Goal: Information Seeking & Learning: Learn about a topic

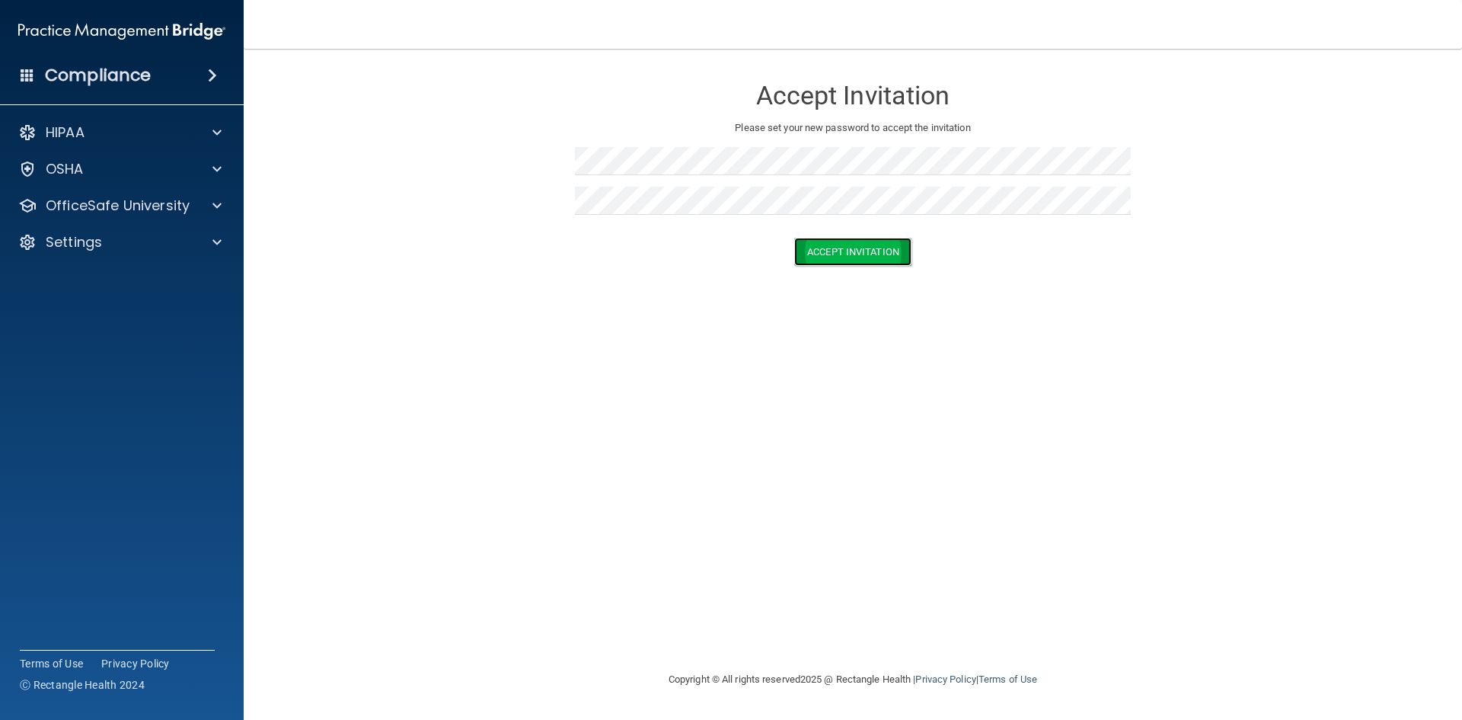
click at [870, 251] on button "Accept Invitation" at bounding box center [852, 252] width 117 height 28
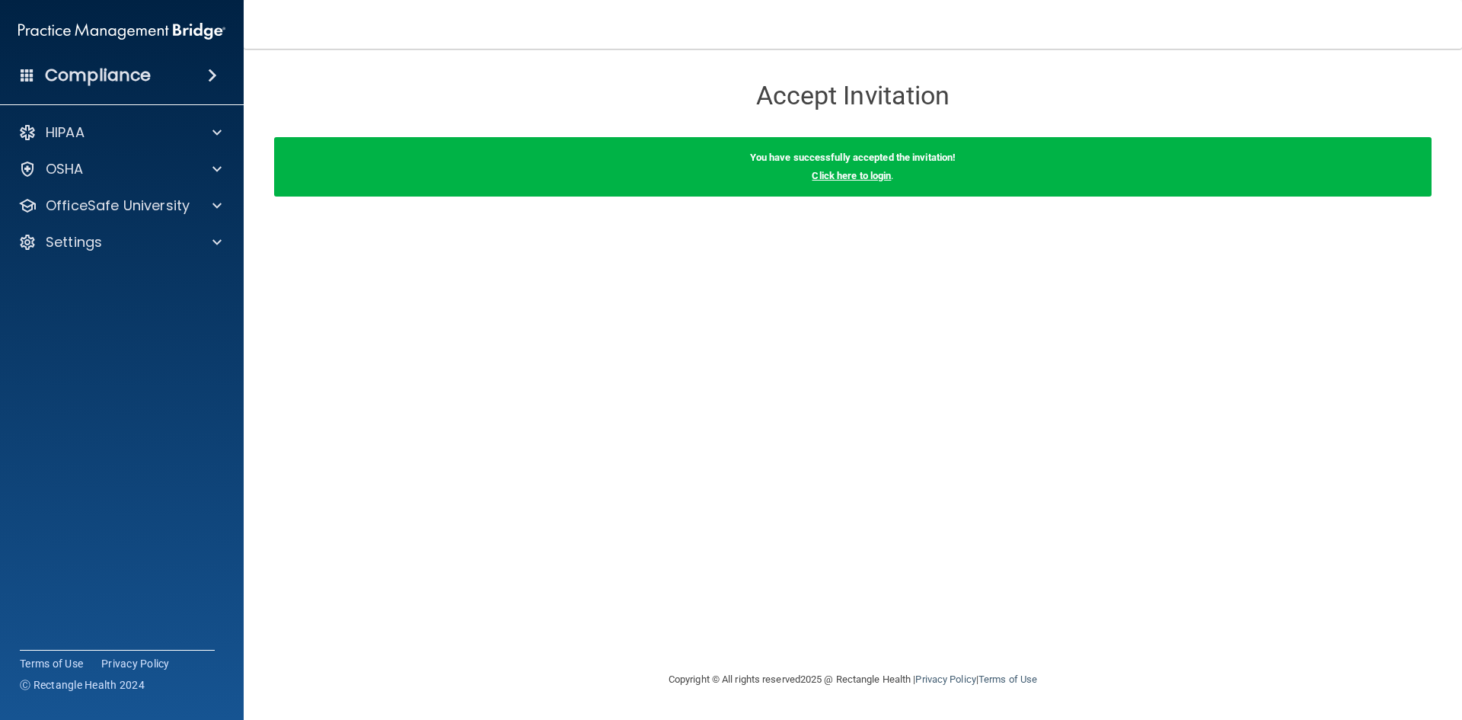
click at [825, 177] on link "Click here to login" at bounding box center [851, 175] width 79 height 11
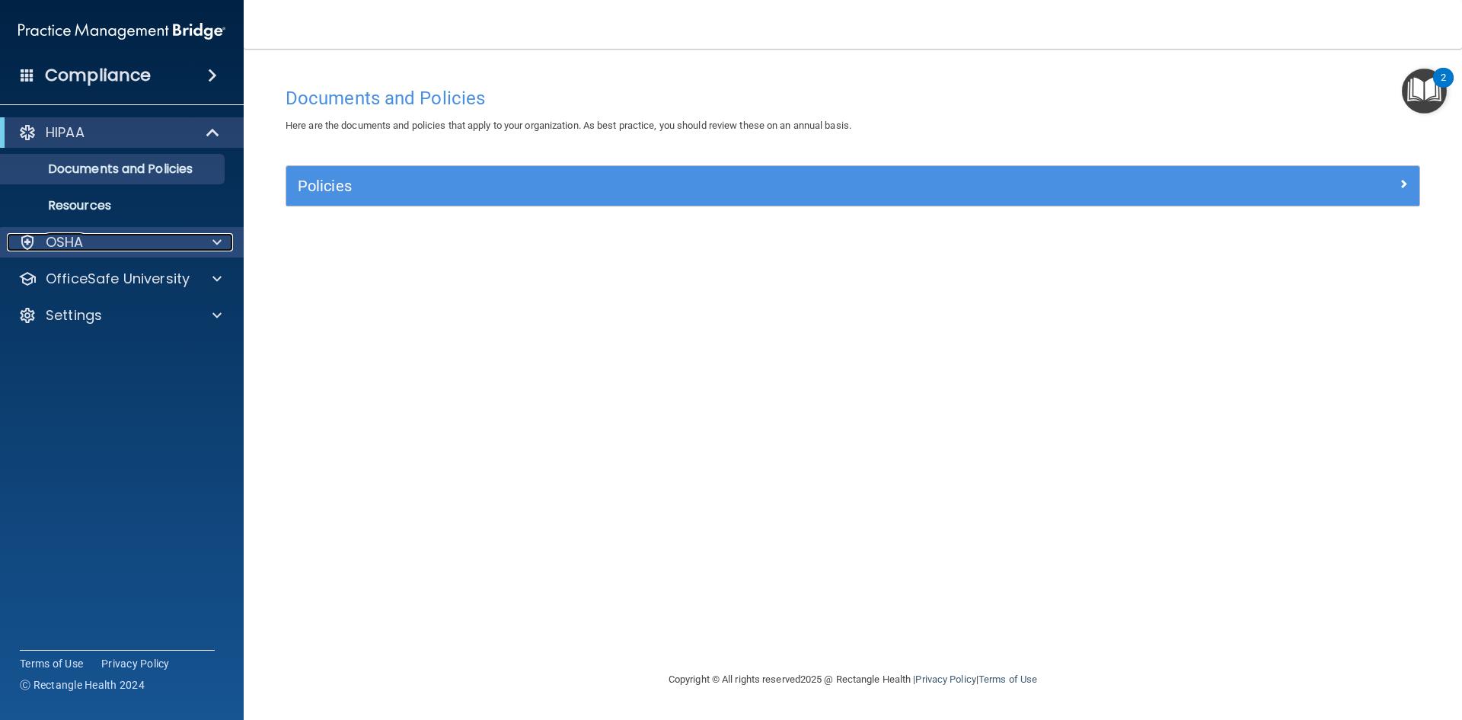
click at [58, 236] on p "OSHA" at bounding box center [65, 242] width 38 height 18
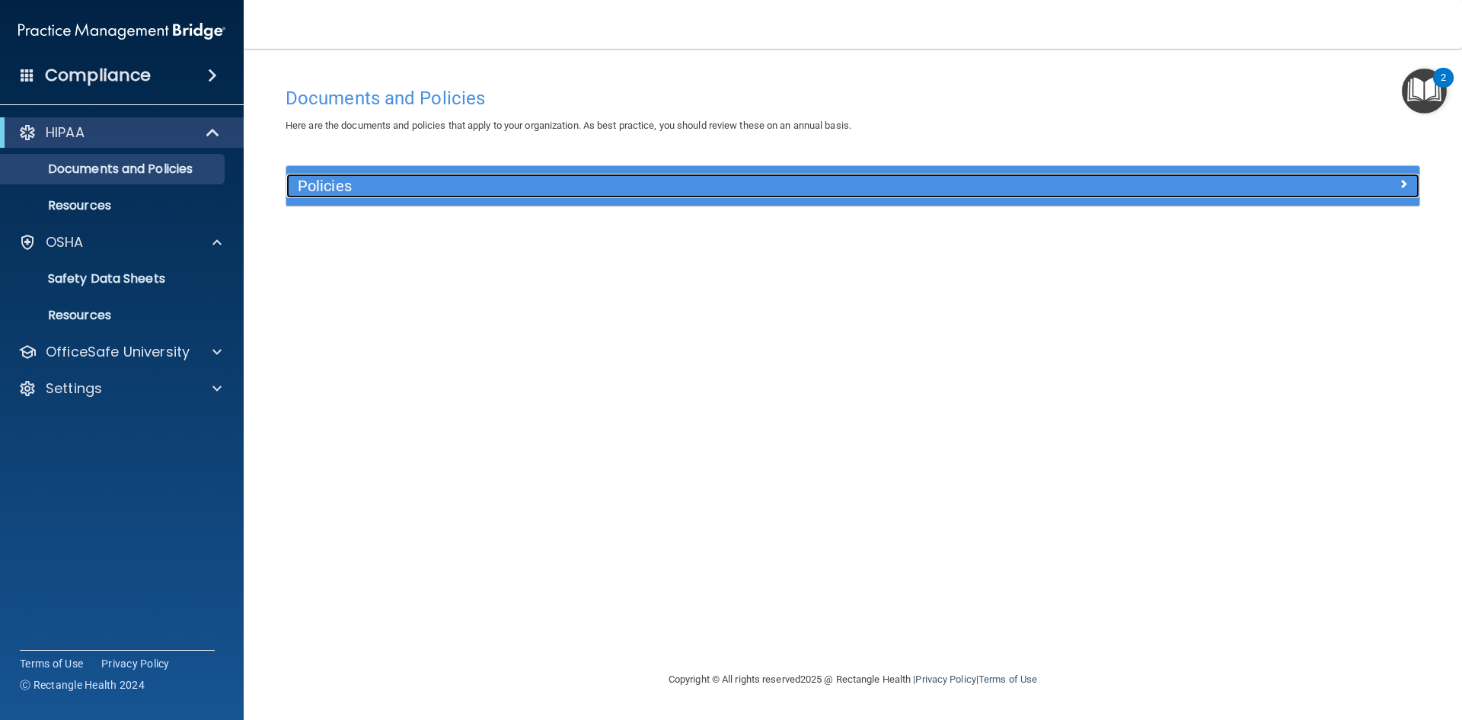
click at [1375, 185] on div at bounding box center [1277, 183] width 283 height 18
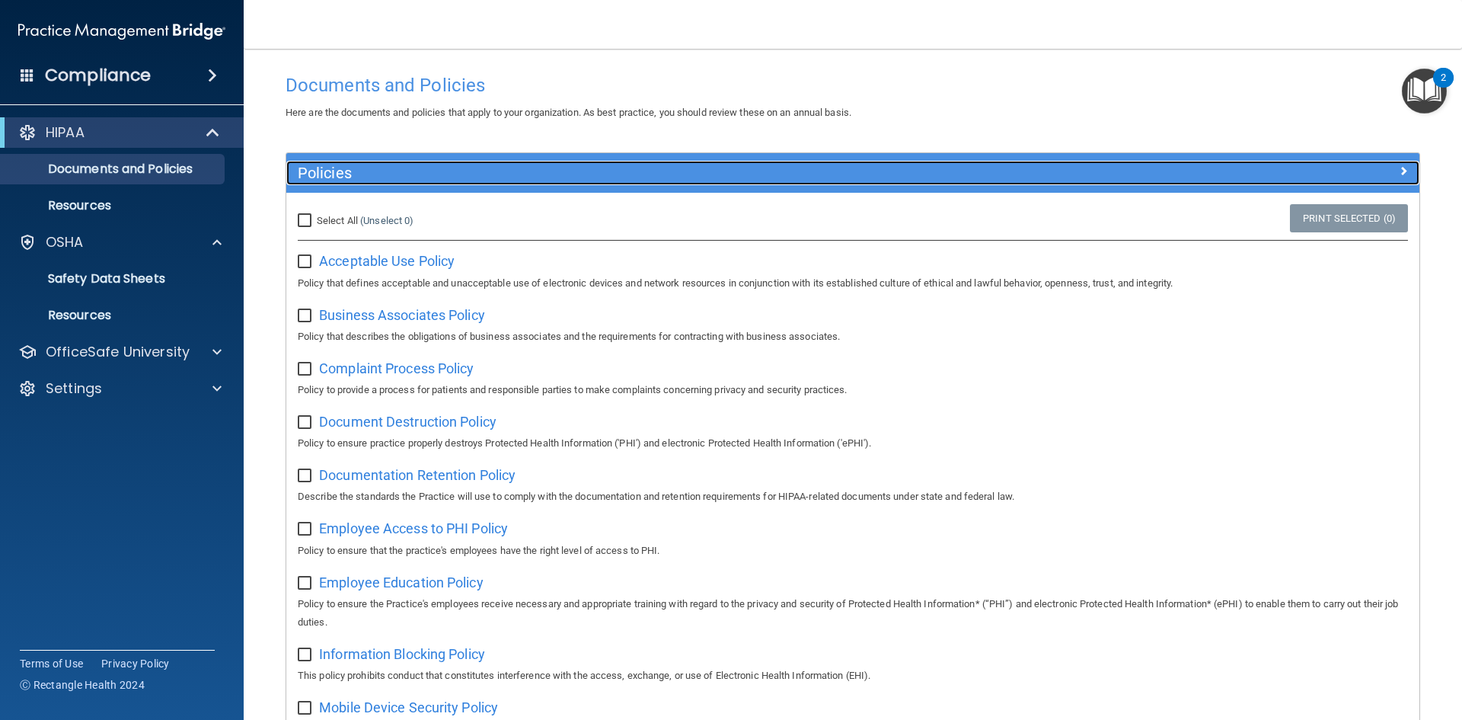
scroll to position [25, 0]
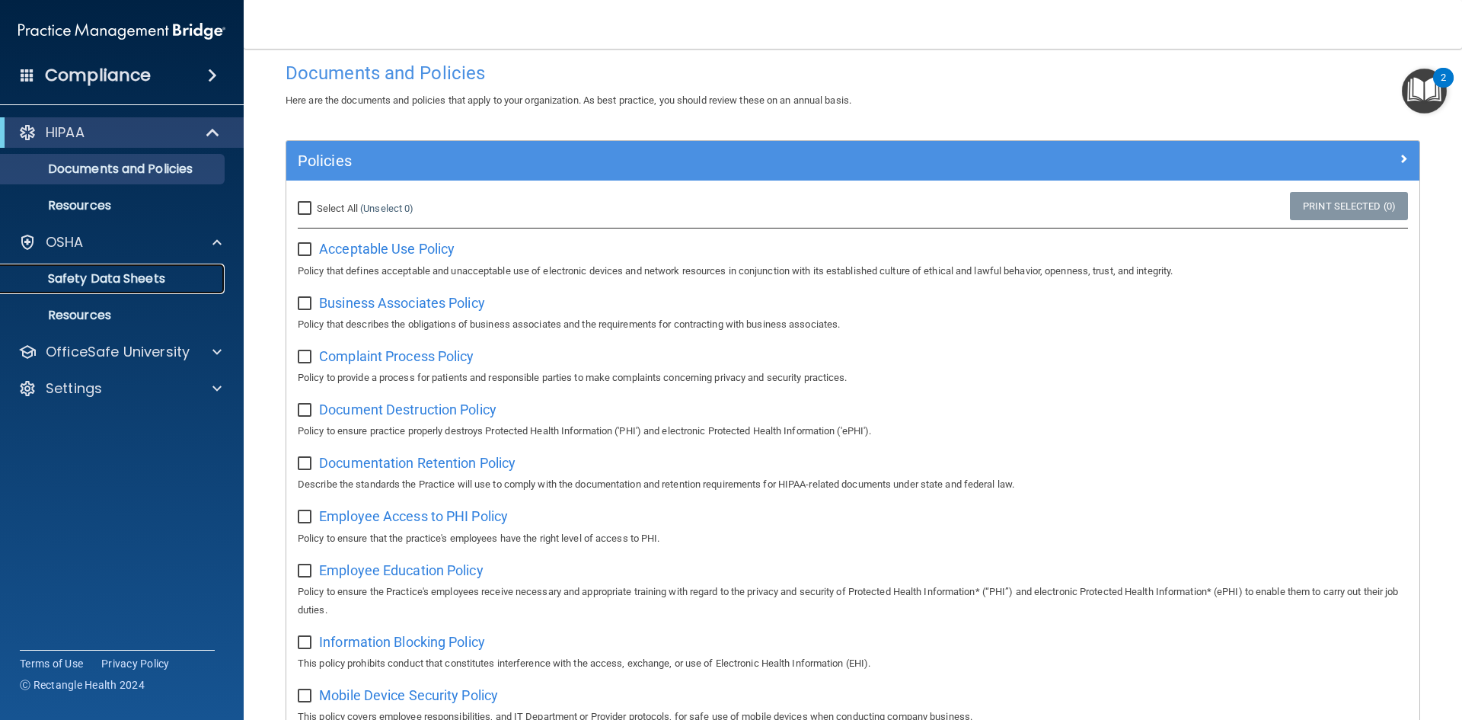
click at [64, 283] on p "Safety Data Sheets" at bounding box center [114, 278] width 208 height 15
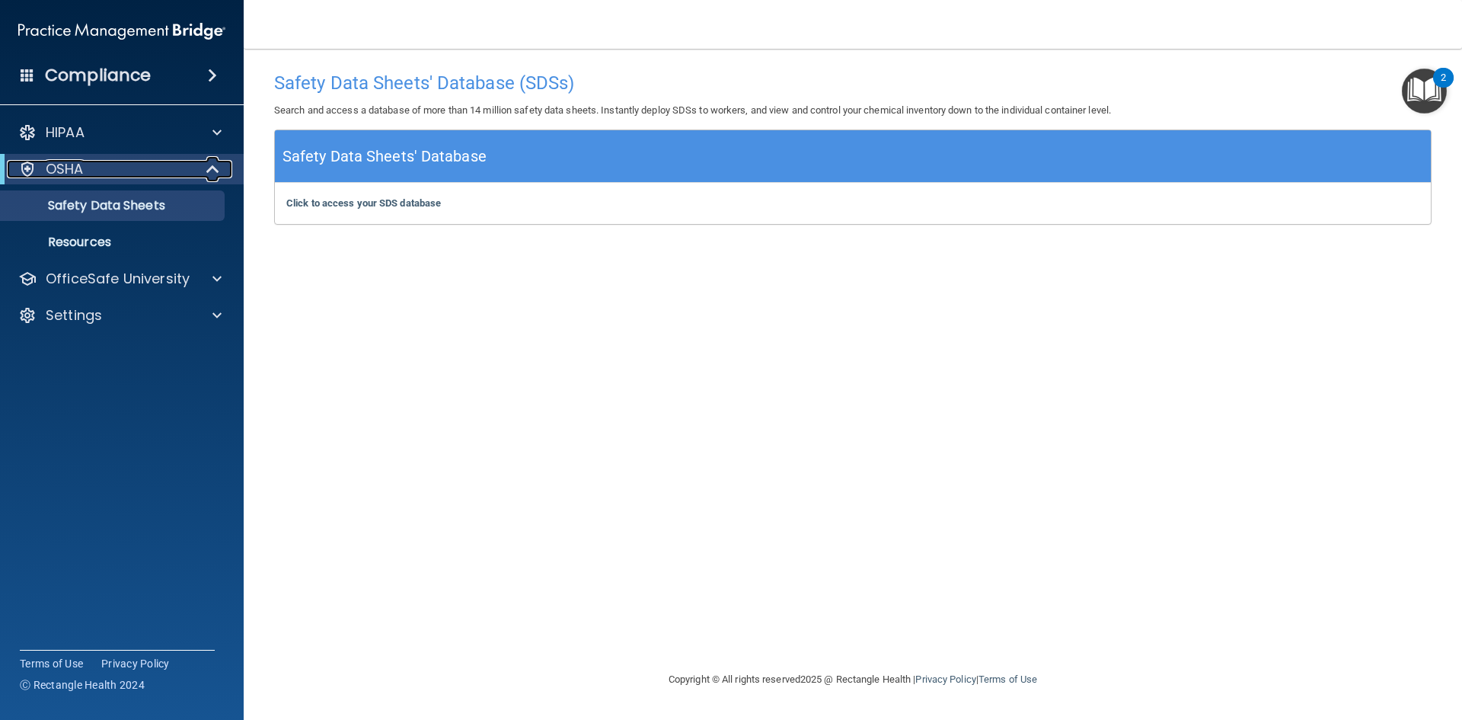
click at [84, 168] on div "OSHA" at bounding box center [101, 169] width 188 height 18
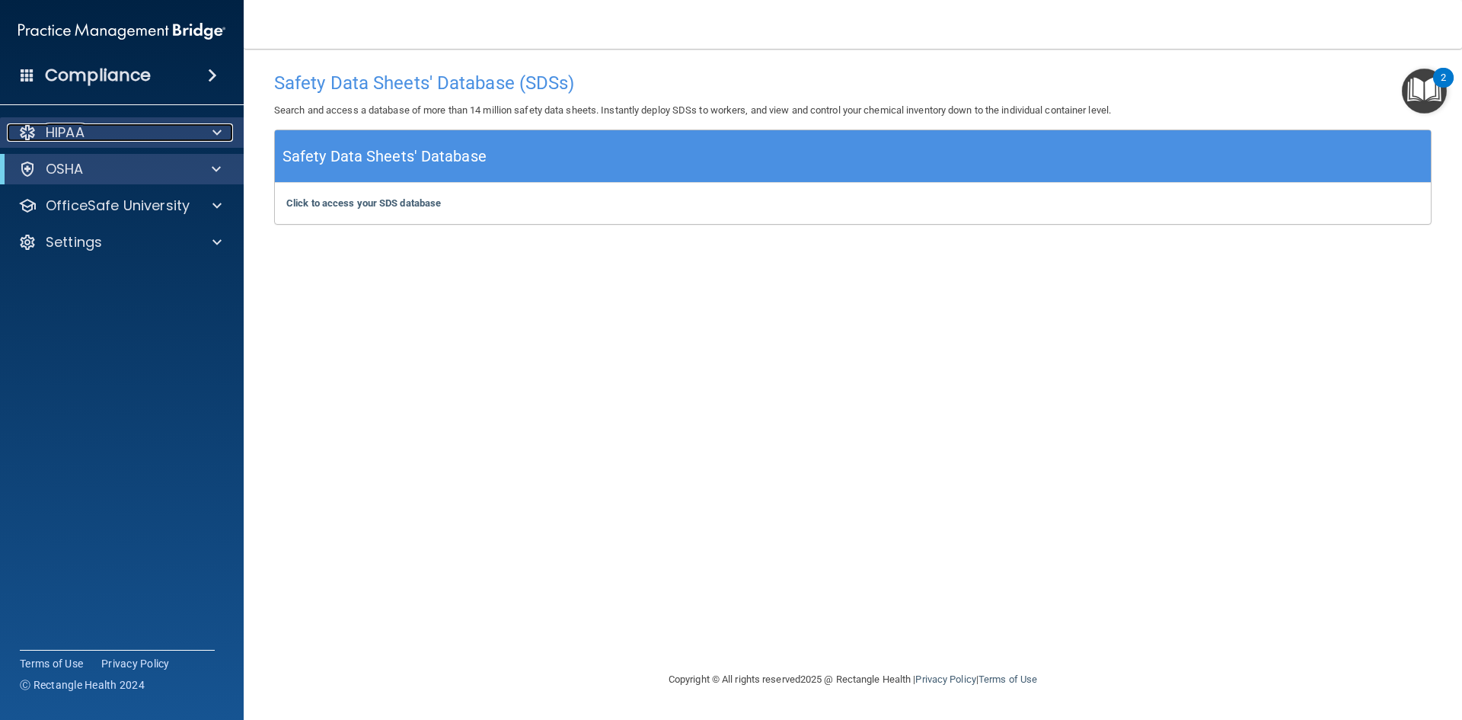
click at [77, 128] on p "HIPAA" at bounding box center [65, 132] width 39 height 18
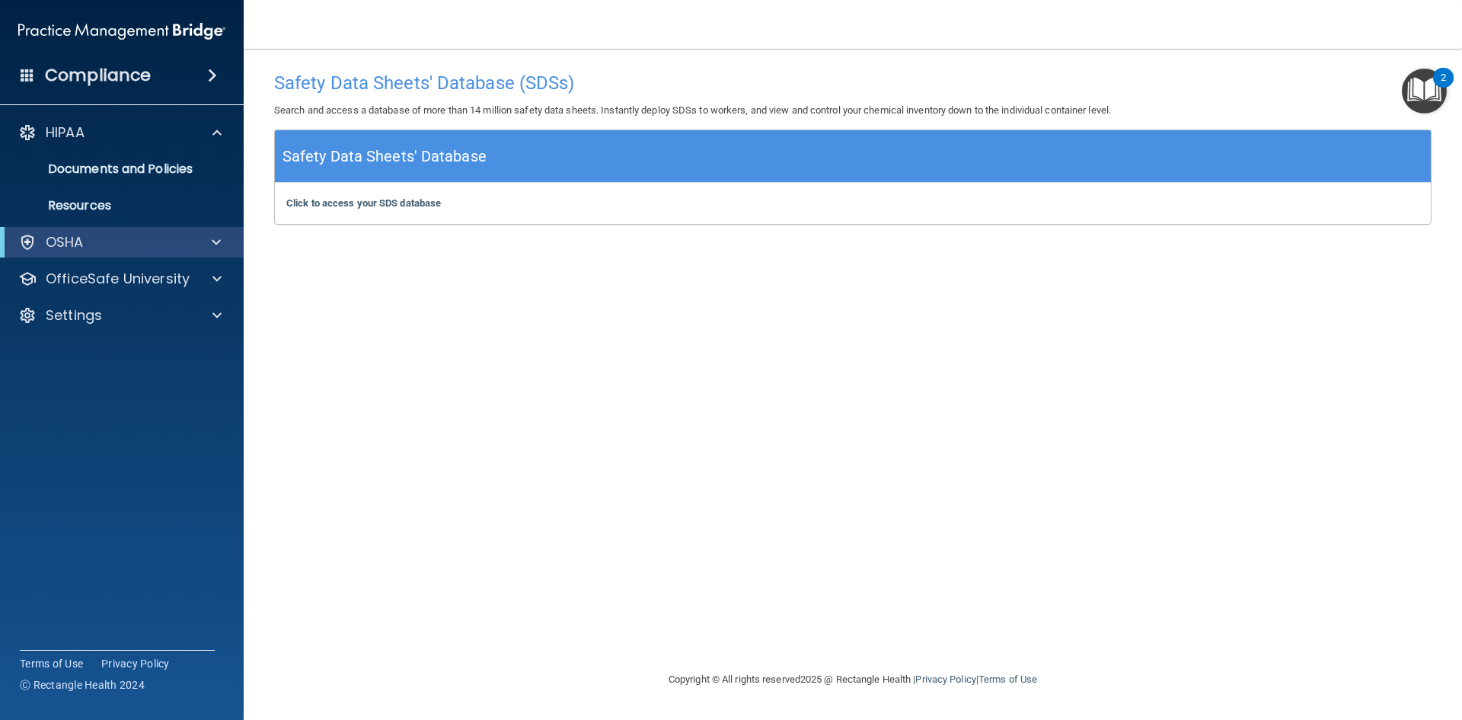
click at [83, 77] on h4 "Compliance" at bounding box center [98, 75] width 106 height 21
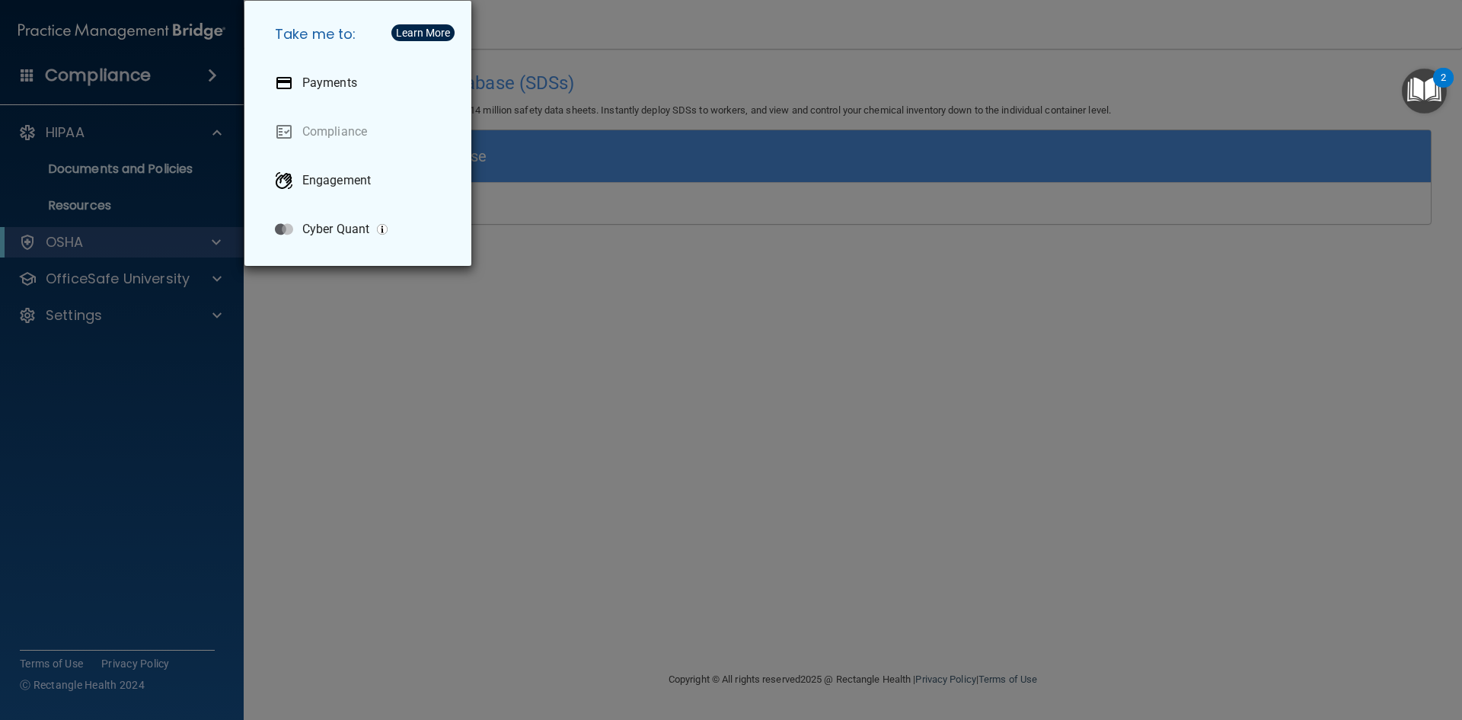
click at [88, 122] on div "Take me to: Payments Compliance Engagement Cyber Quant" at bounding box center [731, 360] width 1462 height 720
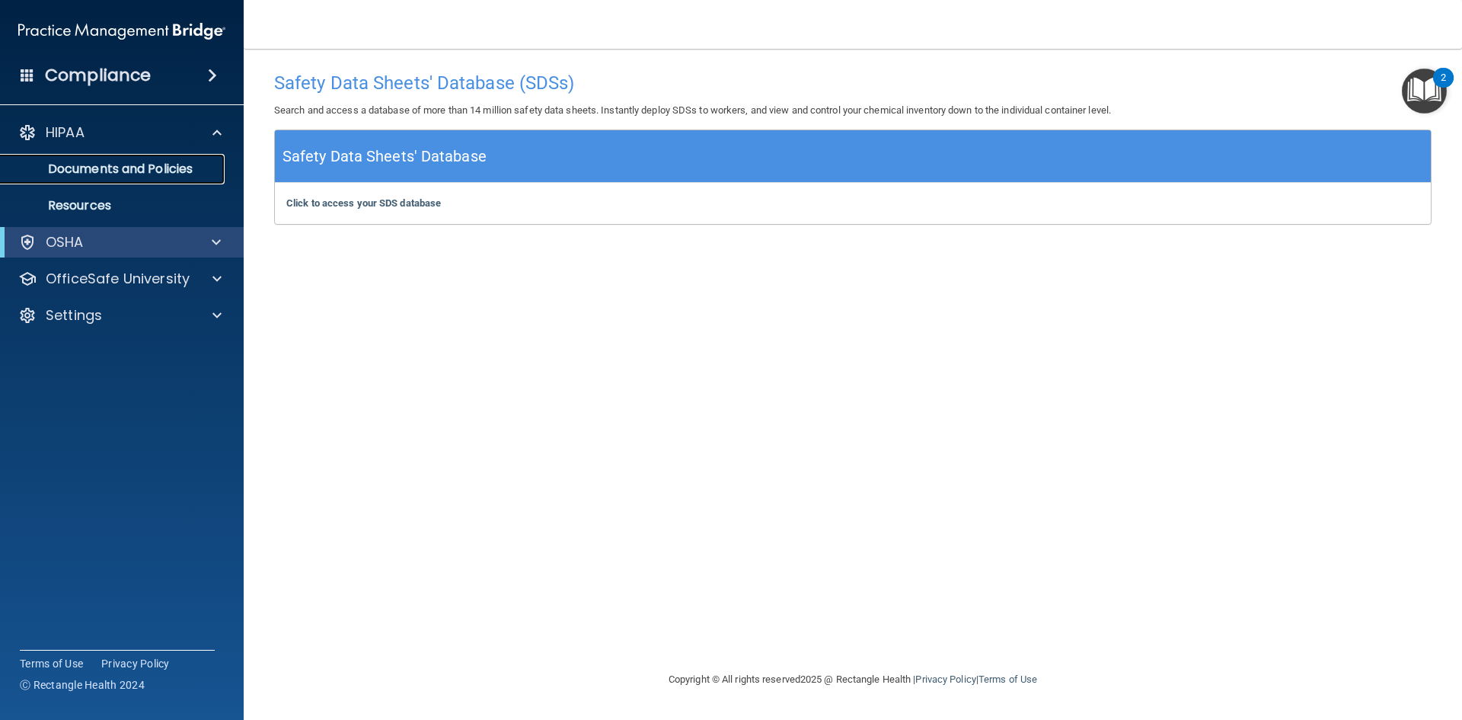
click at [73, 161] on p "Documents and Policies" at bounding box center [114, 168] width 208 height 15
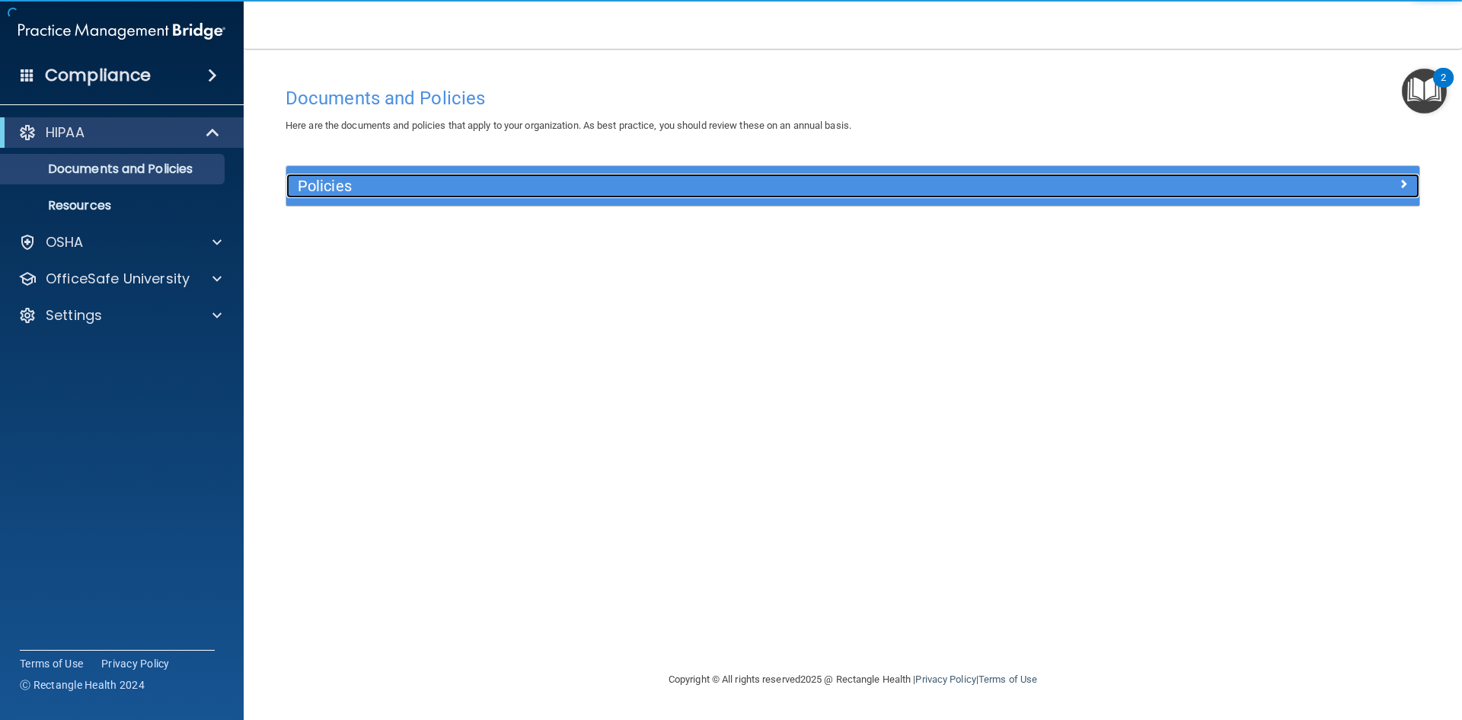
click at [621, 185] on h5 "Policies" at bounding box center [711, 185] width 827 height 17
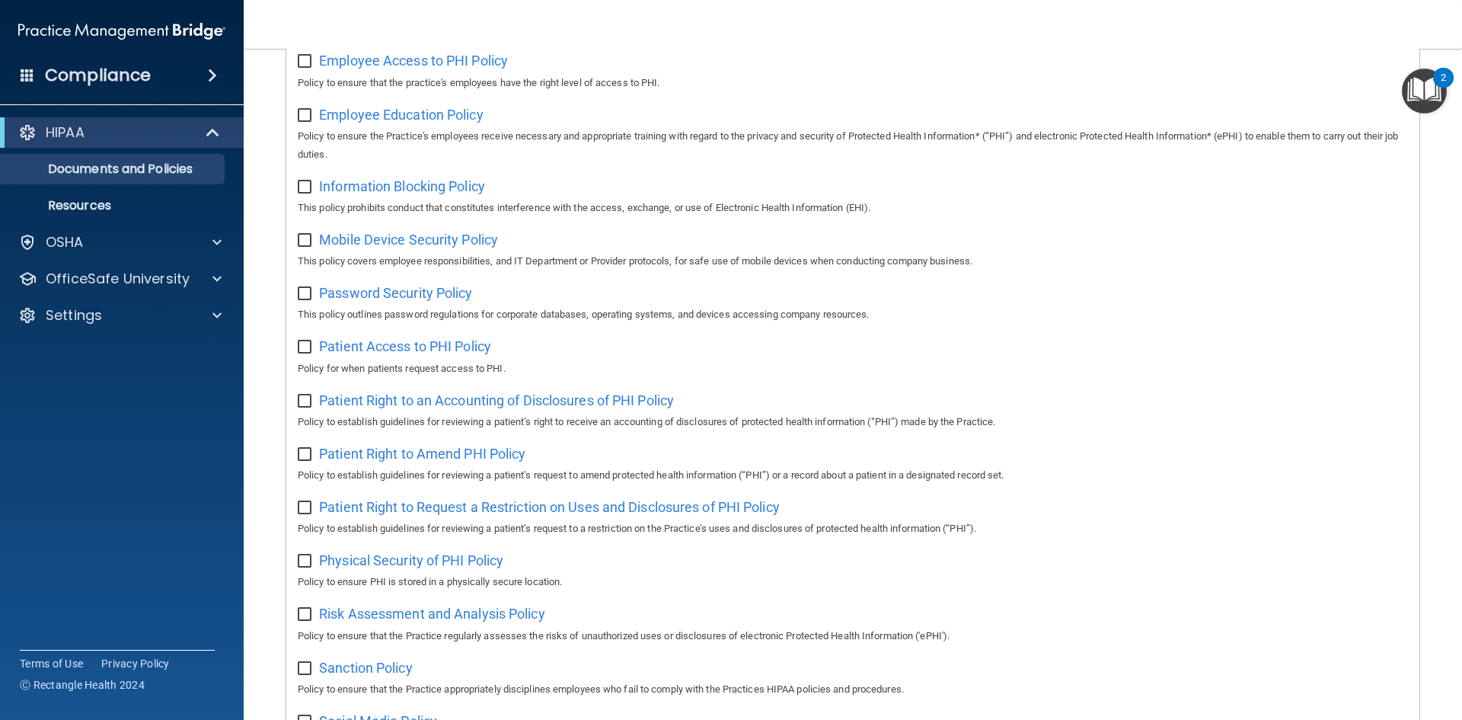
scroll to position [478, 0]
click at [76, 208] on p "Resources" at bounding box center [114, 205] width 208 height 15
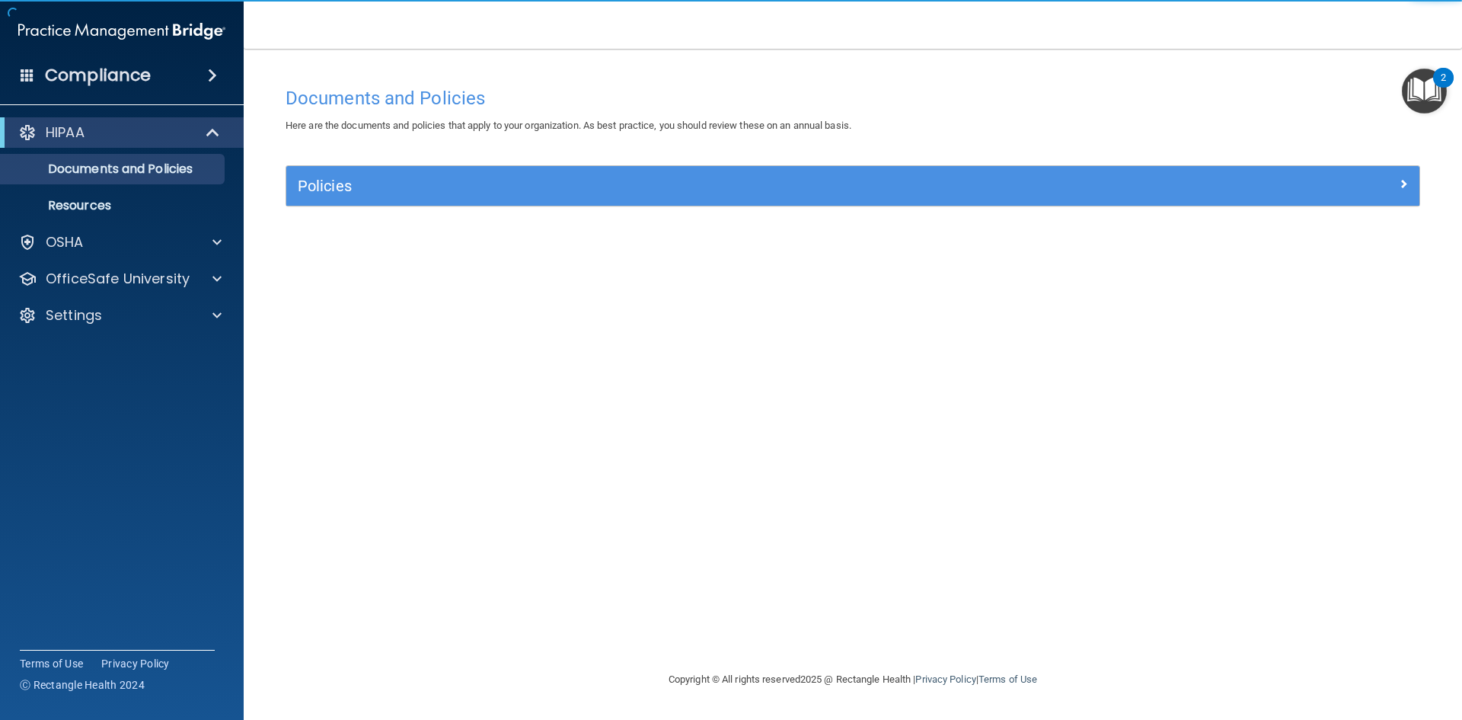
click at [1441, 90] on div "2" at bounding box center [1443, 88] width 5 height 20
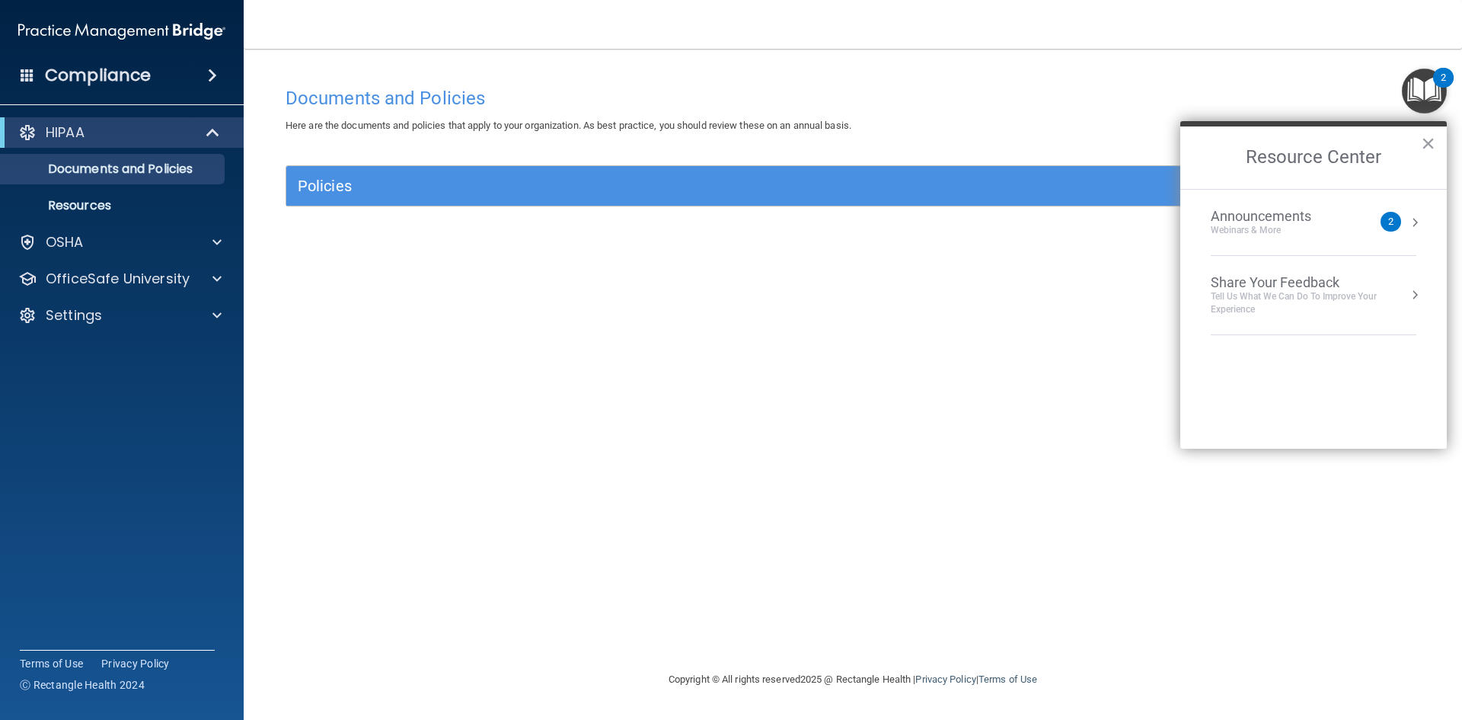
click at [1313, 228] on div "Webinars & More" at bounding box center [1276, 230] width 131 height 13
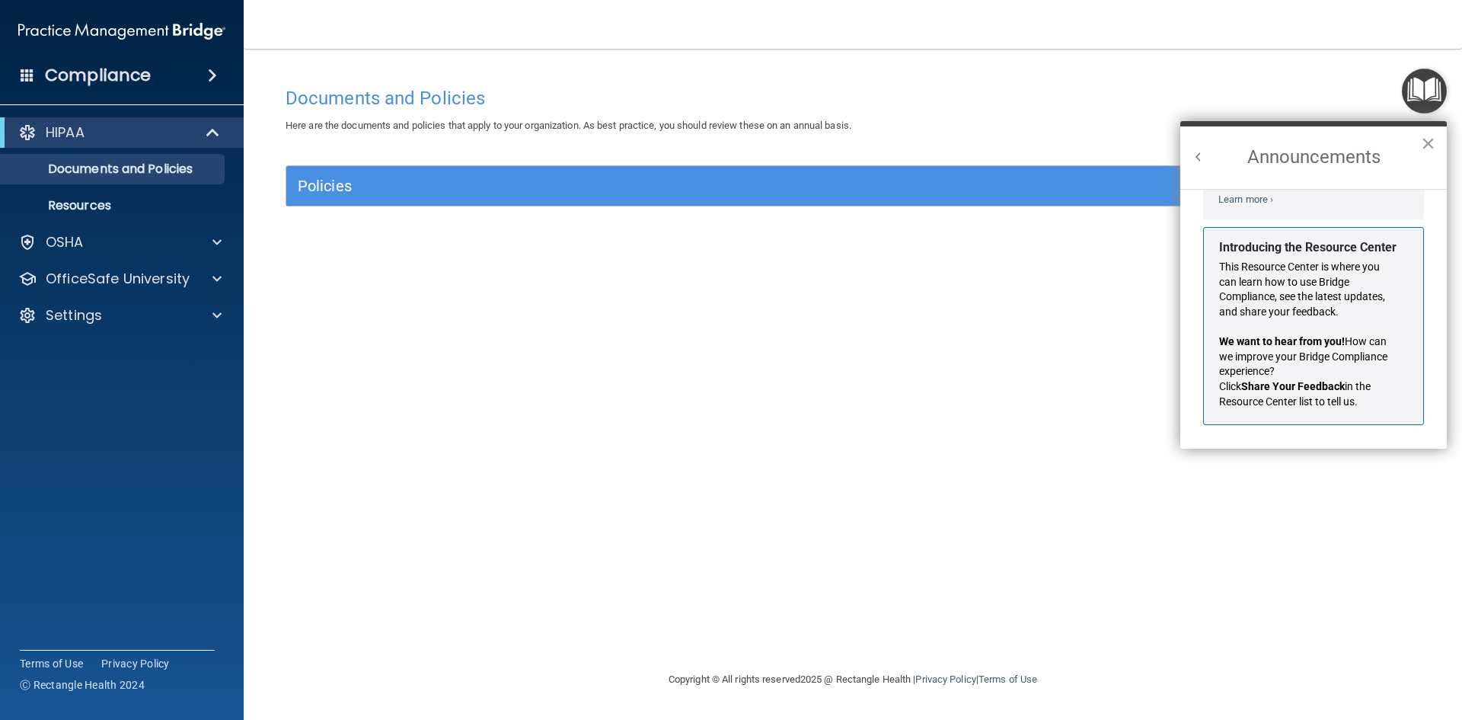
scroll to position [267, 0]
click at [1428, 148] on button "×" at bounding box center [1428, 143] width 14 height 24
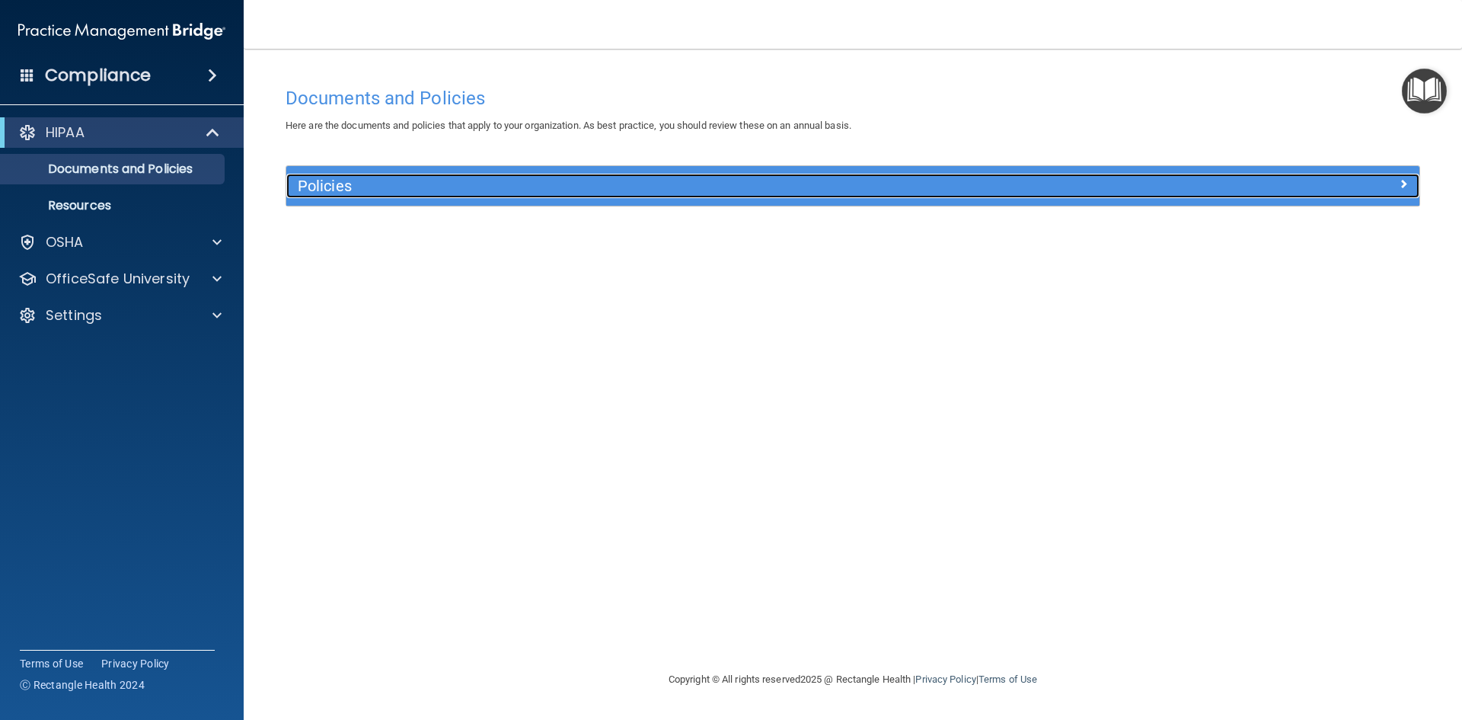
click at [1378, 175] on div at bounding box center [1277, 183] width 283 height 18
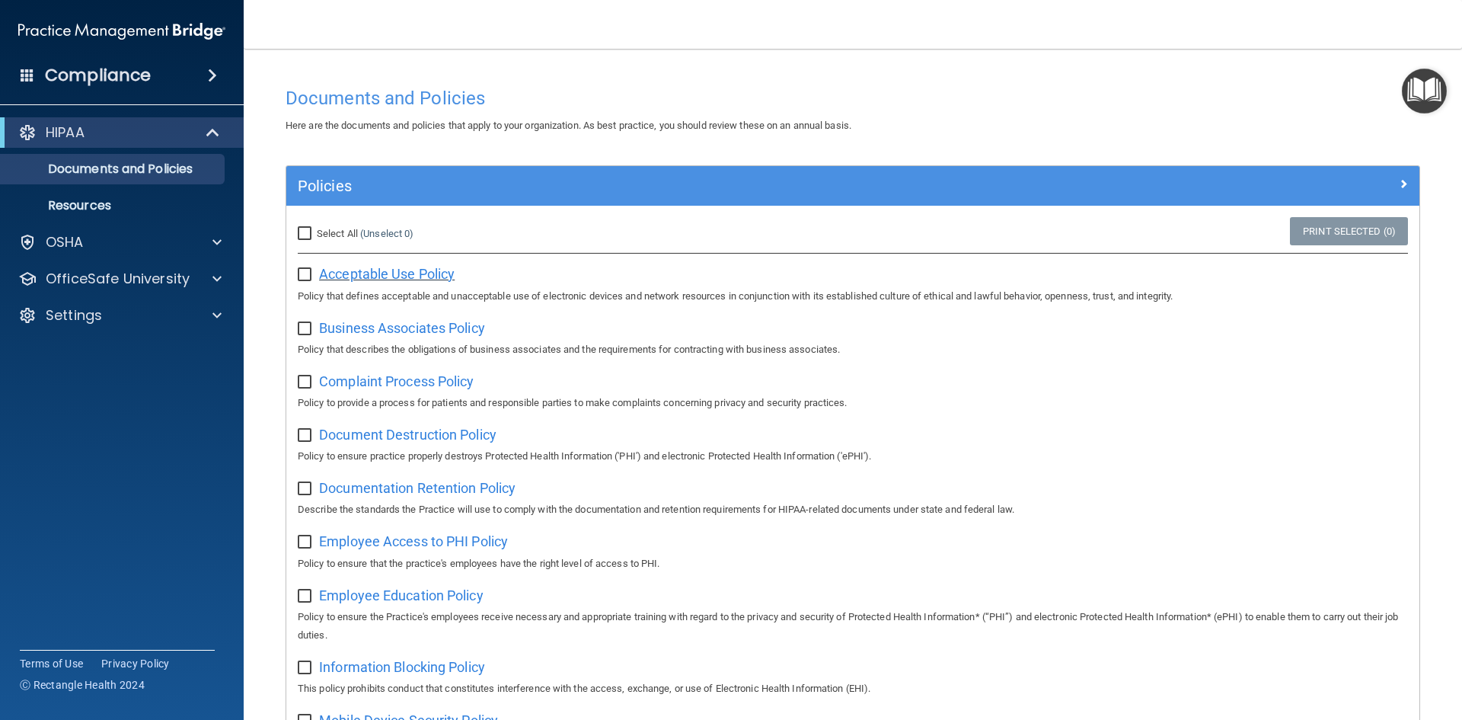
click at [390, 268] on span "Acceptable Use Policy" at bounding box center [387, 274] width 136 height 16
click at [303, 233] on input "Select All (Unselect 0) Unselect All" at bounding box center [307, 234] width 18 height 12
checkbox input "true"
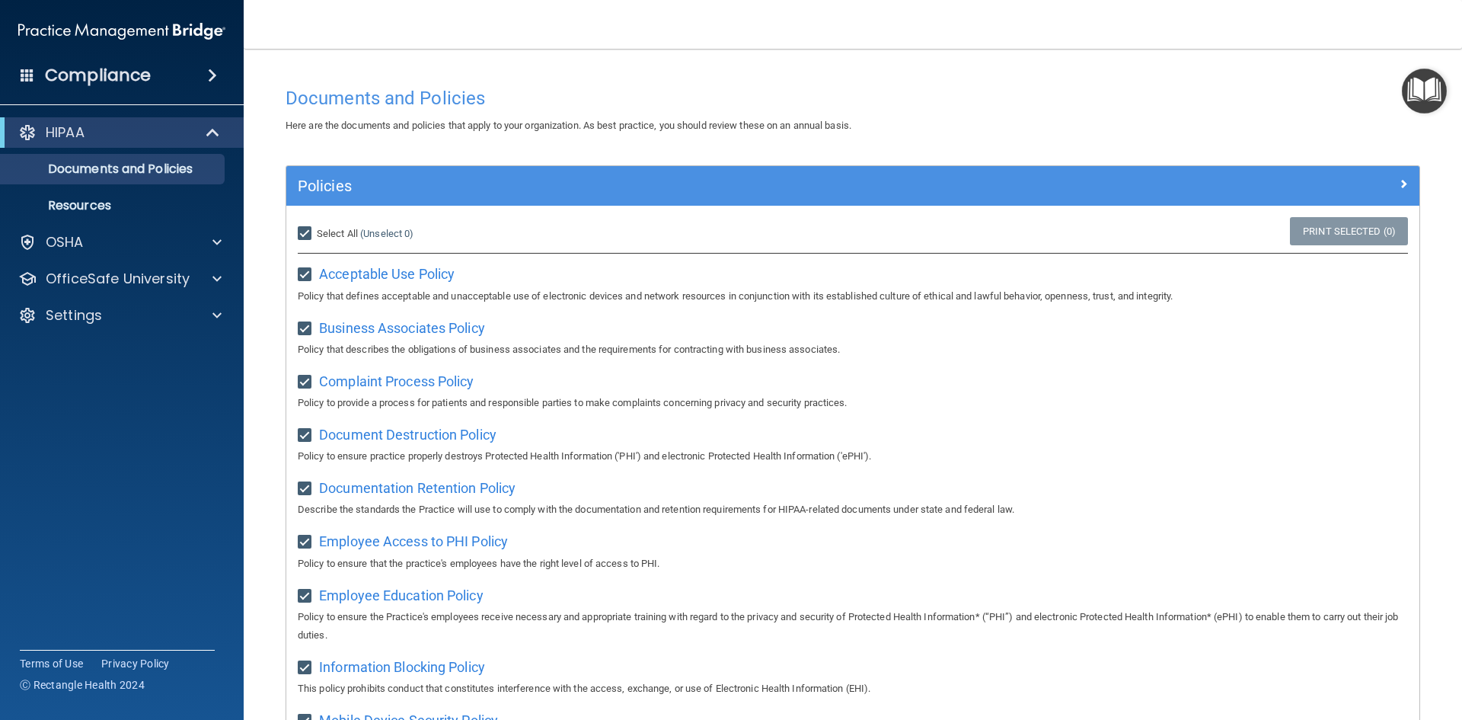
checkbox input "true"
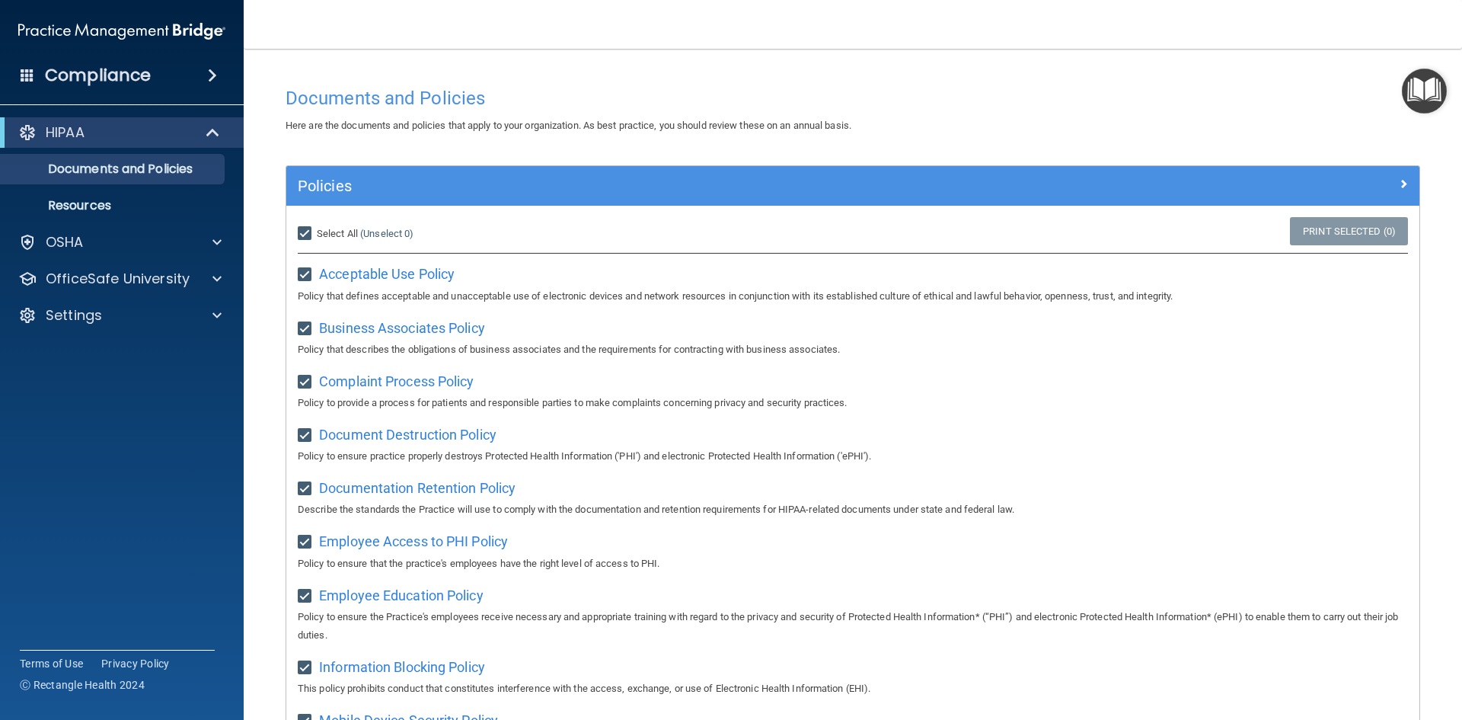
checkbox input "true"
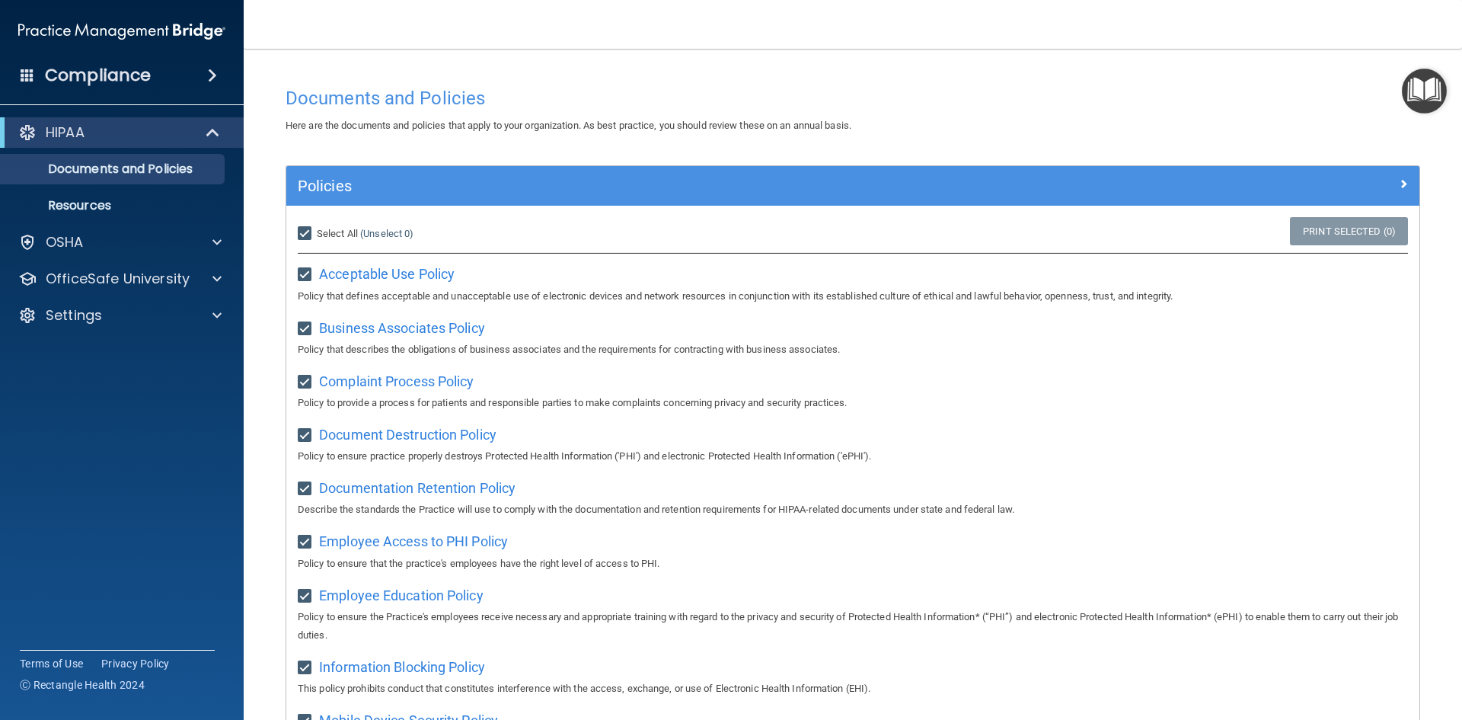
checkbox input "true"
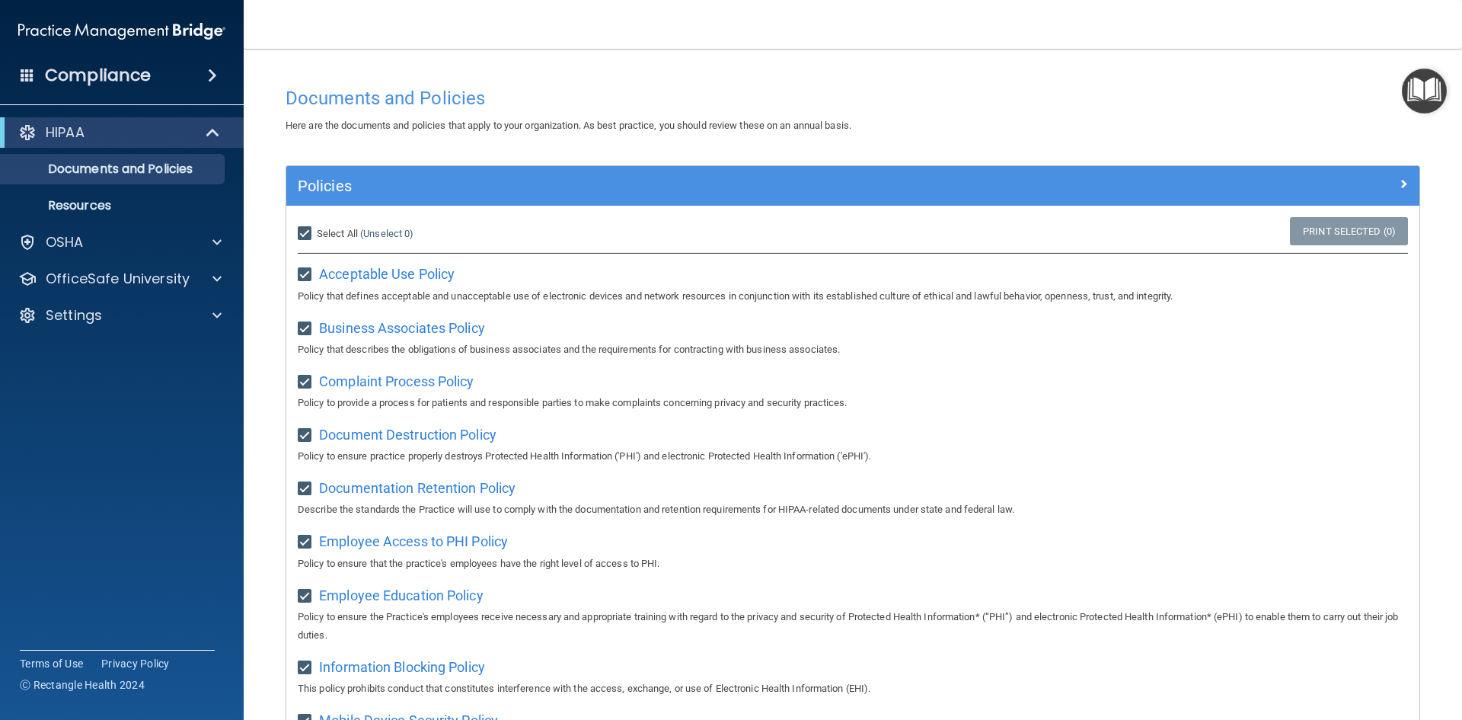
checkbox input "true"
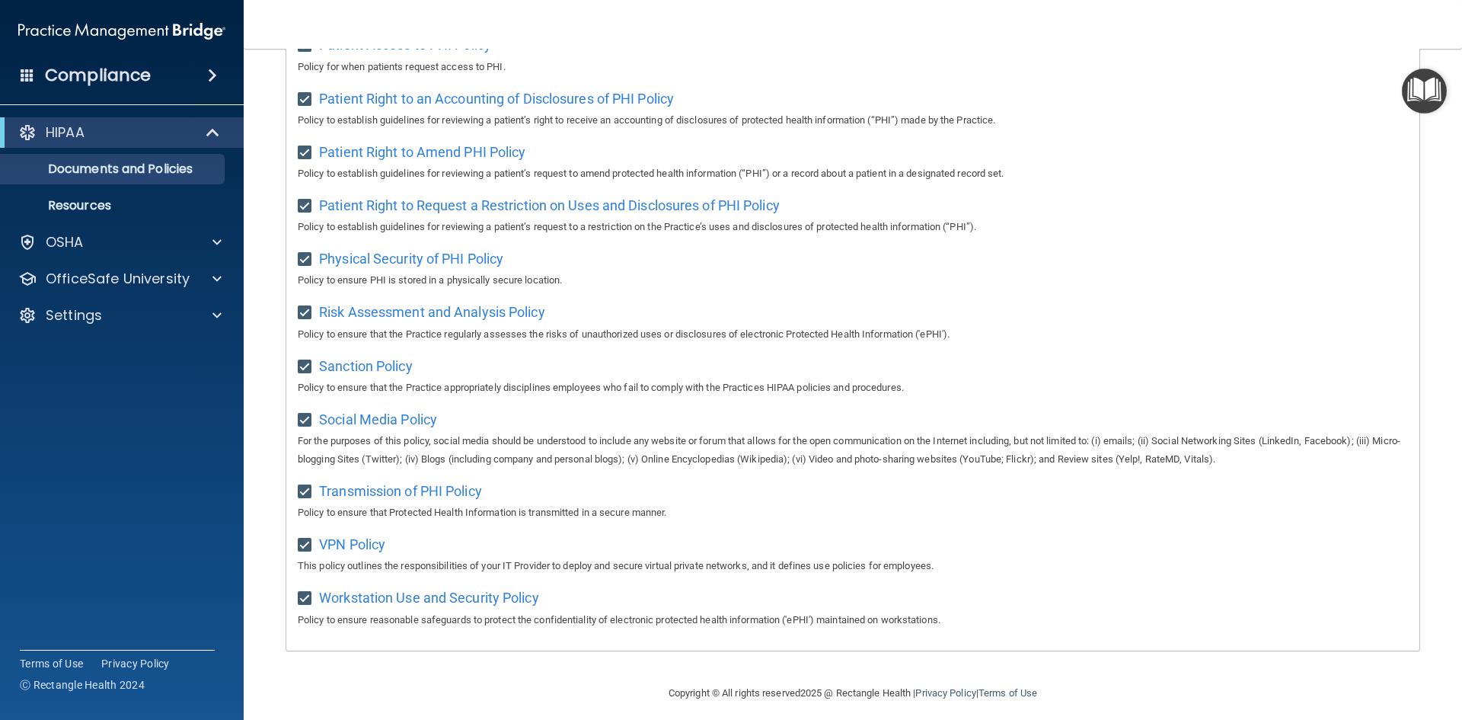
scroll to position [808, 0]
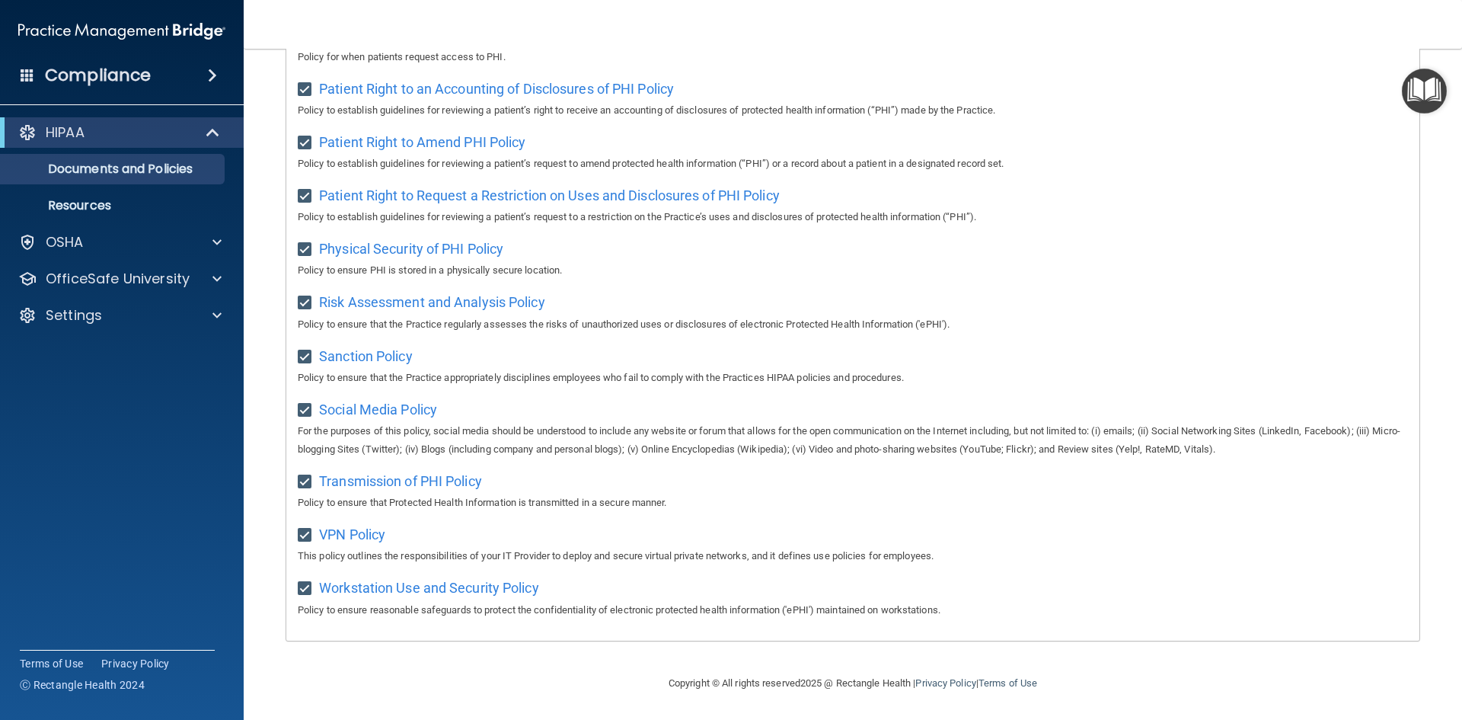
click at [77, 72] on h4 "Compliance" at bounding box center [98, 75] width 106 height 21
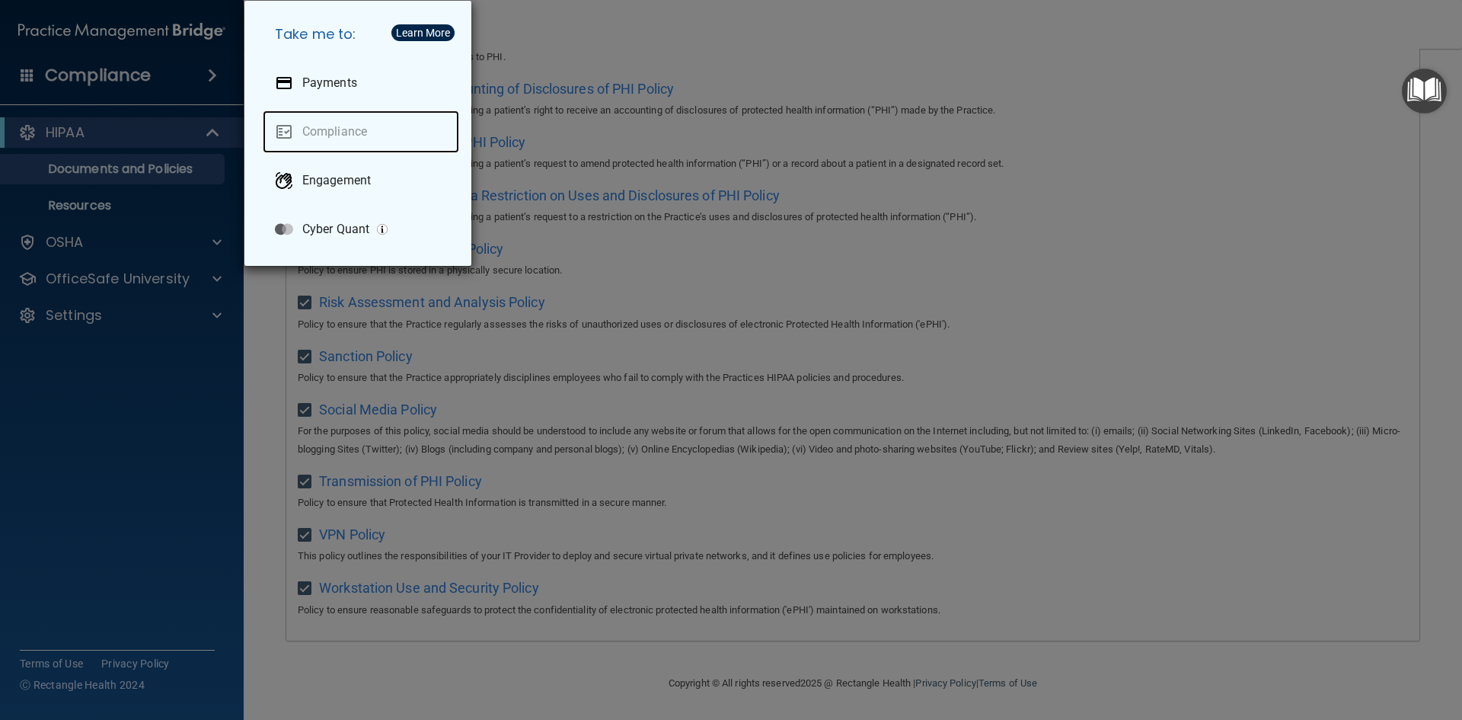
click at [350, 131] on link "Compliance" at bounding box center [361, 131] width 196 height 43
click at [432, 27] on div "Learn More" at bounding box center [423, 32] width 54 height 11
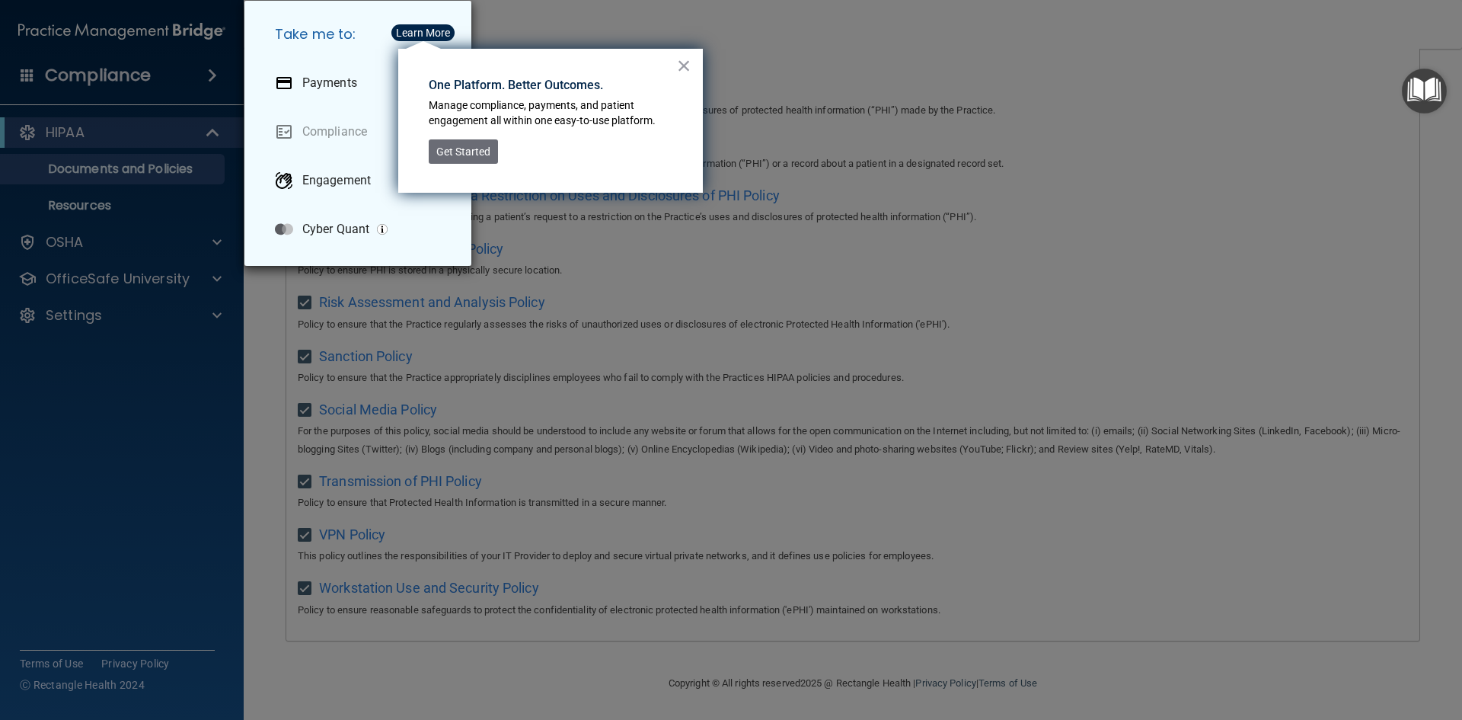
click at [688, 62] on button "×" at bounding box center [684, 65] width 14 height 24
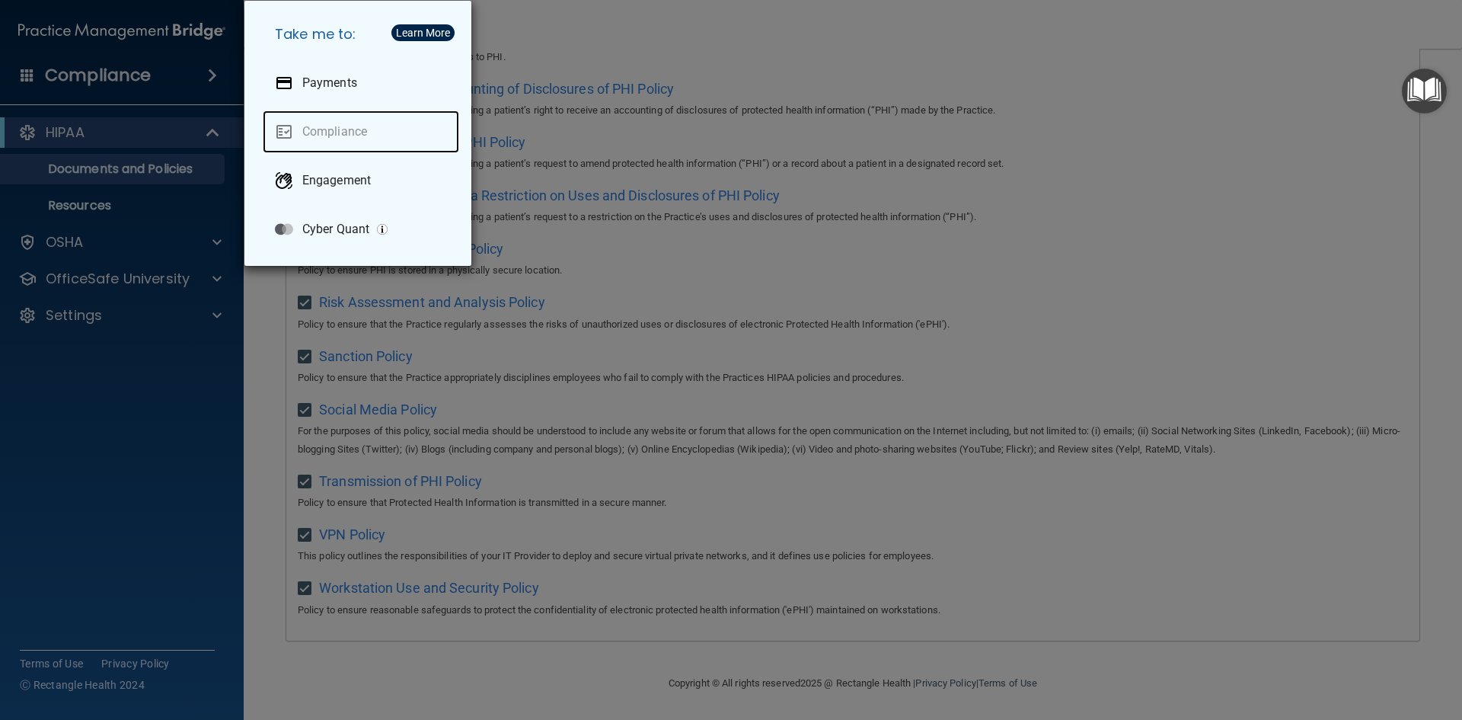
click at [312, 137] on link "Compliance" at bounding box center [361, 131] width 196 height 43
click at [672, 51] on div "Take me to: Payments Compliance Engagement Cyber Quant" at bounding box center [731, 360] width 1462 height 720
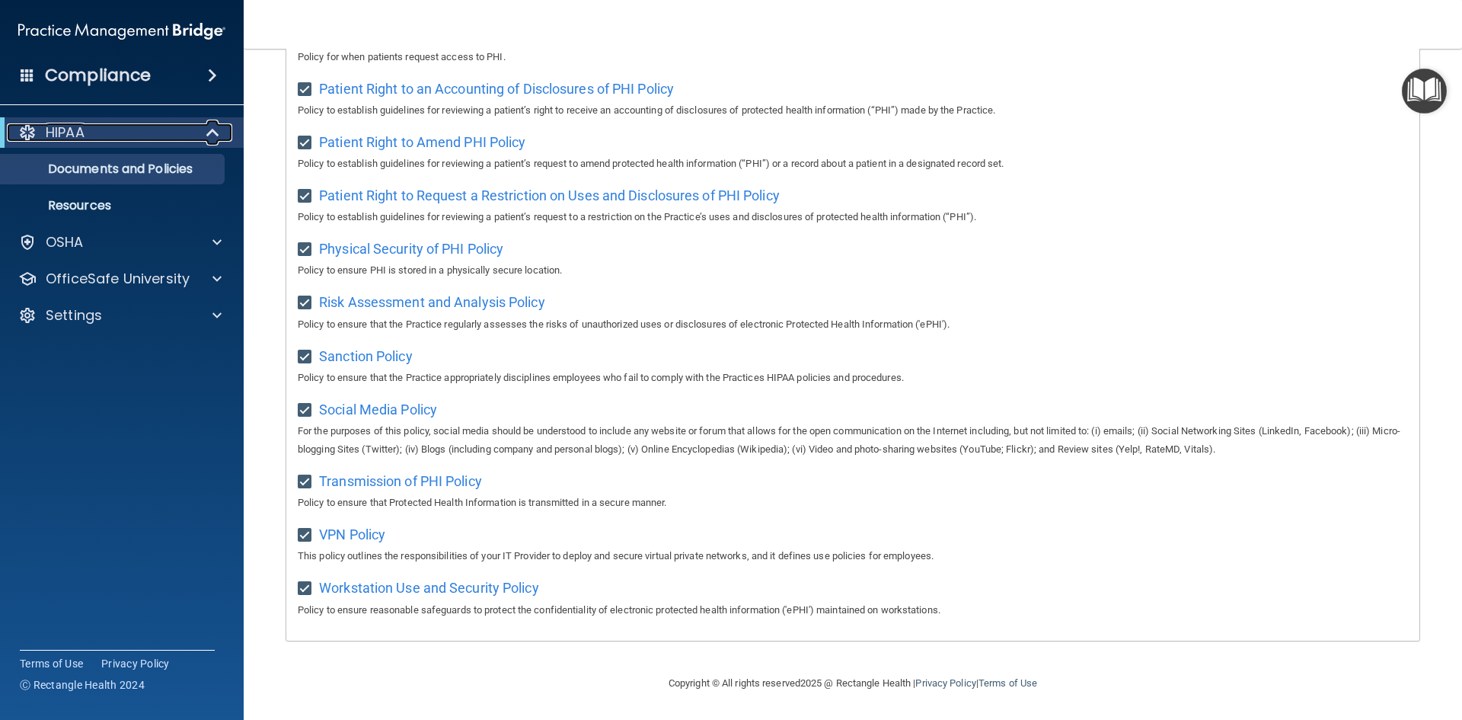
click at [12, 124] on div "HIPAA" at bounding box center [101, 132] width 188 height 18
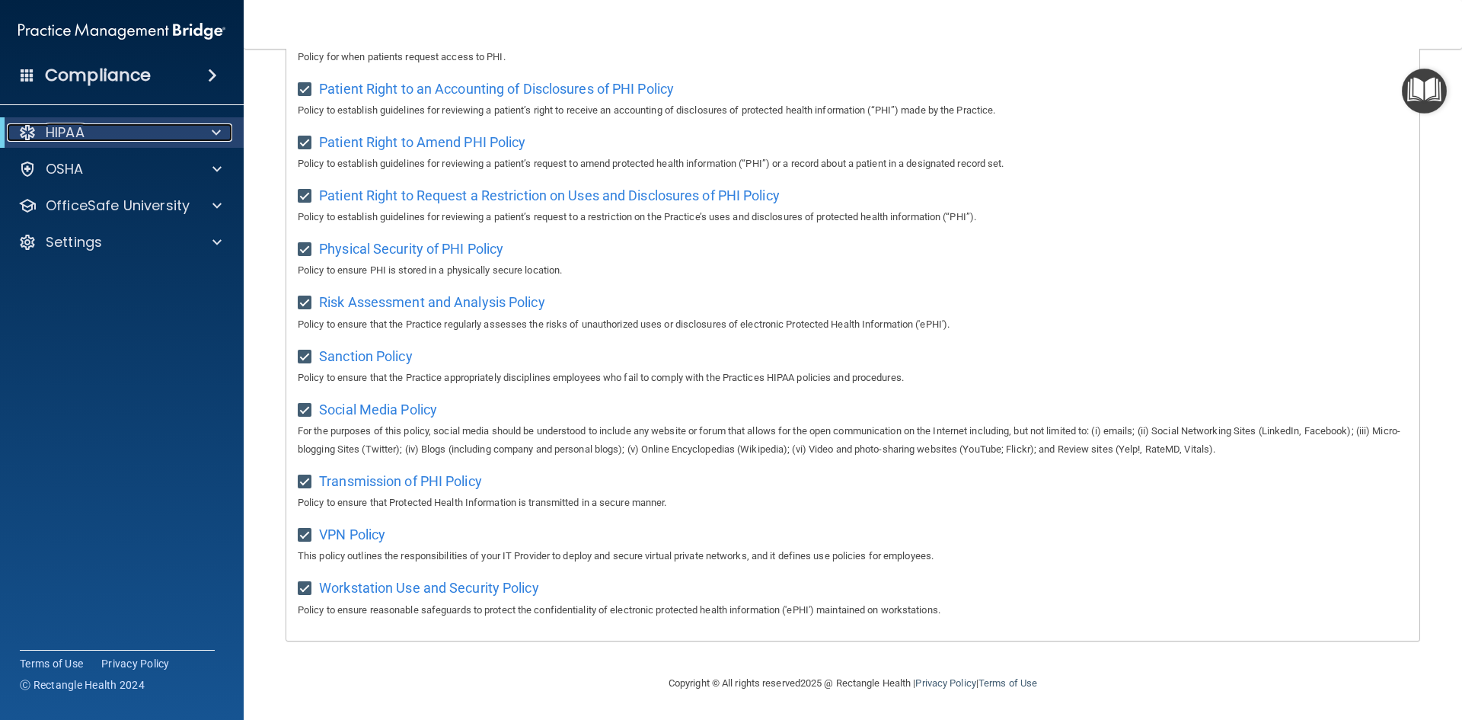
click at [12, 124] on div "HIPAA" at bounding box center [101, 132] width 188 height 18
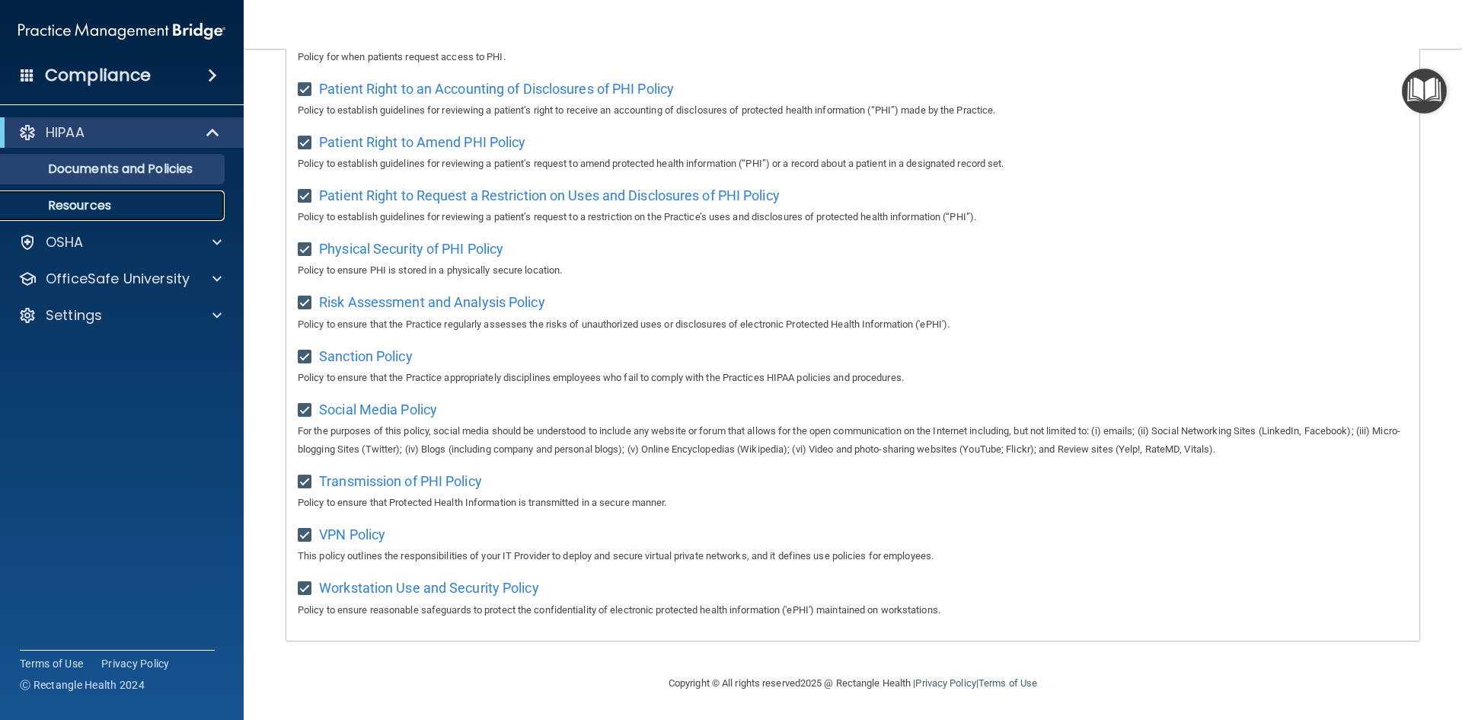
click at [59, 203] on p "Resources" at bounding box center [114, 205] width 208 height 15
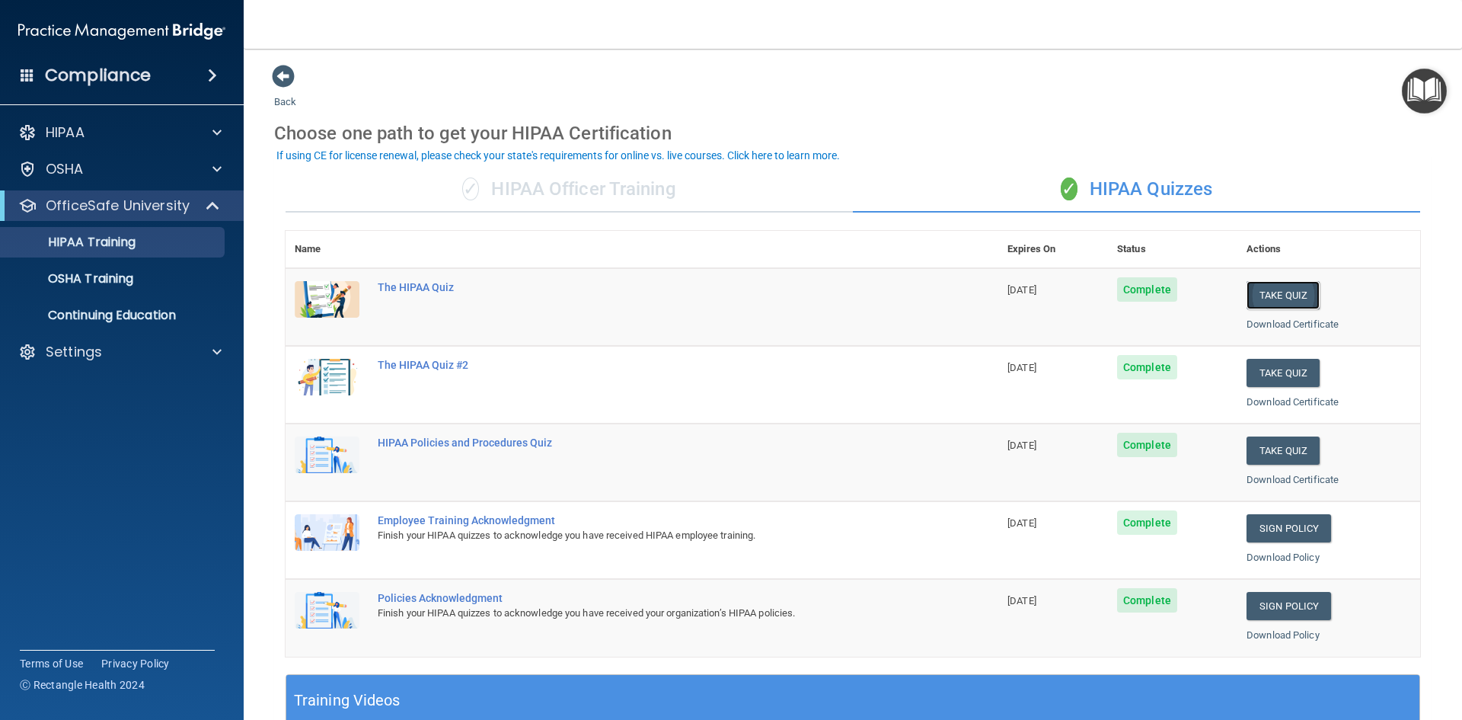
click at [1283, 296] on button "Take Quiz" at bounding box center [1283, 295] width 73 height 28
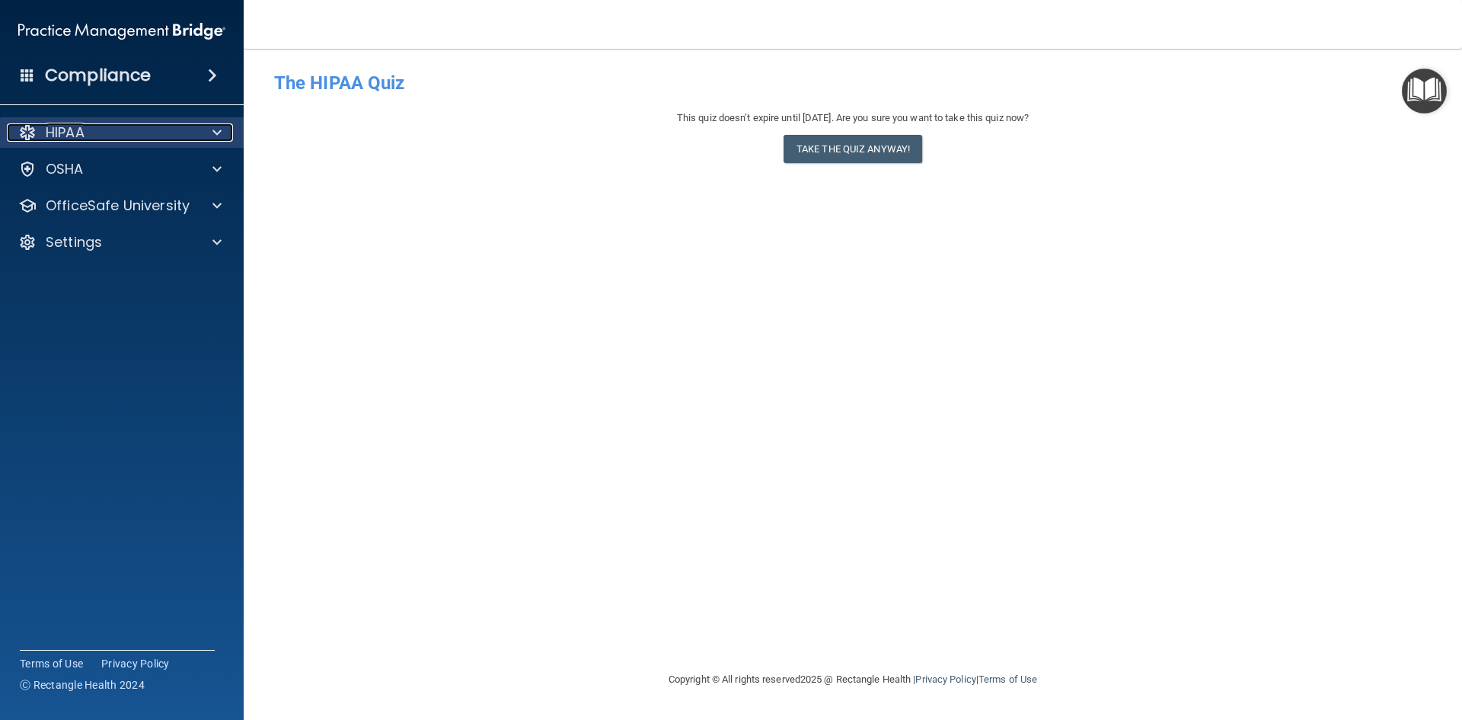
click at [87, 133] on div "HIPAA" at bounding box center [101, 132] width 189 height 18
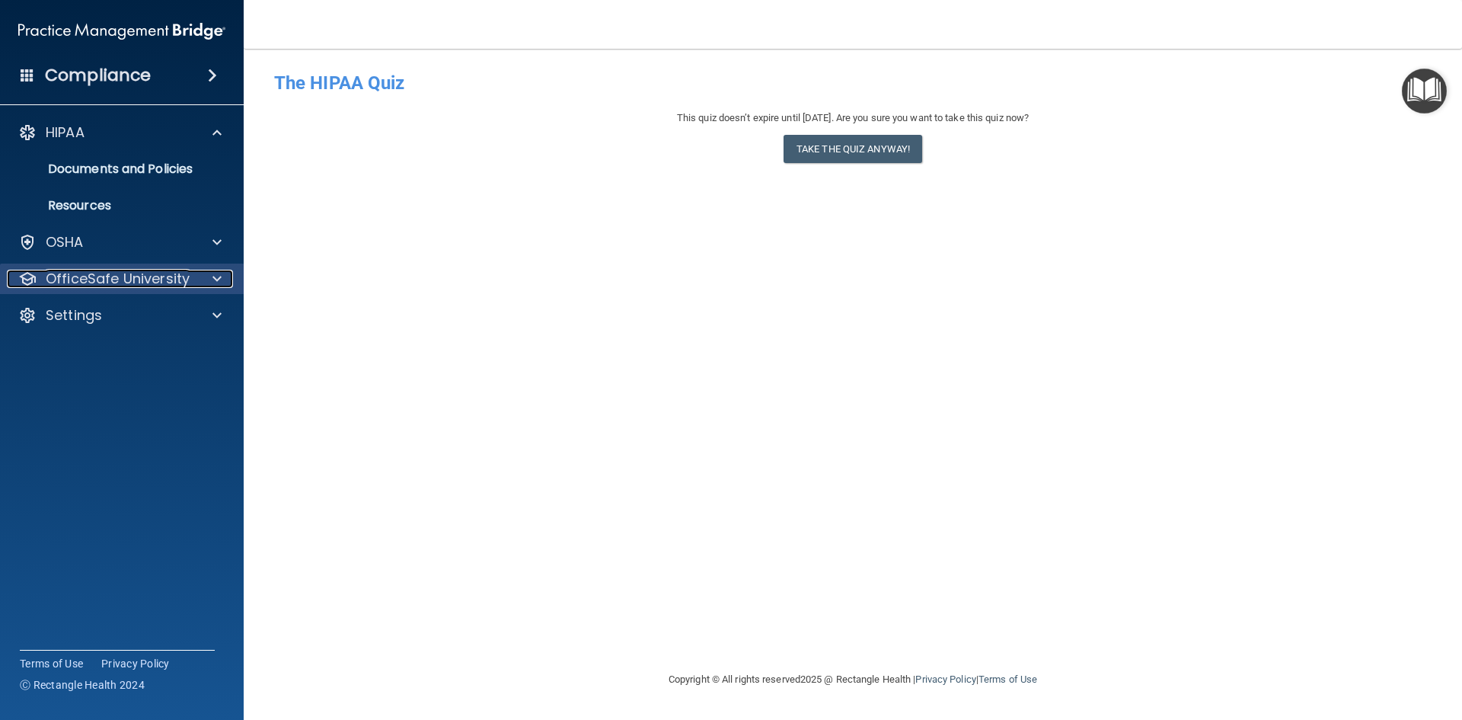
click at [94, 283] on p "OfficeSafe University" at bounding box center [118, 279] width 144 height 18
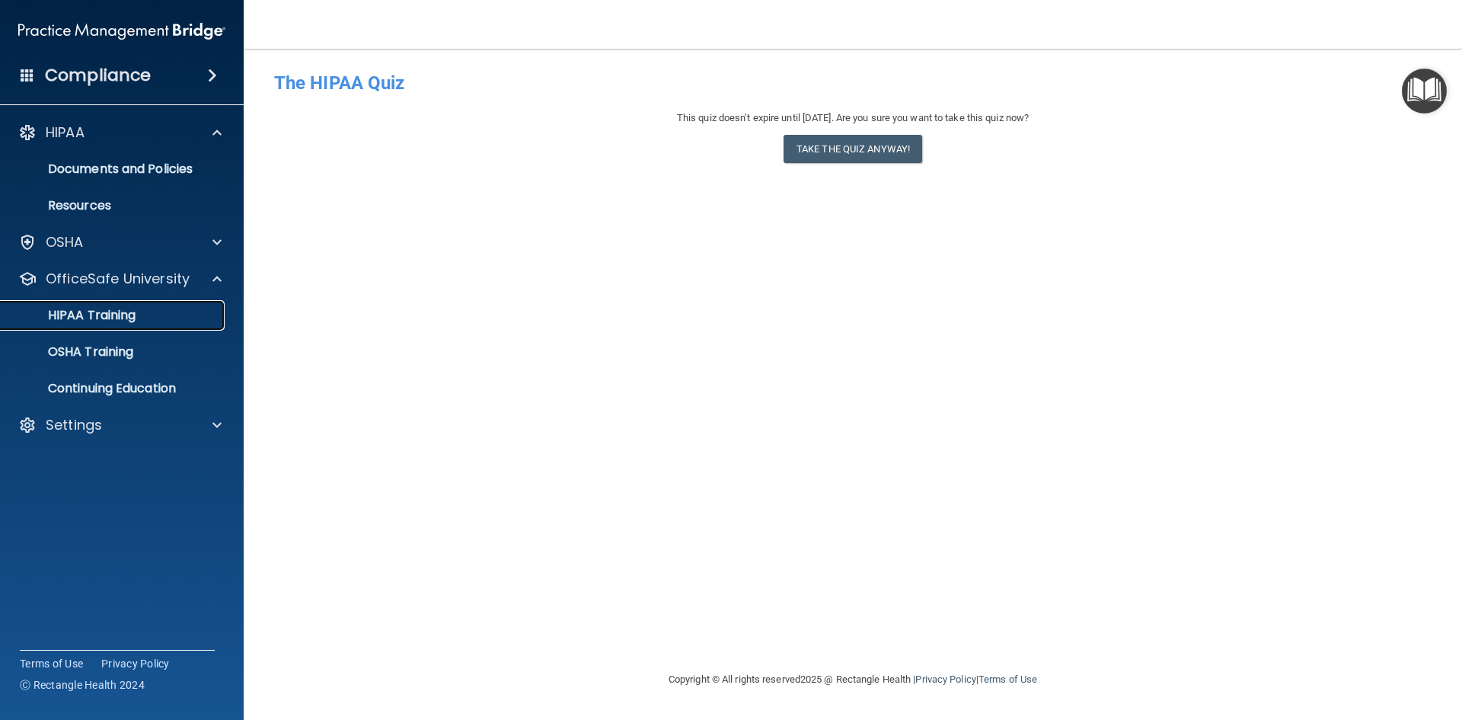
click at [75, 309] on p "HIPAA Training" at bounding box center [73, 315] width 126 height 15
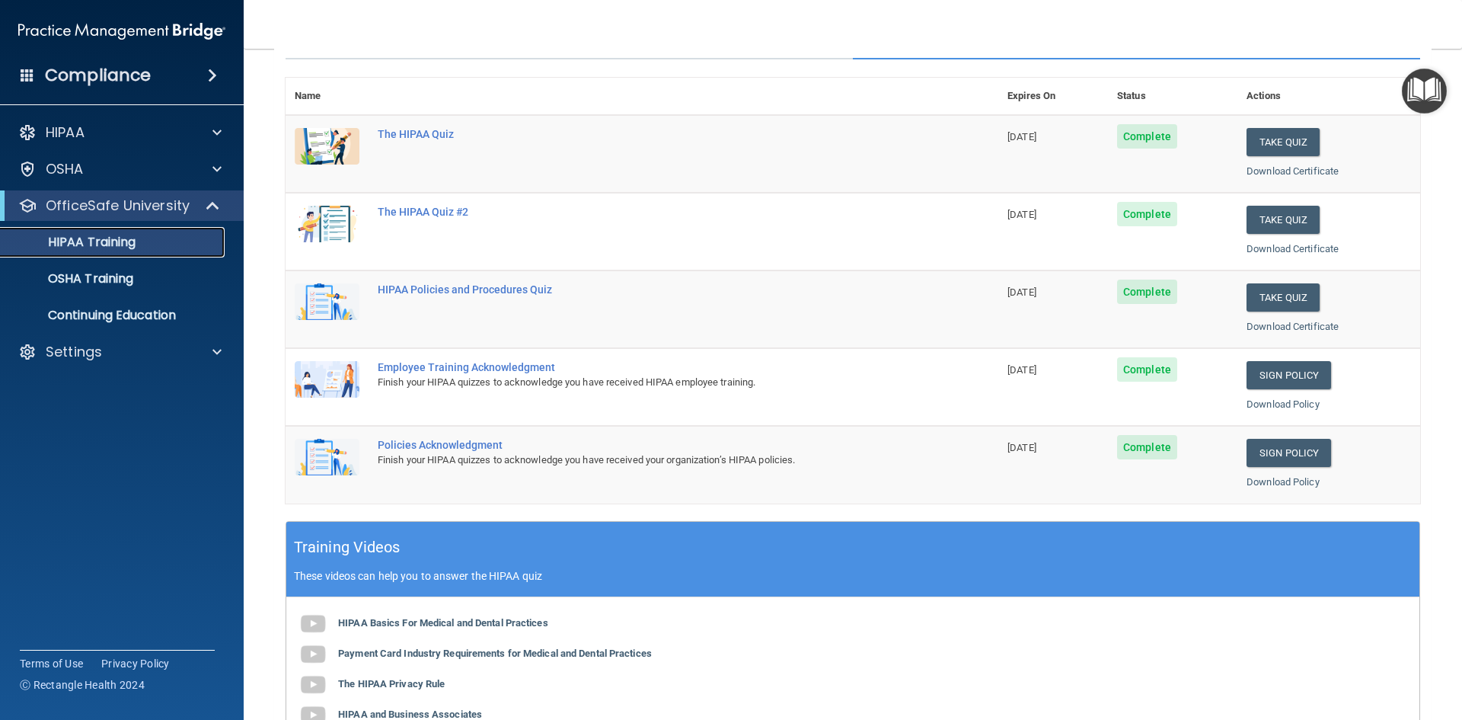
scroll to position [123, 0]
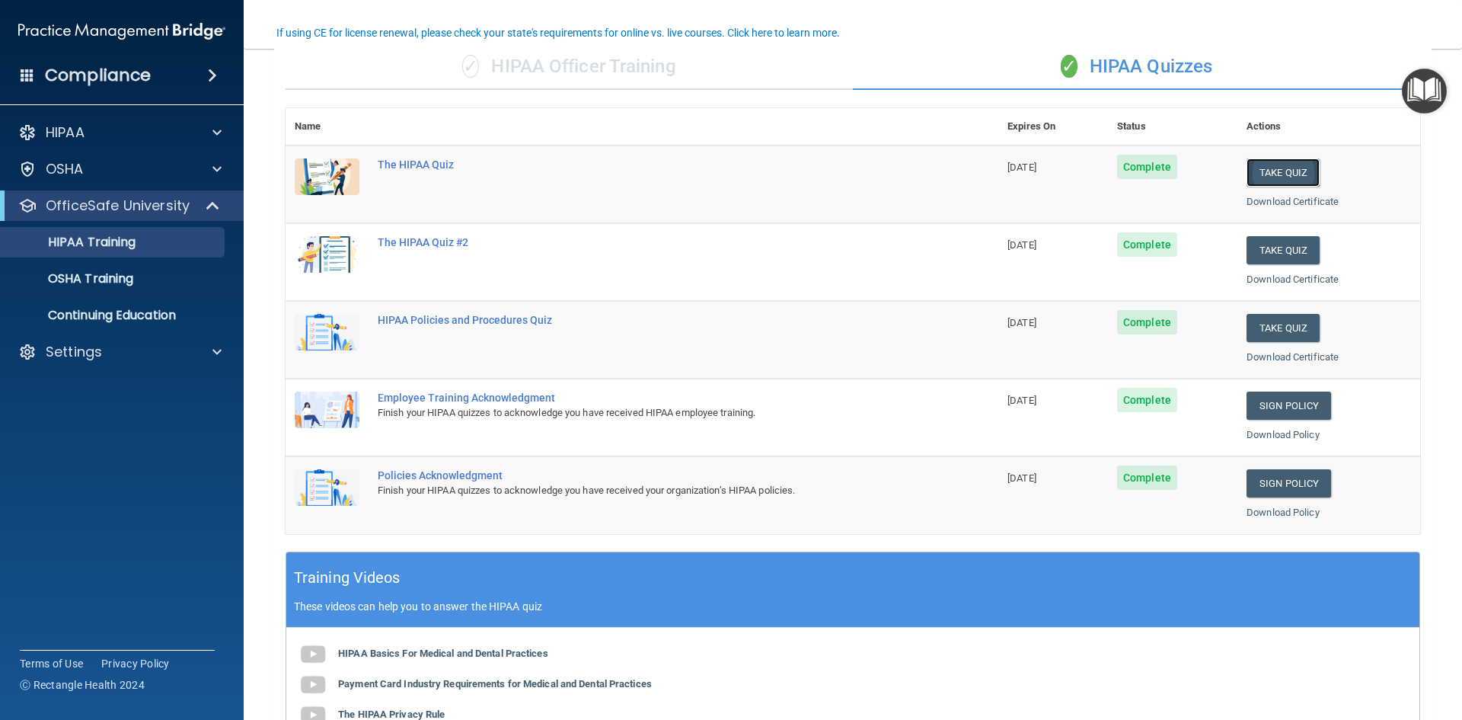
click at [1286, 161] on button "Take Quiz" at bounding box center [1283, 172] width 73 height 28
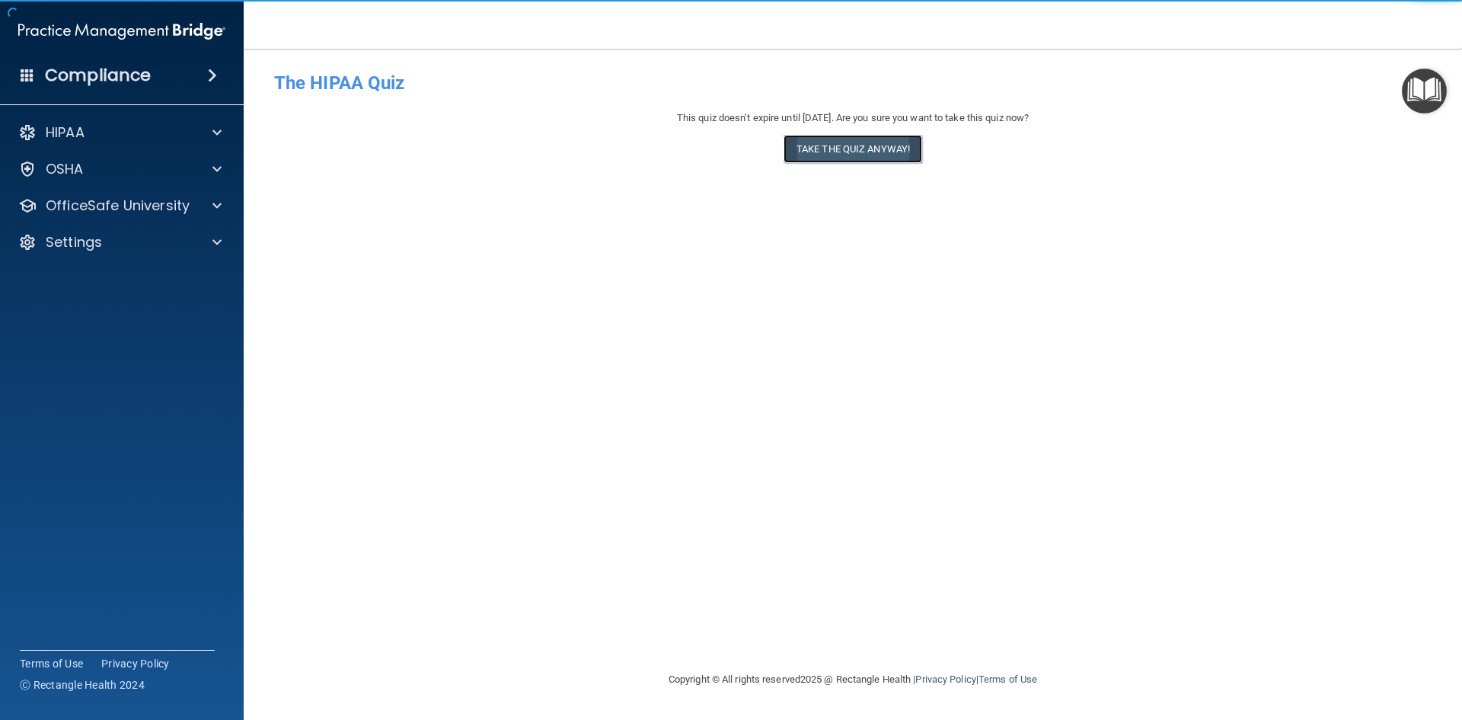
click at [873, 152] on button "Take the quiz anyway!" at bounding box center [853, 149] width 139 height 28
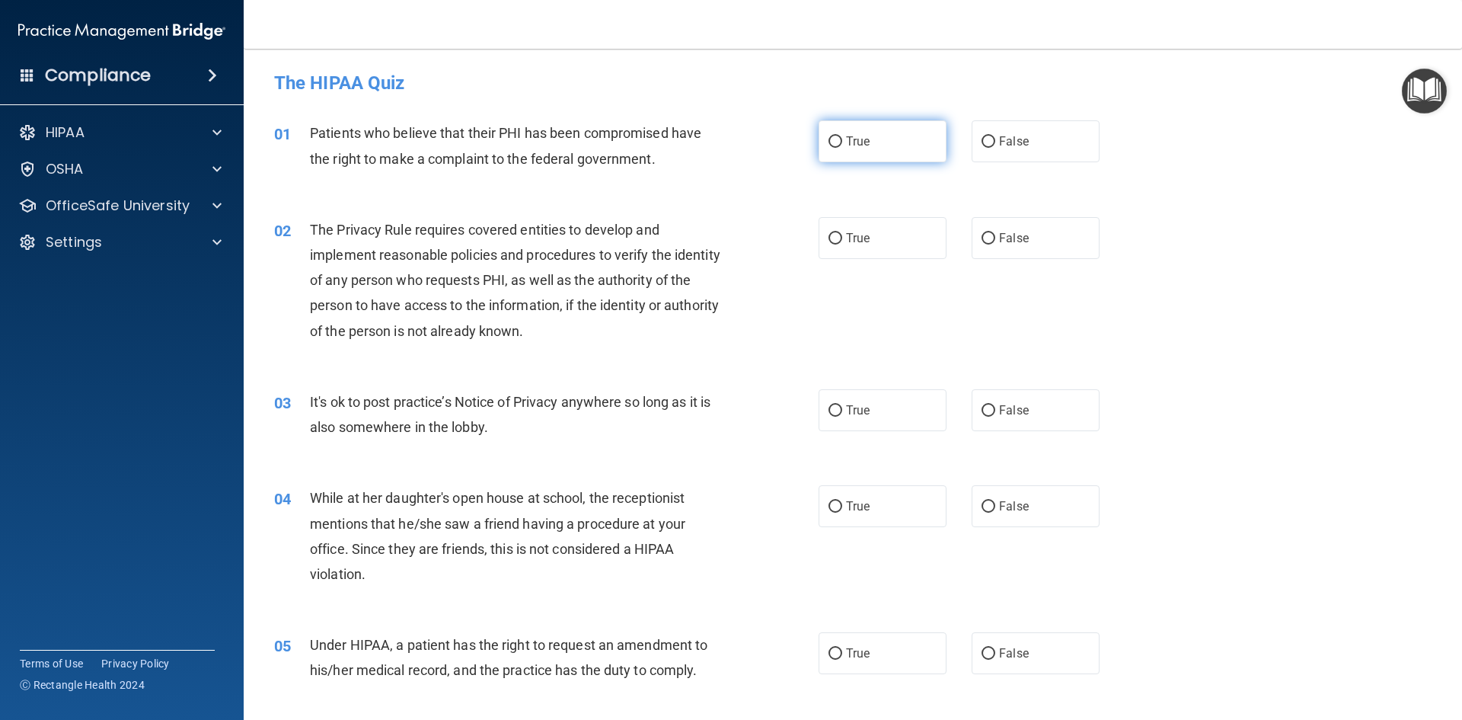
click at [829, 136] on input "True" at bounding box center [836, 141] width 14 height 11
radio input "true"
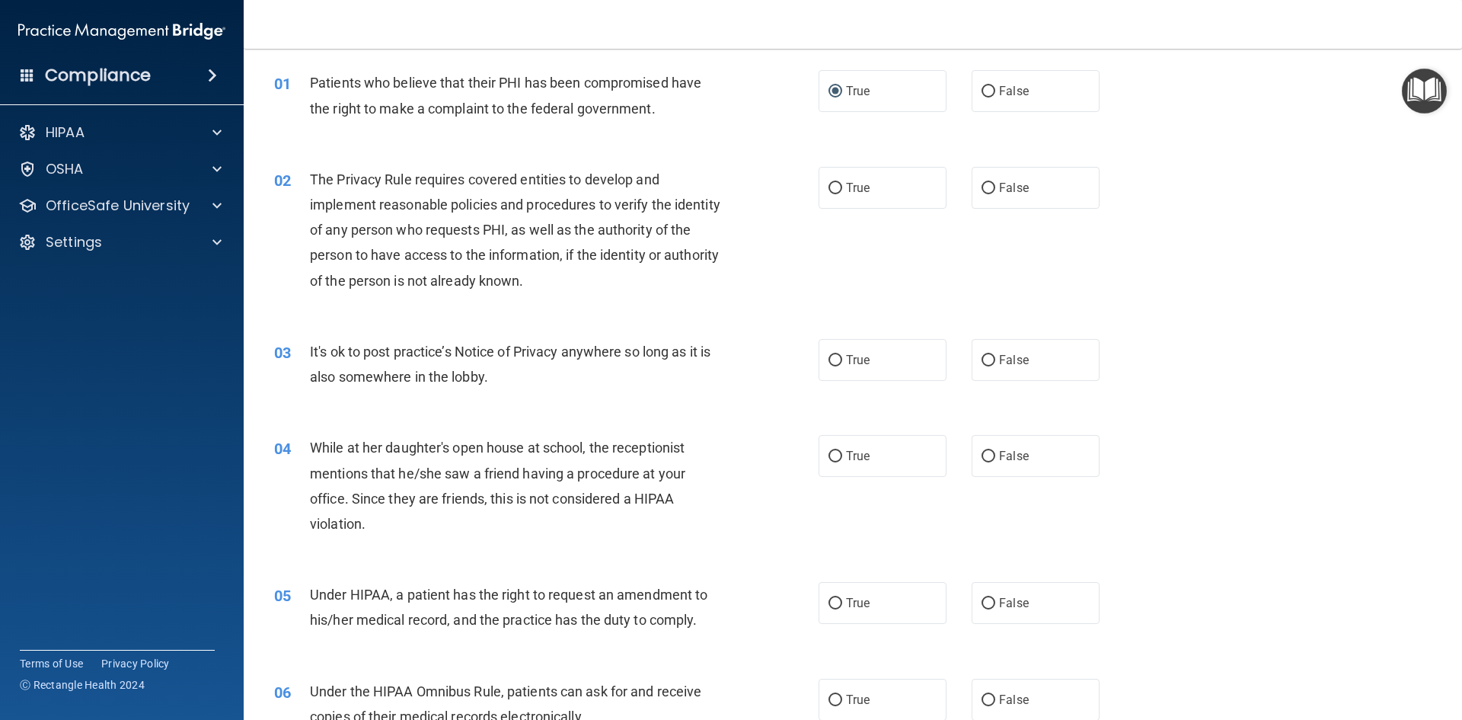
scroll to position [51, 0]
click at [834, 194] on label "True" at bounding box center [883, 187] width 128 height 42
click at [834, 193] on input "True" at bounding box center [836, 187] width 14 height 11
radio input "true"
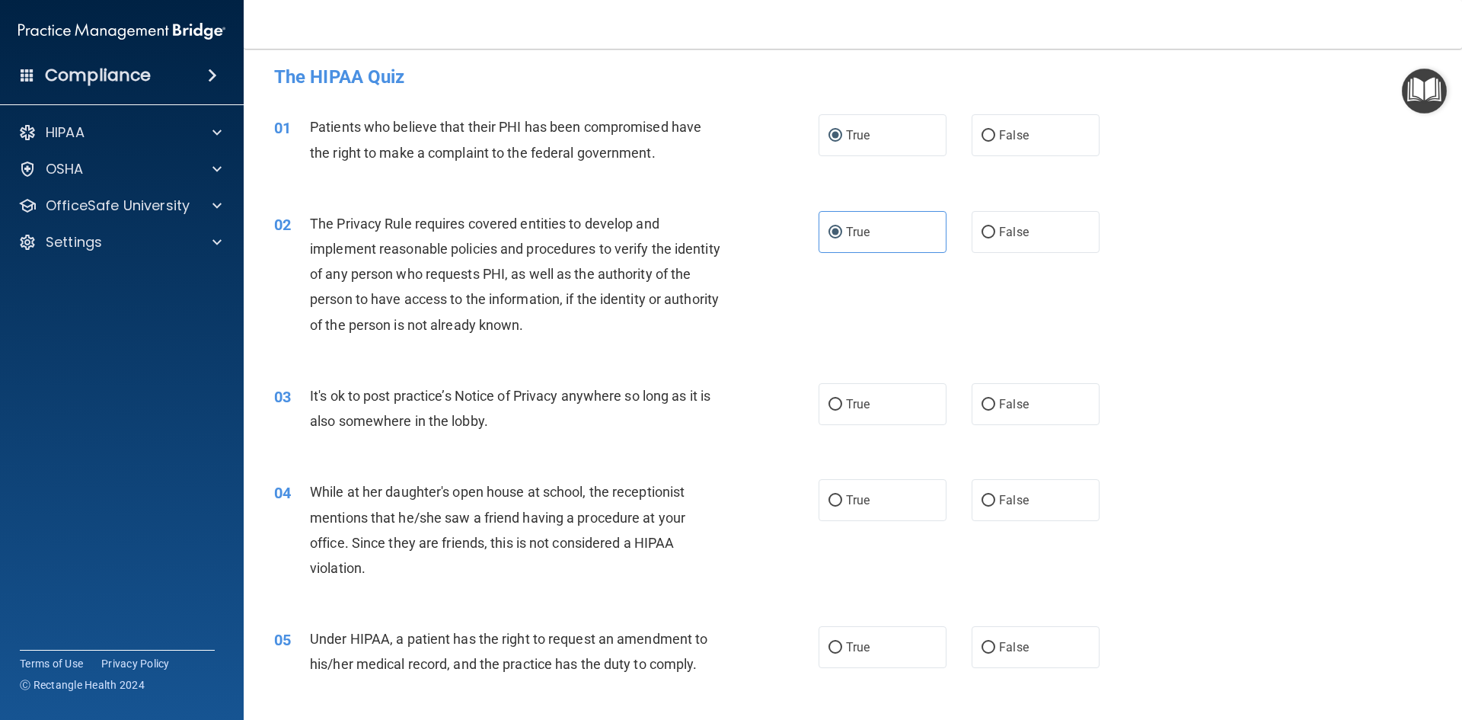
scroll to position [0, 0]
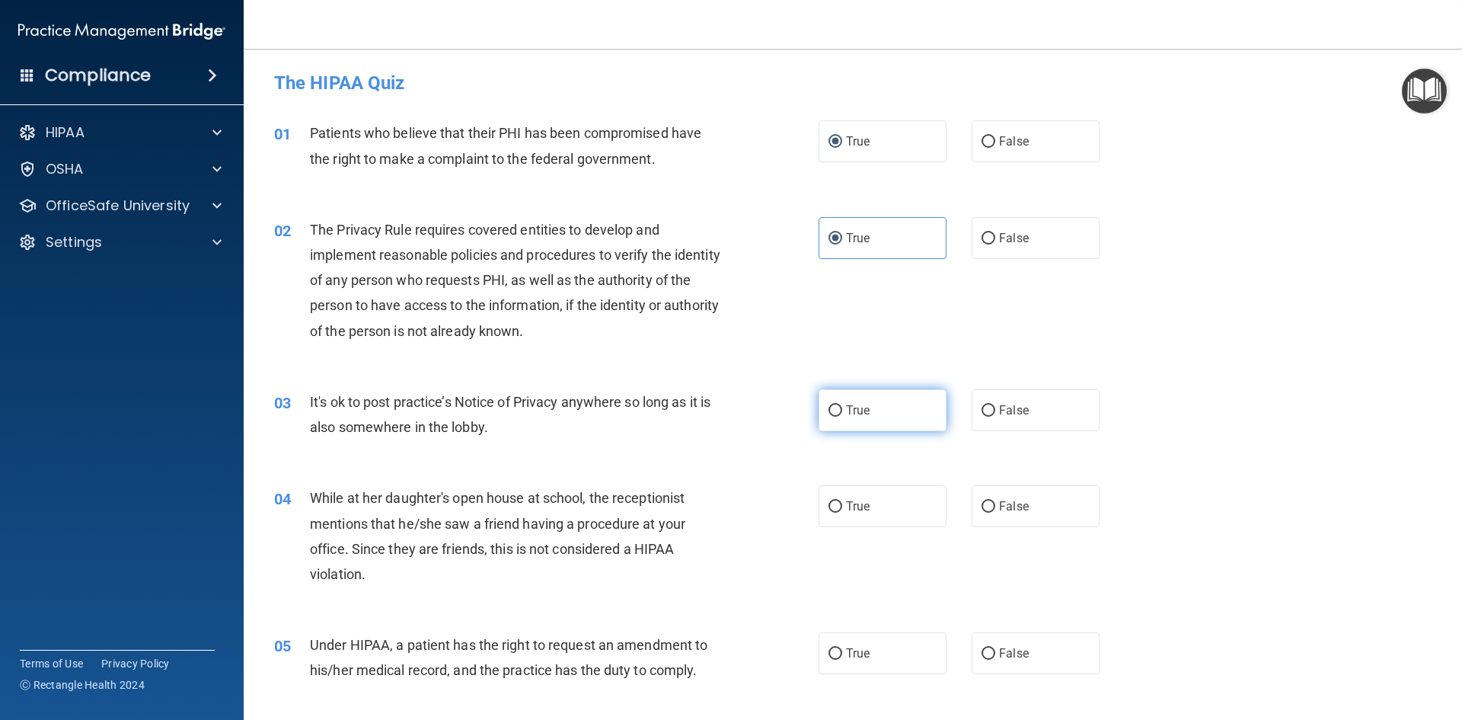
click at [835, 406] on input "True" at bounding box center [836, 410] width 14 height 11
radio input "true"
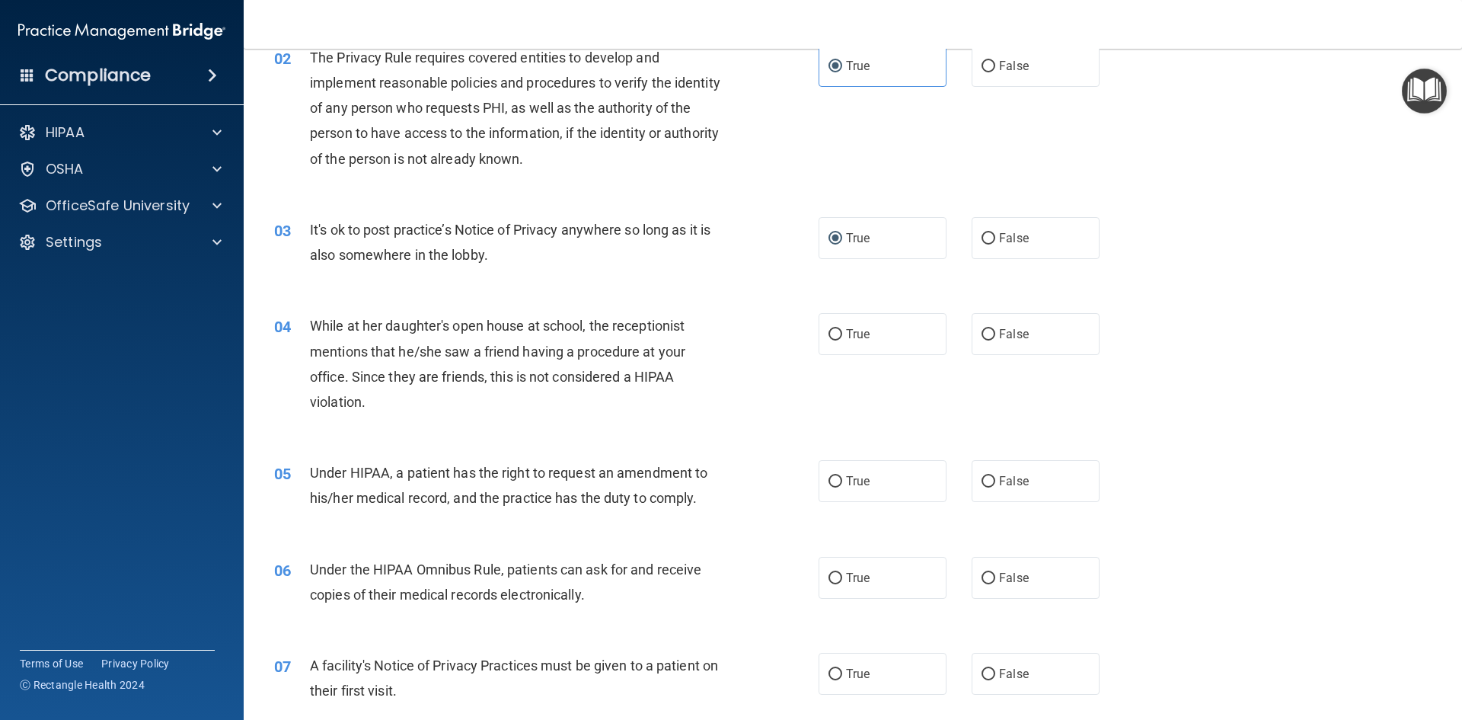
scroll to position [177, 0]
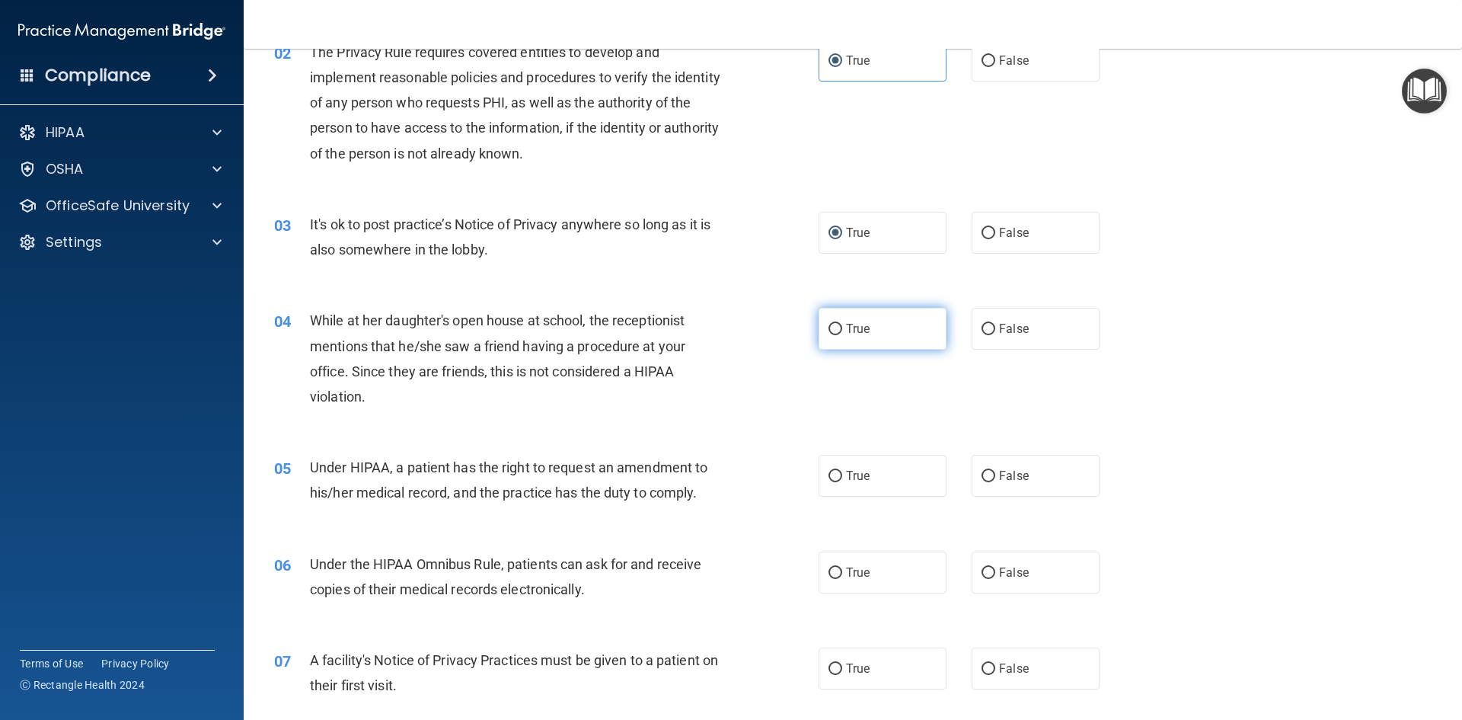
click at [839, 333] on label "True" at bounding box center [883, 329] width 128 height 42
click at [839, 333] on input "True" at bounding box center [836, 329] width 14 height 11
radio input "true"
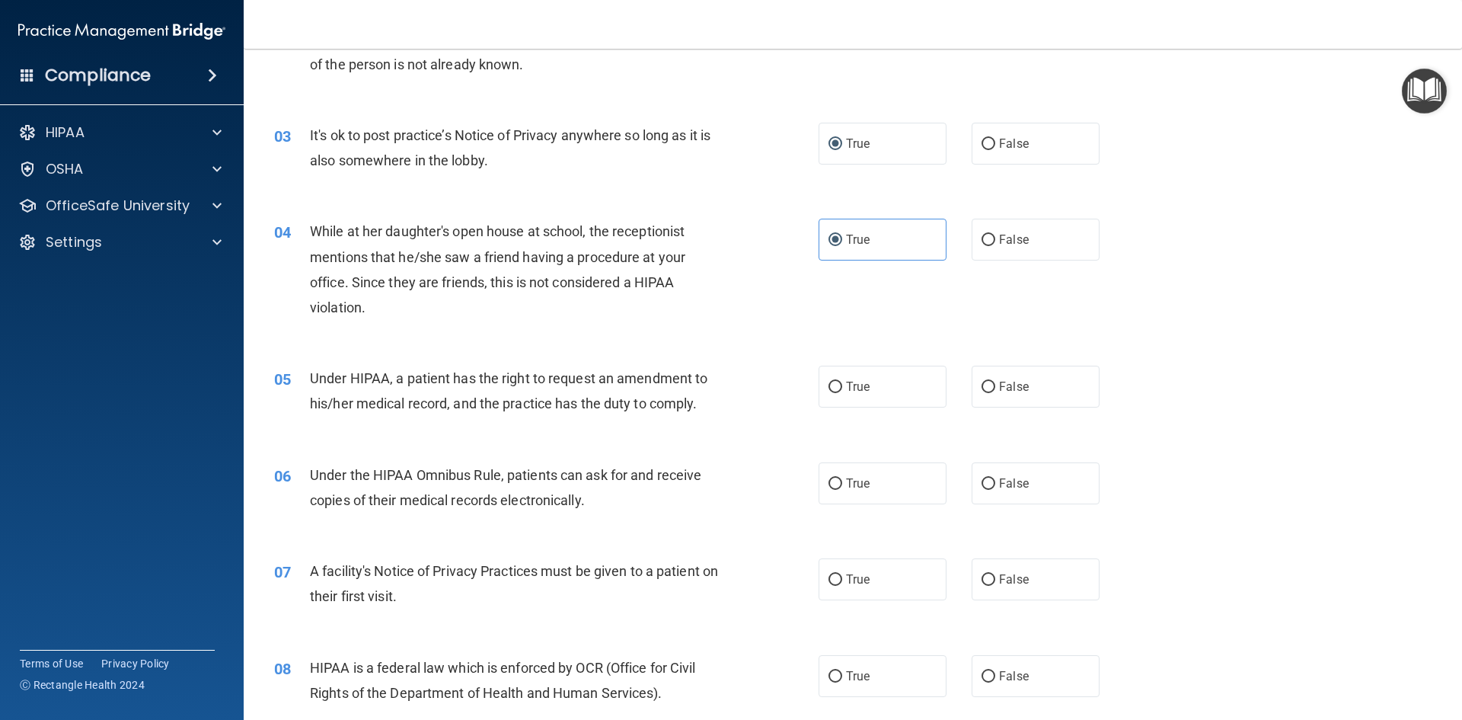
scroll to position [279, 0]
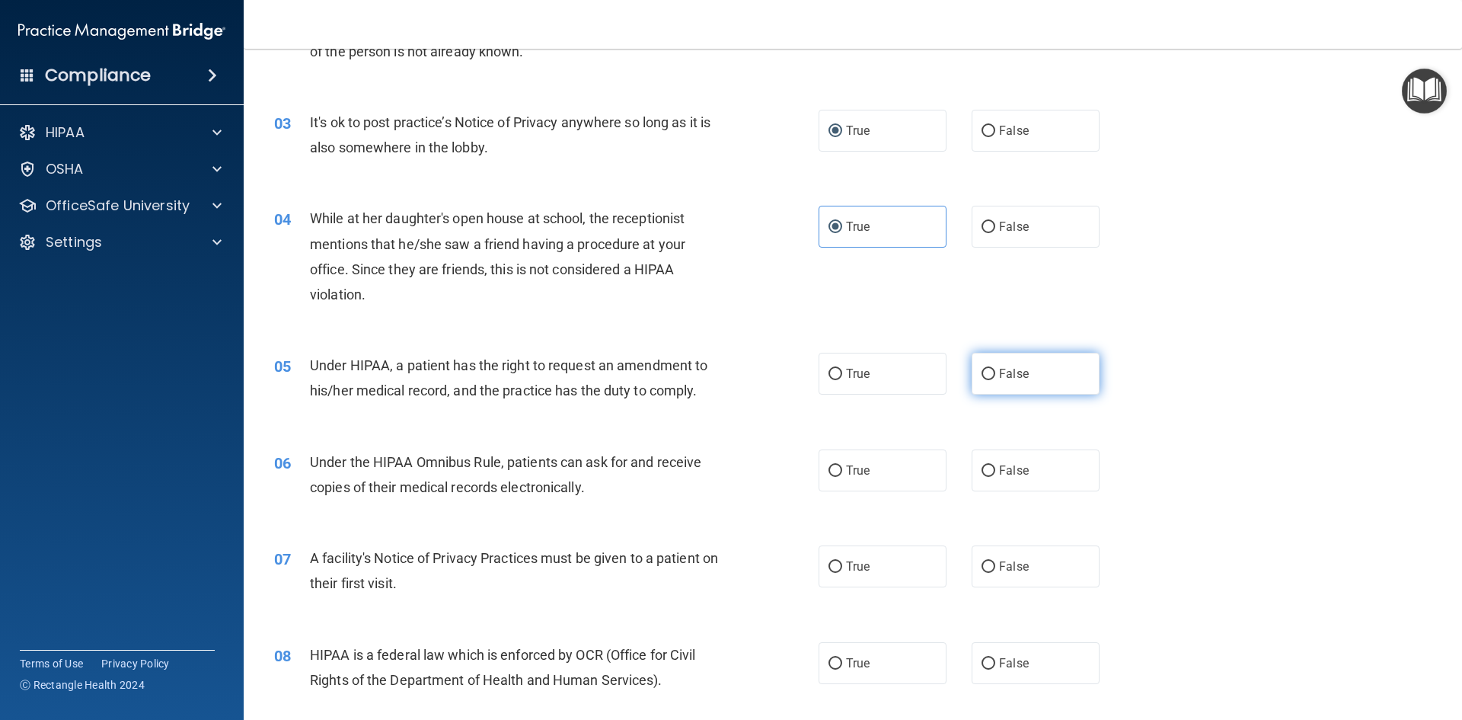
click at [982, 373] on input "False" at bounding box center [989, 374] width 14 height 11
radio input "true"
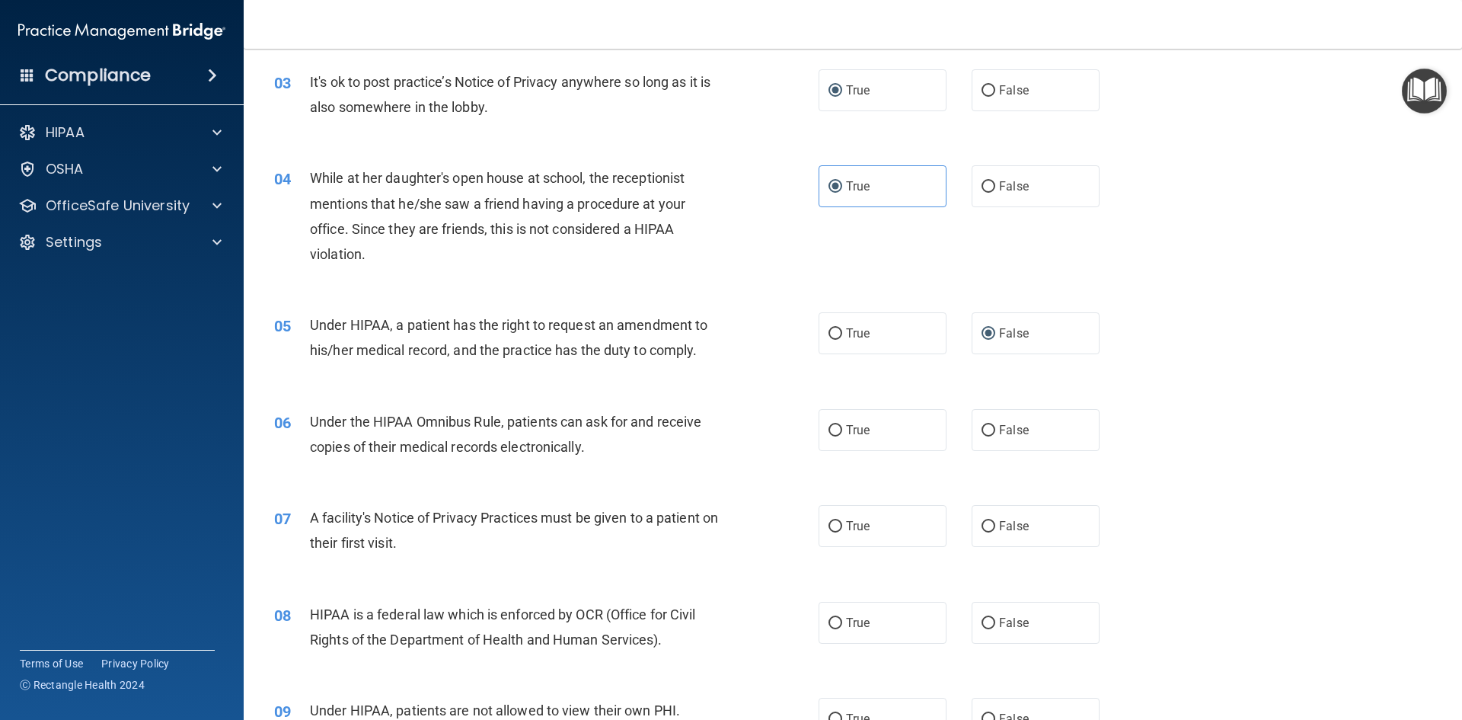
scroll to position [330, 0]
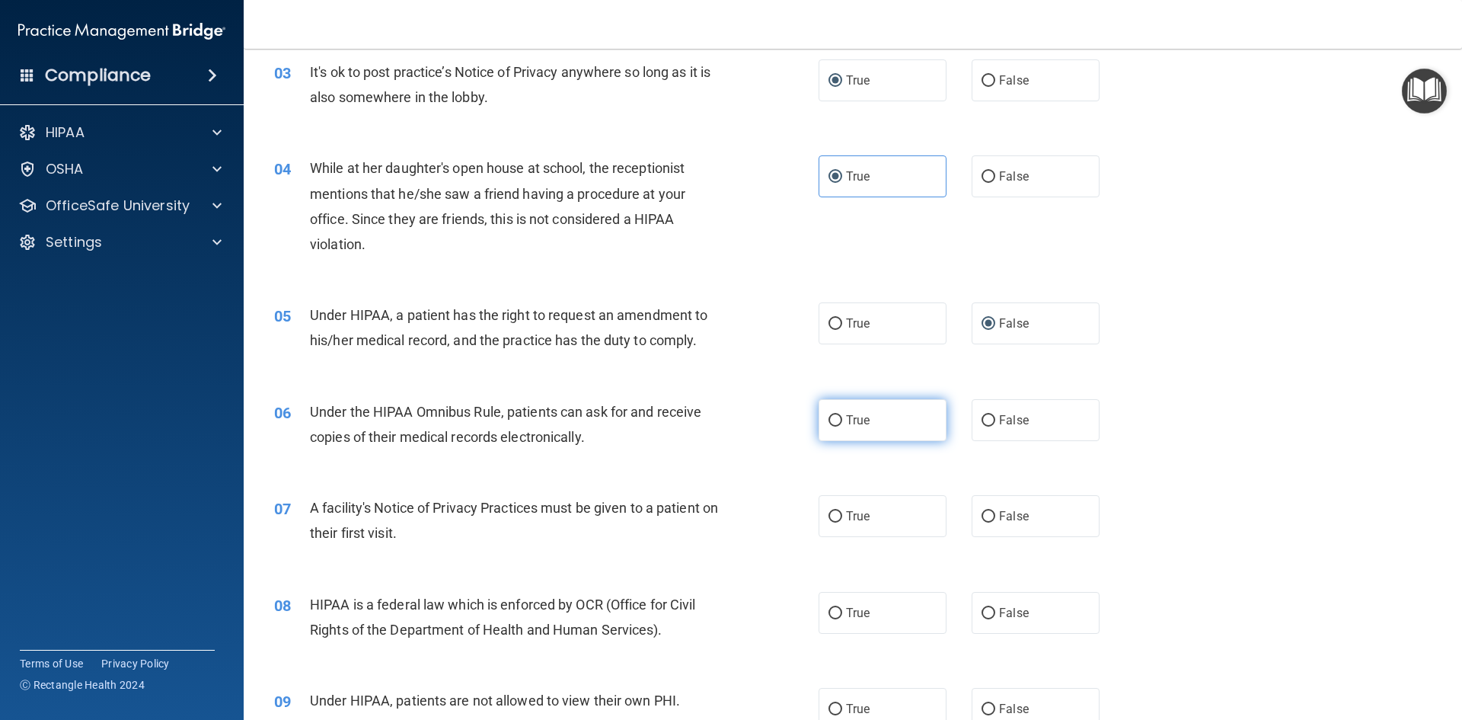
click at [833, 425] on input "True" at bounding box center [836, 420] width 14 height 11
radio input "true"
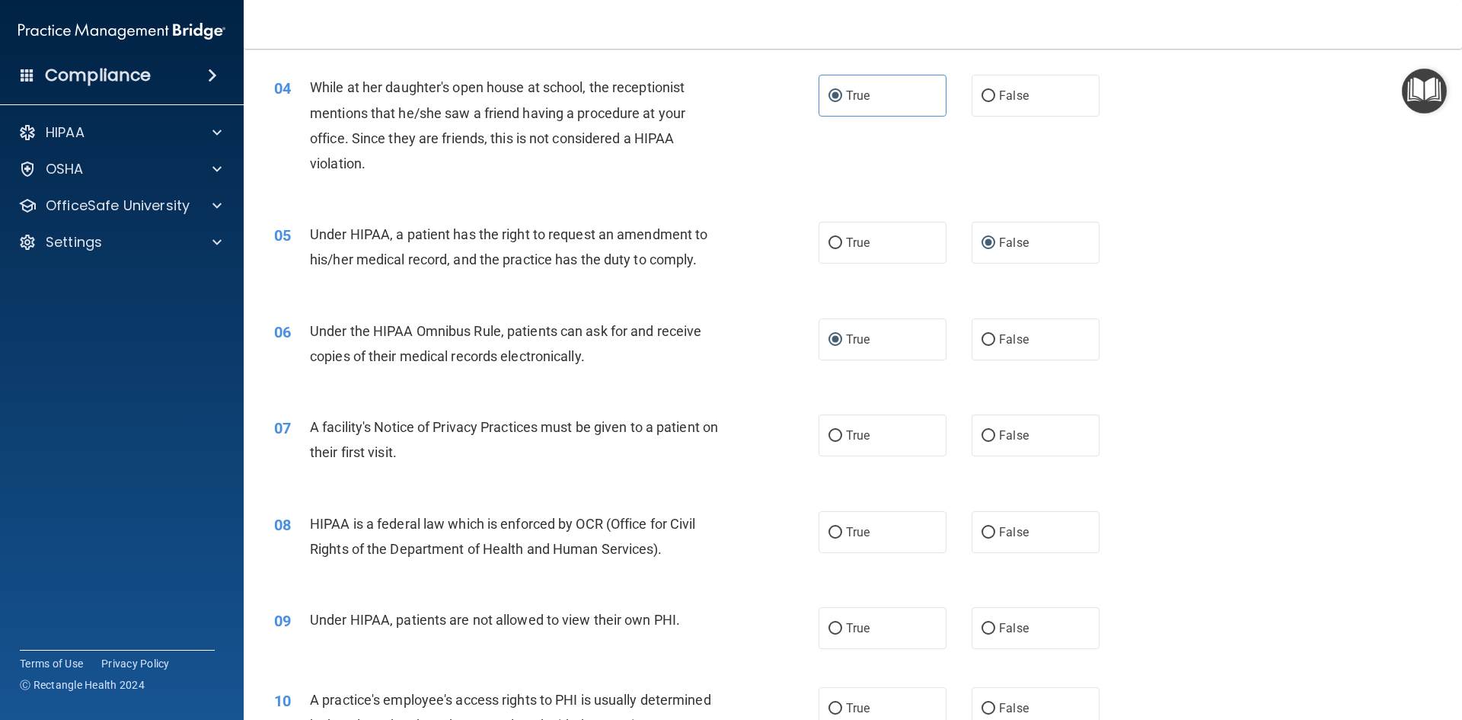
scroll to position [432, 0]
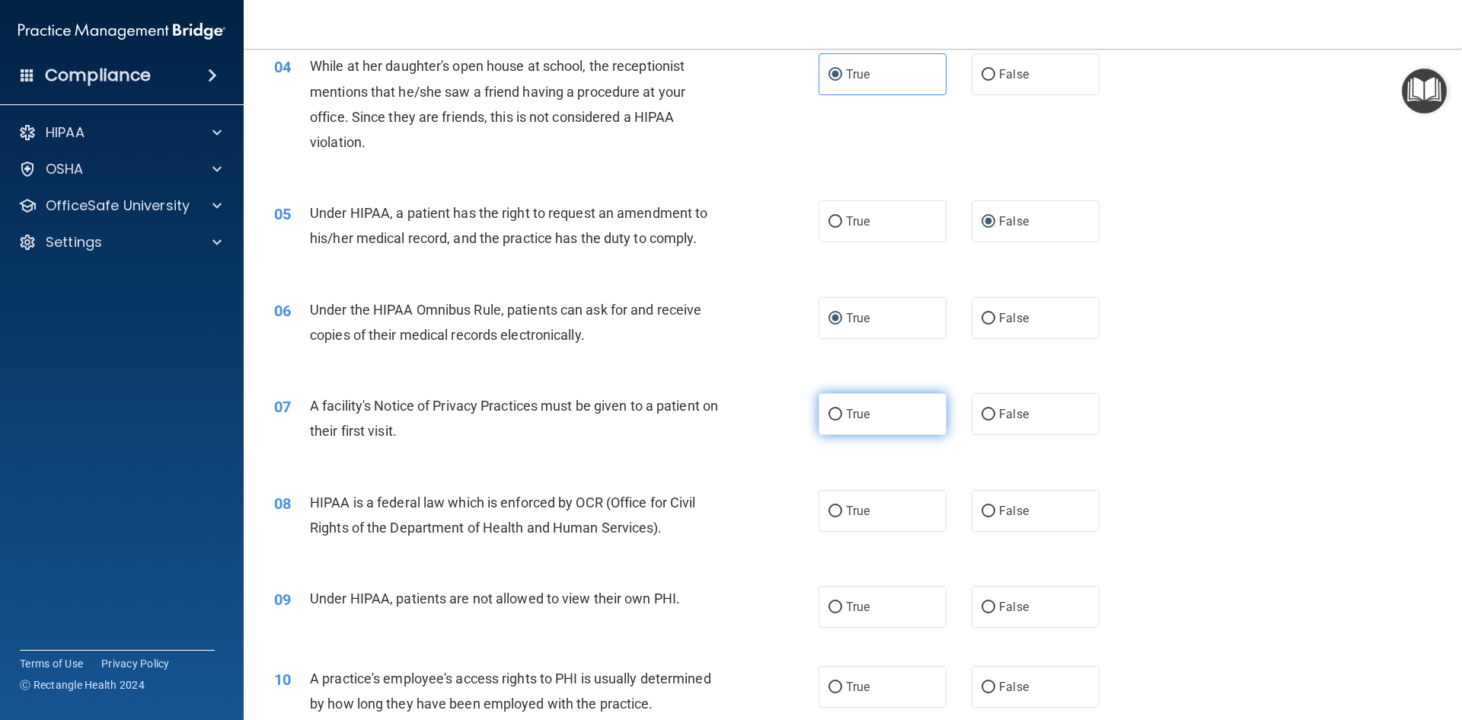
click at [830, 417] on input "True" at bounding box center [836, 414] width 14 height 11
radio input "true"
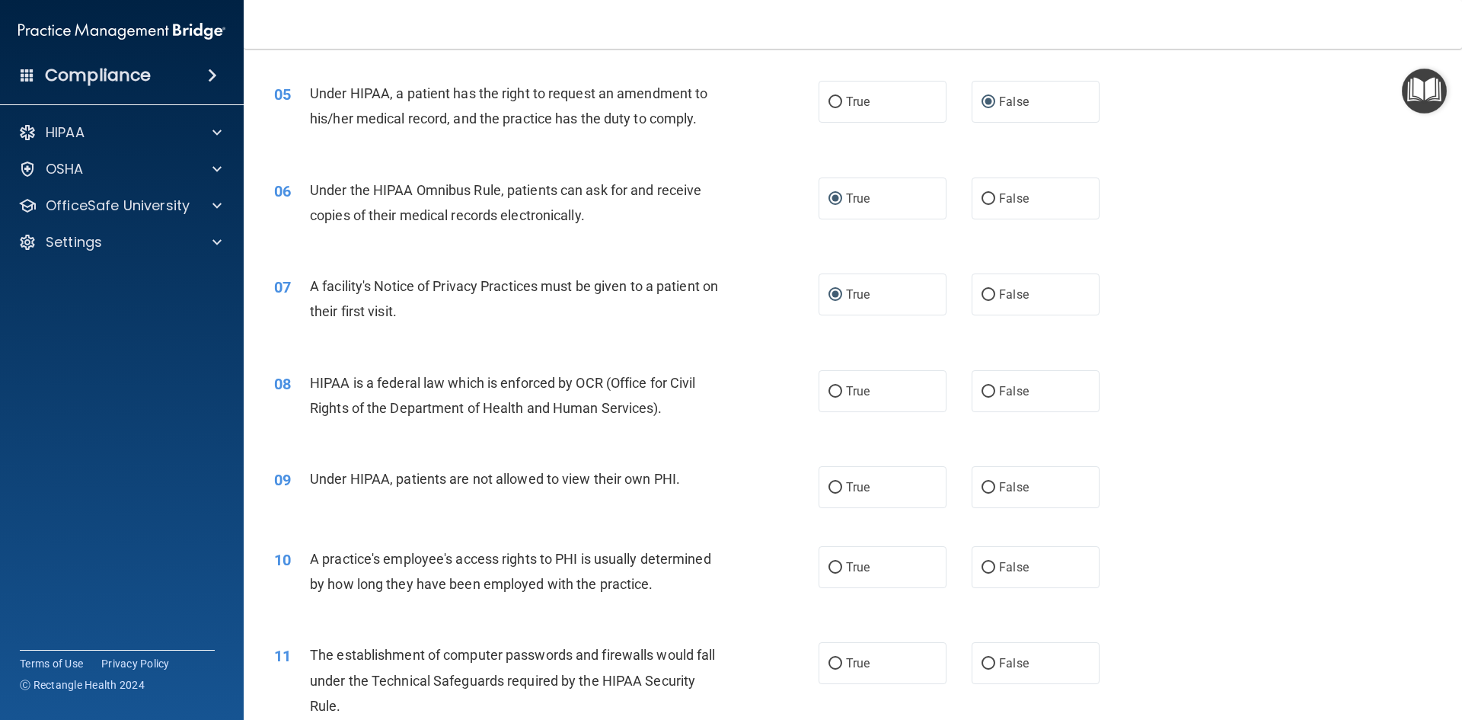
scroll to position [558, 0]
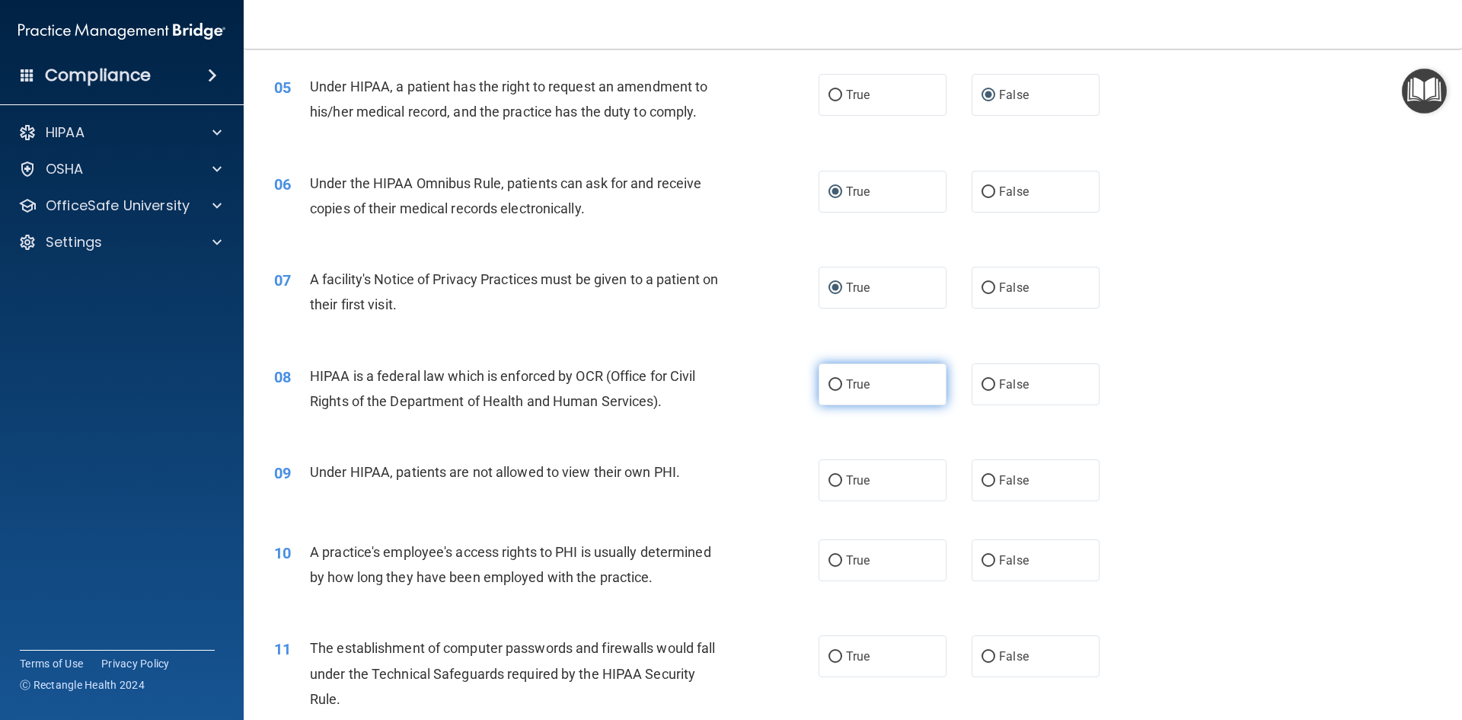
click at [838, 383] on label "True" at bounding box center [883, 384] width 128 height 42
click at [838, 383] on input "True" at bounding box center [836, 384] width 14 height 11
radio input "true"
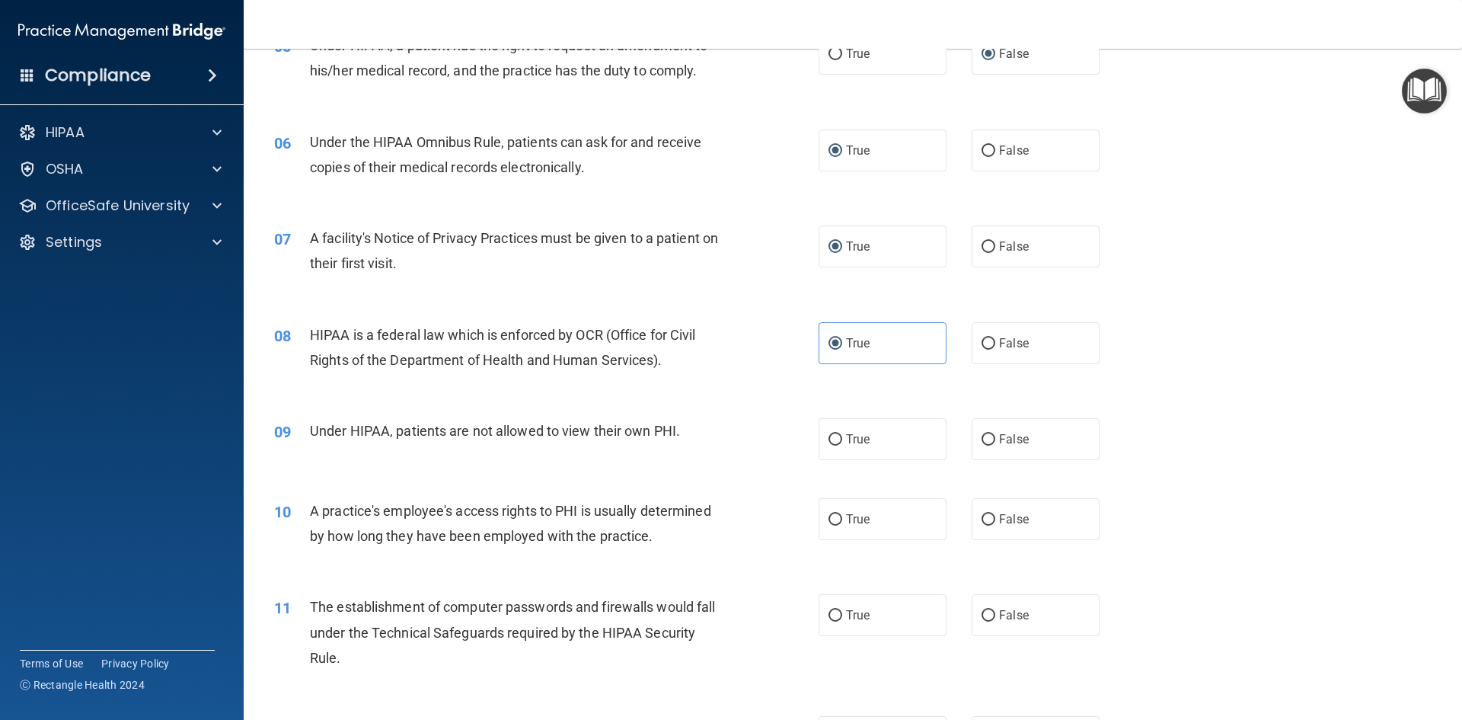
scroll to position [634, 0]
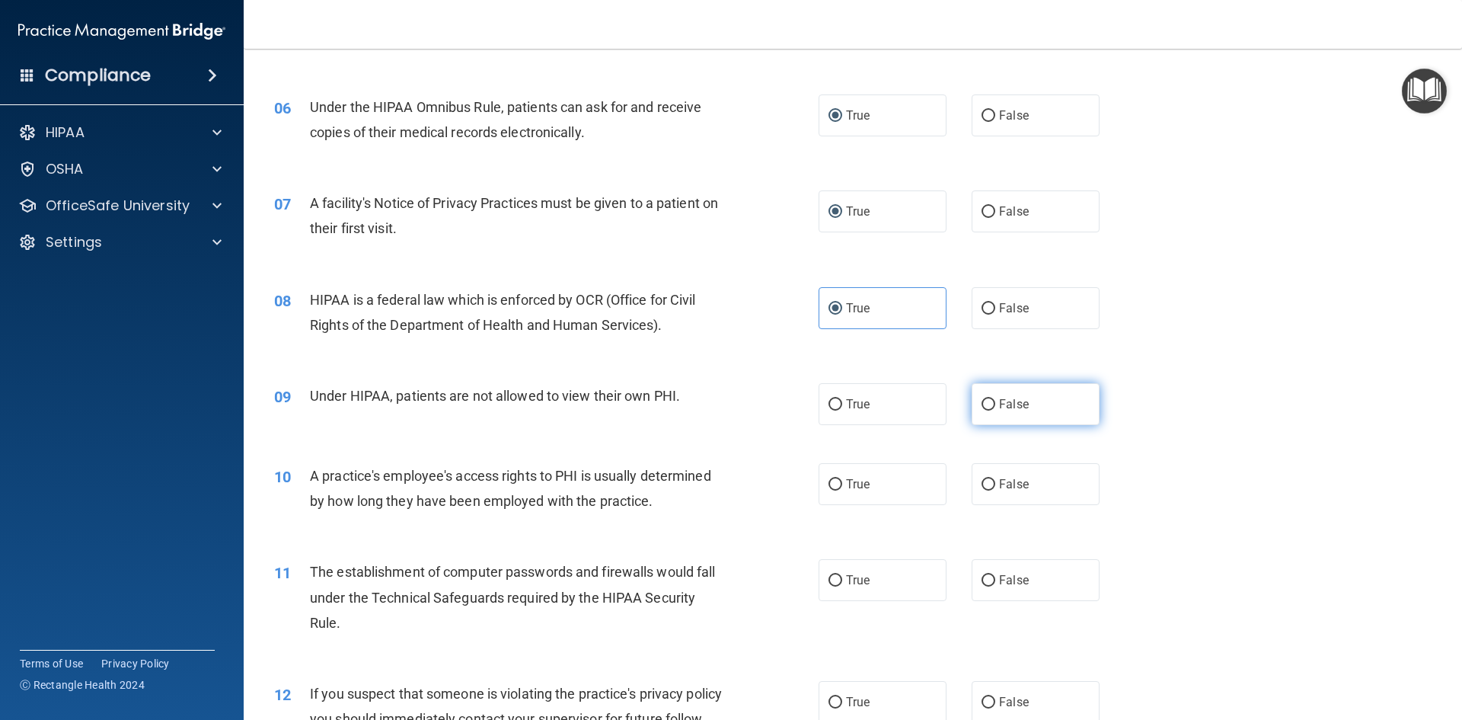
click at [1053, 401] on label "False" at bounding box center [1036, 404] width 128 height 42
click at [995, 401] on input "False" at bounding box center [989, 404] width 14 height 11
radio input "true"
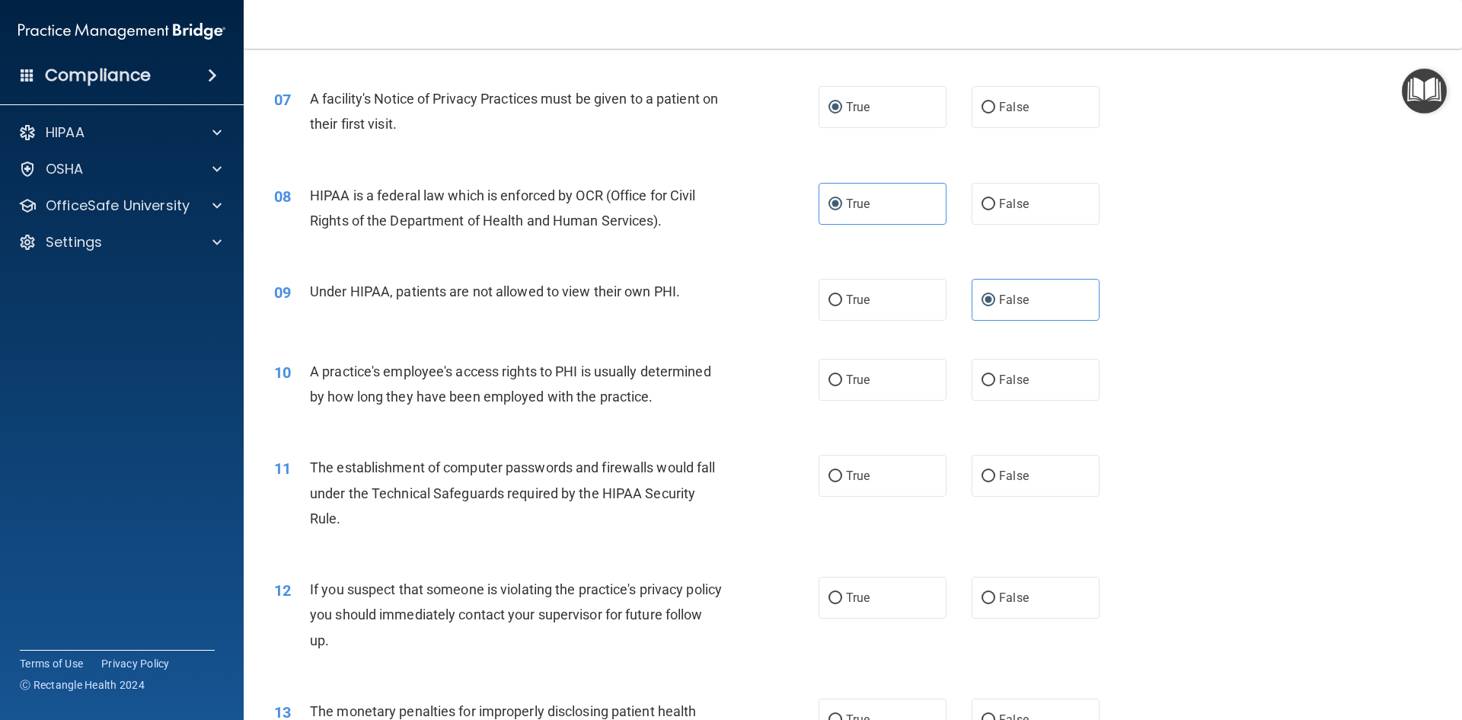
scroll to position [762, 0]
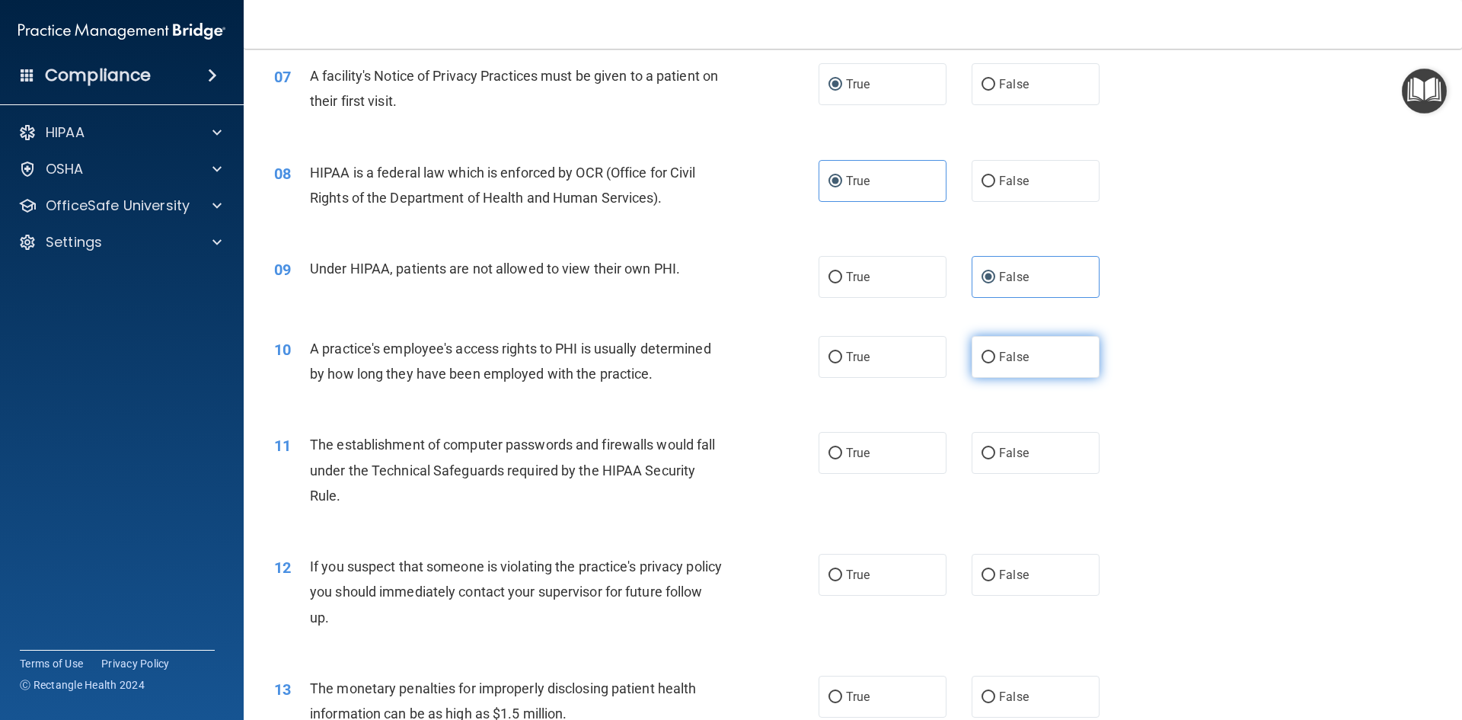
click at [1061, 354] on label "False" at bounding box center [1036, 357] width 128 height 42
click at [995, 354] on input "False" at bounding box center [989, 357] width 14 height 11
radio input "true"
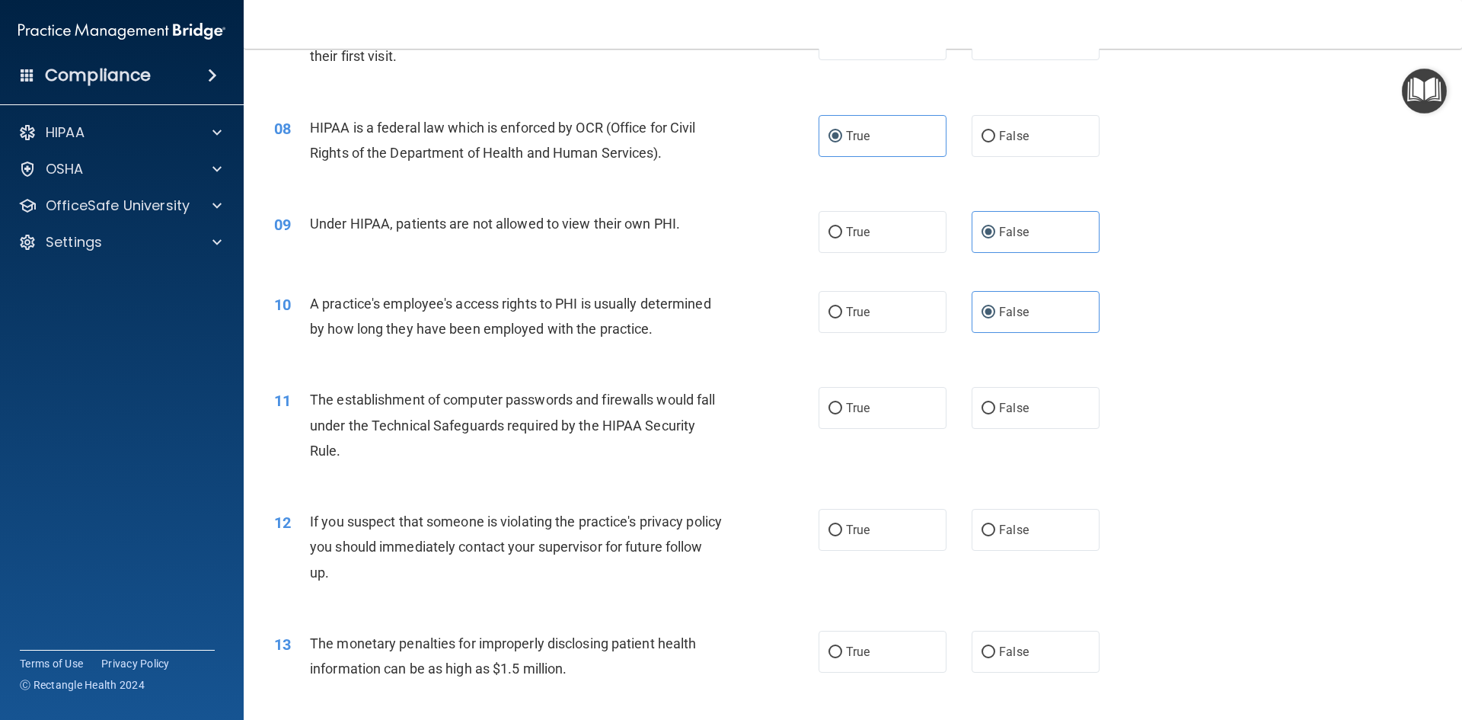
scroll to position [838, 0]
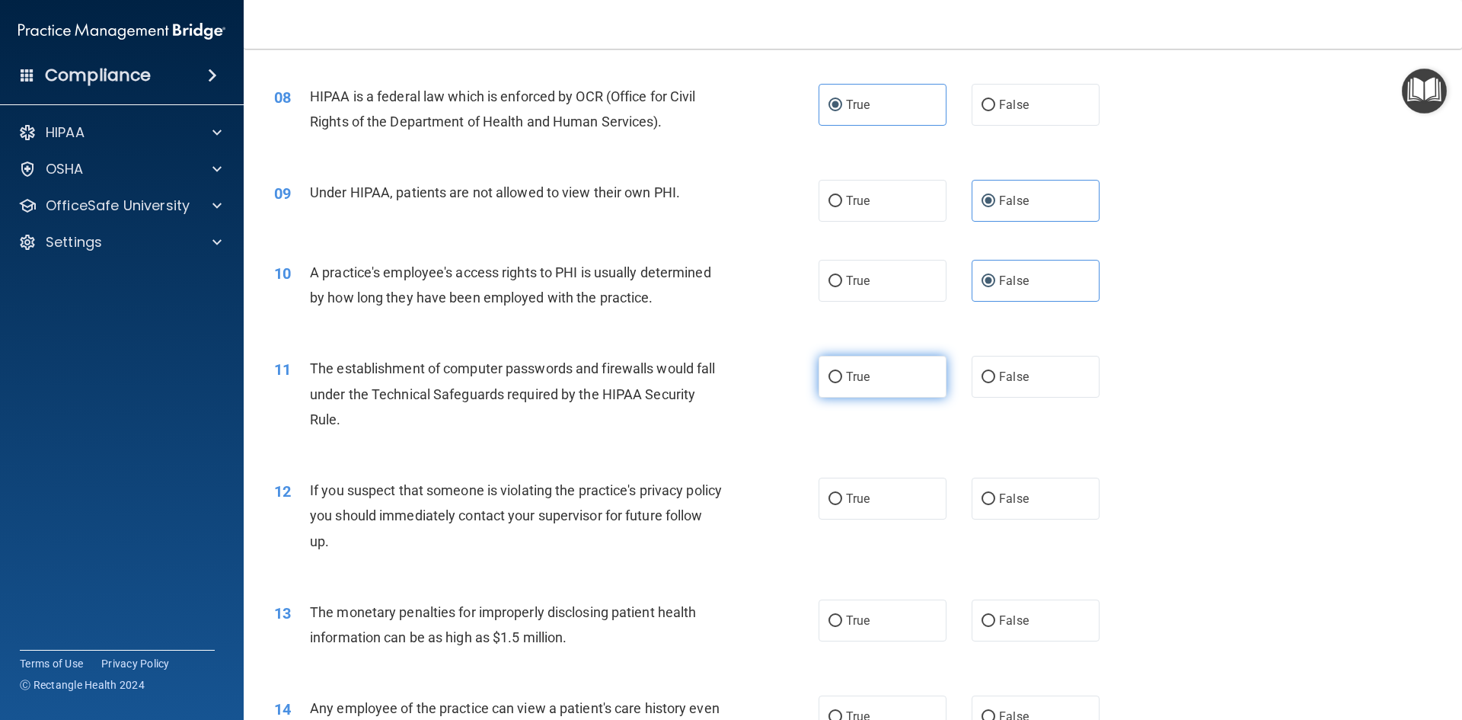
click at [837, 377] on label "True" at bounding box center [883, 377] width 128 height 42
click at [837, 377] on input "True" at bounding box center [836, 377] width 14 height 11
radio input "true"
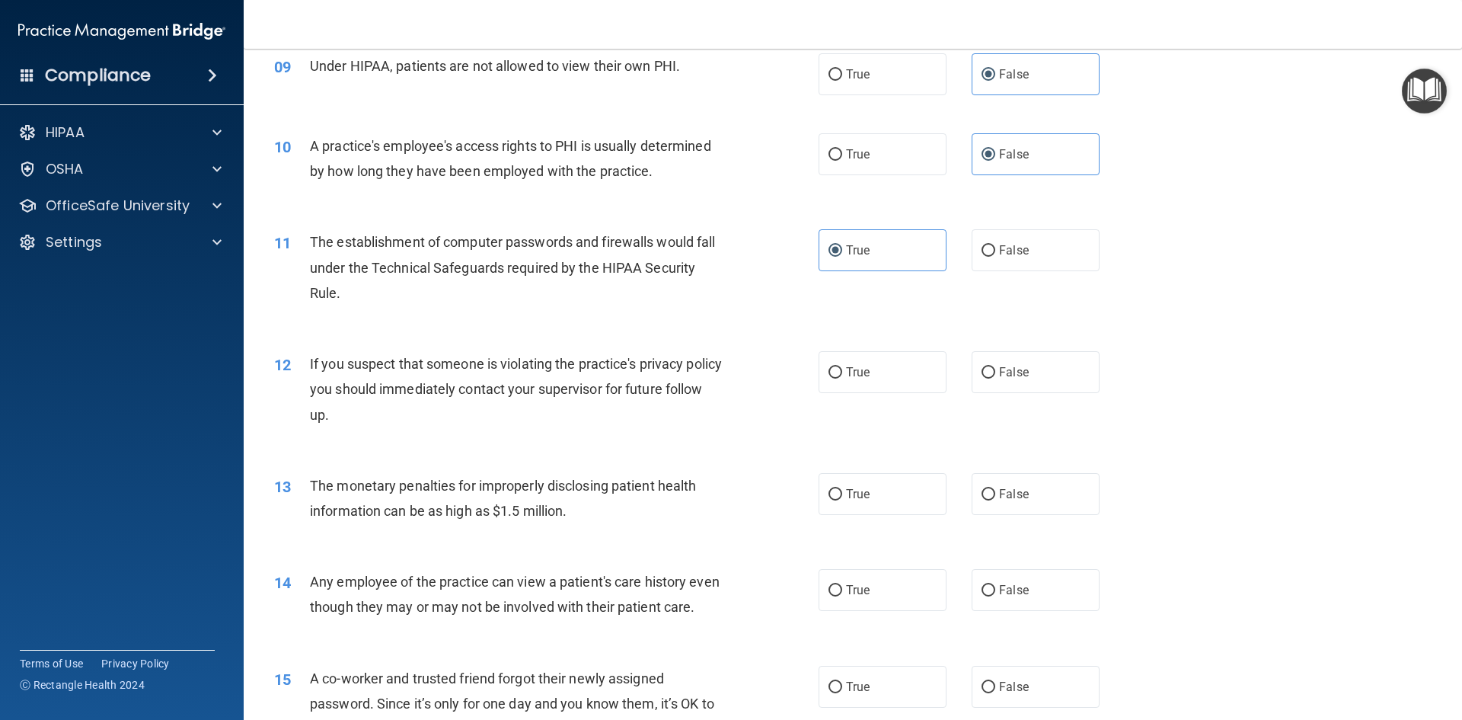
scroll to position [965, 0]
click at [854, 362] on label "True" at bounding box center [883, 371] width 128 height 42
click at [842, 366] on input "True" at bounding box center [836, 371] width 14 height 11
radio input "true"
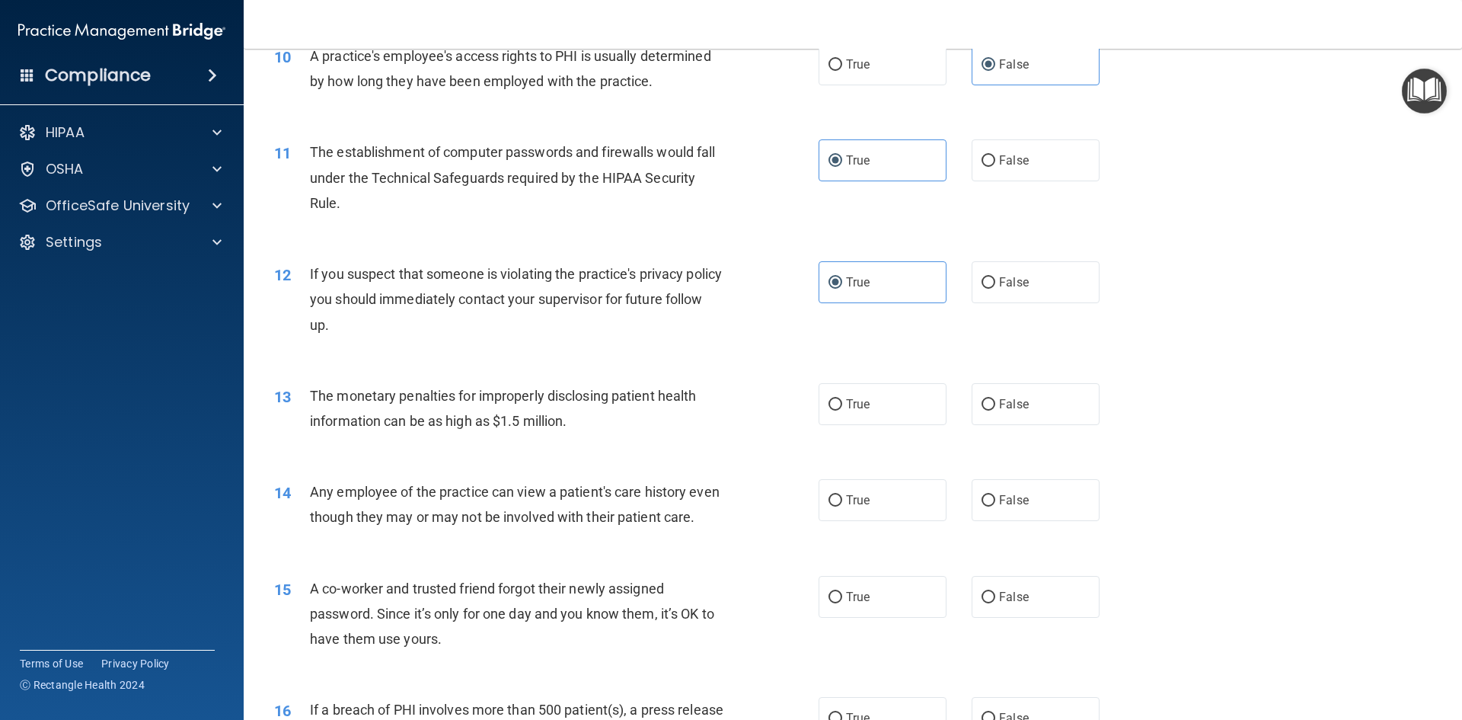
scroll to position [1066, 0]
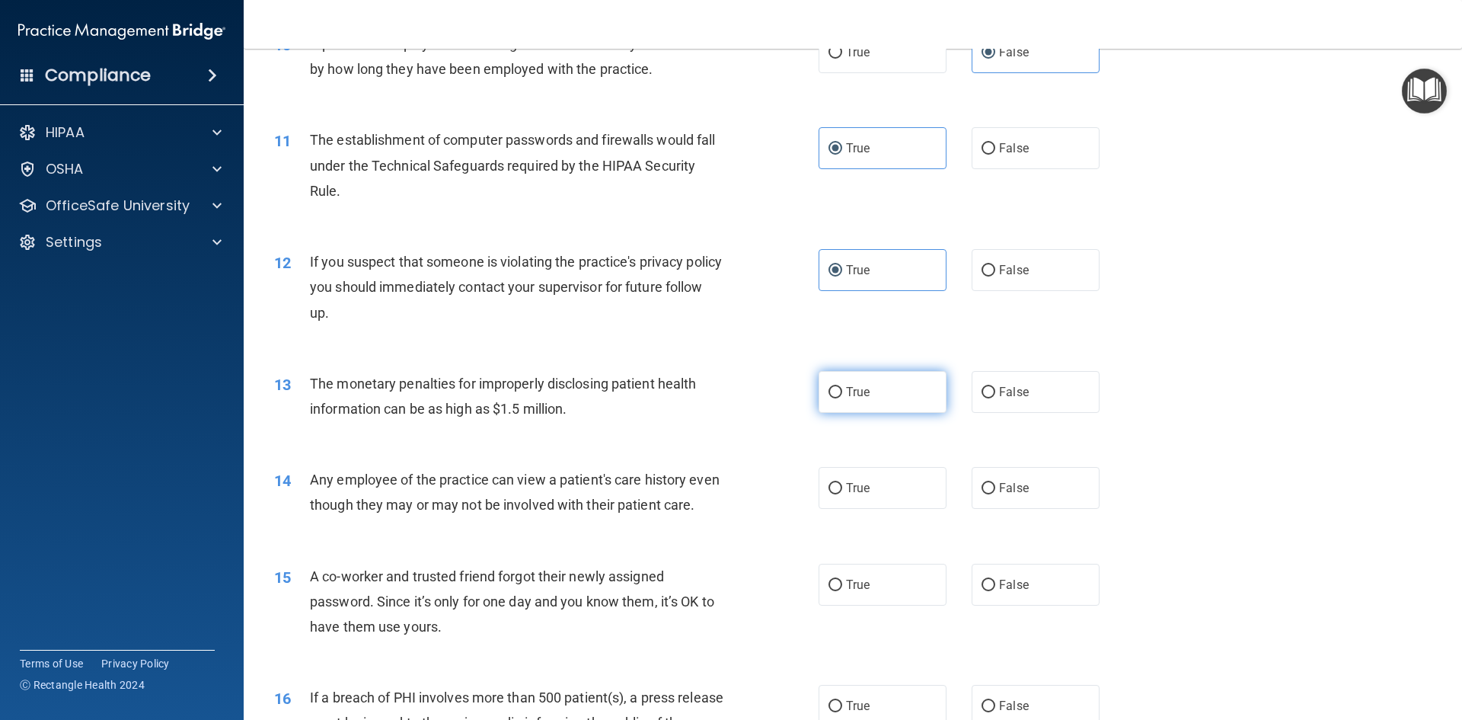
click at [860, 390] on span "True" at bounding box center [858, 392] width 24 height 14
click at [842, 390] on input "True" at bounding box center [836, 392] width 14 height 11
radio input "true"
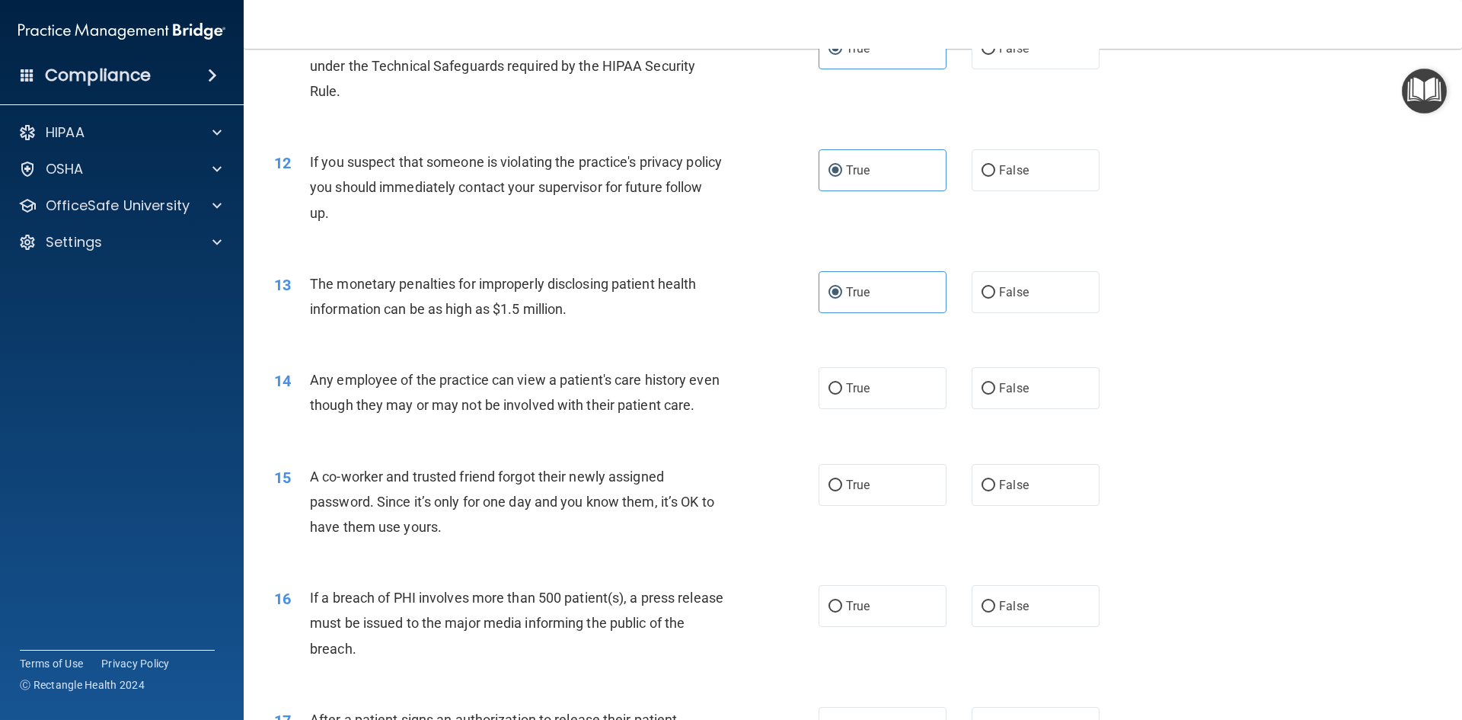
scroll to position [1167, 0]
click at [846, 383] on span "True" at bounding box center [858, 386] width 24 height 14
click at [841, 383] on input "True" at bounding box center [836, 387] width 14 height 11
radio input "true"
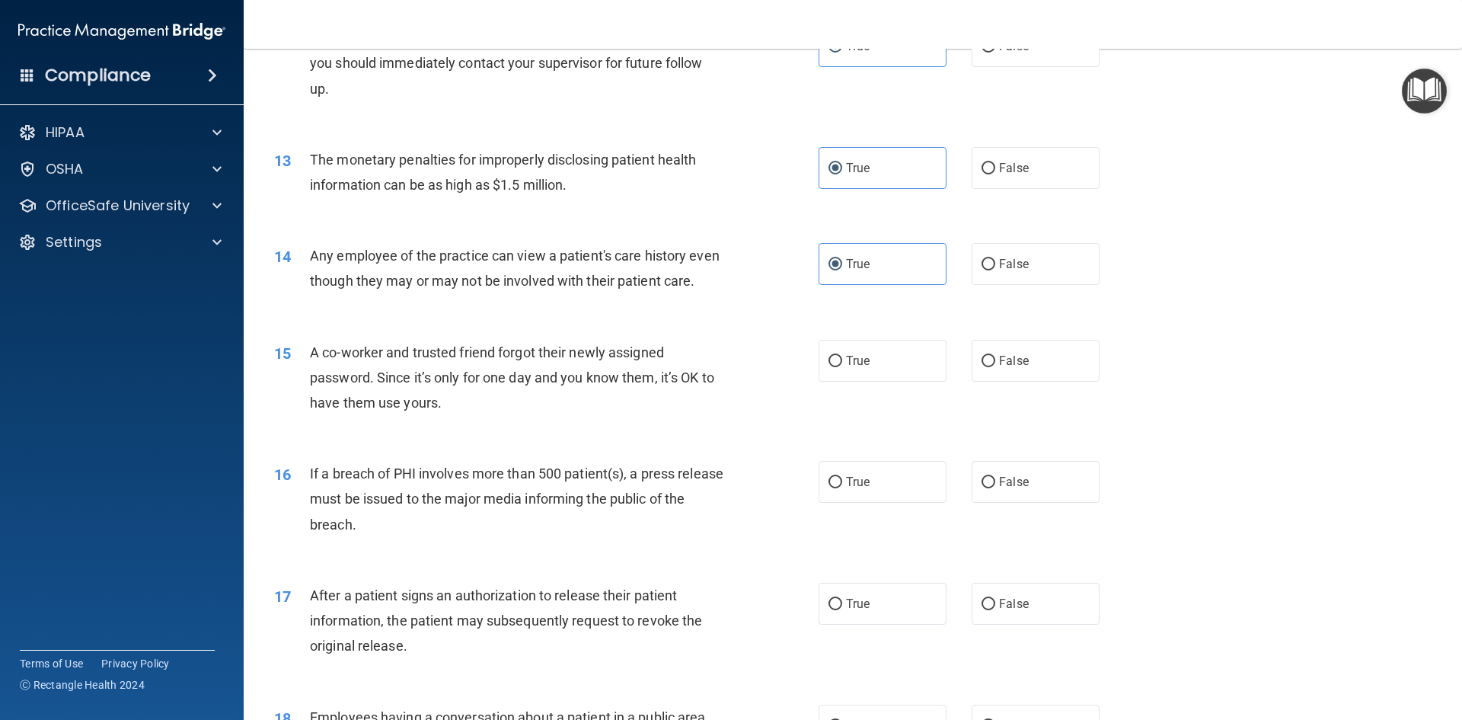
scroll to position [1295, 0]
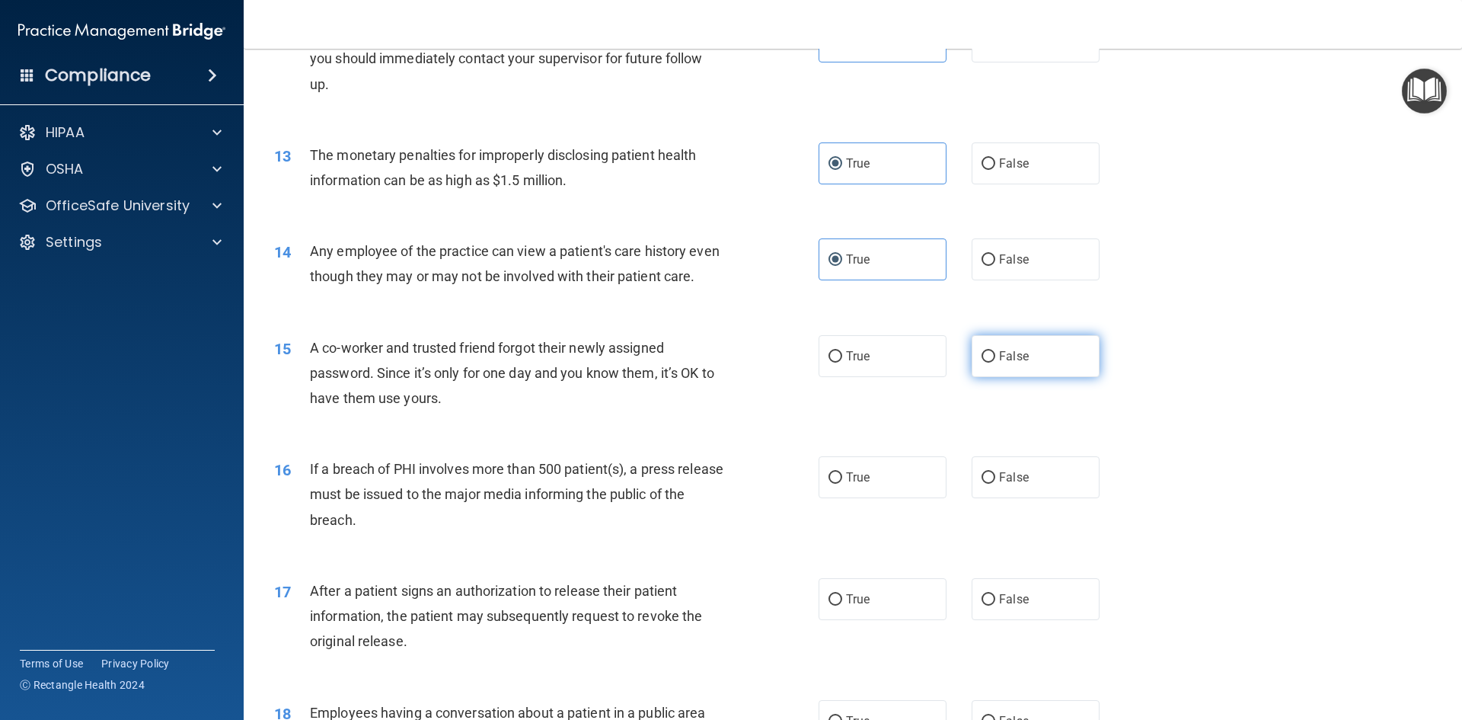
click at [978, 372] on label "False" at bounding box center [1036, 356] width 128 height 42
click at [982, 362] on input "False" at bounding box center [989, 356] width 14 height 11
radio input "true"
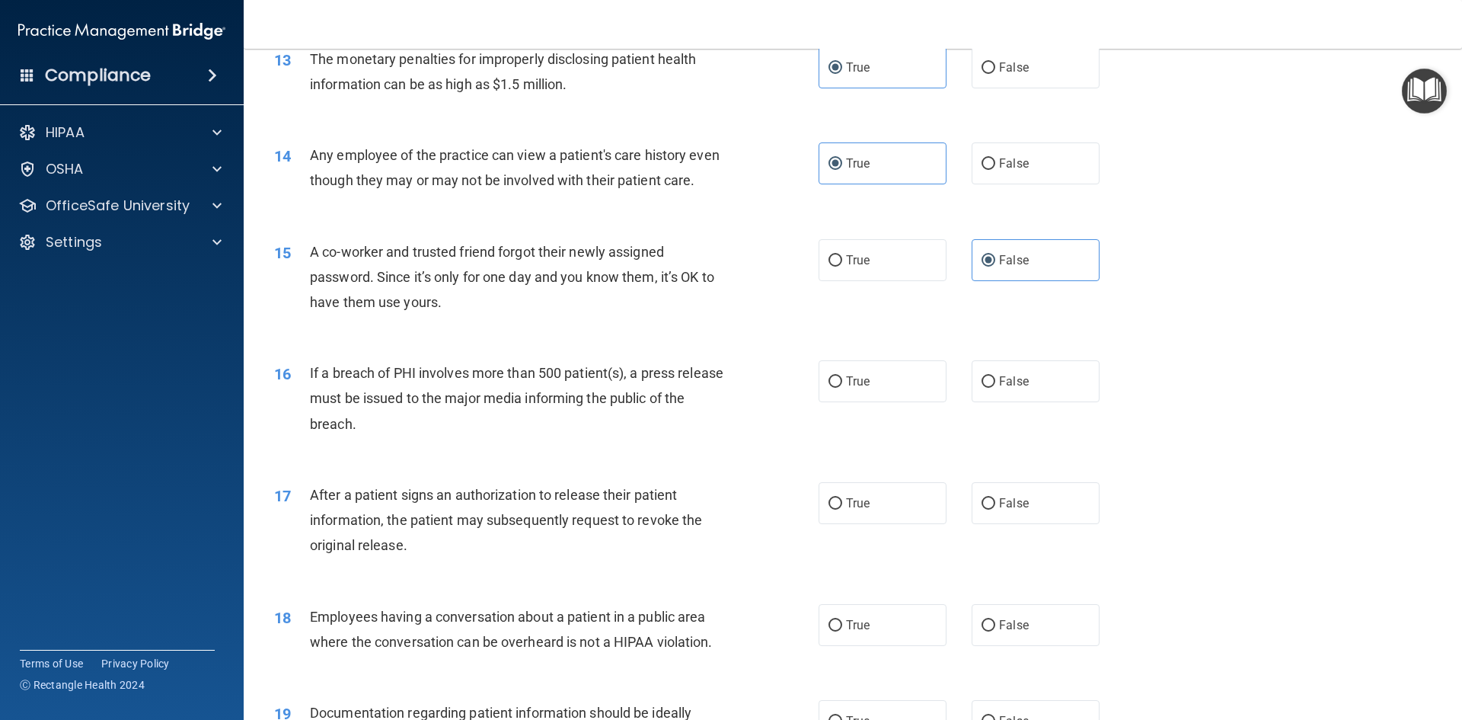
scroll to position [1422, 0]
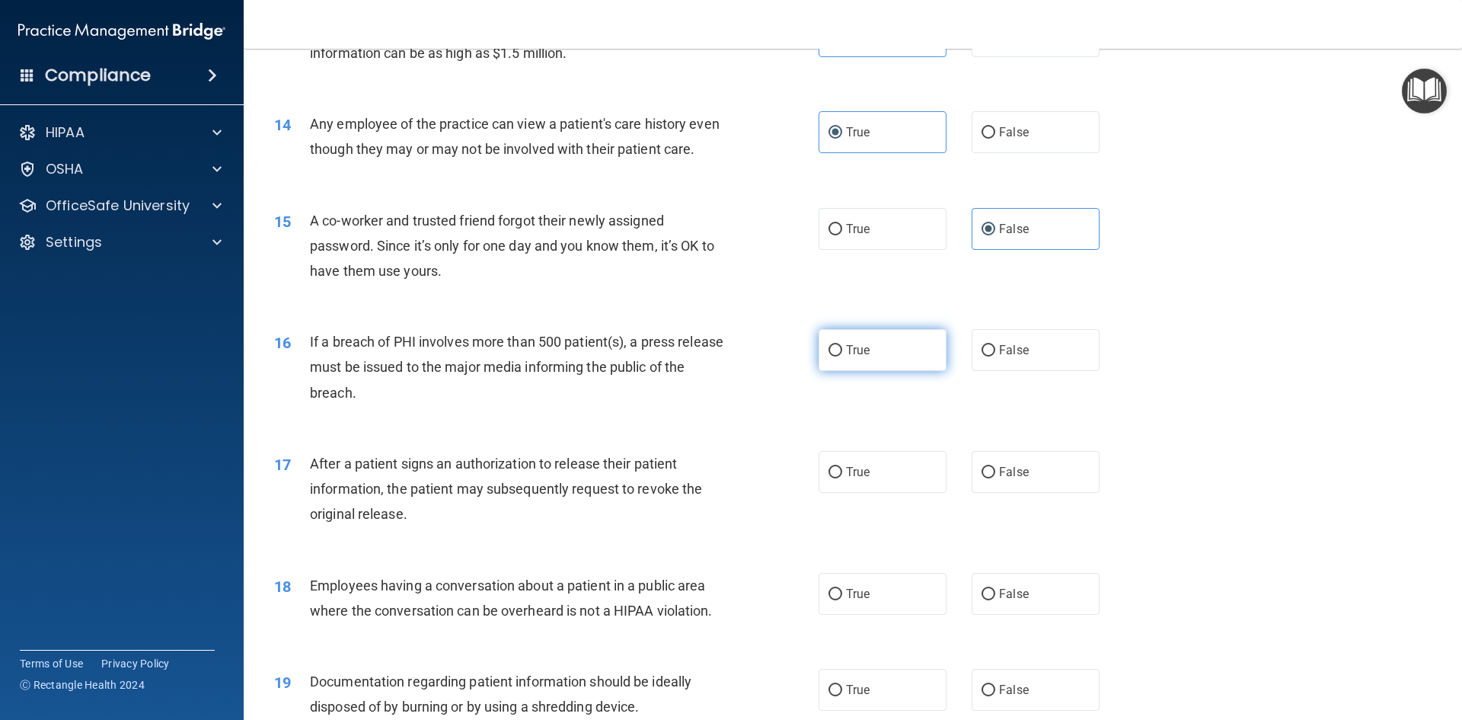
click at [857, 357] on span "True" at bounding box center [858, 350] width 24 height 14
click at [842, 356] on input "True" at bounding box center [836, 350] width 14 height 11
radio input "true"
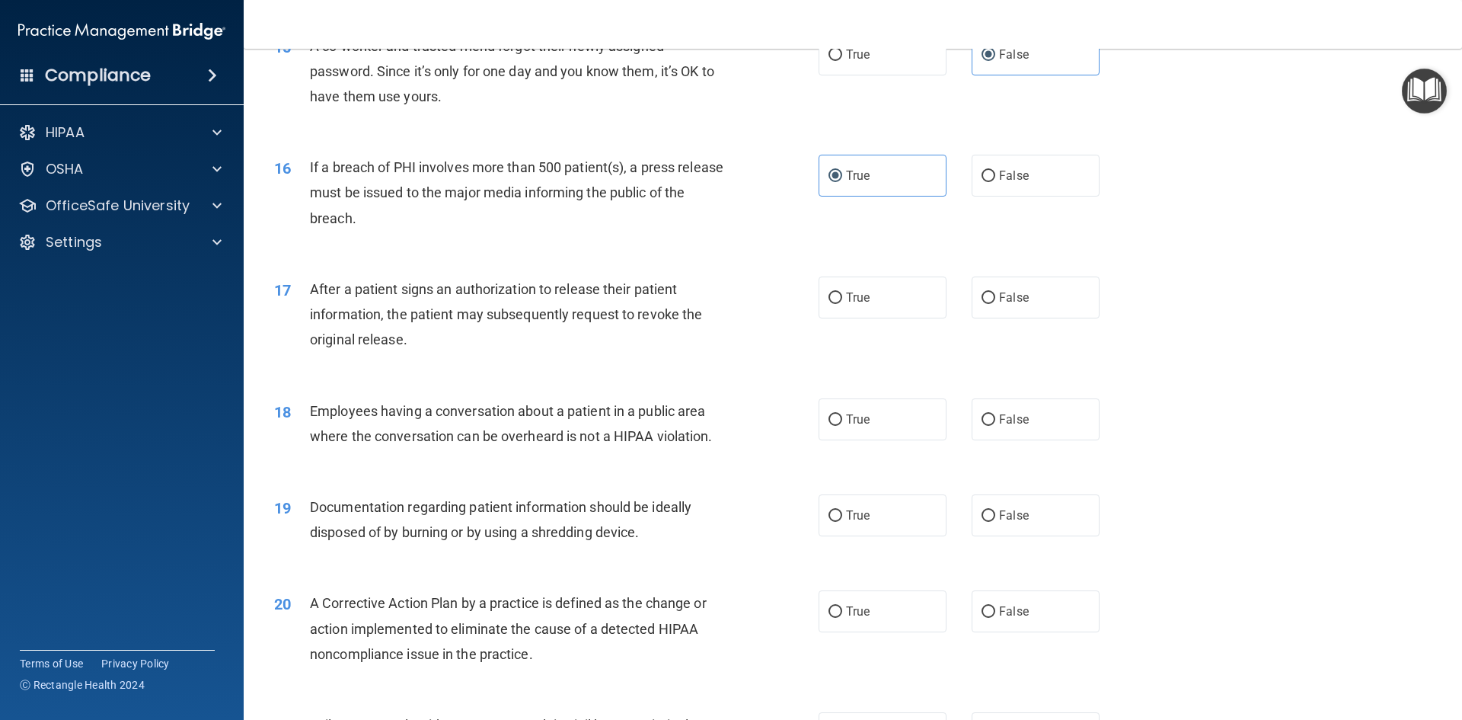
scroll to position [1599, 0]
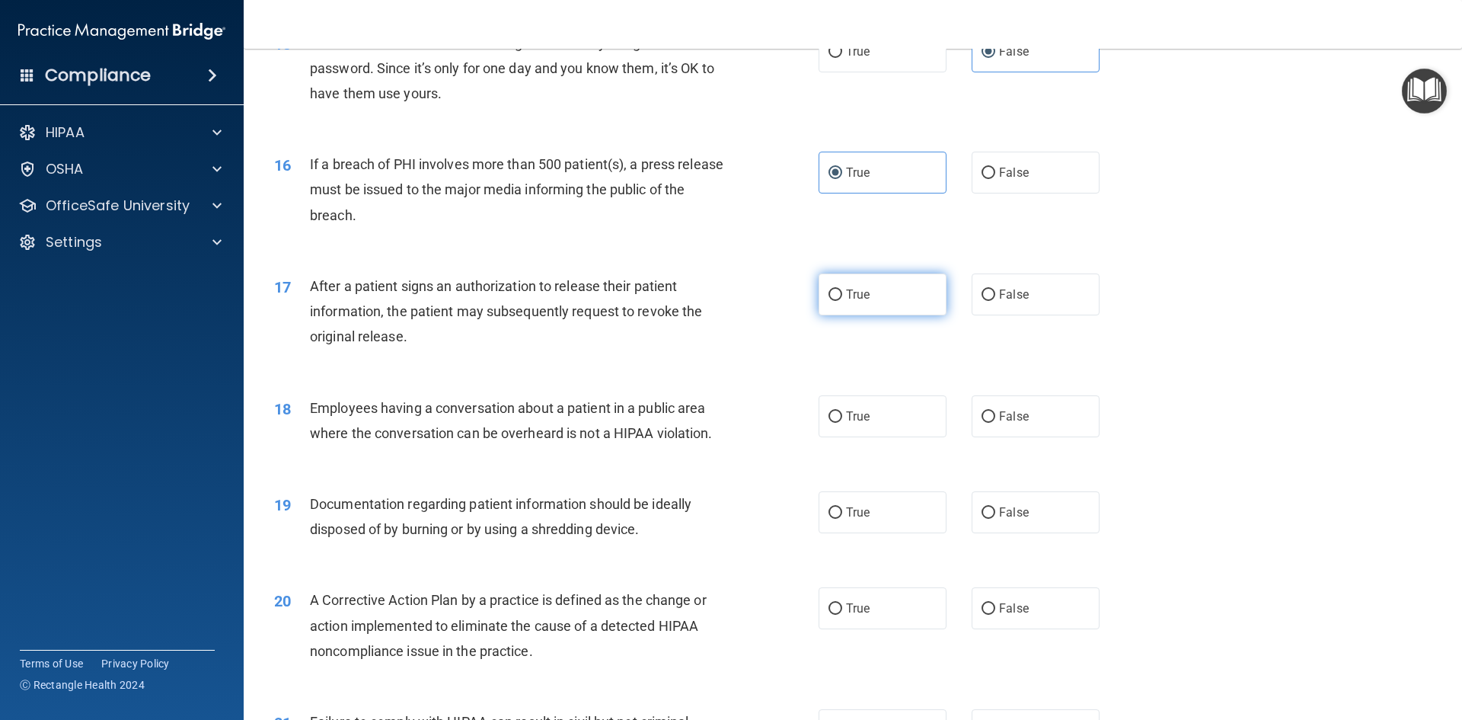
click at [851, 302] on span "True" at bounding box center [858, 294] width 24 height 14
click at [842, 301] on input "True" at bounding box center [836, 294] width 14 height 11
radio input "true"
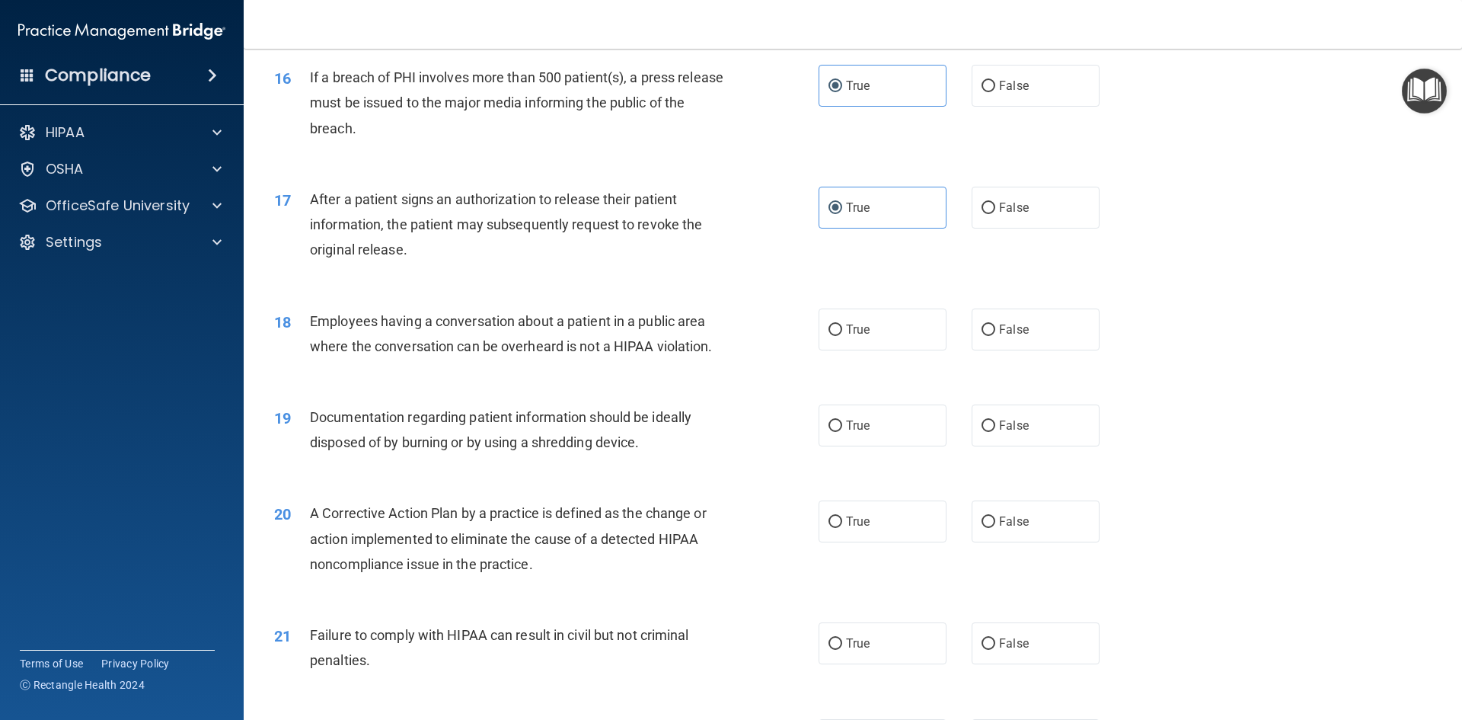
scroll to position [1700, 0]
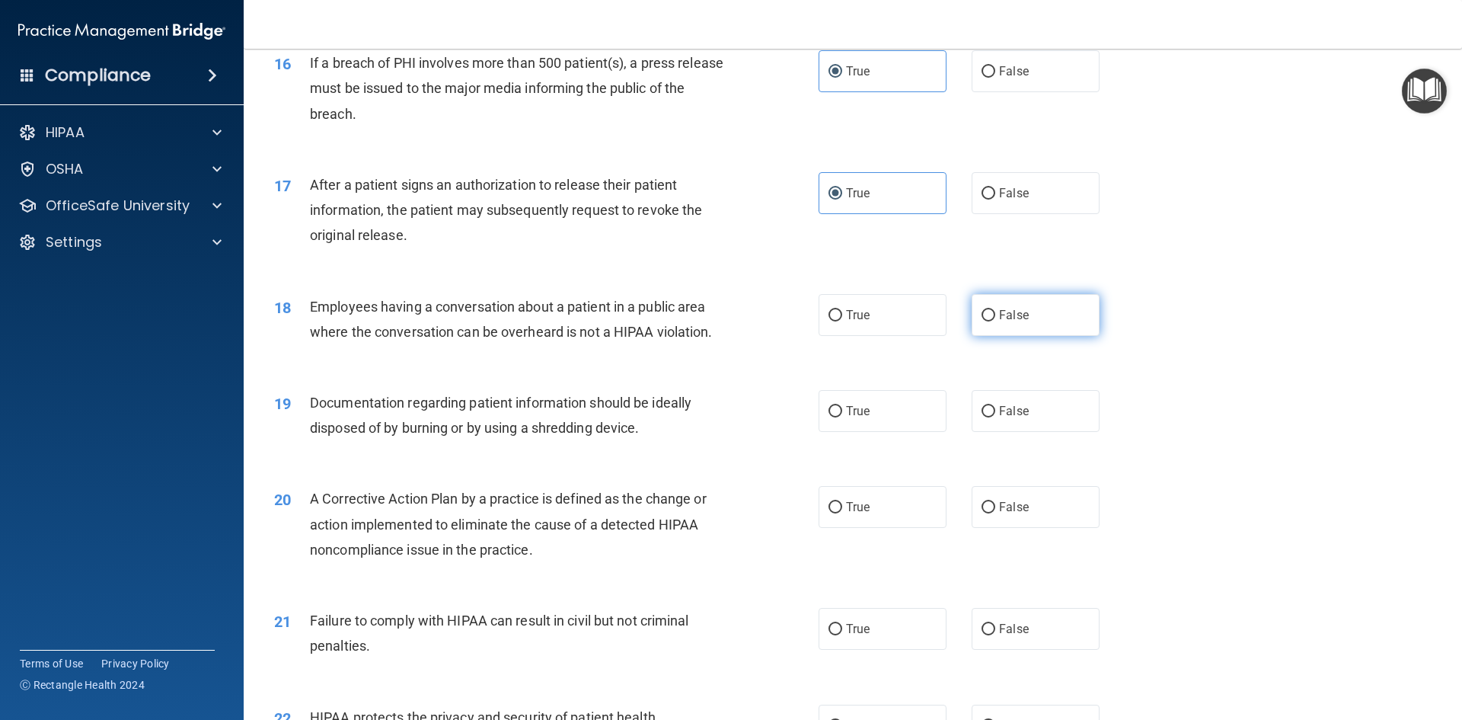
click at [1039, 336] on label "False" at bounding box center [1036, 315] width 128 height 42
click at [995, 321] on input "False" at bounding box center [989, 315] width 14 height 11
radio input "true"
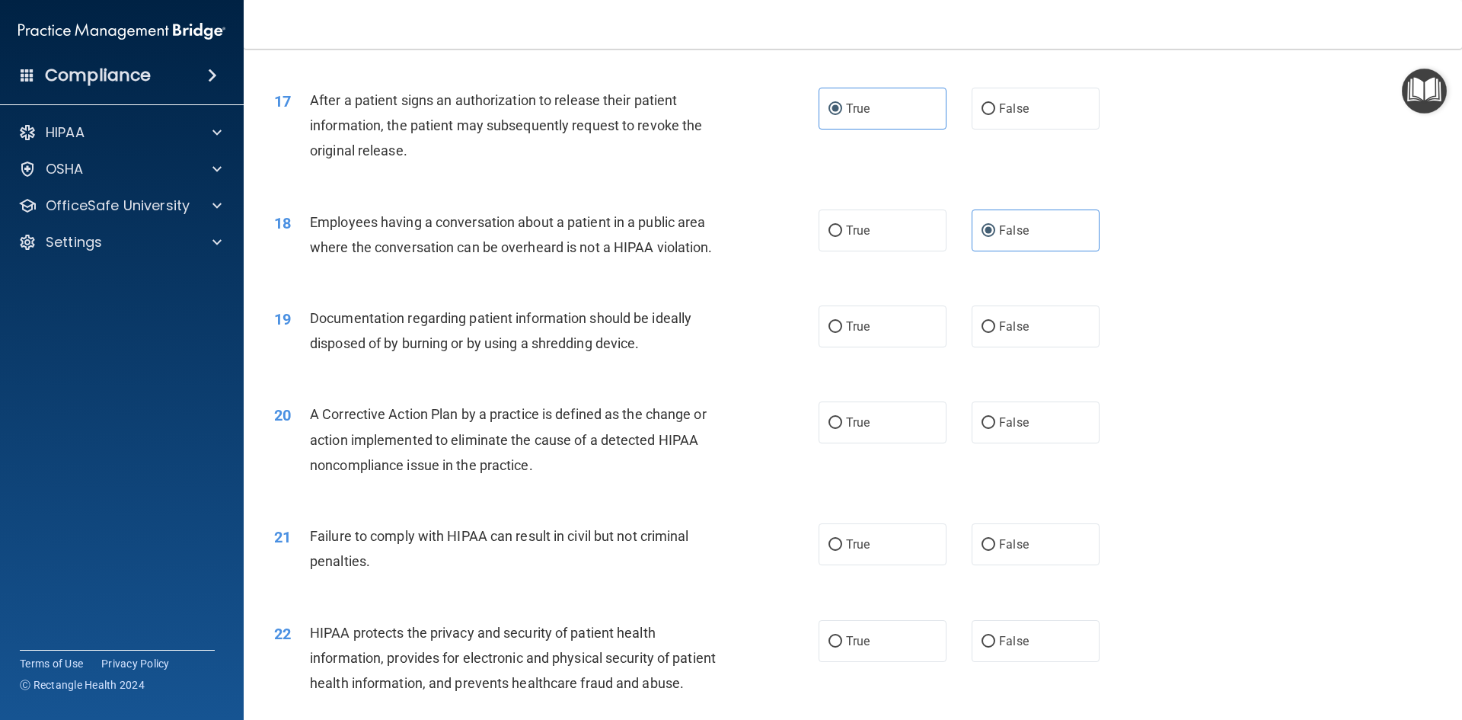
scroll to position [1802, 0]
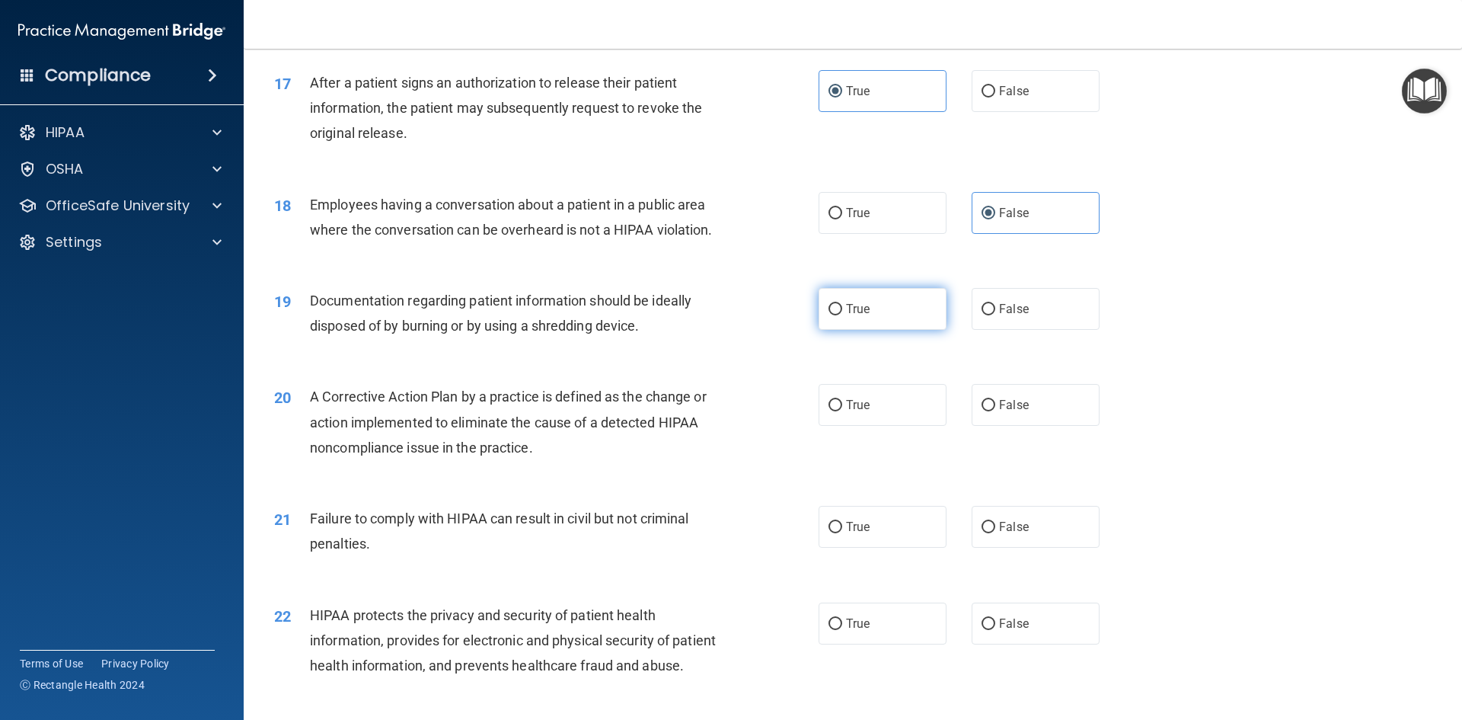
click at [904, 330] on label "True" at bounding box center [883, 309] width 128 height 42
click at [842, 315] on input "True" at bounding box center [836, 309] width 14 height 11
radio input "true"
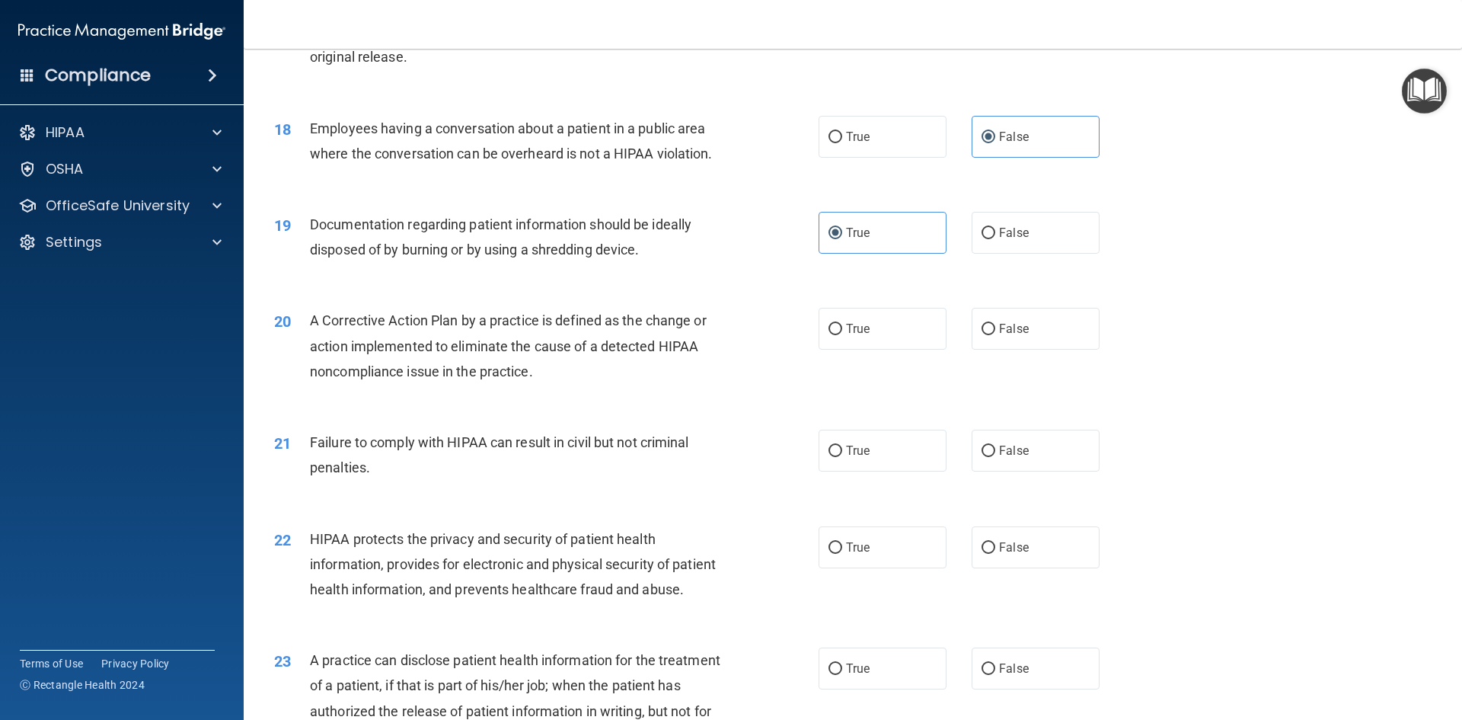
scroll to position [1904, 0]
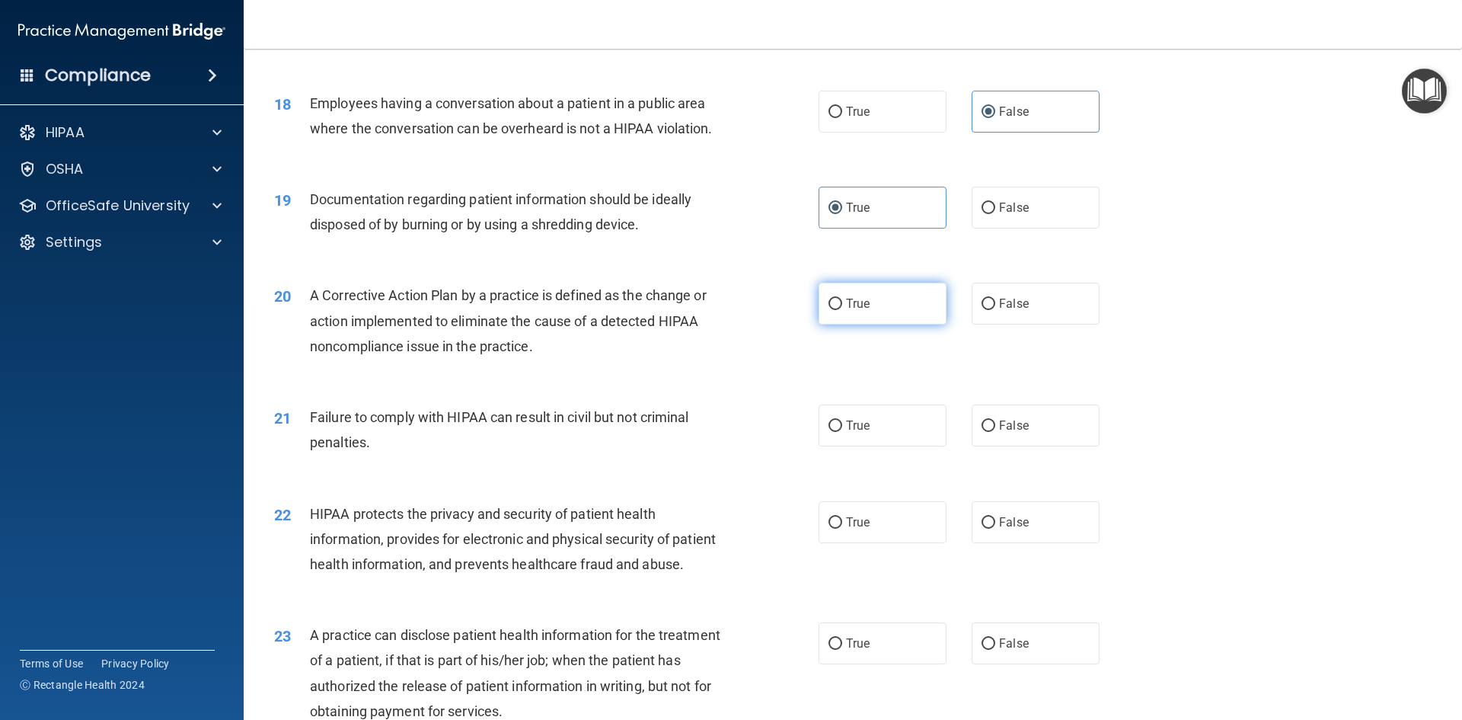
click at [879, 324] on label "True" at bounding box center [883, 304] width 128 height 42
click at [842, 310] on input "True" at bounding box center [836, 304] width 14 height 11
radio input "true"
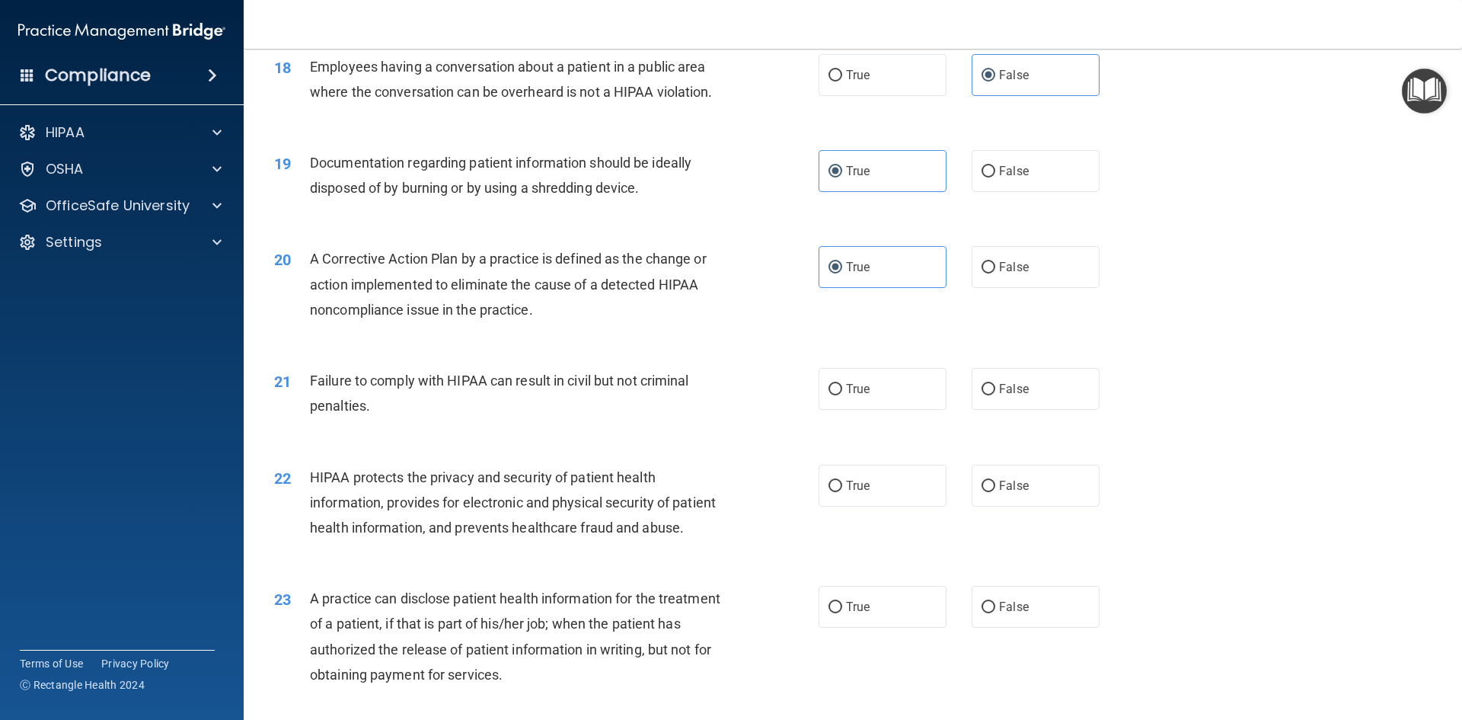
scroll to position [1980, 0]
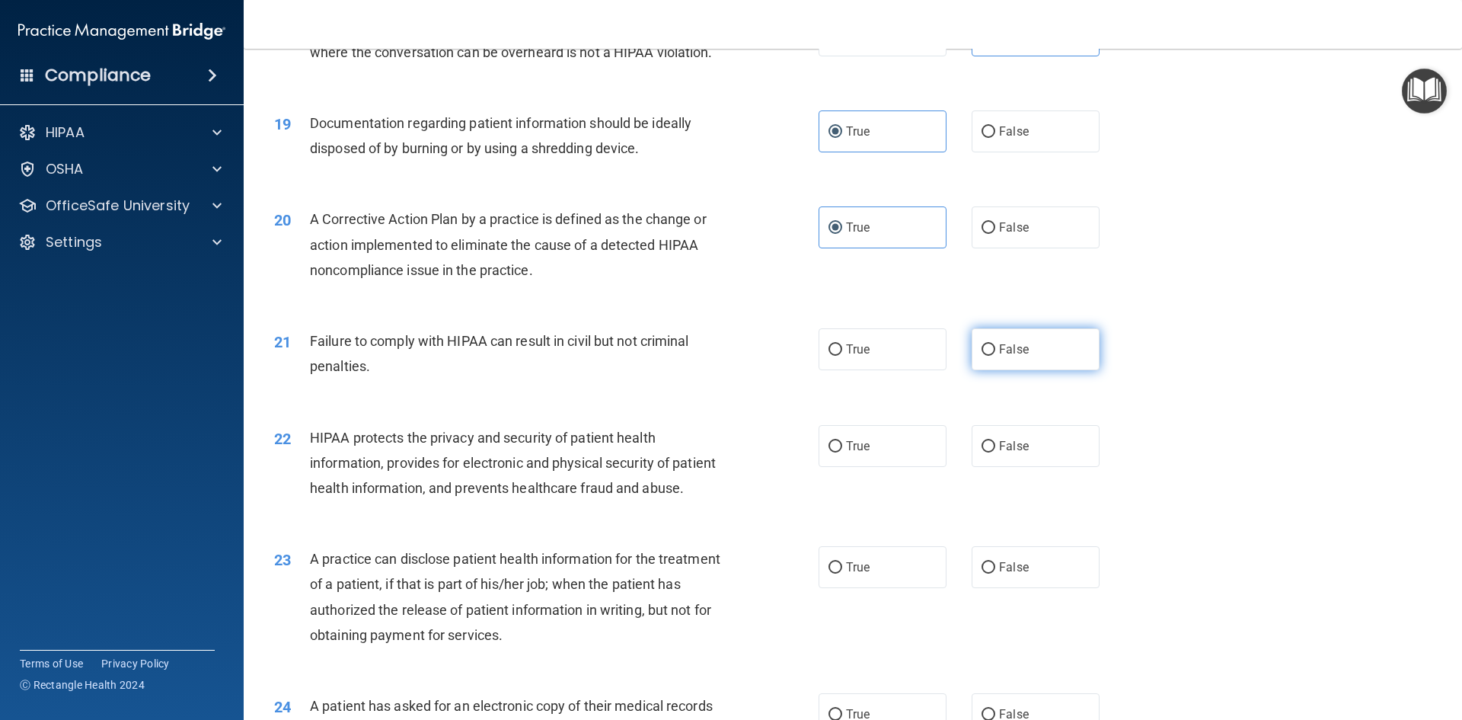
click at [1027, 370] on label "False" at bounding box center [1036, 349] width 128 height 42
click at [995, 356] on input "False" at bounding box center [989, 349] width 14 height 11
radio input "true"
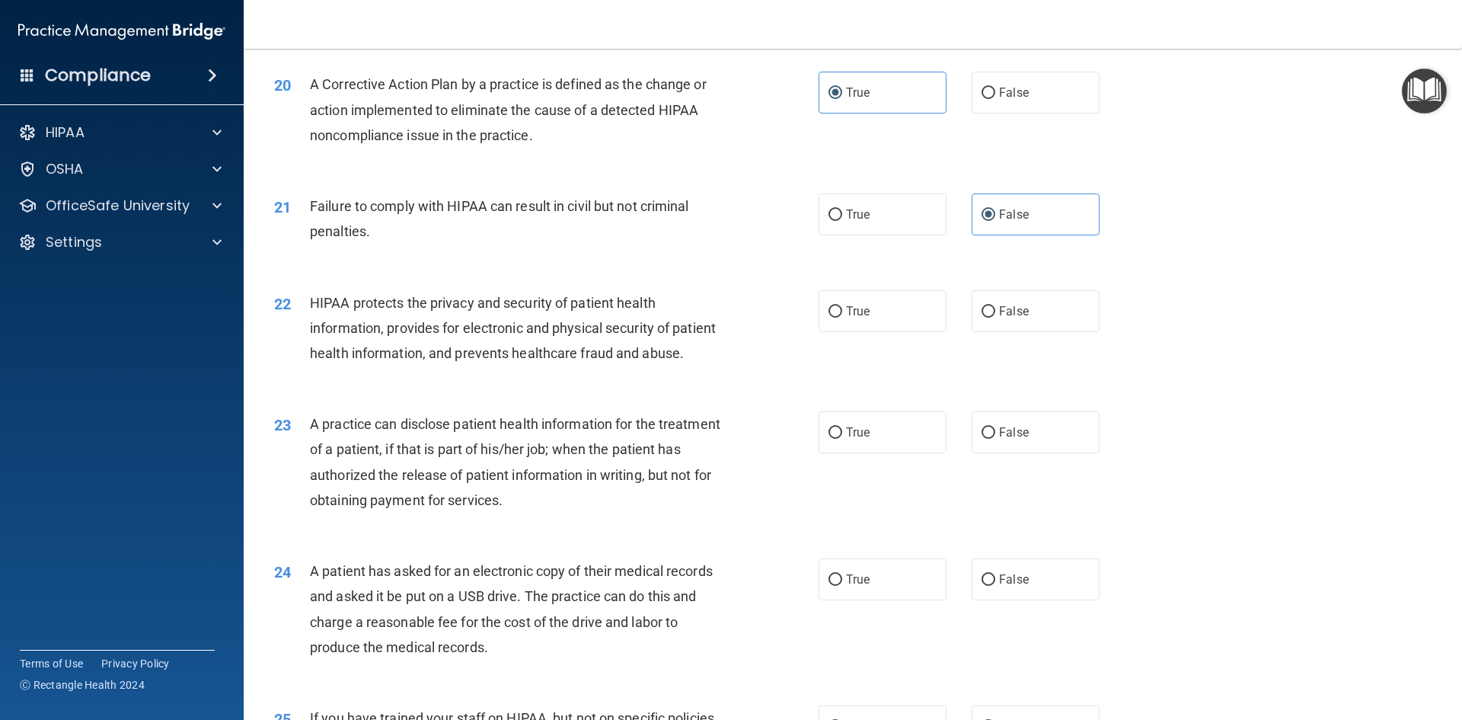
scroll to position [2132, 0]
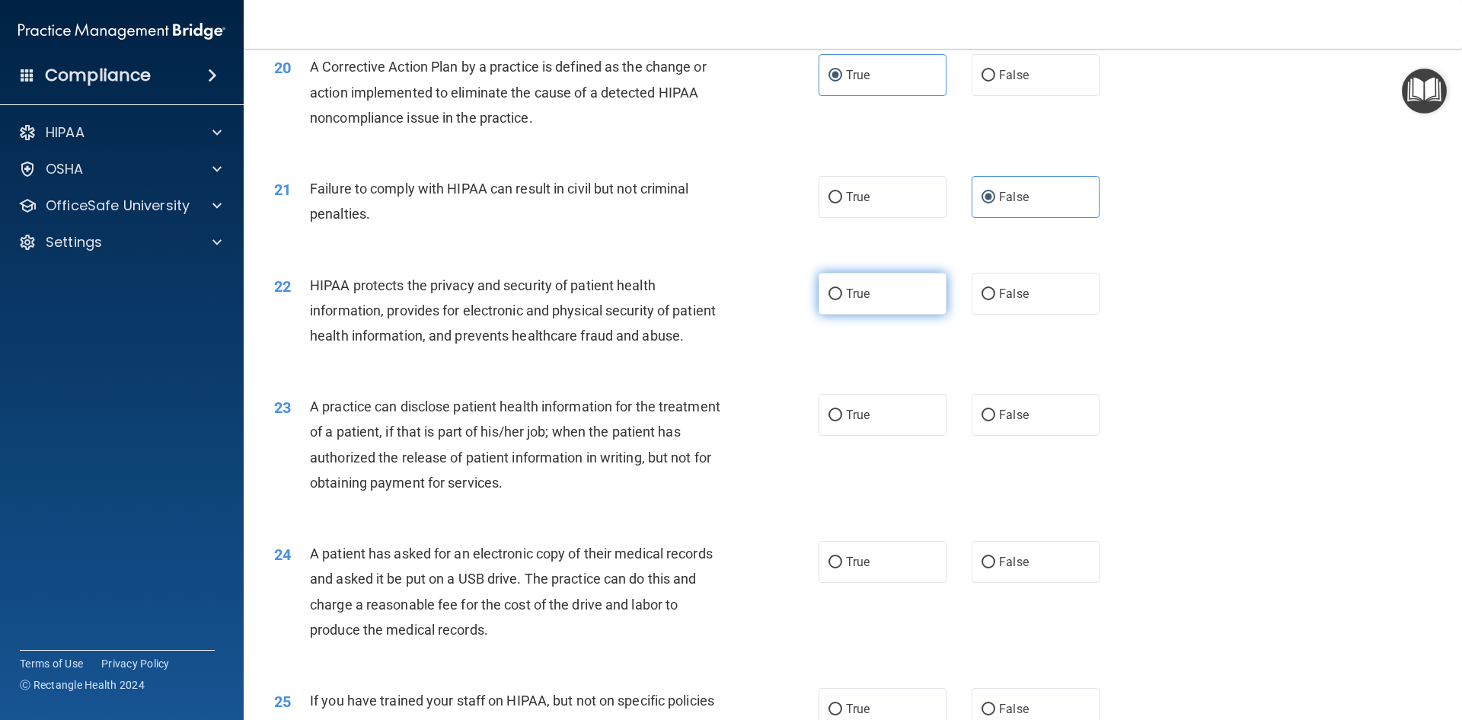
click at [881, 314] on label "True" at bounding box center [883, 294] width 128 height 42
click at [842, 300] on input "True" at bounding box center [836, 294] width 14 height 11
radio input "true"
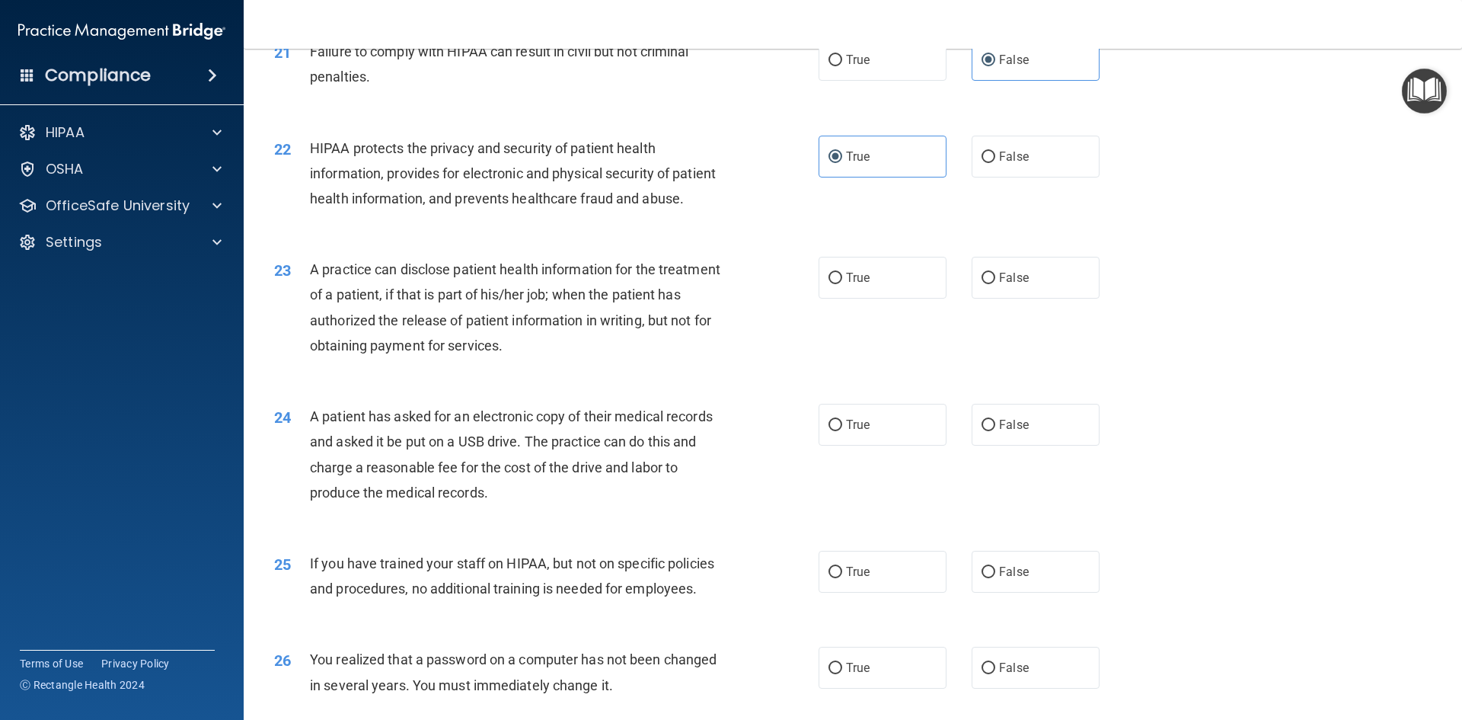
scroll to position [2285, 0]
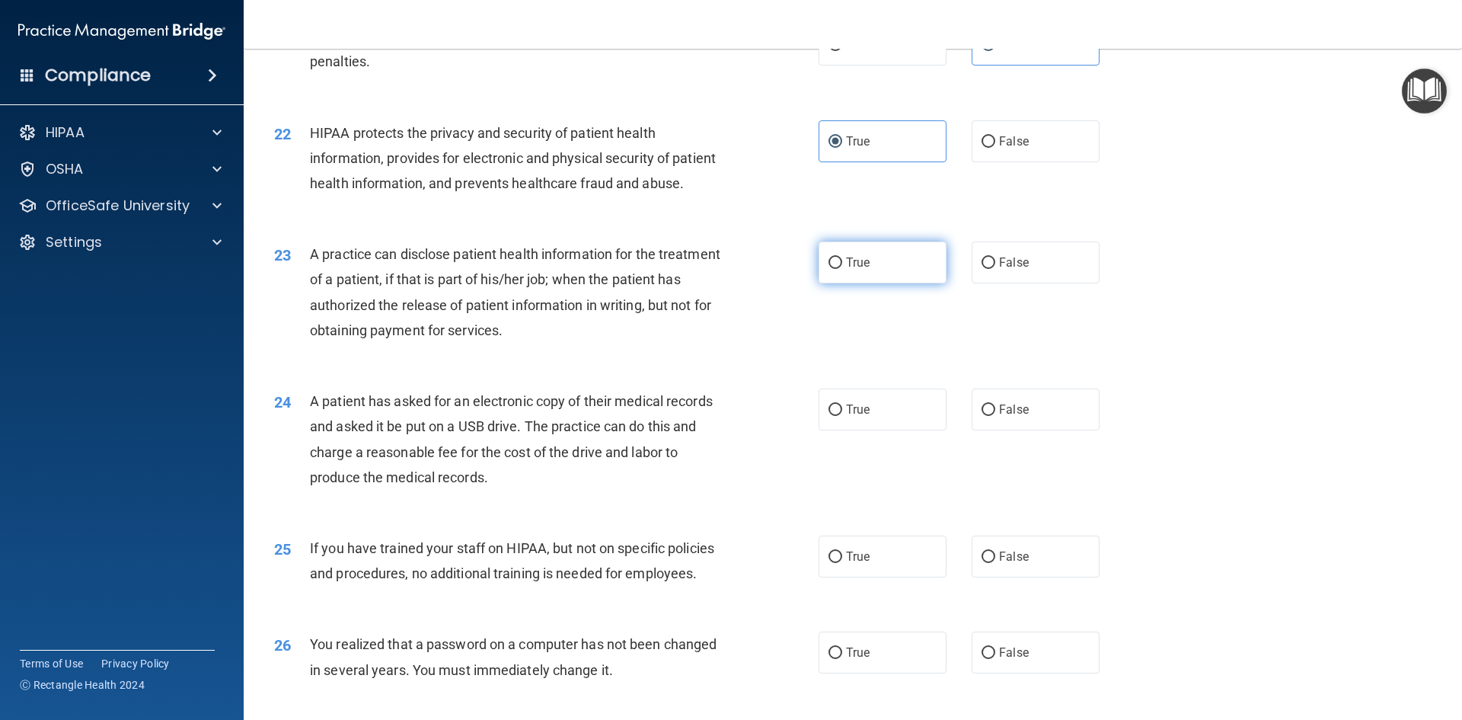
click at [835, 269] on input "True" at bounding box center [836, 262] width 14 height 11
radio input "true"
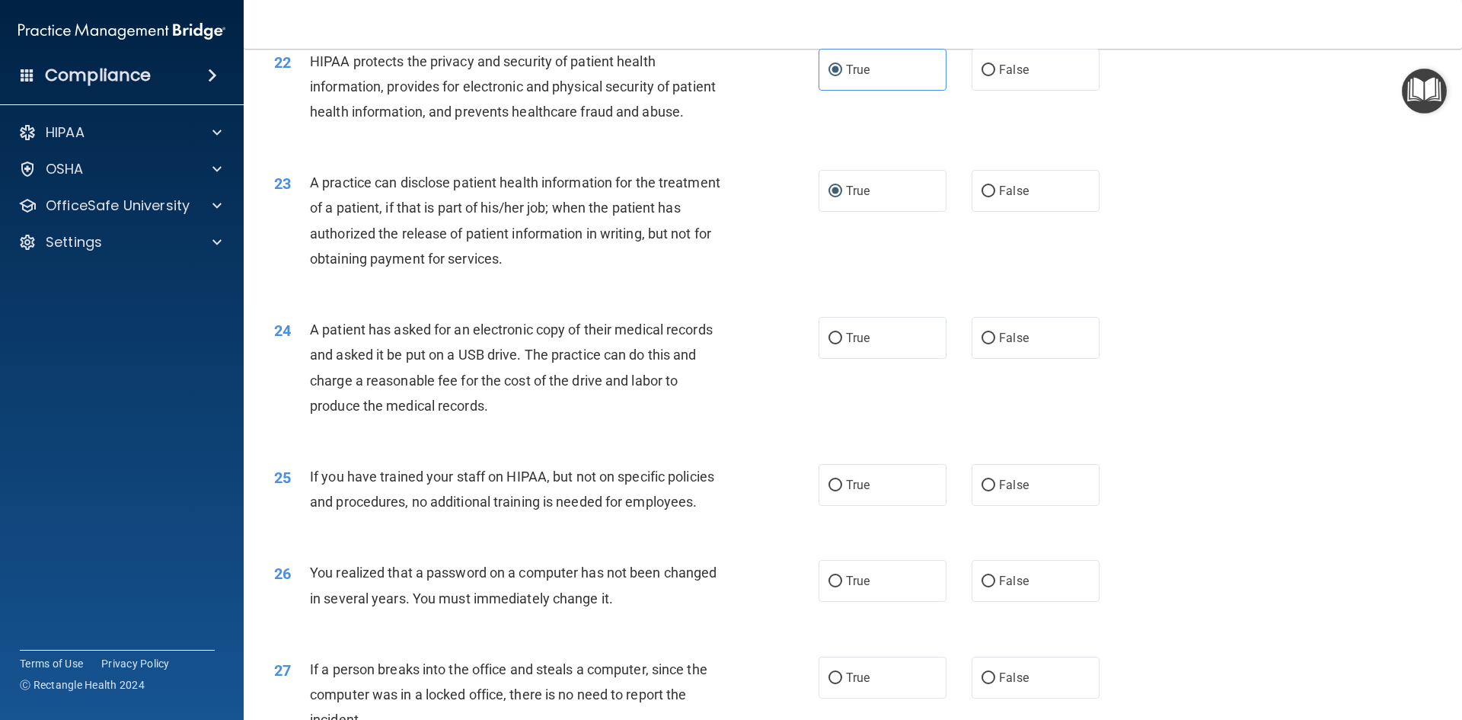
scroll to position [2386, 0]
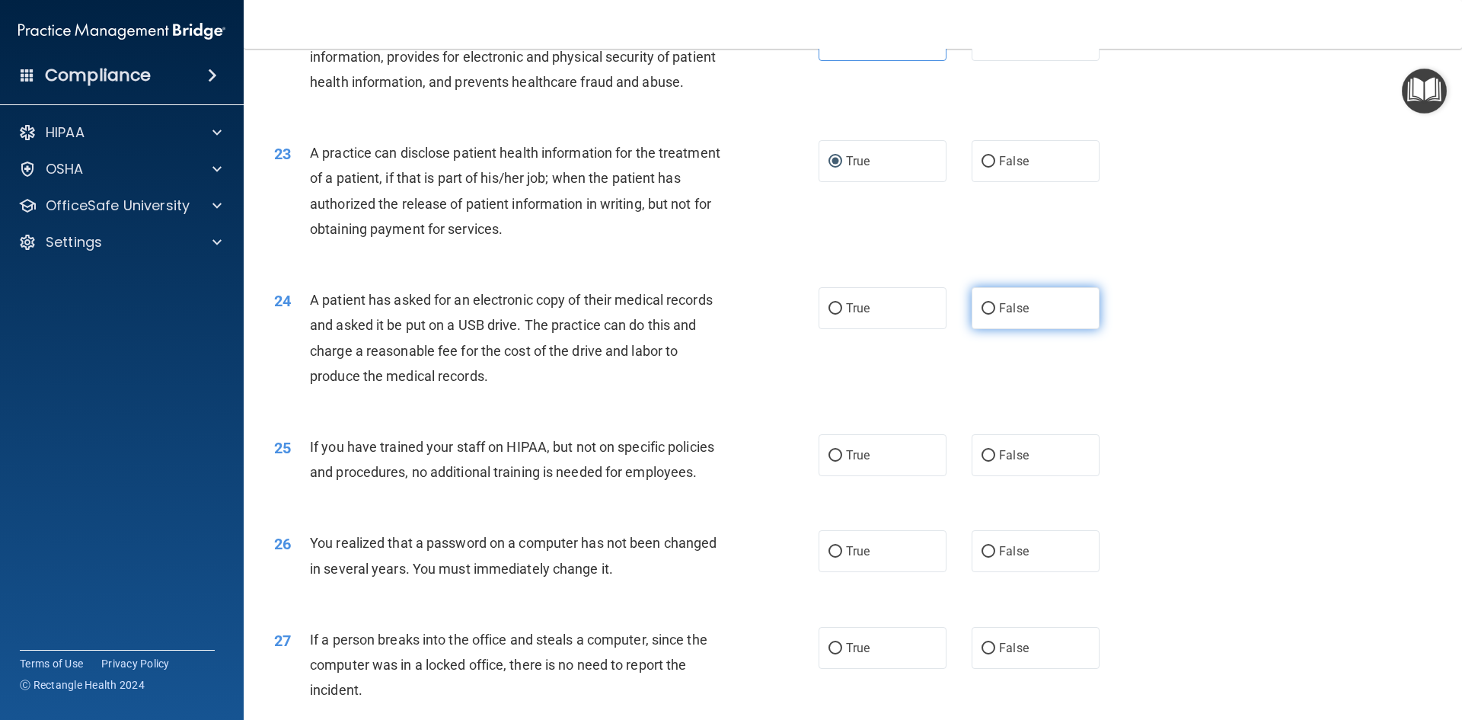
click at [1056, 329] on label "False" at bounding box center [1036, 308] width 128 height 42
click at [995, 314] on input "False" at bounding box center [989, 308] width 14 height 11
radio input "true"
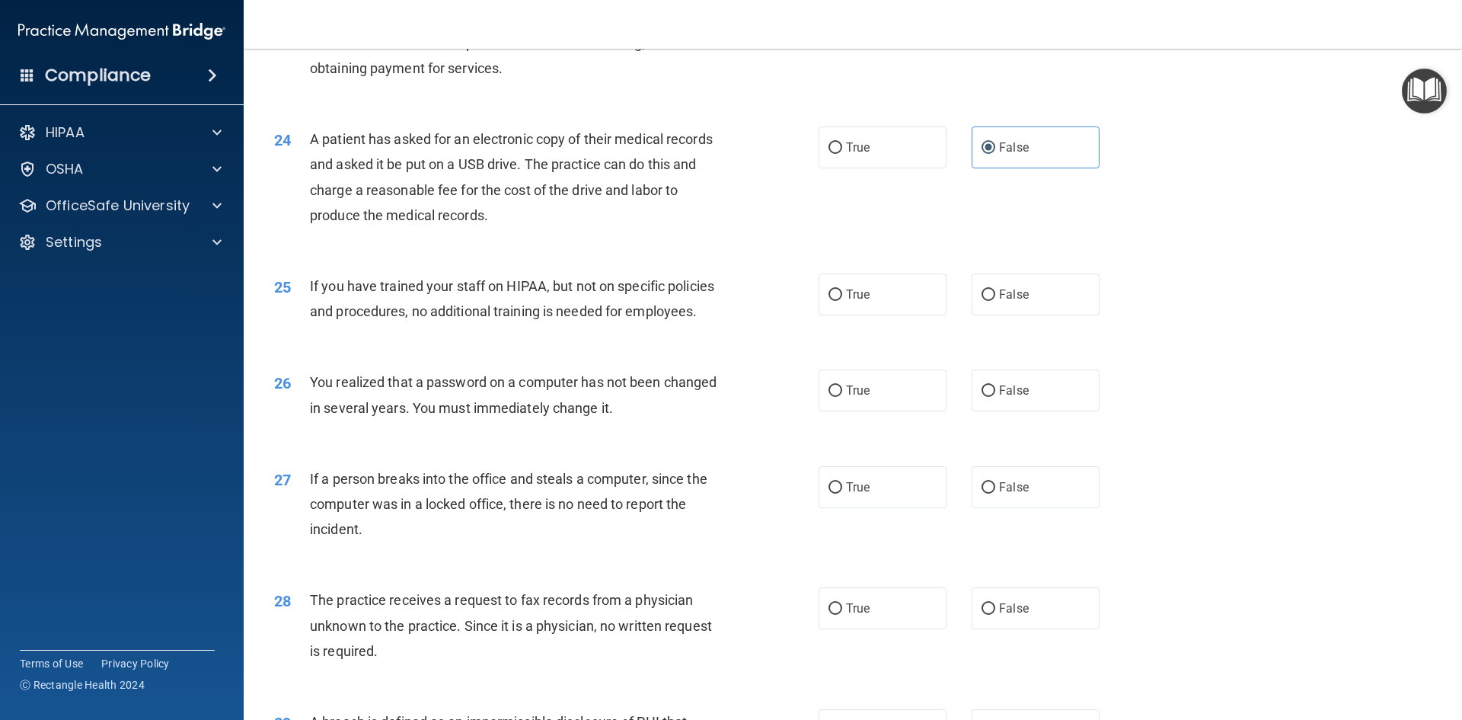
scroll to position [2589, 0]
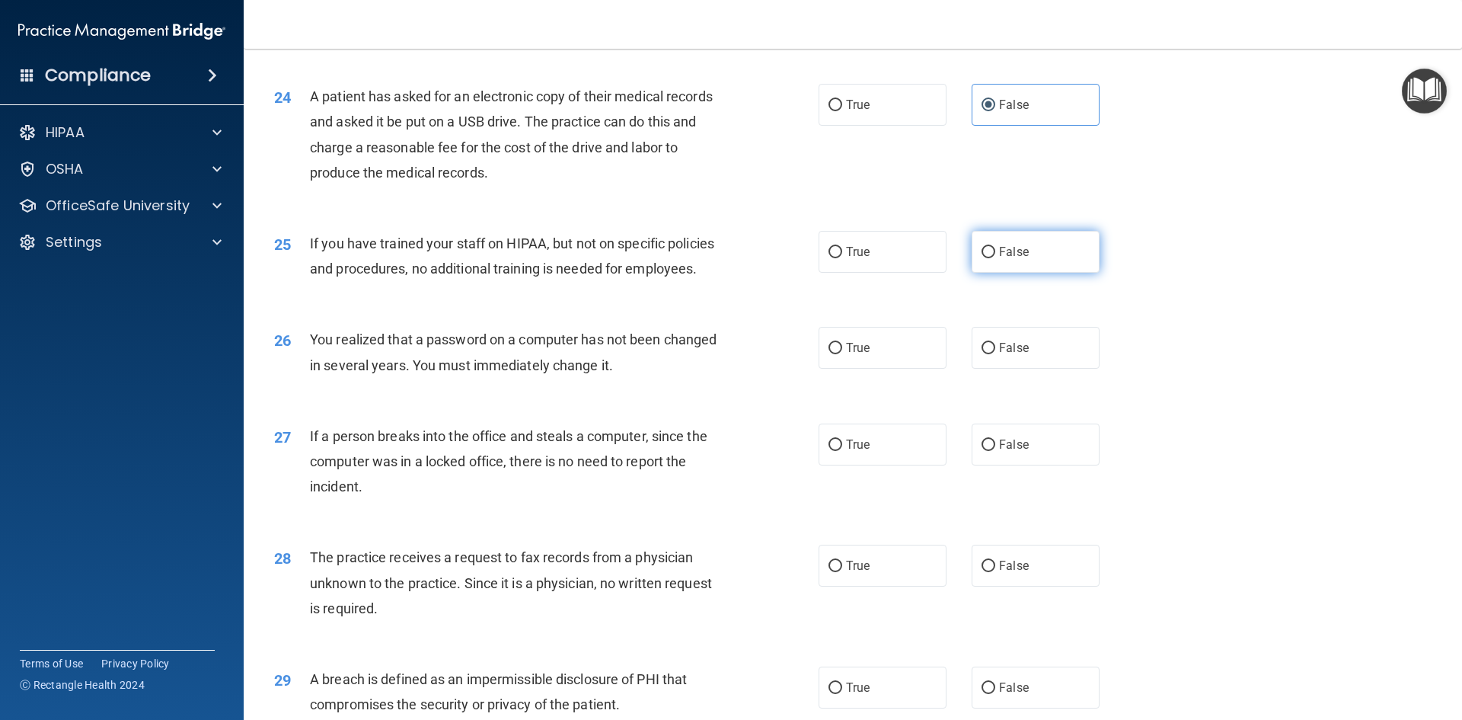
click at [1017, 259] on span "False" at bounding box center [1014, 251] width 30 height 14
click at [995, 258] on input "False" at bounding box center [989, 252] width 14 height 11
radio input "true"
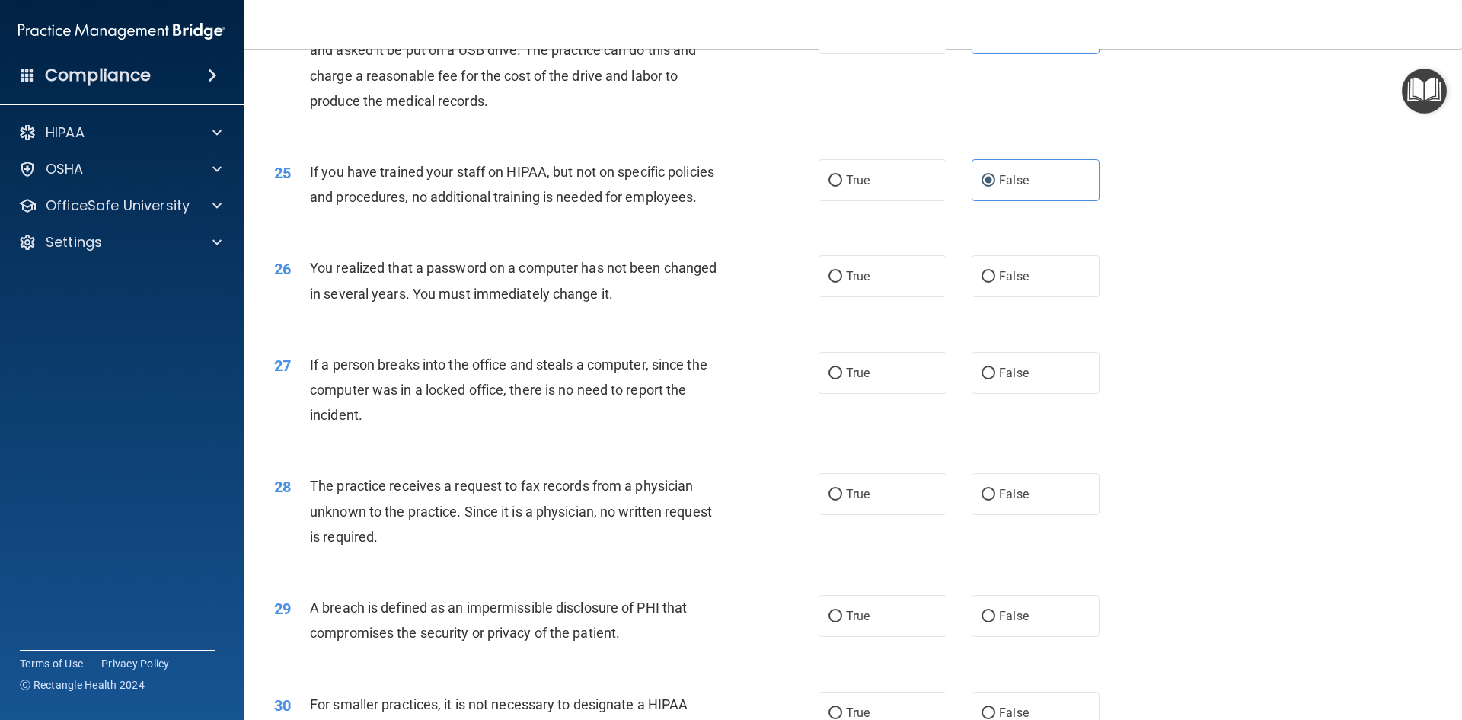
scroll to position [2665, 0]
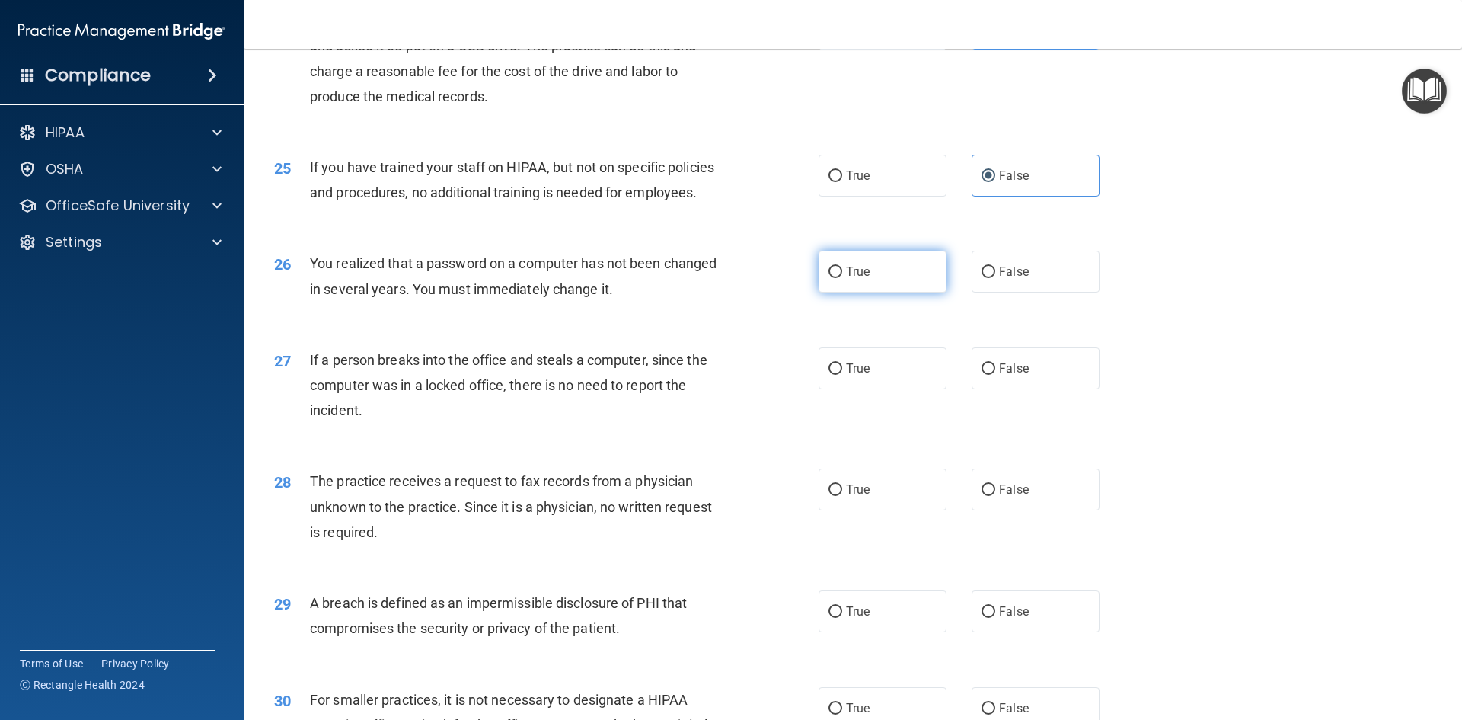
click at [860, 279] on span "True" at bounding box center [858, 271] width 24 height 14
click at [842, 278] on input "True" at bounding box center [836, 272] width 14 height 11
radio input "true"
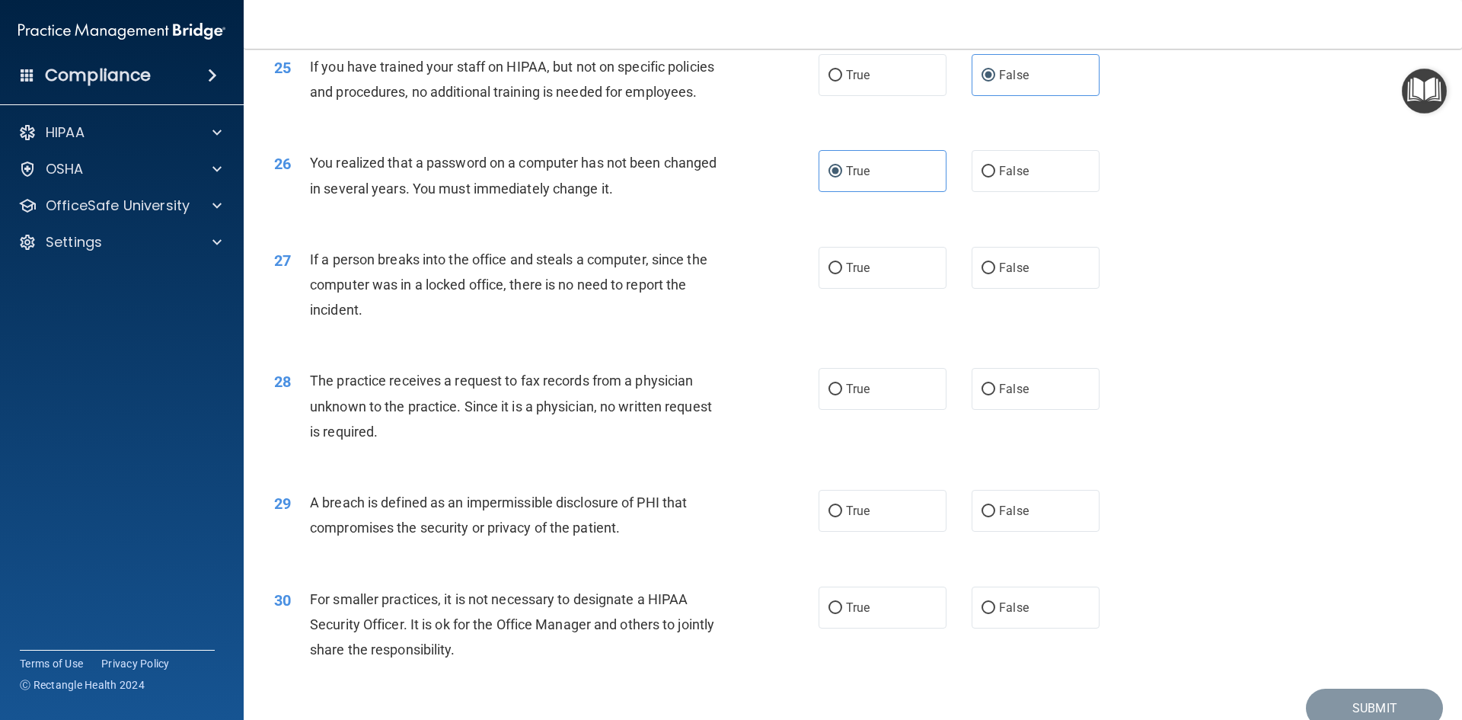
scroll to position [2767, 0]
click at [1049, 288] on label "False" at bounding box center [1036, 267] width 128 height 42
click at [995, 273] on input "False" at bounding box center [989, 267] width 14 height 11
radio input "true"
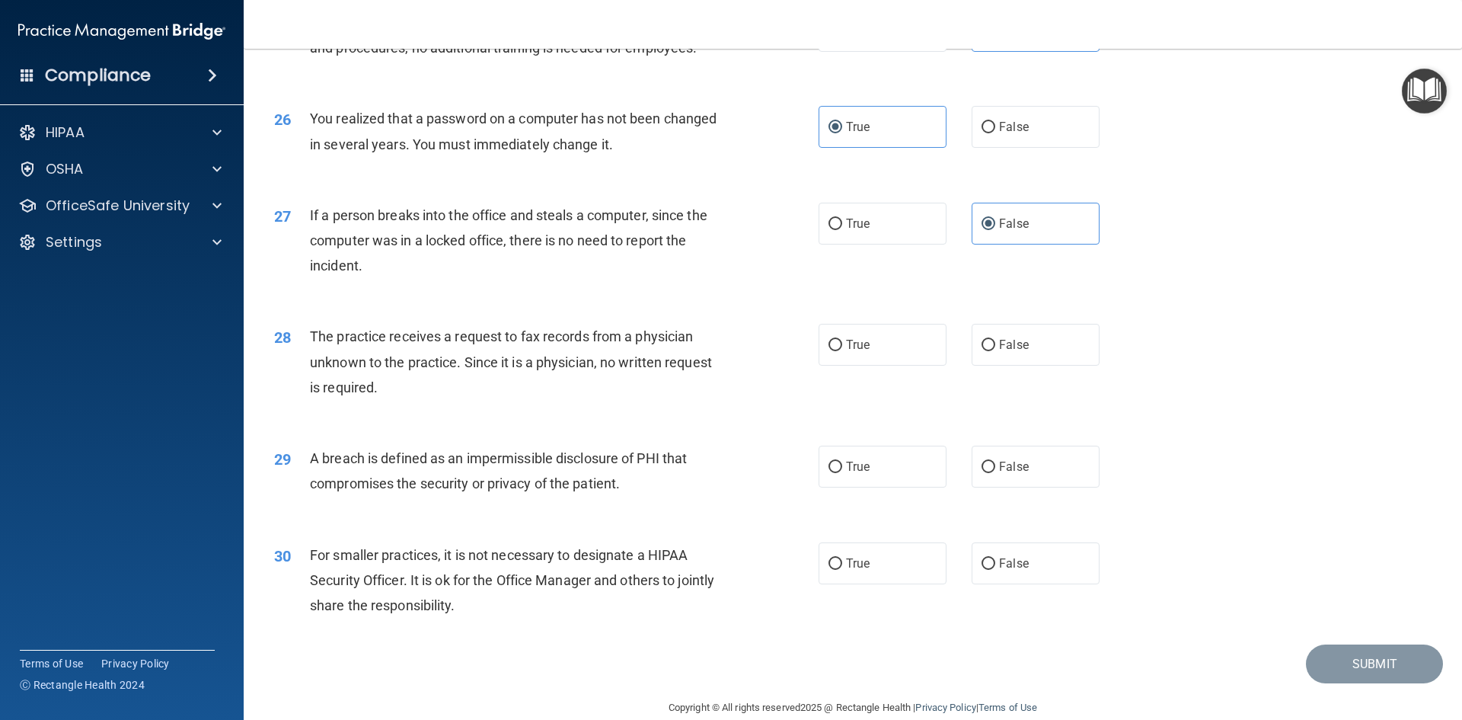
scroll to position [2885, 0]
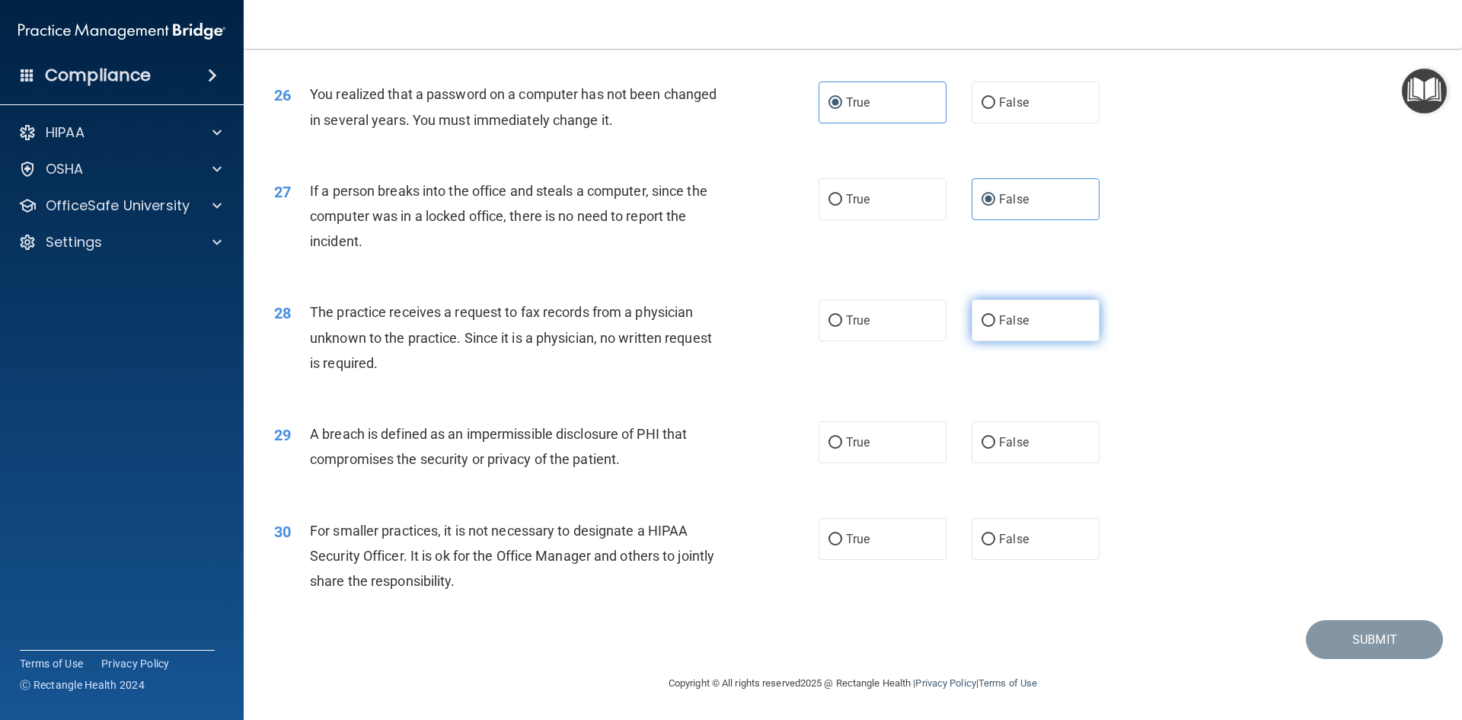
click at [1036, 315] on label "False" at bounding box center [1036, 320] width 128 height 42
click at [995, 315] on input "False" at bounding box center [989, 320] width 14 height 11
radio input "true"
click at [875, 436] on label "True" at bounding box center [883, 442] width 128 height 42
click at [842, 437] on input "True" at bounding box center [836, 442] width 14 height 11
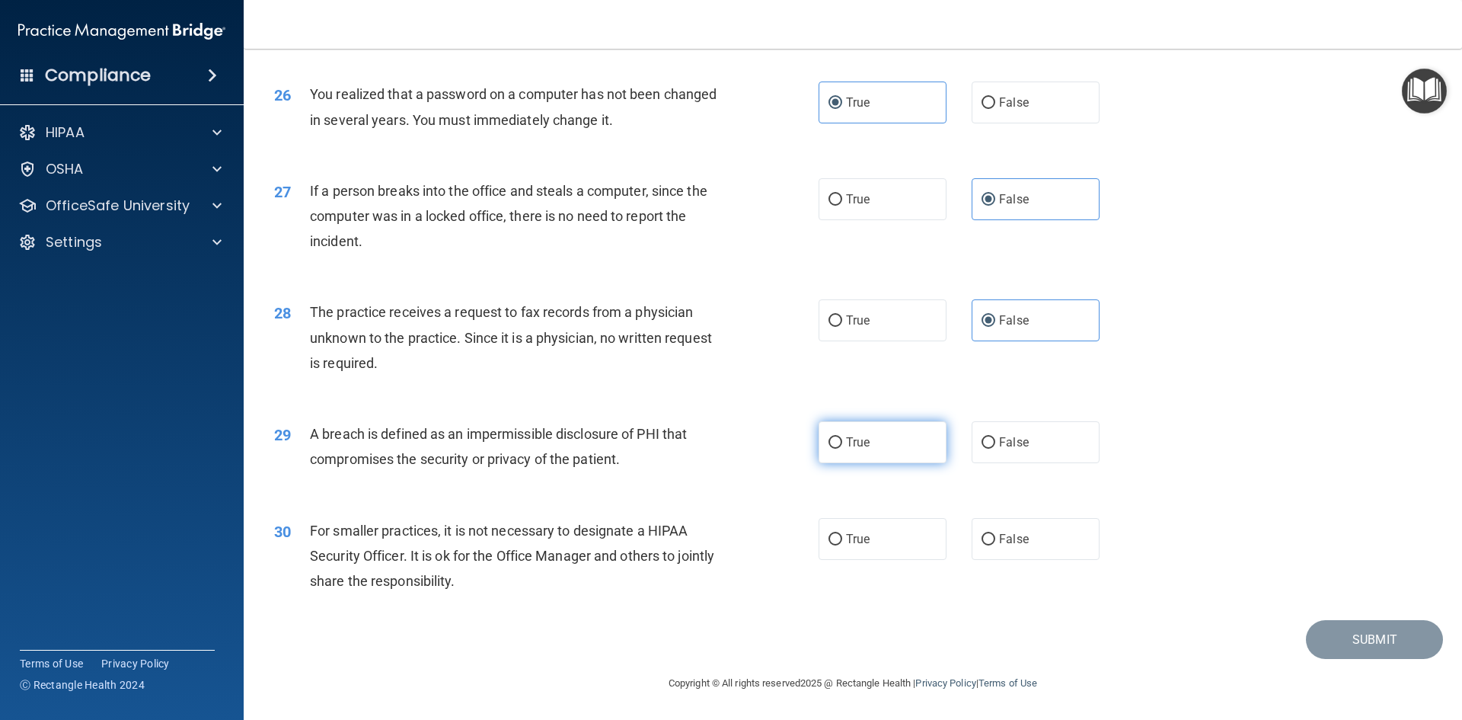
radio input "true"
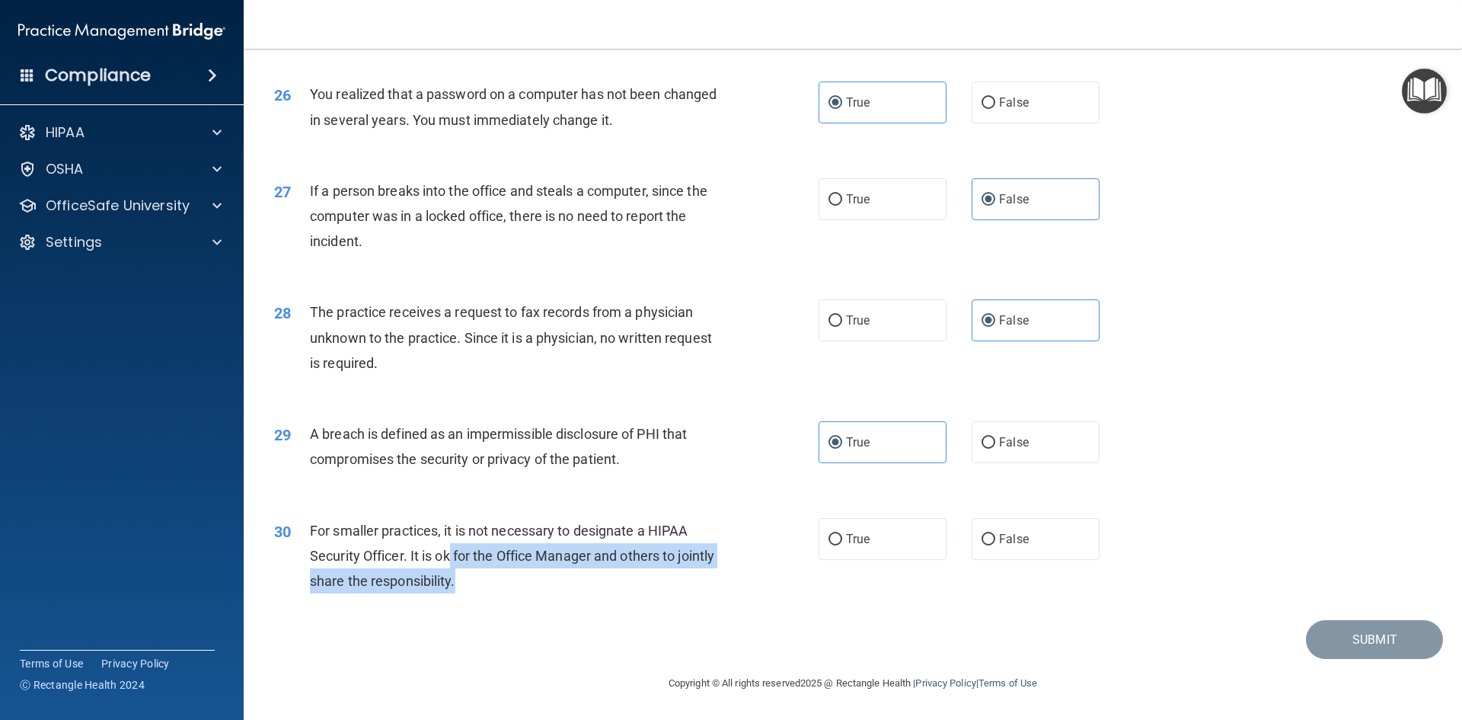
drag, startPoint x: 452, startPoint y: 550, endPoint x: 583, endPoint y: 594, distance: 138.2
click at [583, 594] on div "30 For smaller practices, it is not necessary to designate a HIPAA Security Off…" at bounding box center [546, 560] width 590 height 84
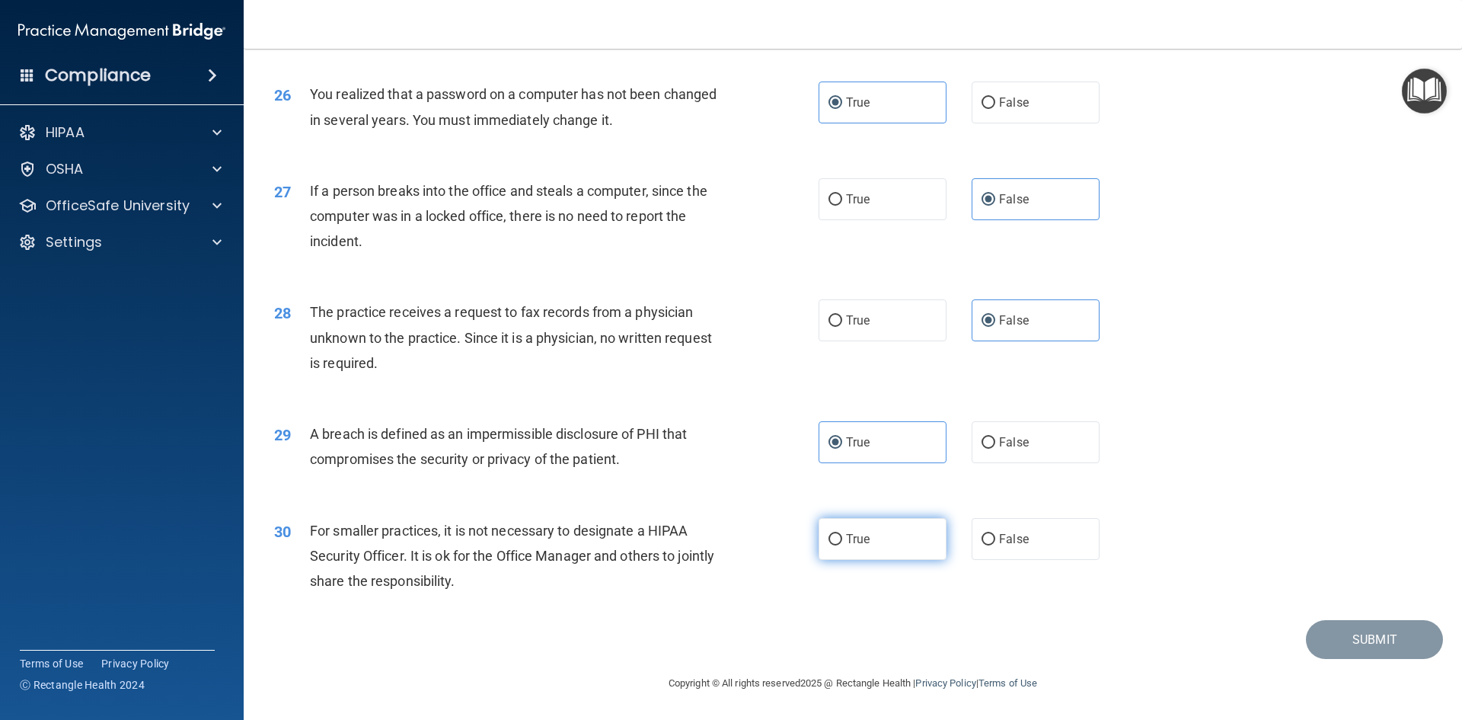
click at [866, 532] on label "True" at bounding box center [883, 539] width 128 height 42
click at [842, 534] on input "True" at bounding box center [836, 539] width 14 height 11
radio input "true"
click at [1372, 637] on button "Submit" at bounding box center [1374, 639] width 137 height 39
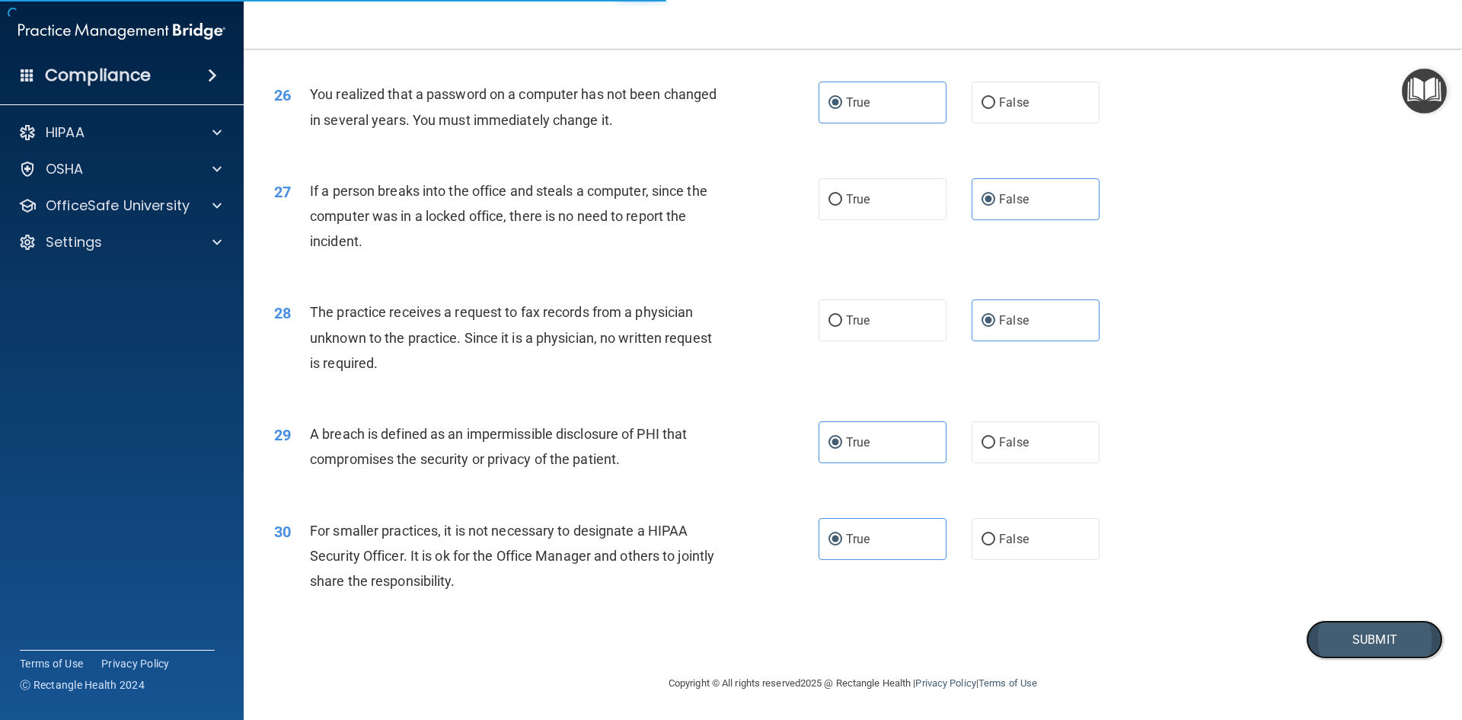
click at [1356, 635] on button "Submit" at bounding box center [1374, 639] width 137 height 39
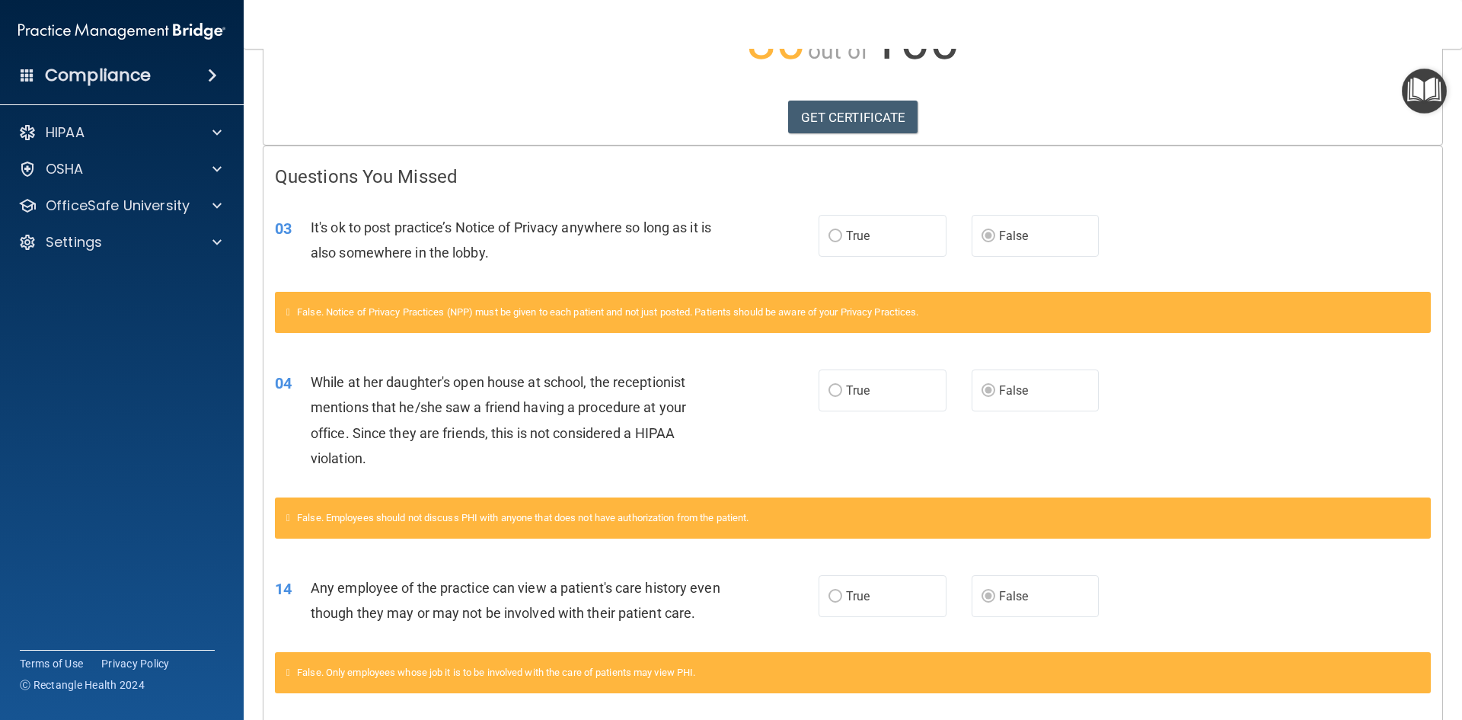
scroll to position [228, 0]
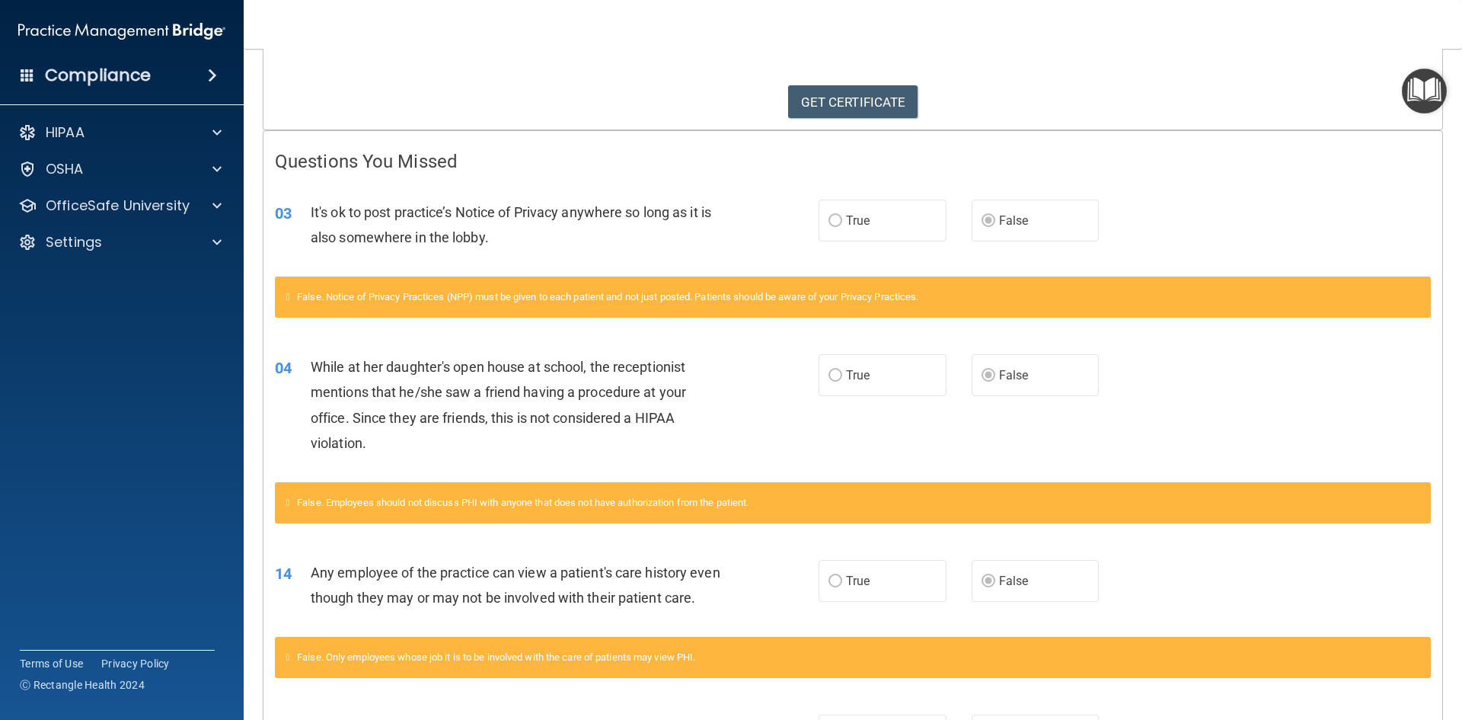
click at [838, 217] on label "True" at bounding box center [883, 221] width 128 height 42
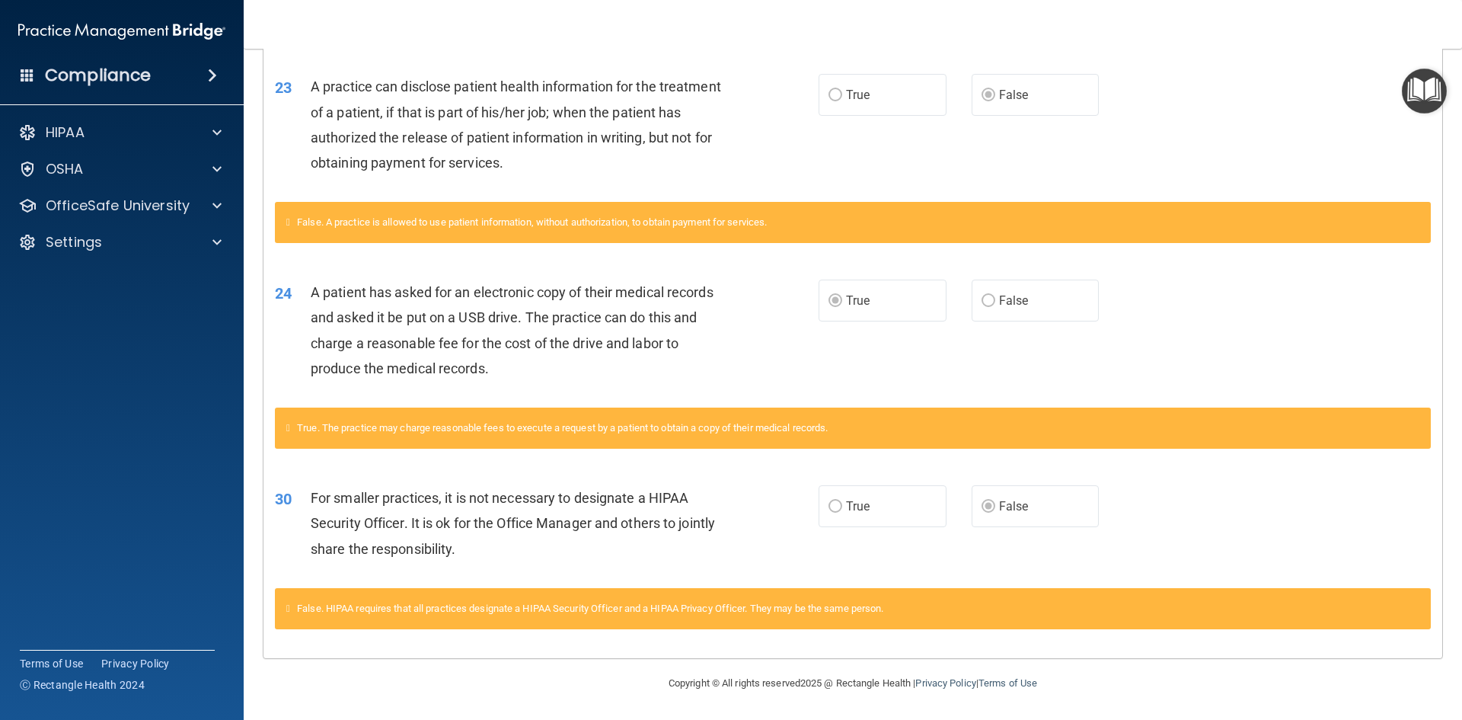
scroll to position [894, 0]
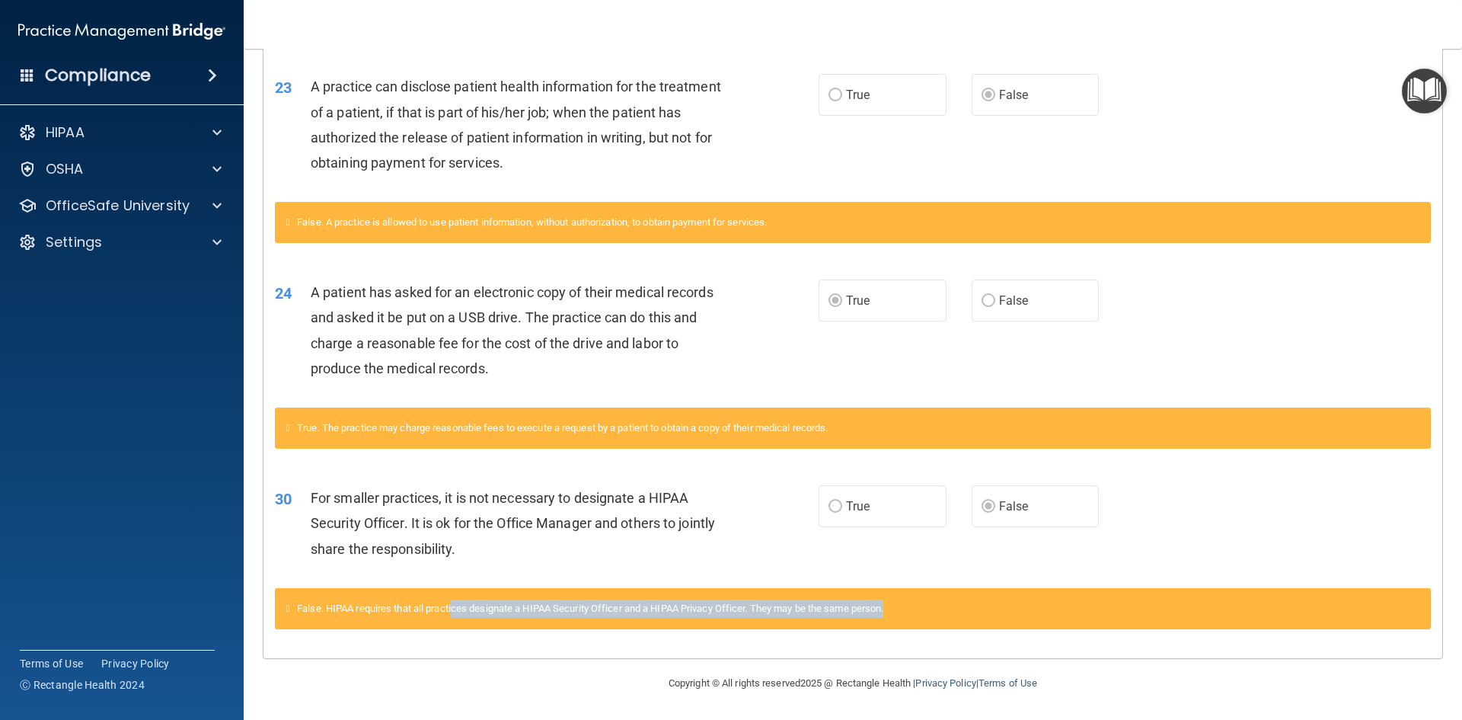
drag, startPoint x: 460, startPoint y: 602, endPoint x: 1037, endPoint y: 603, distance: 577.2
click at [1037, 603] on div "False. HIPAA requires that all practices designate a HIPAA Security Officer and…" at bounding box center [853, 608] width 1156 height 41
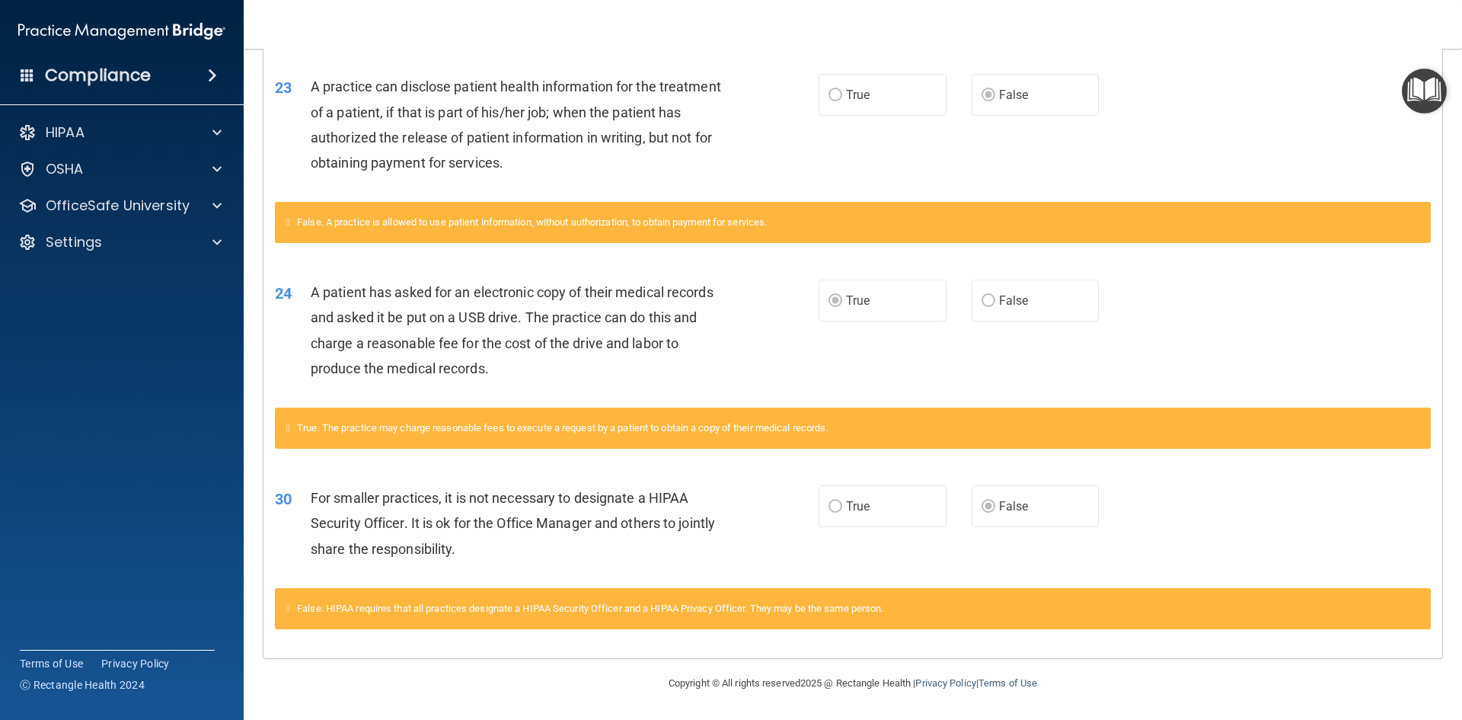
click at [688, 548] on div "For smaller practices, it is not necessary to designate a HIPAA Security Office…" at bounding box center [523, 523] width 425 height 76
drag, startPoint x: 466, startPoint y: 514, endPoint x: 605, endPoint y: 551, distance: 143.3
click at [605, 551] on div "For smaller practices, it is not necessary to designate a HIPAA Security Office…" at bounding box center [523, 523] width 425 height 76
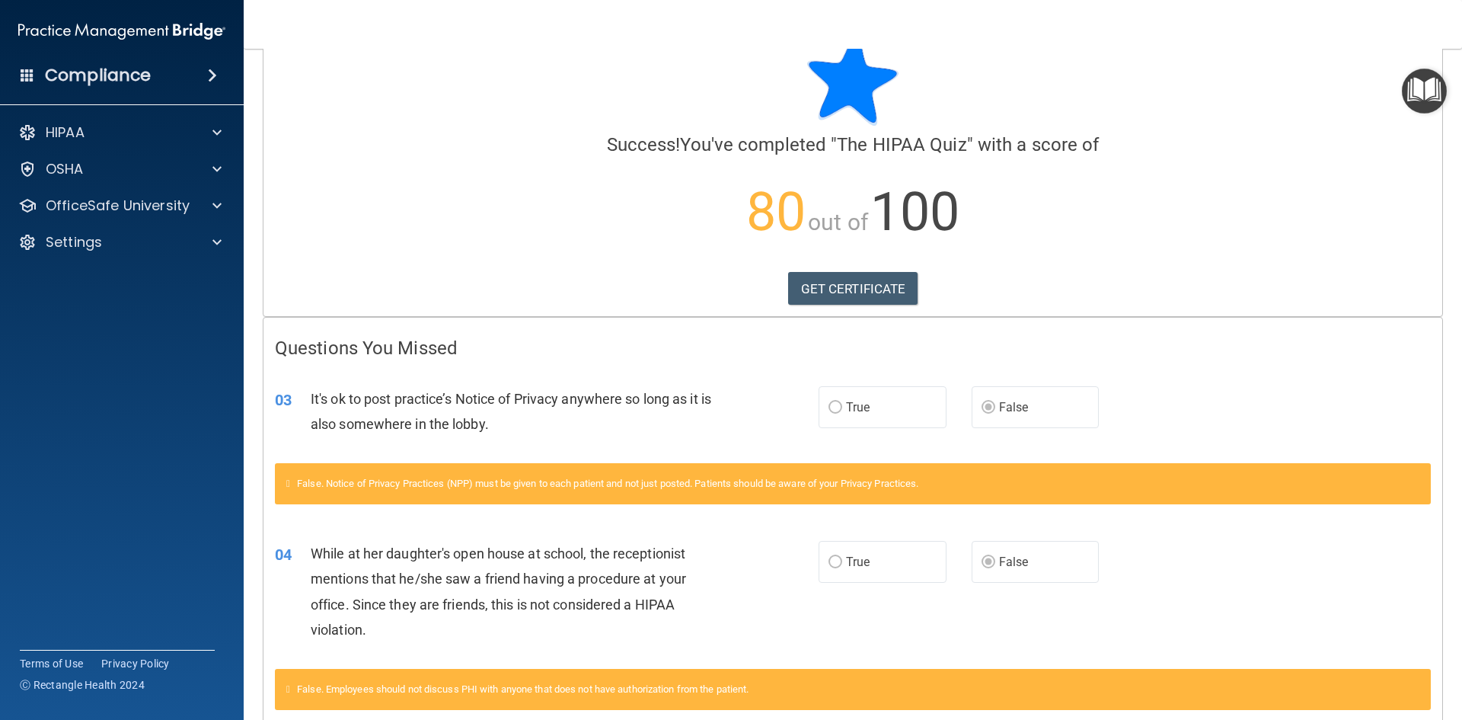
scroll to position [0, 0]
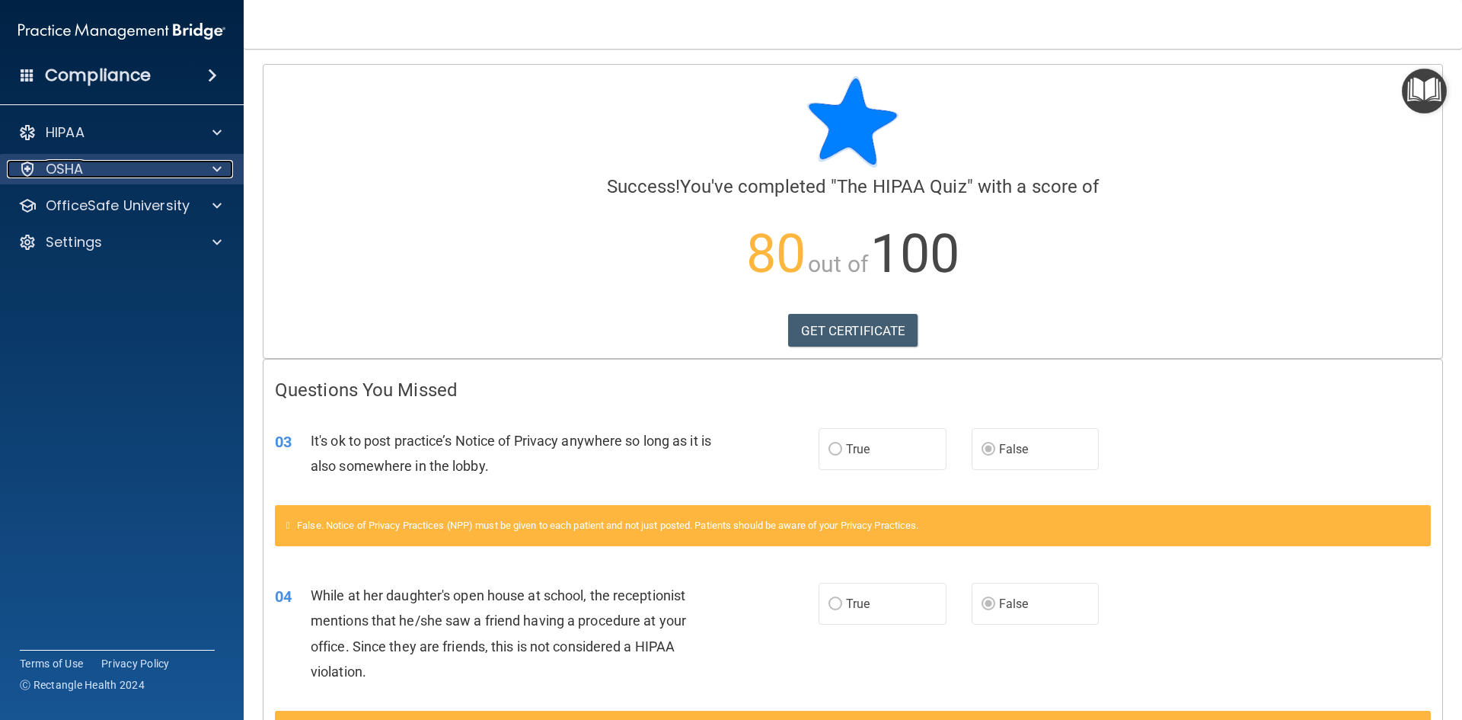
click at [53, 170] on p "OSHA" at bounding box center [65, 169] width 38 height 18
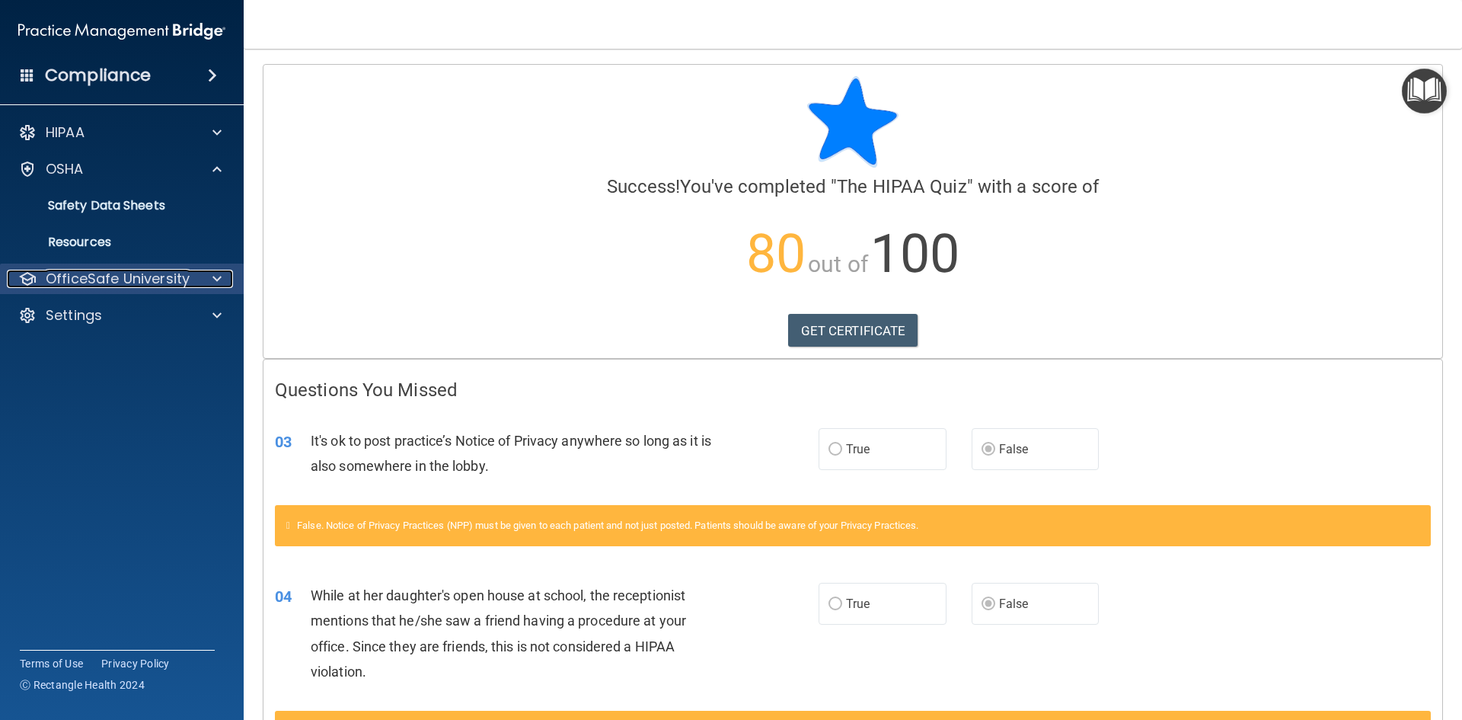
click at [141, 279] on p "OfficeSafe University" at bounding box center [118, 279] width 144 height 18
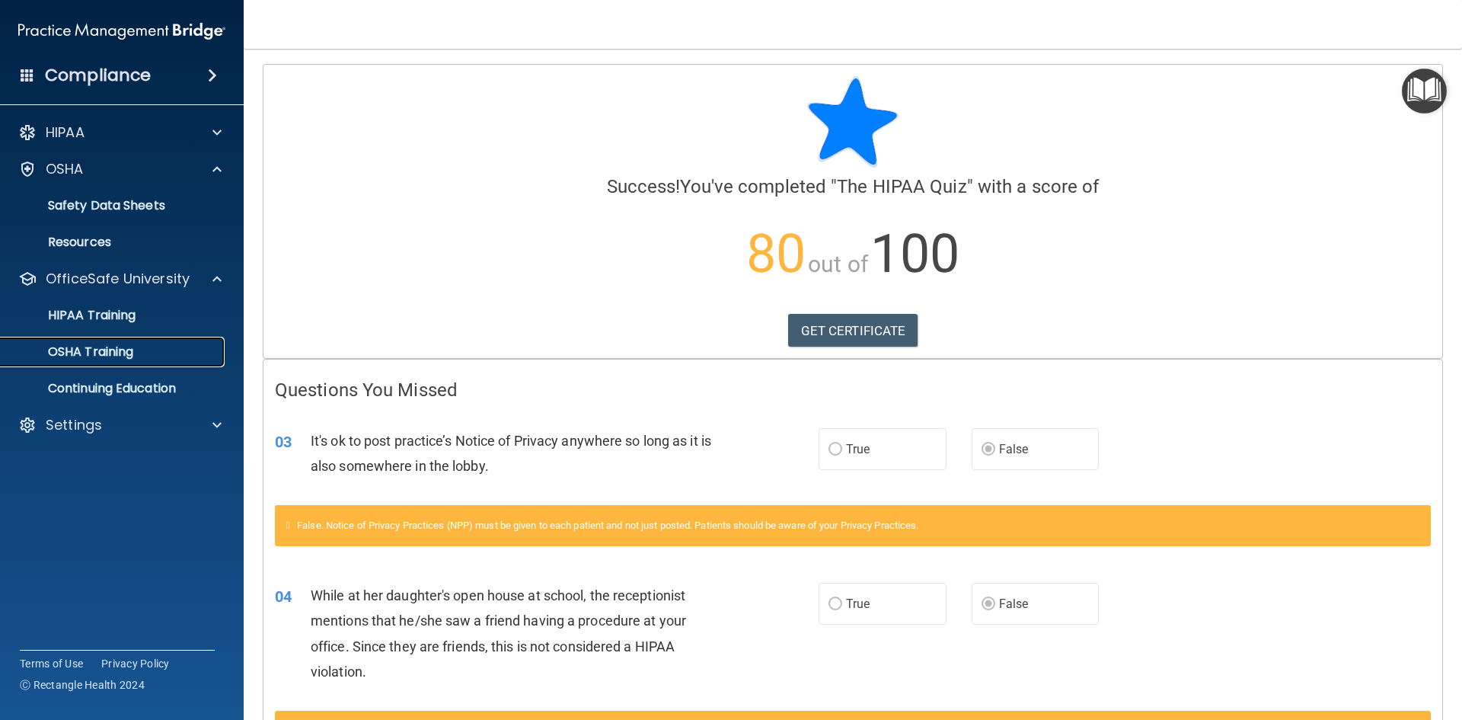
click at [92, 356] on p "OSHA Training" at bounding box center [71, 351] width 123 height 15
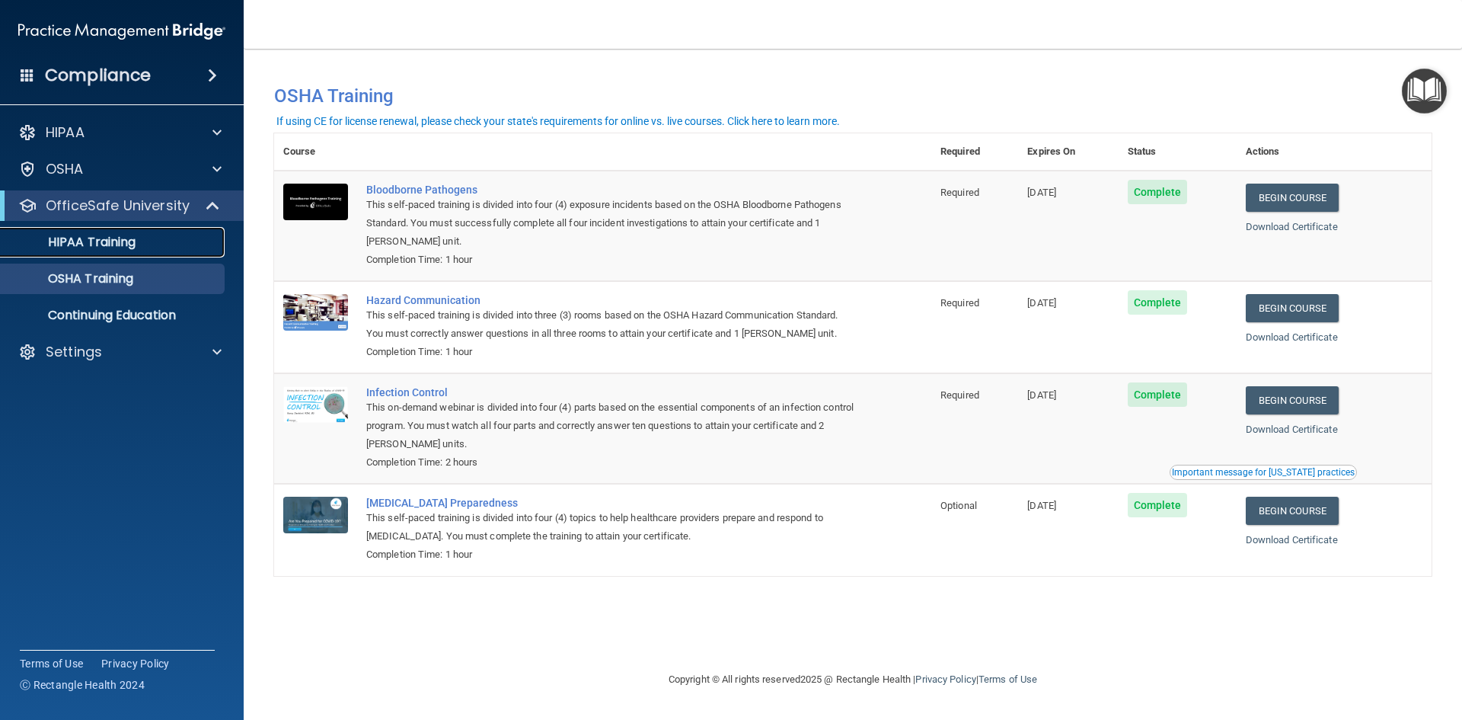
click at [60, 243] on p "HIPAA Training" at bounding box center [73, 242] width 126 height 15
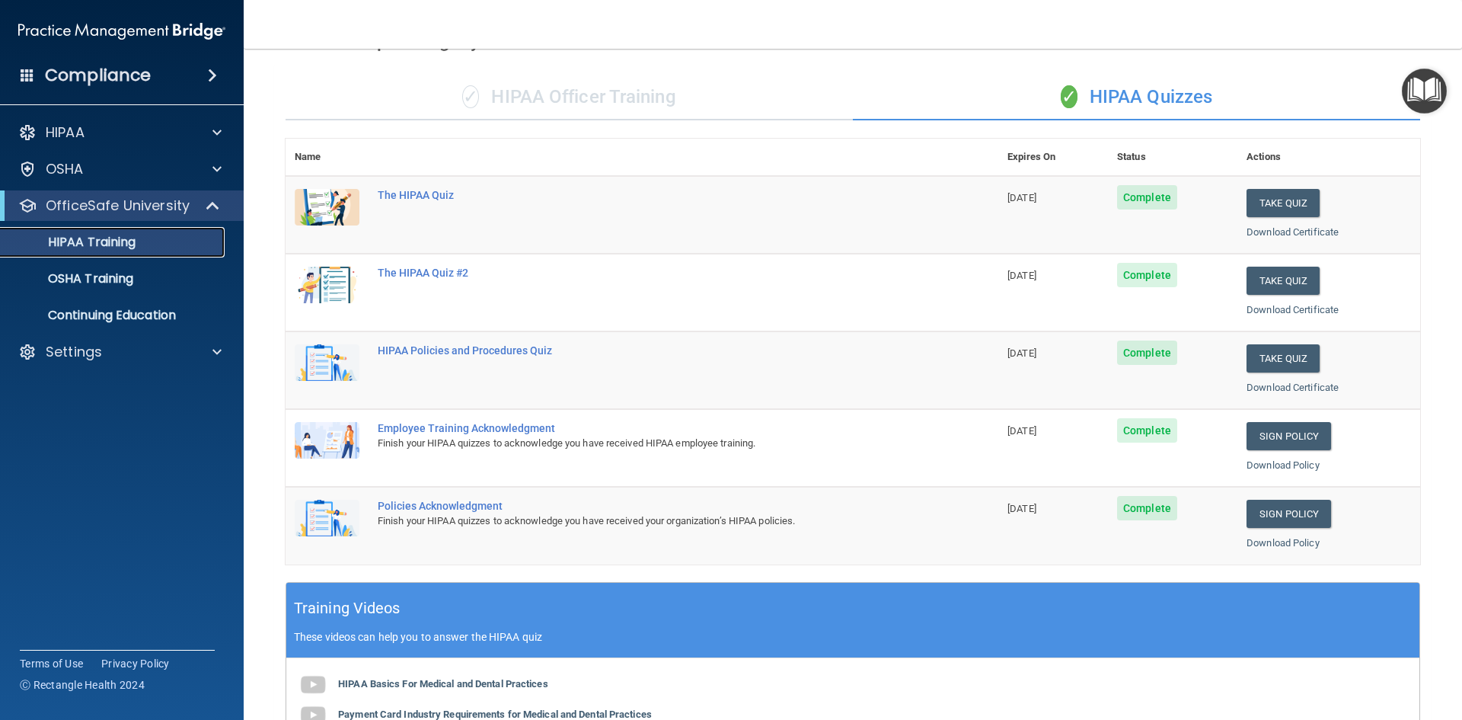
scroll to position [76, 0]
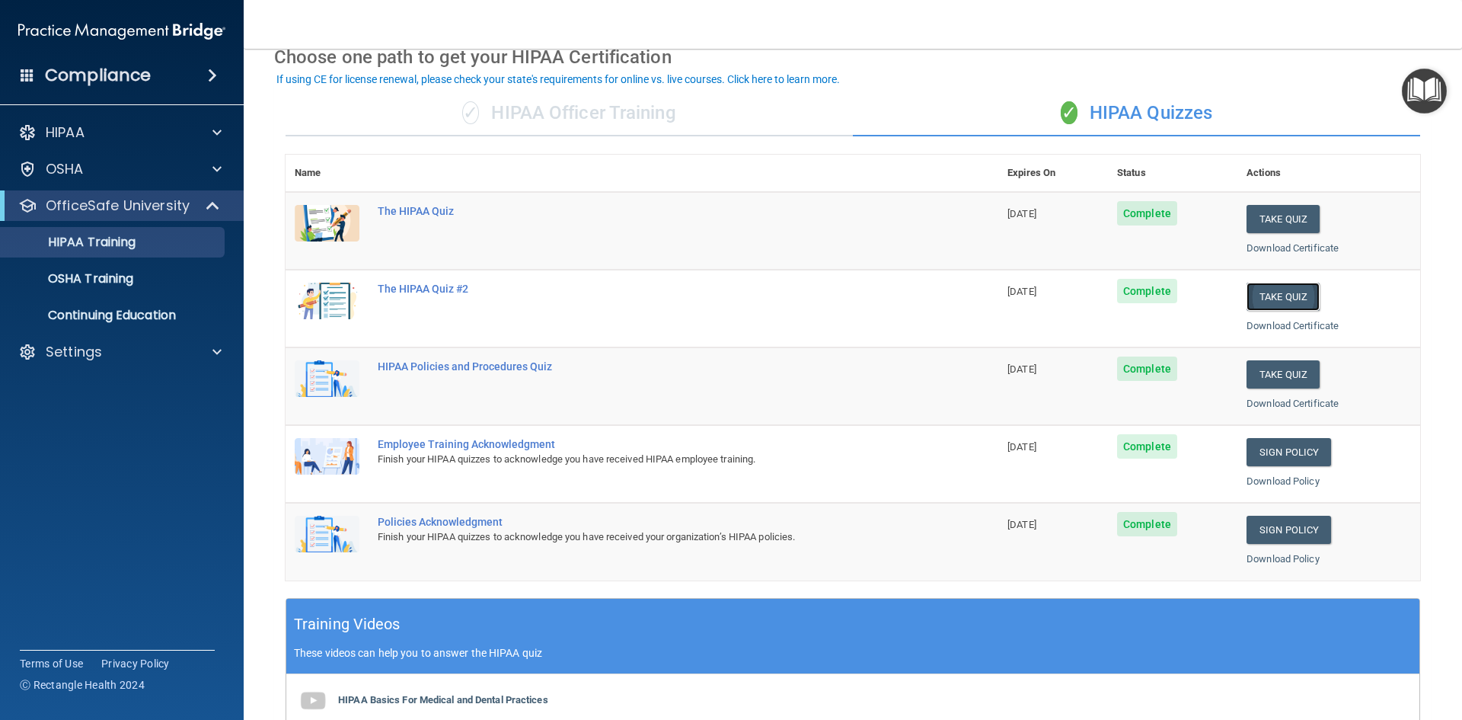
click at [1285, 292] on button "Take Quiz" at bounding box center [1283, 297] width 73 height 28
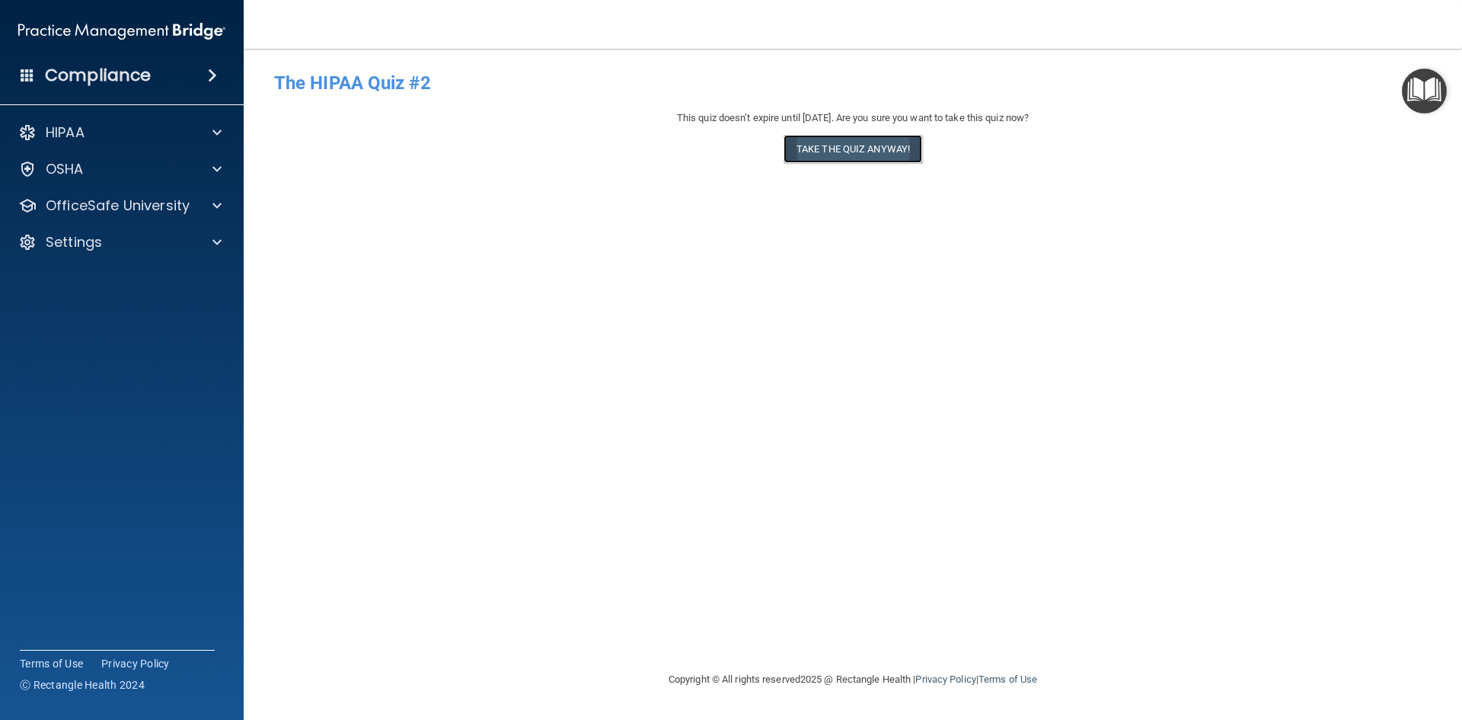
click at [832, 146] on button "Take the quiz anyway!" at bounding box center [853, 149] width 139 height 28
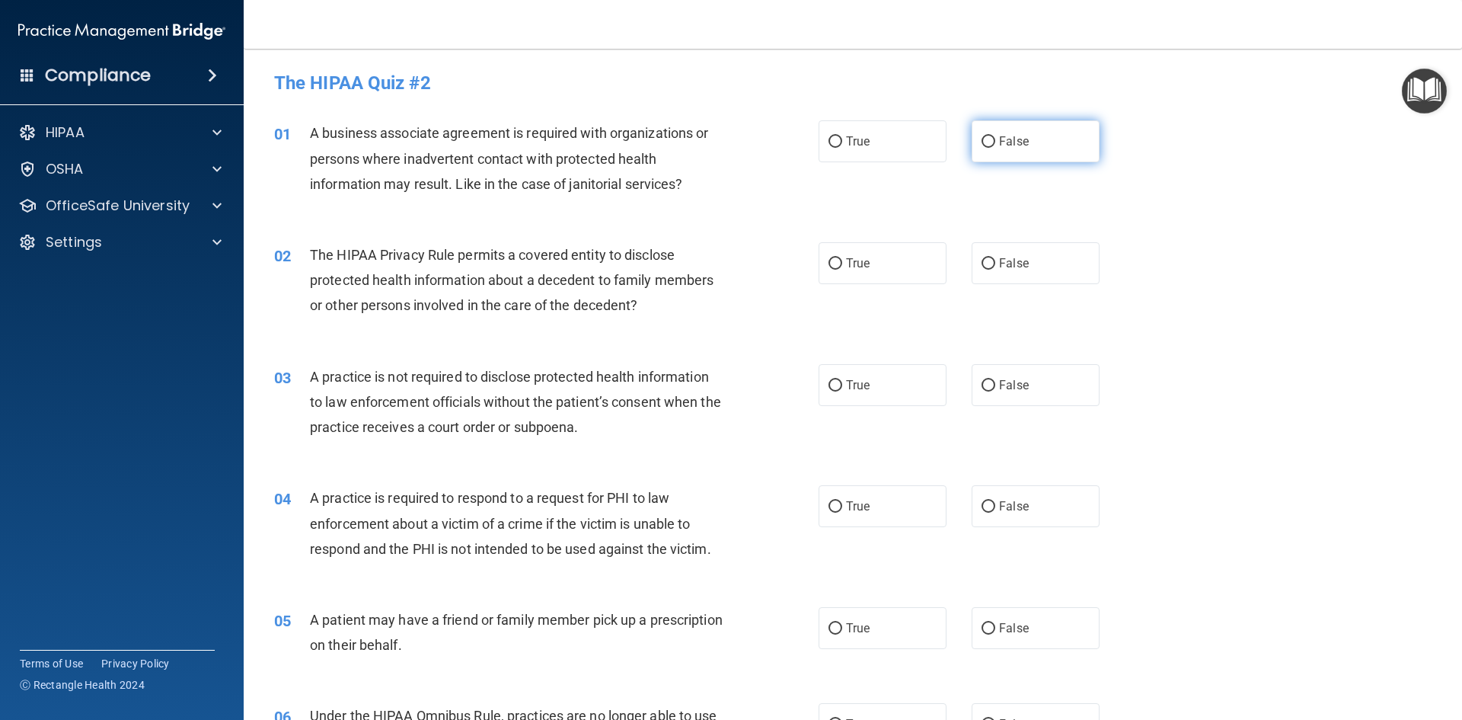
click at [995, 130] on label "False" at bounding box center [1036, 141] width 128 height 42
click at [995, 136] on input "False" at bounding box center [989, 141] width 14 height 11
radio input "true"
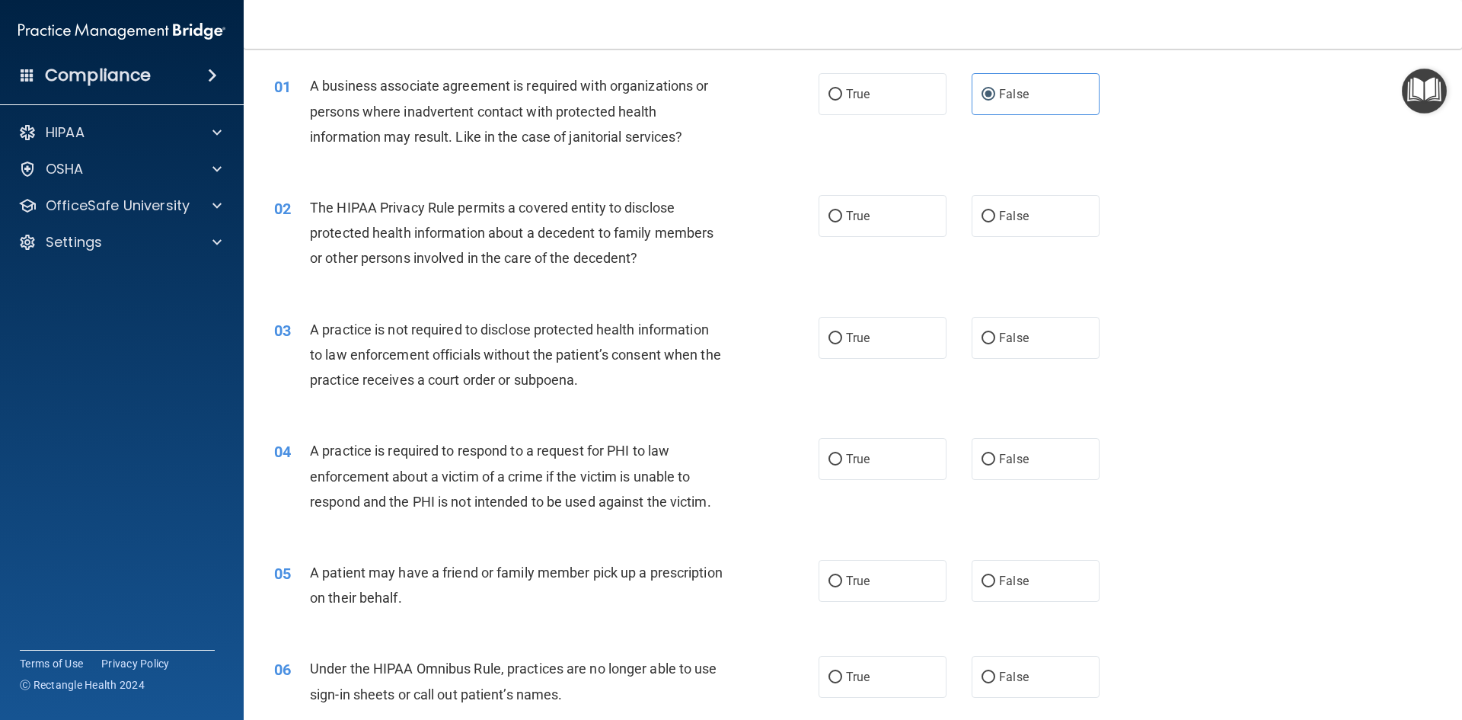
scroll to position [51, 0]
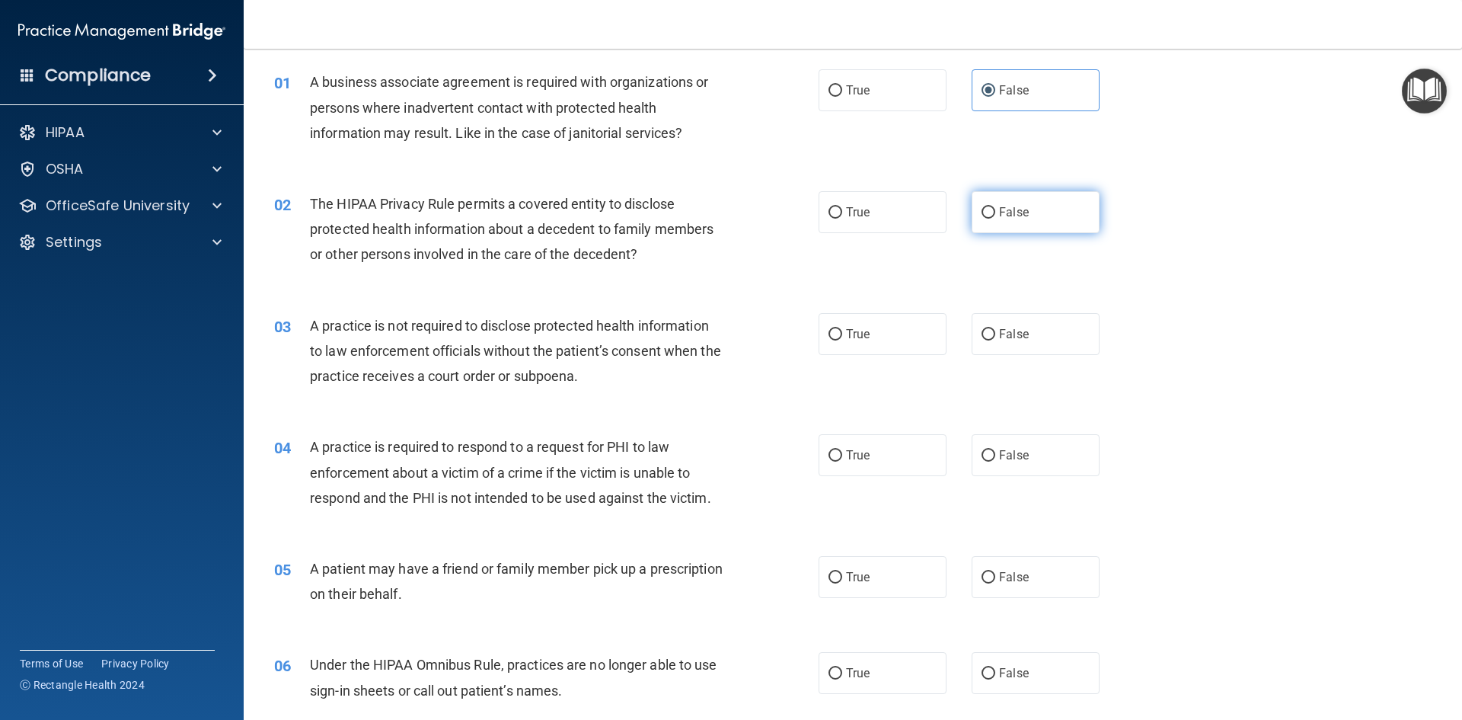
click at [1034, 221] on label "False" at bounding box center [1036, 212] width 128 height 42
click at [995, 219] on input "False" at bounding box center [989, 212] width 14 height 11
radio input "true"
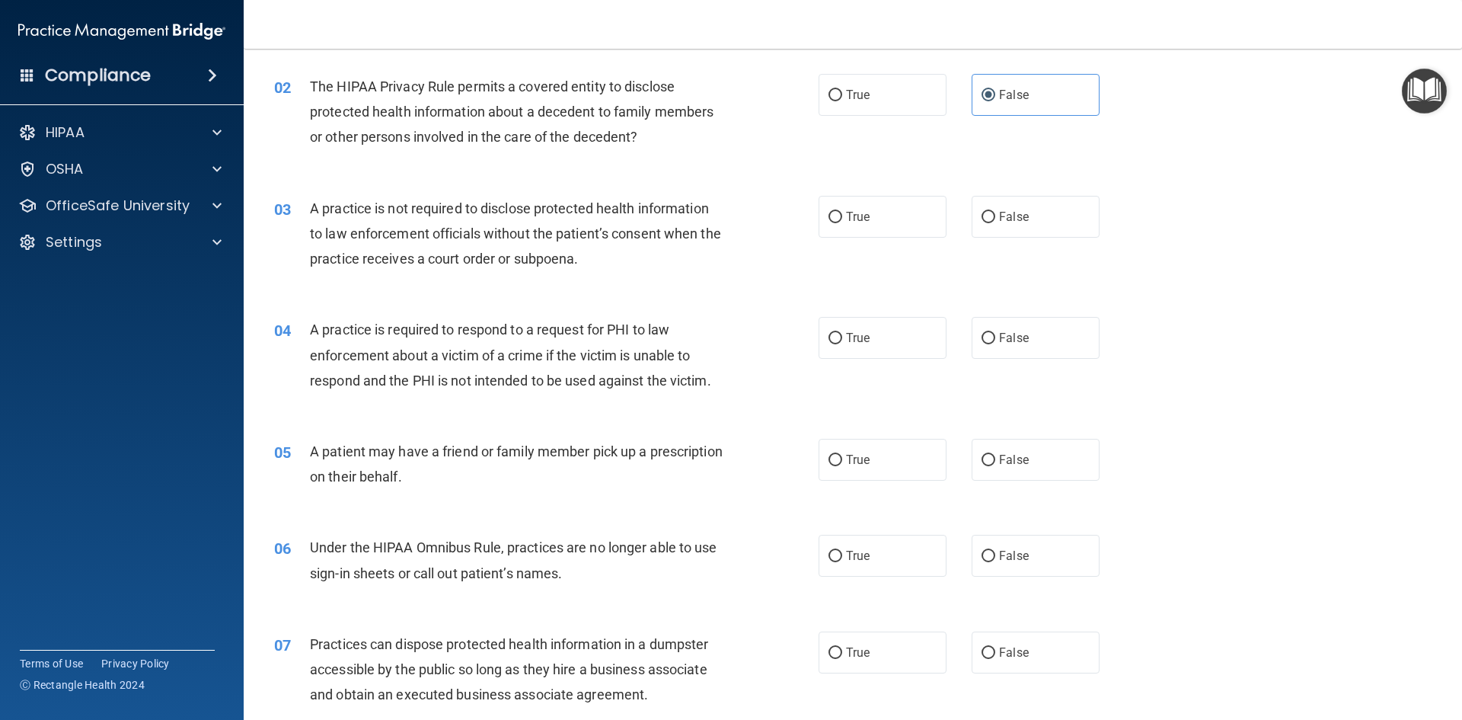
scroll to position [177, 0]
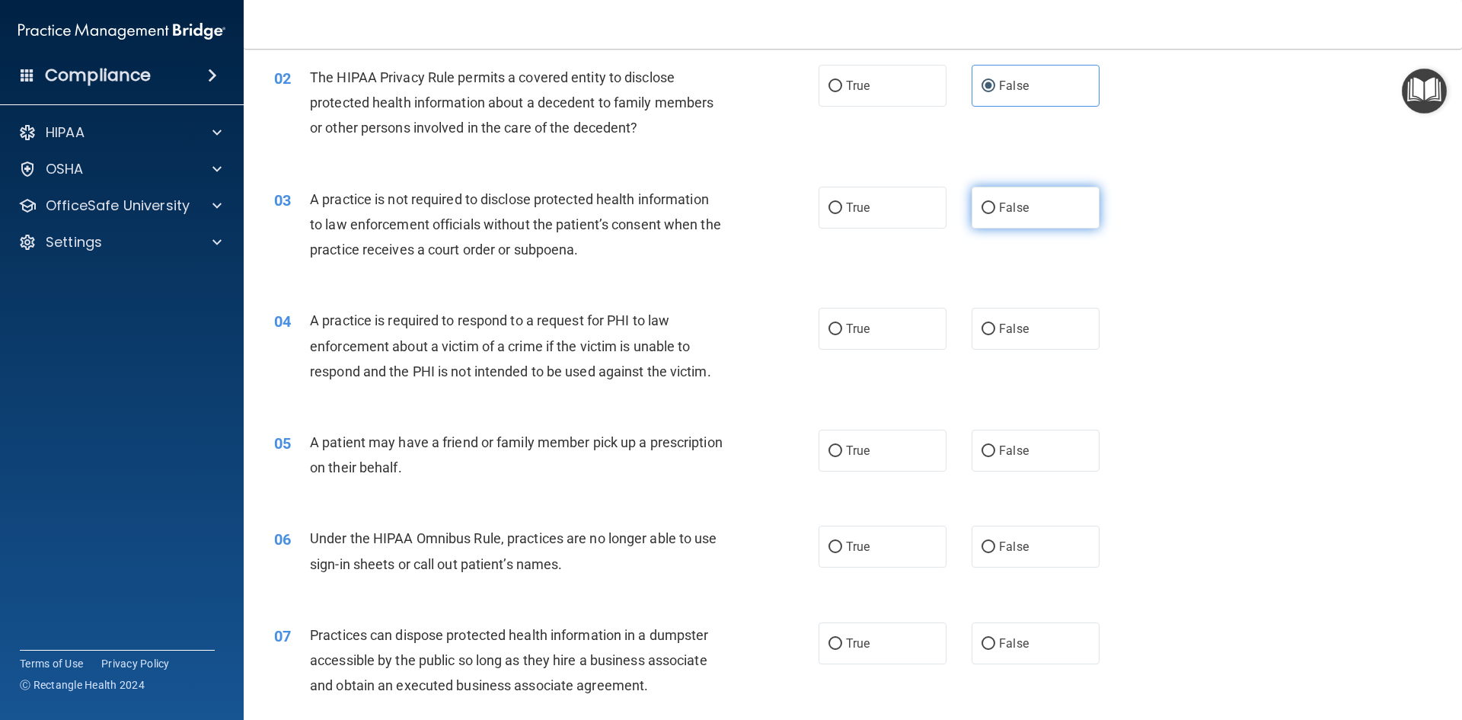
click at [1020, 206] on span "False" at bounding box center [1014, 207] width 30 height 14
click at [995, 206] on input "False" at bounding box center [989, 208] width 14 height 11
radio input "true"
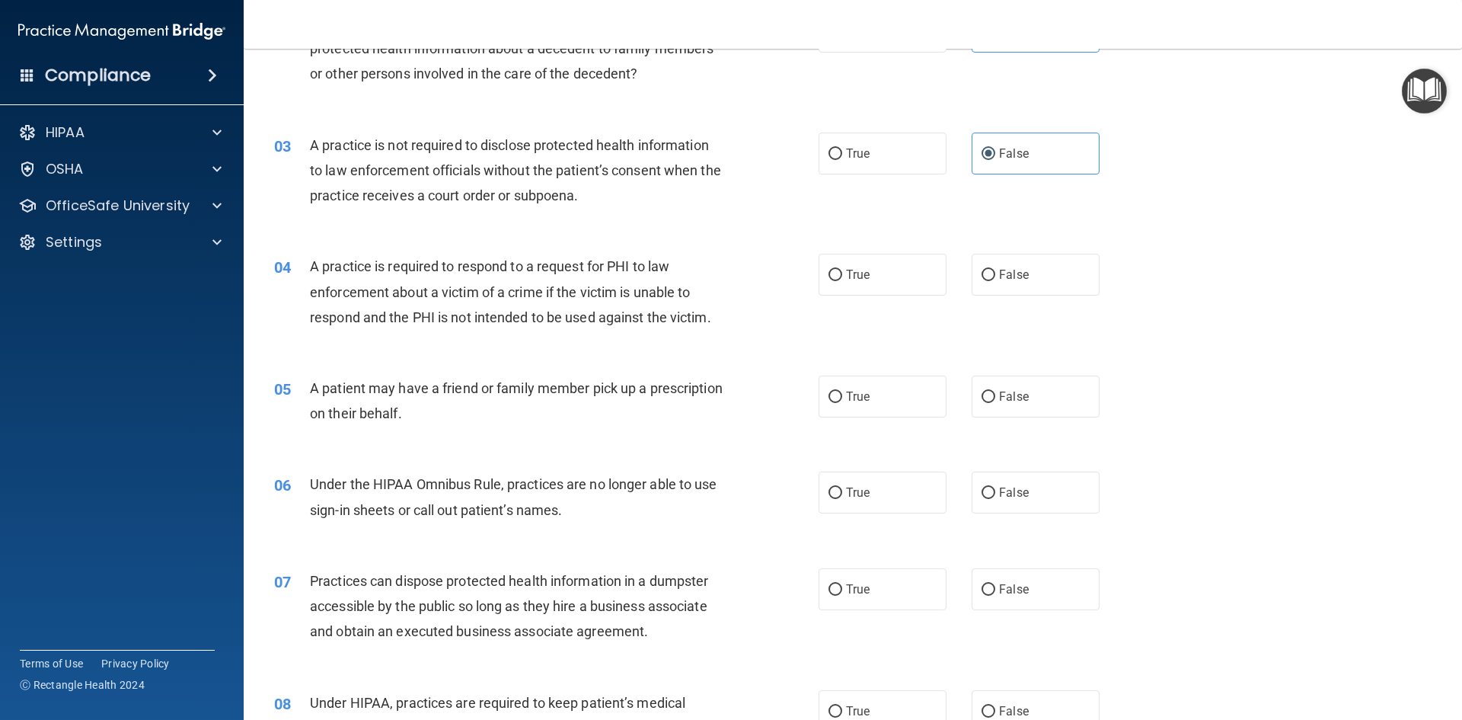
scroll to position [254, 0]
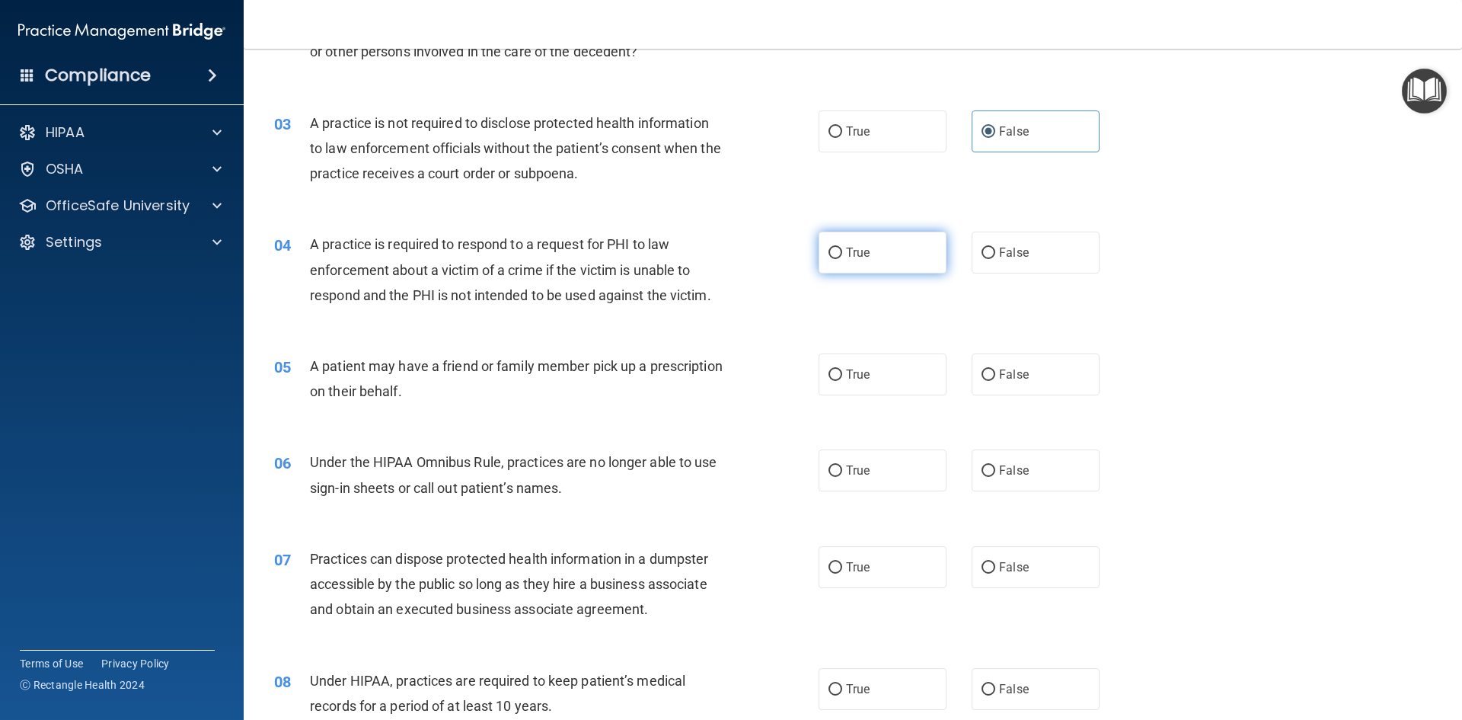
click at [829, 254] on input "True" at bounding box center [836, 252] width 14 height 11
radio input "true"
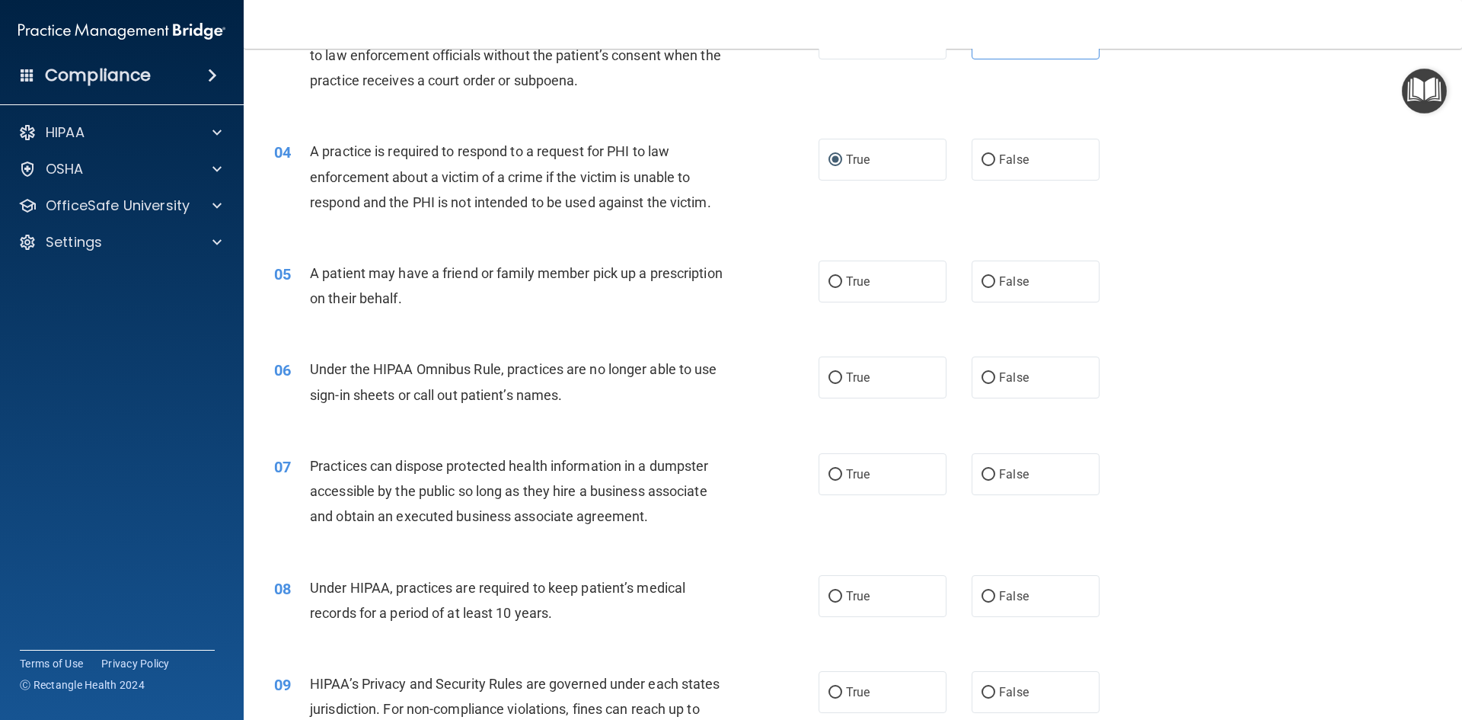
scroll to position [356, 0]
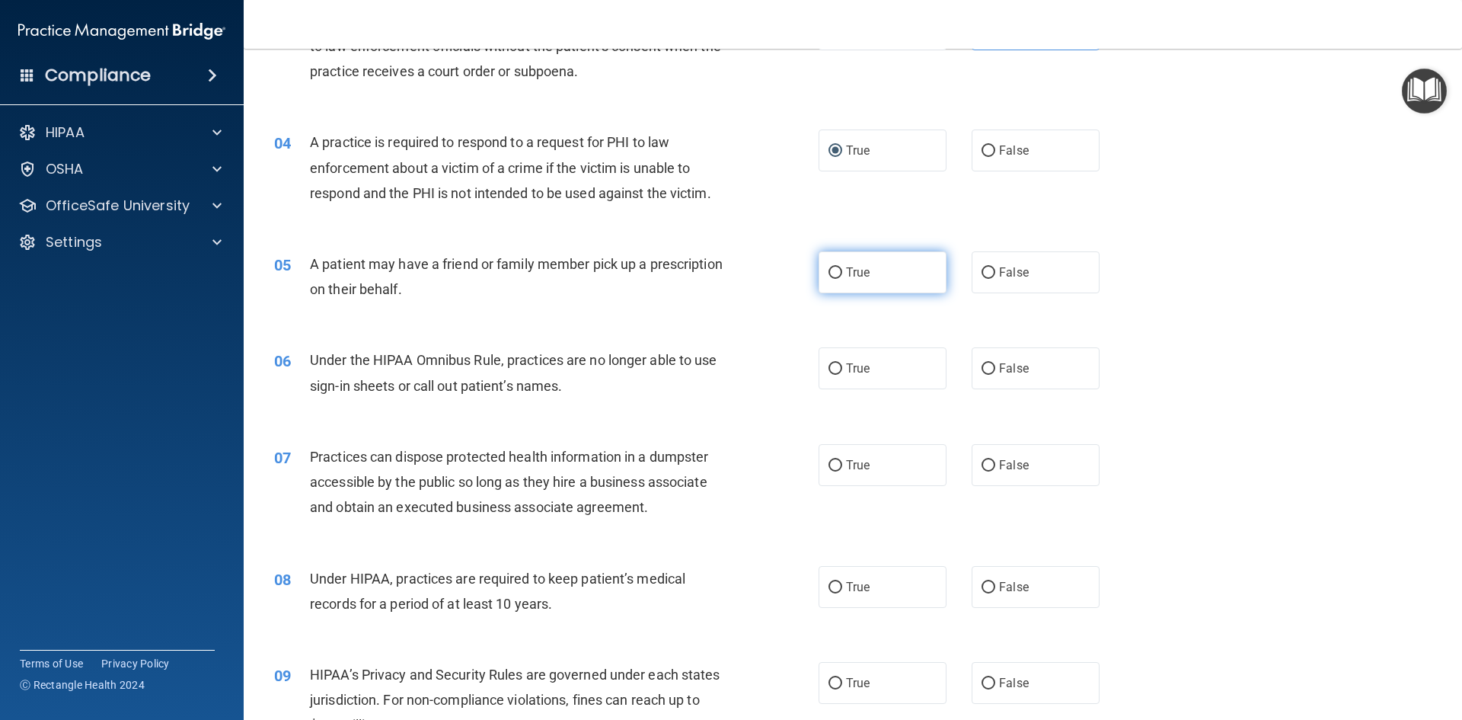
click at [886, 283] on label "True" at bounding box center [883, 272] width 128 height 42
click at [842, 279] on input "True" at bounding box center [836, 272] width 14 height 11
radio input "true"
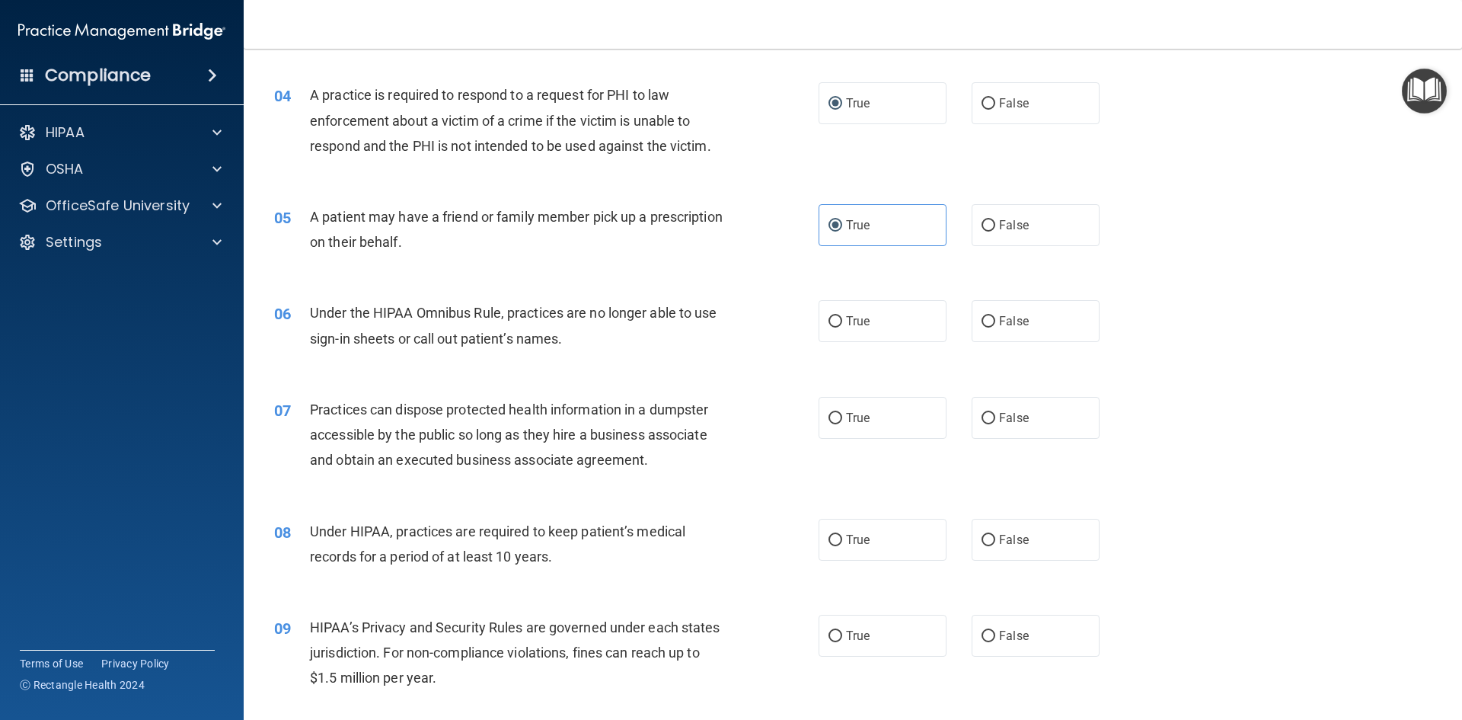
scroll to position [457, 0]
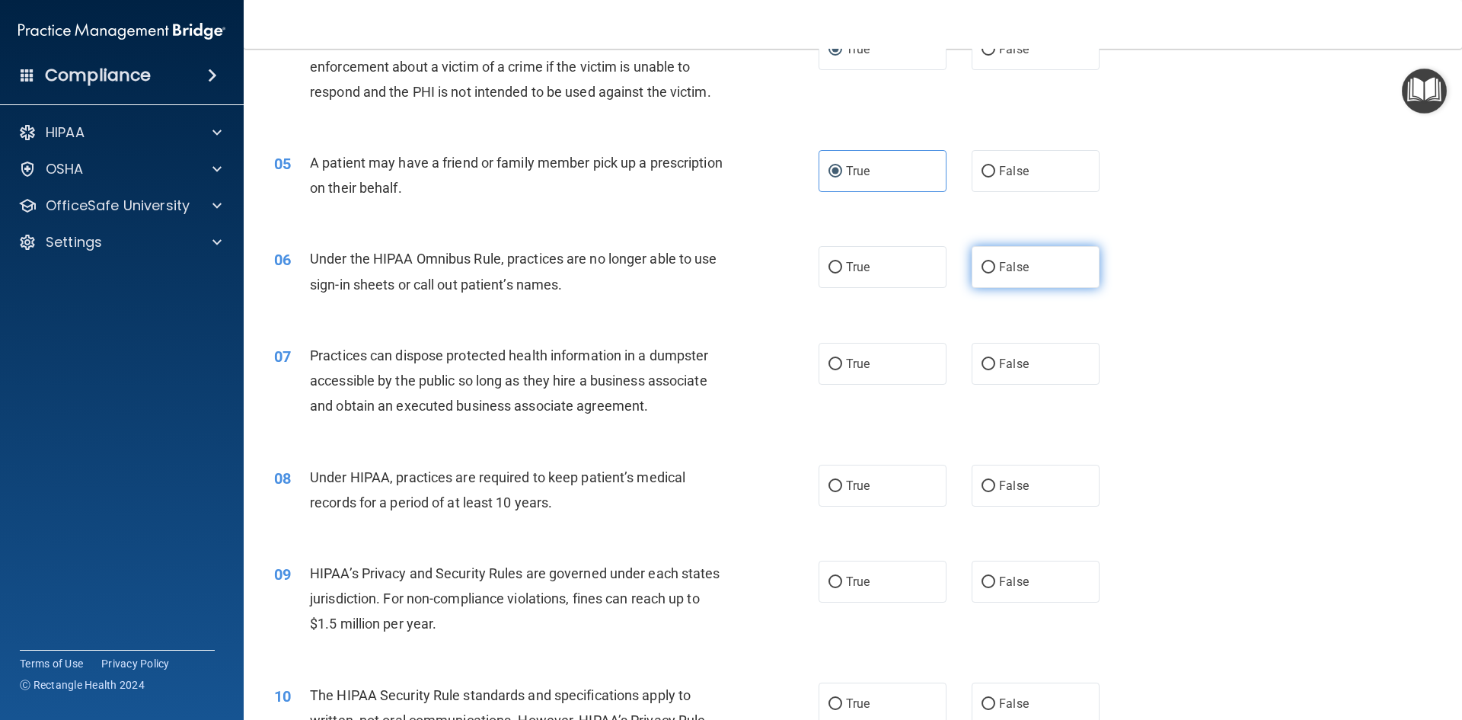
click at [1071, 276] on label "False" at bounding box center [1036, 267] width 128 height 42
click at [995, 273] on input "False" at bounding box center [989, 267] width 14 height 11
radio input "true"
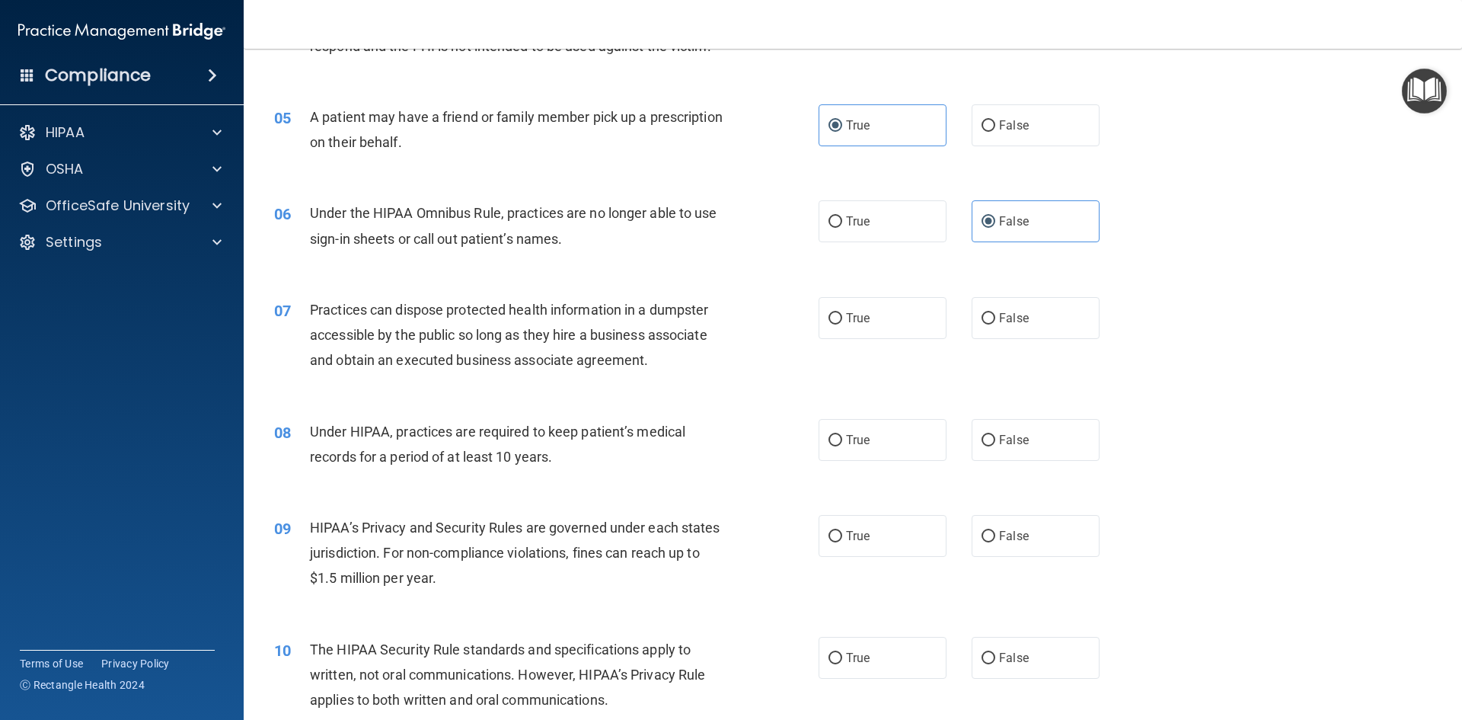
scroll to position [533, 0]
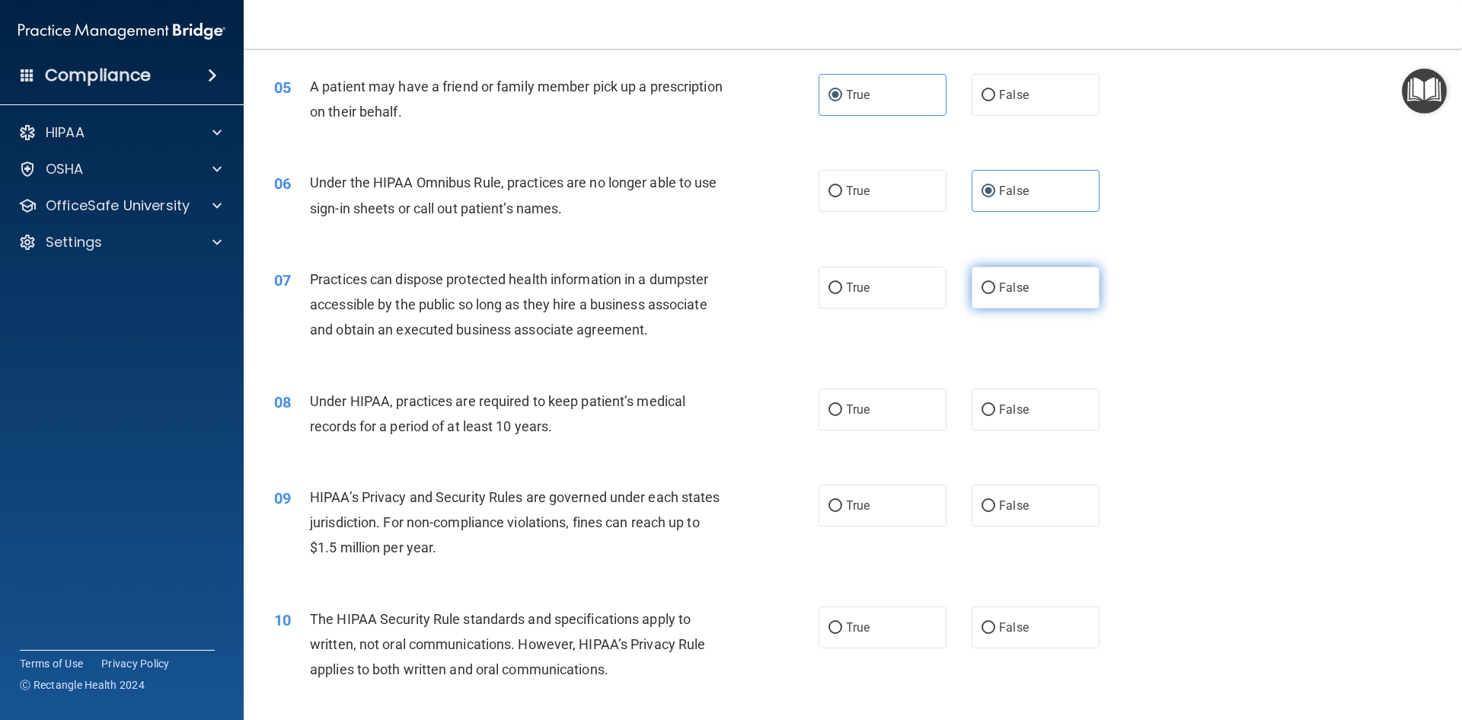
click at [1007, 292] on span "False" at bounding box center [1014, 287] width 30 height 14
click at [995, 292] on input "False" at bounding box center [989, 288] width 14 height 11
radio input "true"
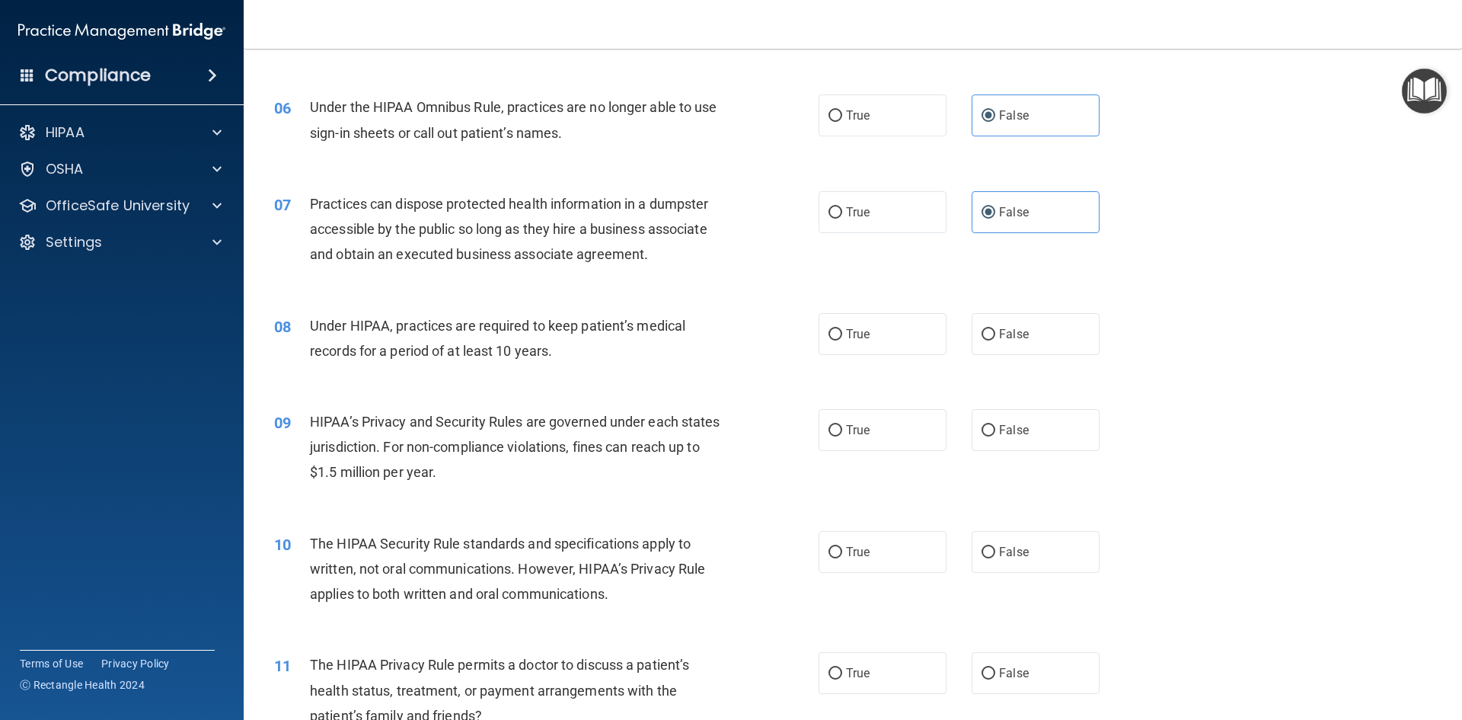
scroll to position [609, 0]
click at [1065, 327] on label "False" at bounding box center [1036, 333] width 128 height 42
click at [995, 328] on input "False" at bounding box center [989, 333] width 14 height 11
radio input "true"
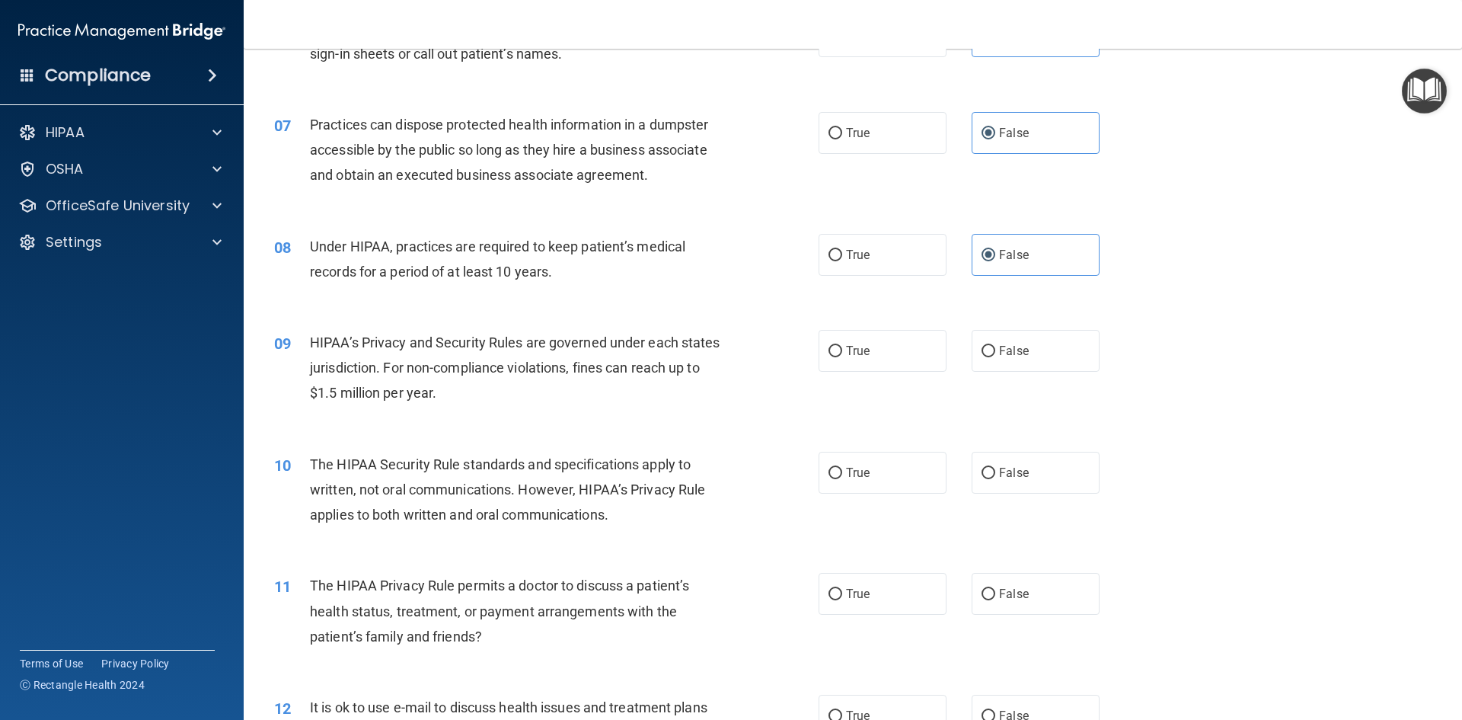
scroll to position [710, 0]
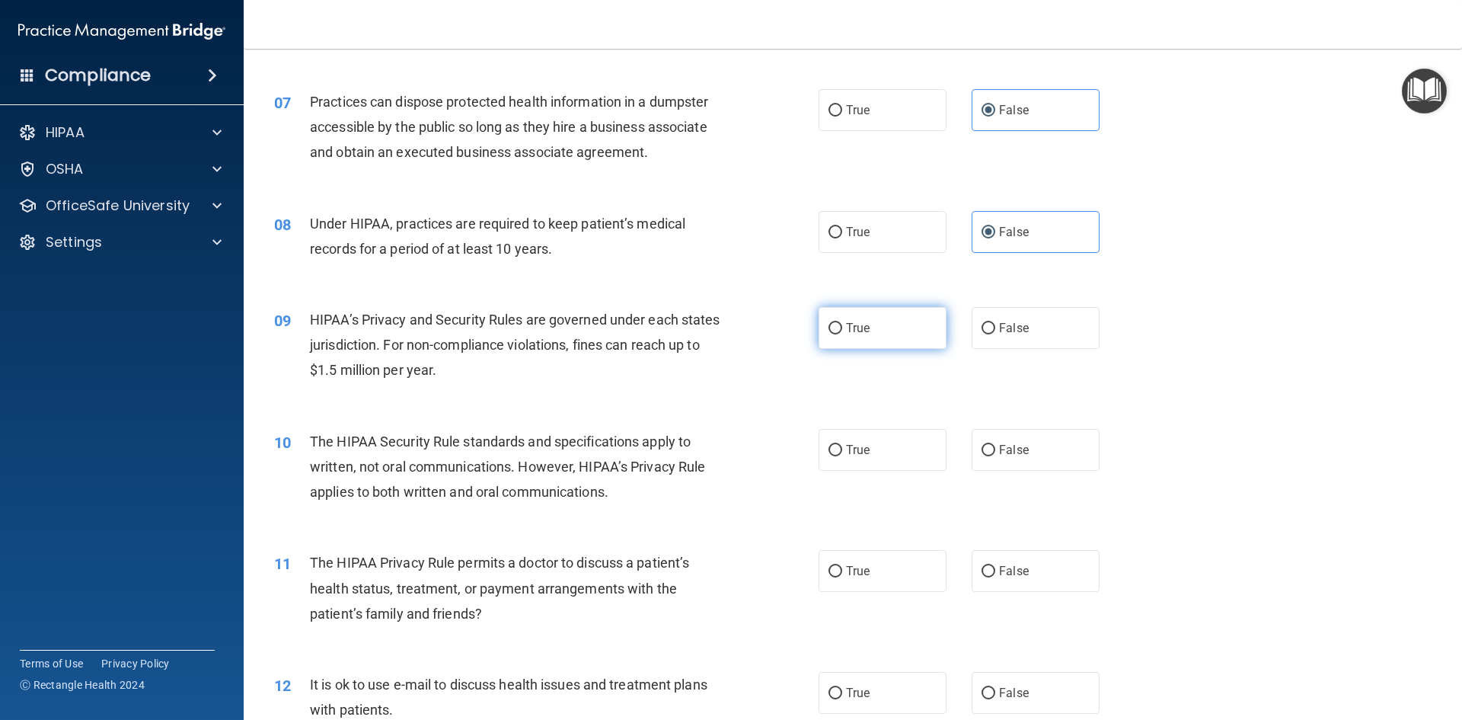
click at [865, 323] on label "True" at bounding box center [883, 328] width 128 height 42
click at [842, 323] on input "True" at bounding box center [836, 328] width 14 height 11
radio input "true"
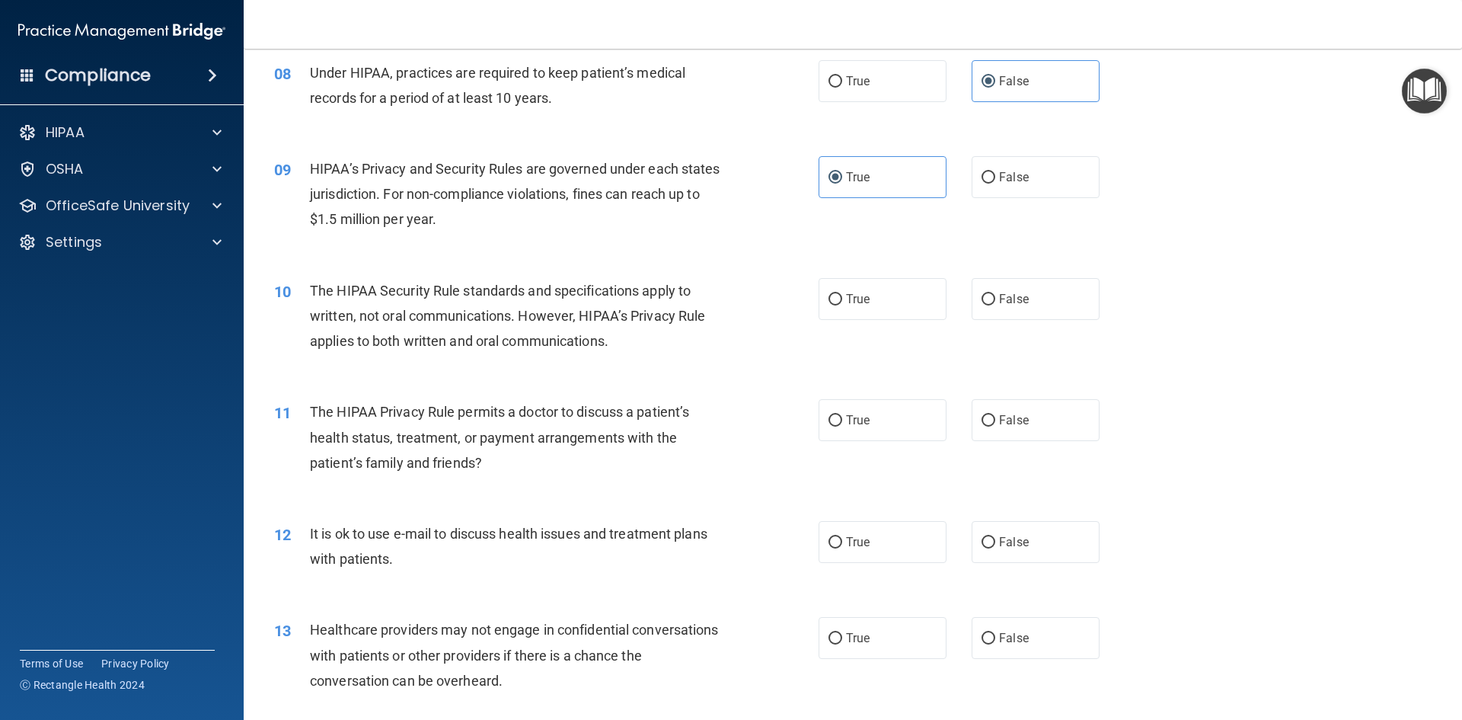
scroll to position [863, 0]
click at [1020, 296] on span "False" at bounding box center [1014, 297] width 30 height 14
click at [995, 296] on input "False" at bounding box center [989, 297] width 14 height 11
radio input "true"
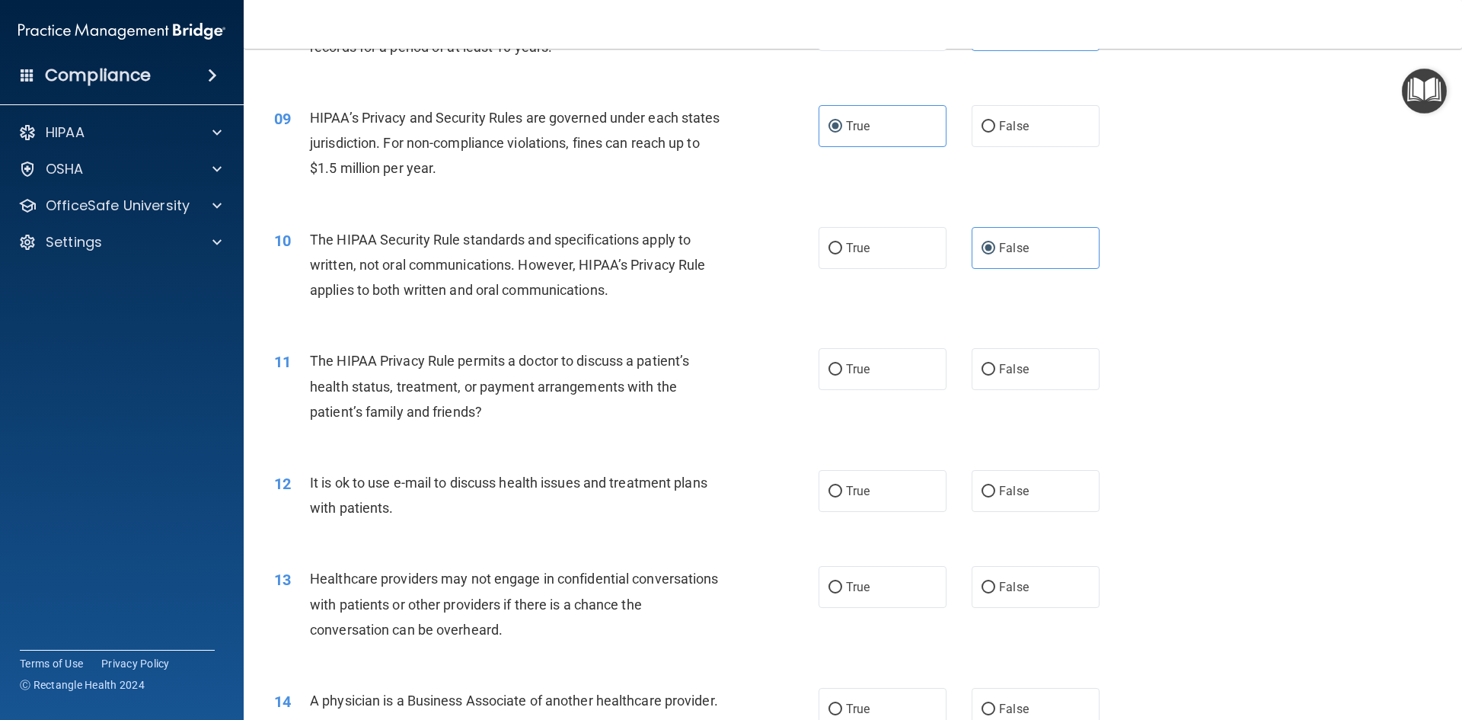
scroll to position [914, 0]
click at [1039, 365] on label "False" at bounding box center [1036, 367] width 128 height 42
click at [995, 365] on input "False" at bounding box center [989, 367] width 14 height 11
radio input "true"
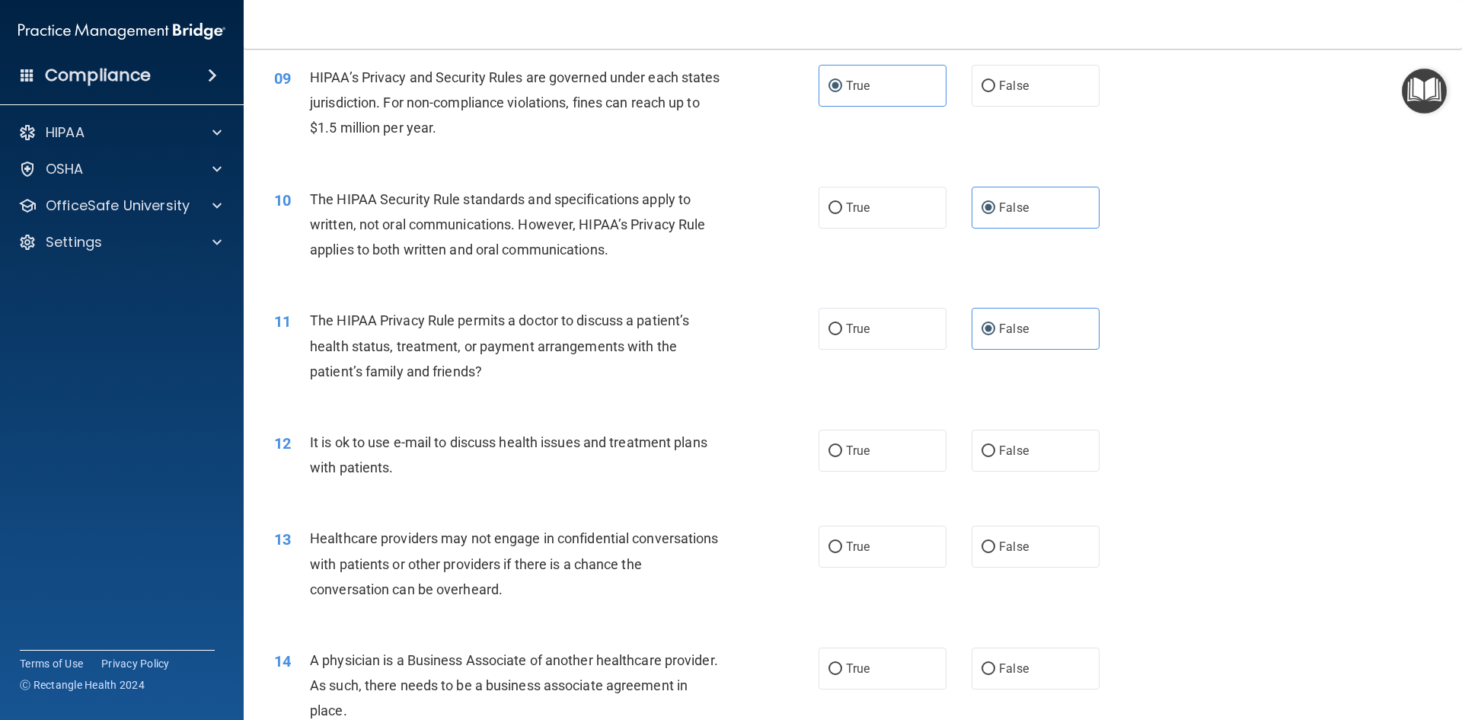
scroll to position [1015, 0]
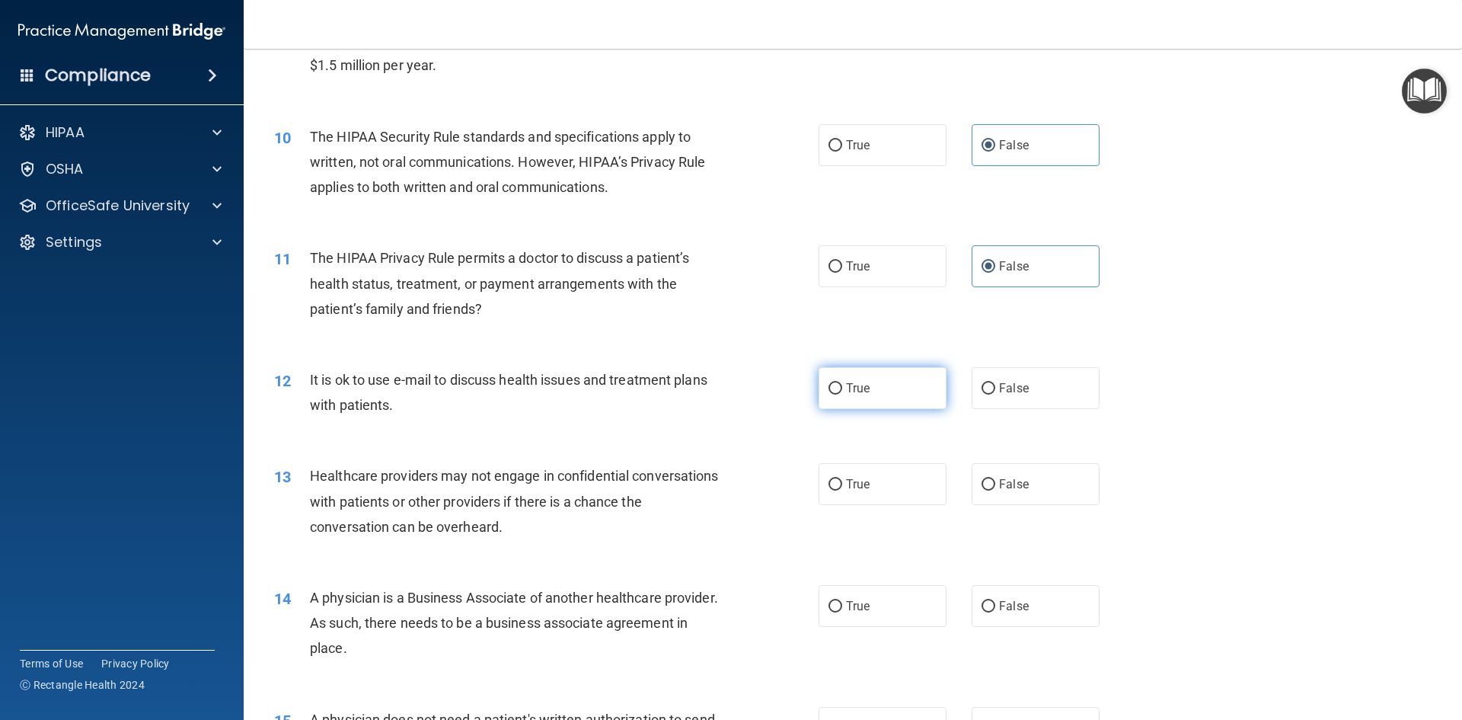
click at [887, 384] on label "True" at bounding box center [883, 388] width 128 height 42
click at [842, 384] on input "True" at bounding box center [836, 388] width 14 height 11
radio input "true"
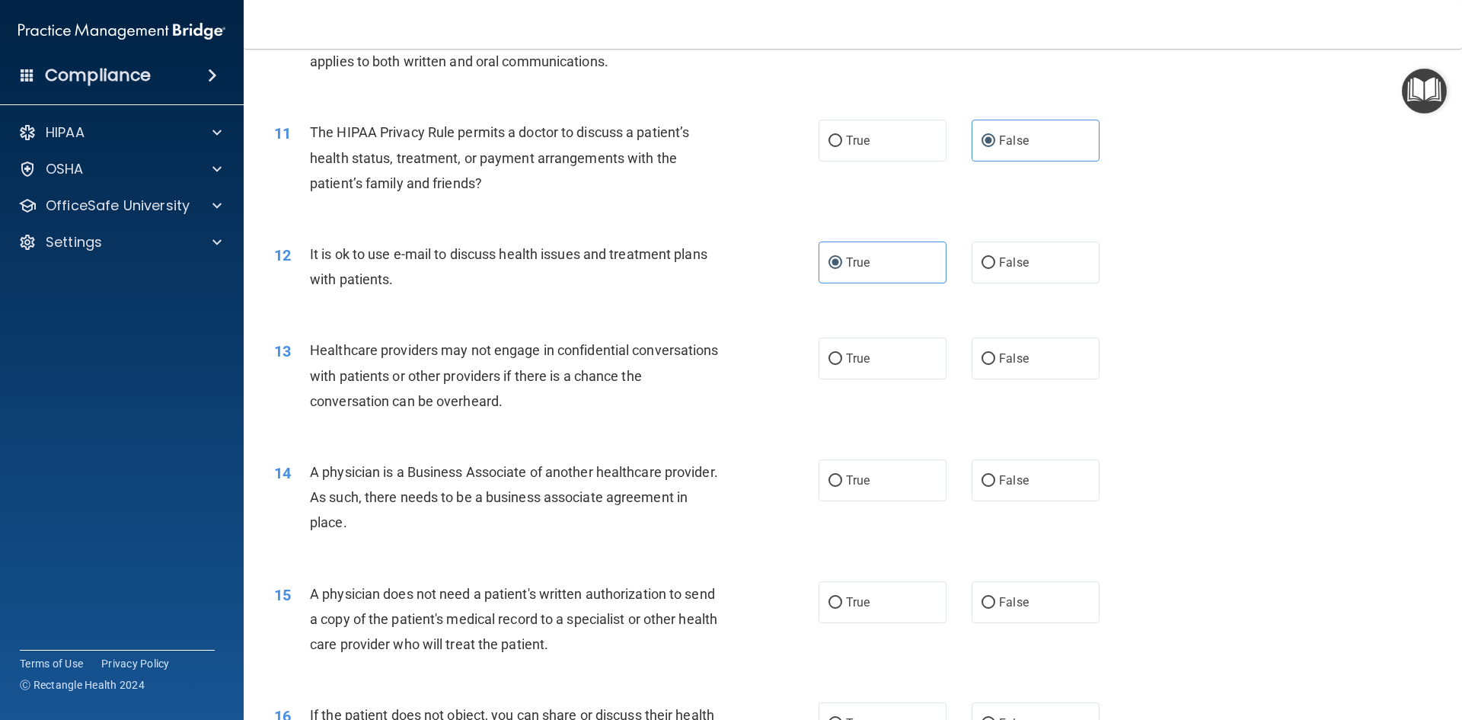
scroll to position [1142, 0]
click at [841, 349] on label "True" at bounding box center [883, 357] width 128 height 42
click at [841, 352] on input "True" at bounding box center [836, 357] width 14 height 11
radio input "true"
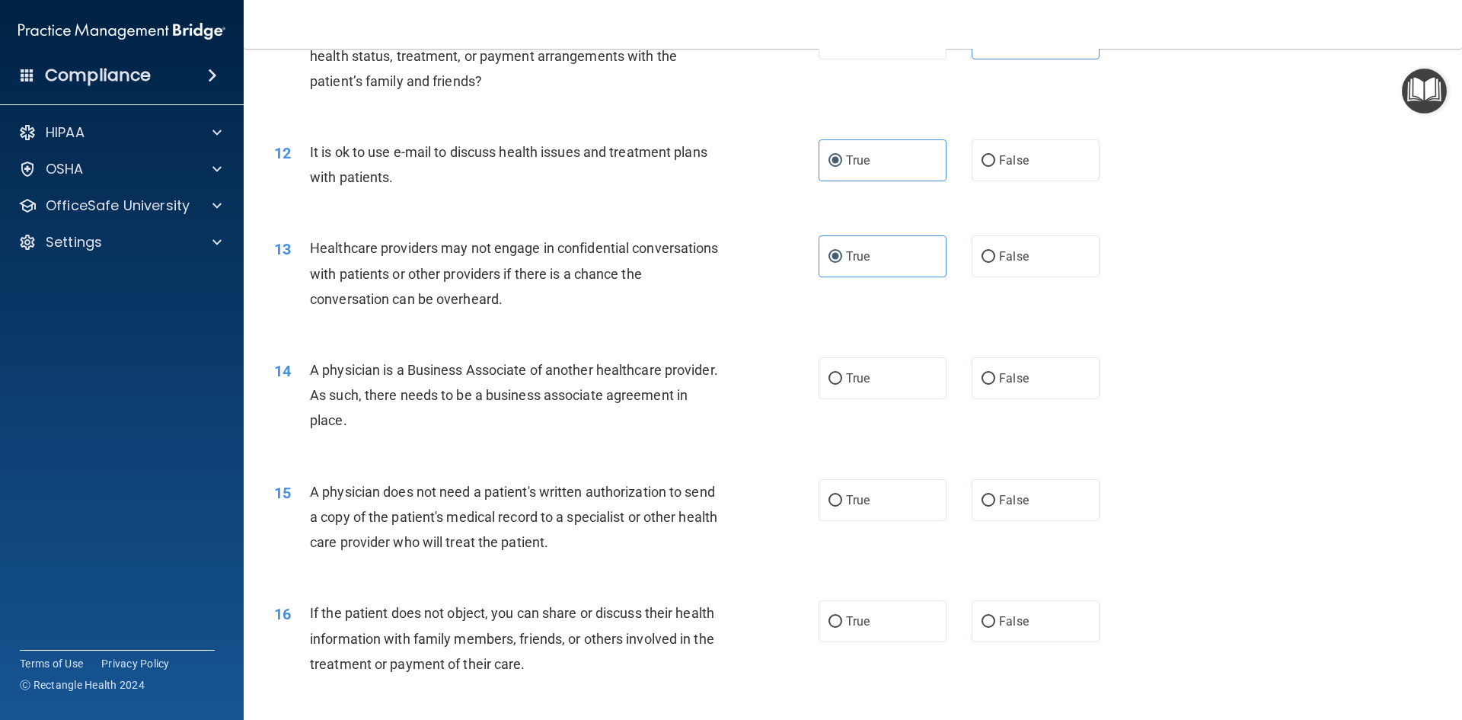
scroll to position [1244, 0]
click at [1038, 383] on label "False" at bounding box center [1036, 377] width 128 height 42
click at [995, 383] on input "False" at bounding box center [989, 377] width 14 height 11
radio input "true"
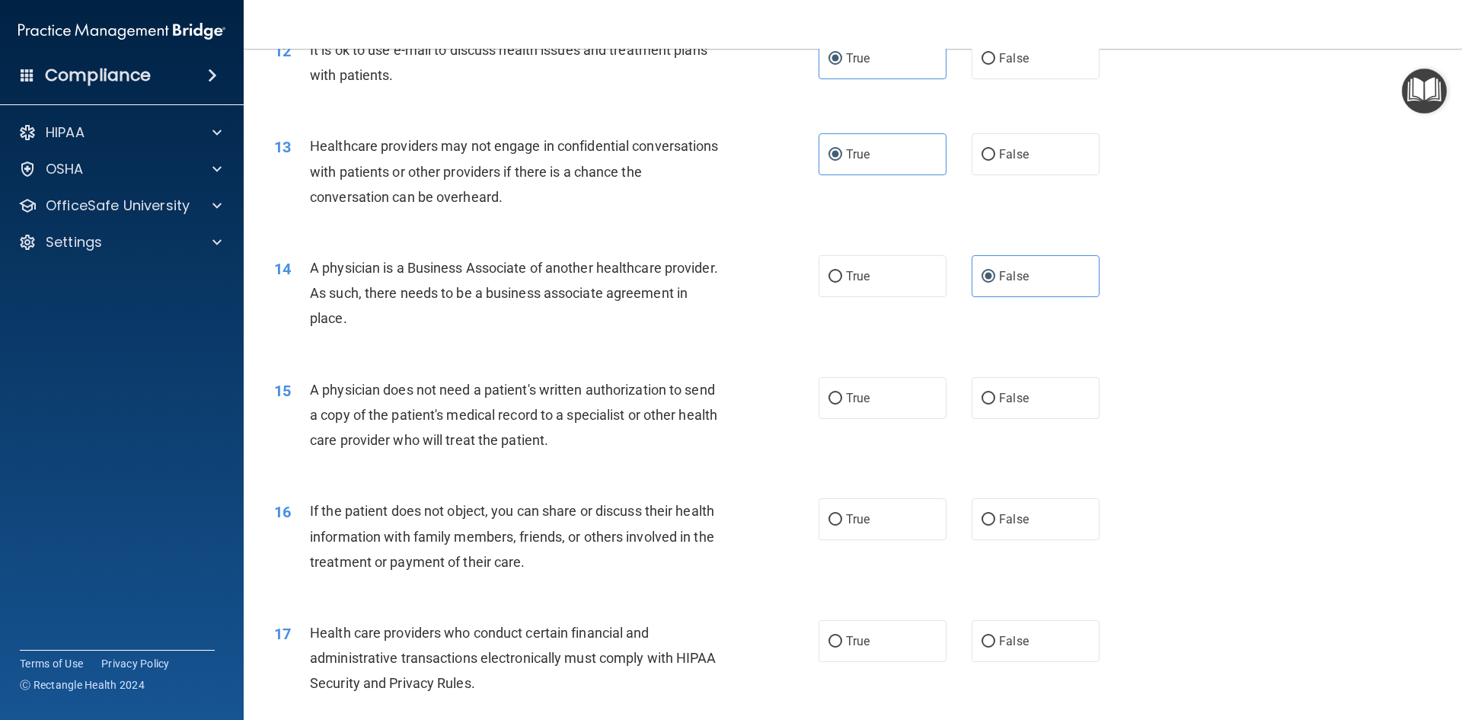
scroll to position [1346, 0]
click at [867, 259] on label "True" at bounding box center [883, 275] width 128 height 42
click at [842, 270] on input "True" at bounding box center [836, 275] width 14 height 11
radio input "true"
radio input "false"
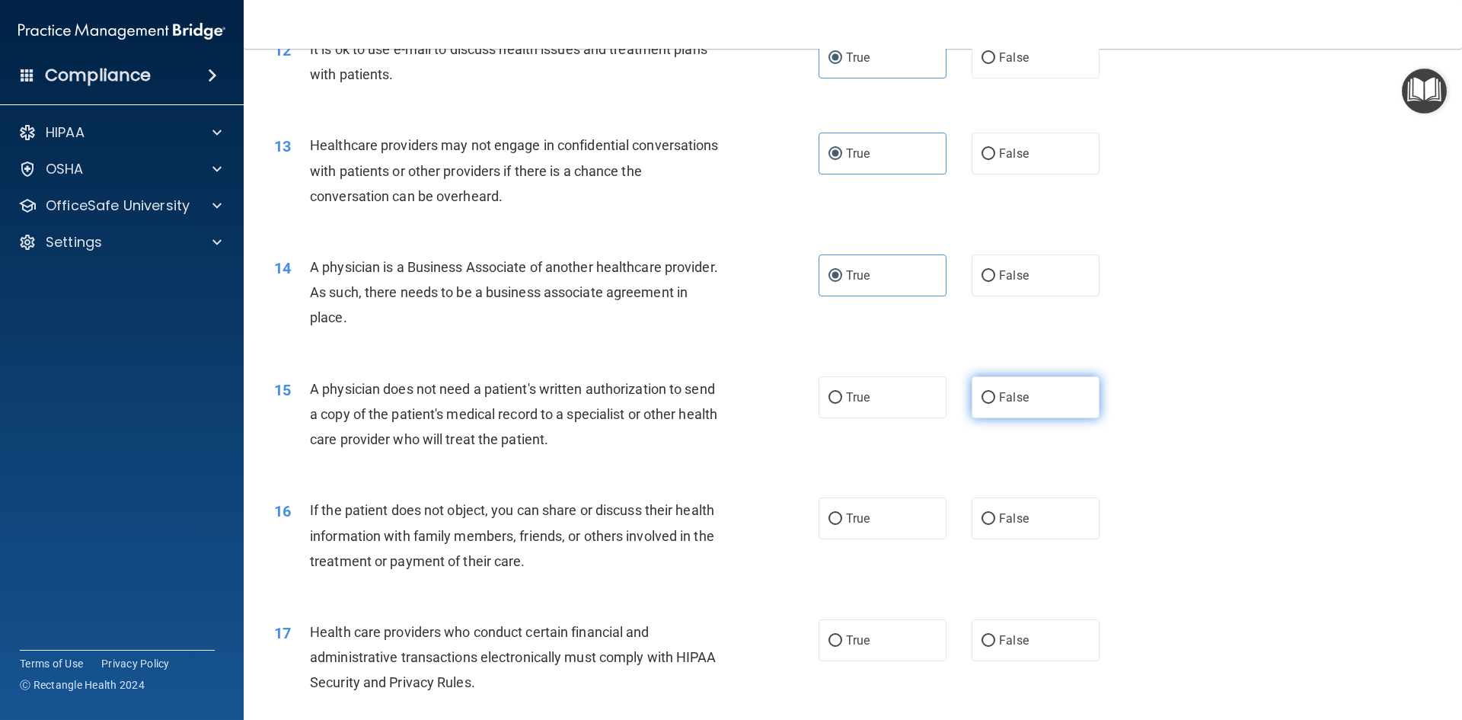
click at [1043, 387] on label "False" at bounding box center [1036, 397] width 128 height 42
click at [995, 392] on input "False" at bounding box center [989, 397] width 14 height 11
radio input "true"
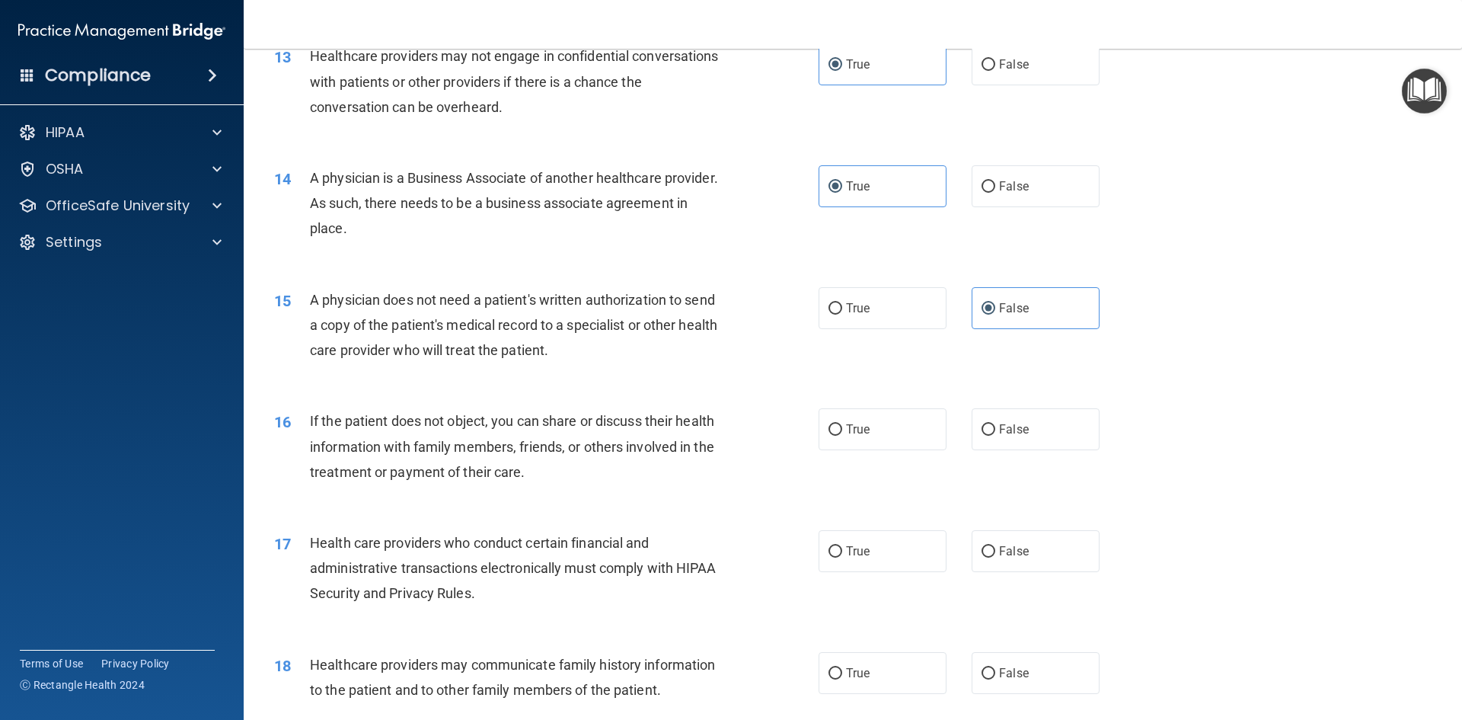
scroll to position [1447, 0]
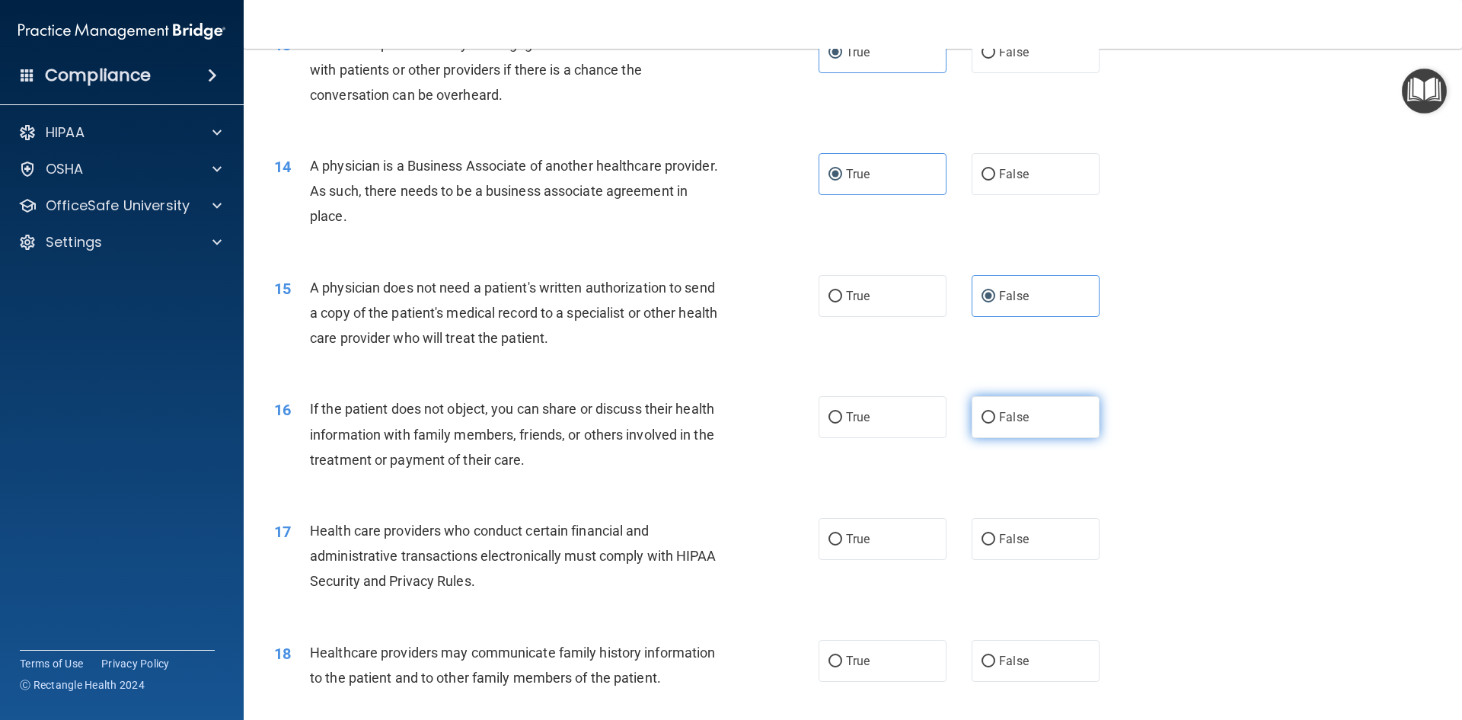
click at [1016, 407] on label "False" at bounding box center [1036, 417] width 128 height 42
click at [995, 412] on input "False" at bounding box center [989, 417] width 14 height 11
radio input "true"
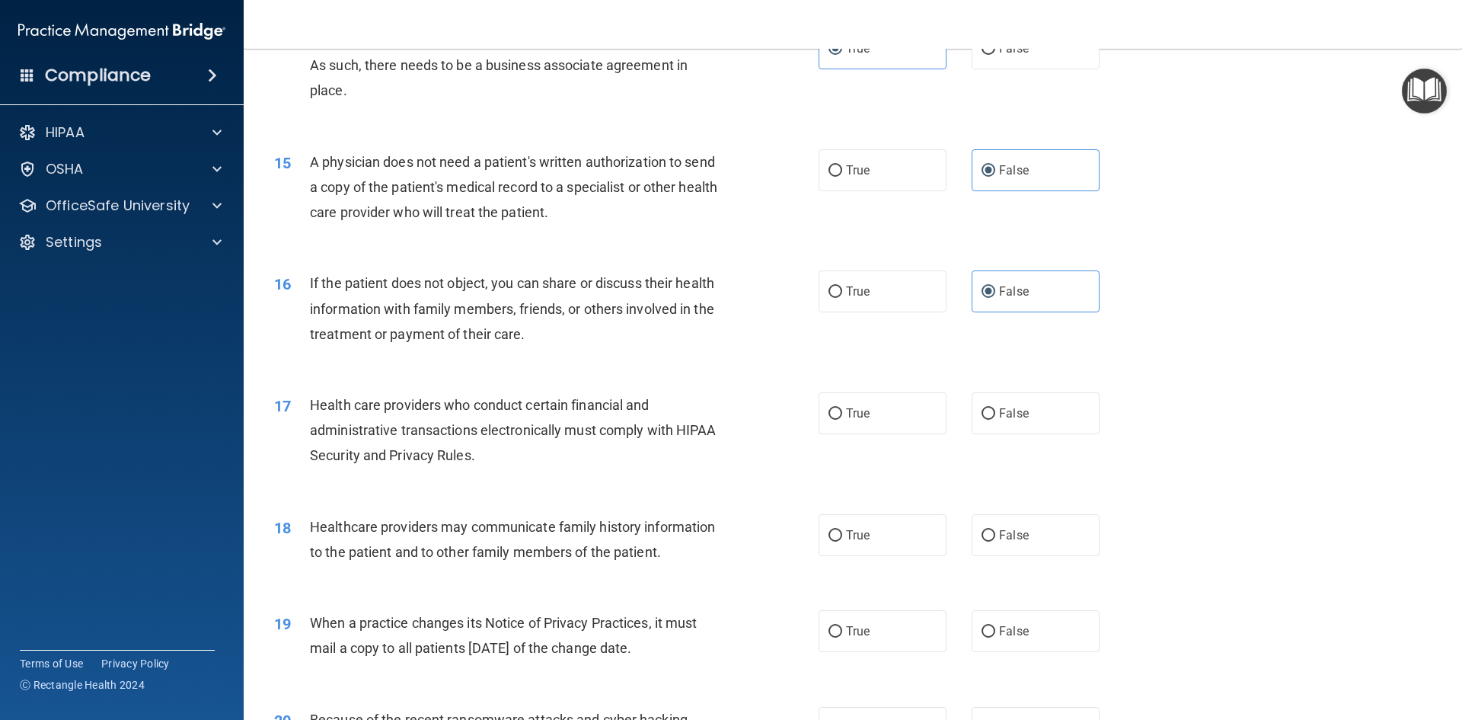
scroll to position [1574, 0]
click at [883, 394] on label "True" at bounding box center [883, 412] width 128 height 42
click at [842, 407] on input "True" at bounding box center [836, 412] width 14 height 11
radio input "true"
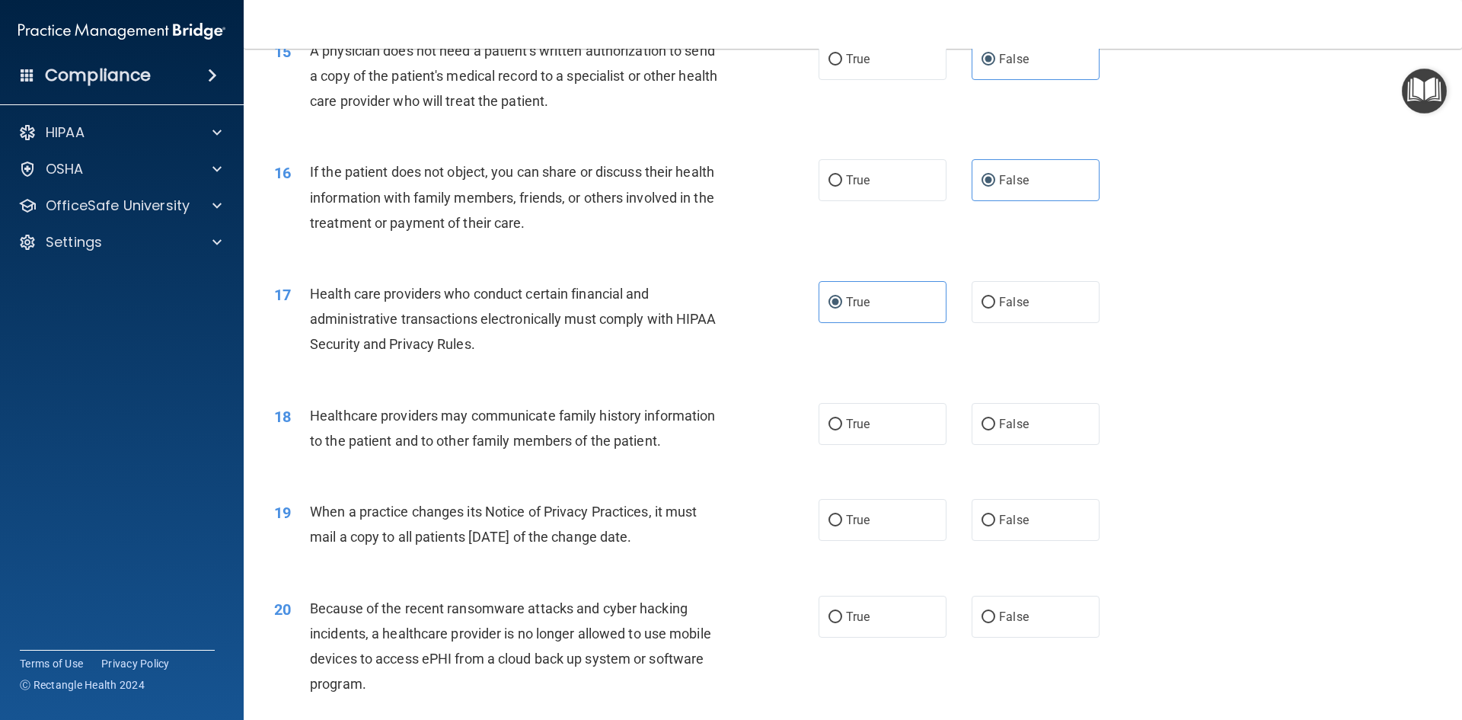
scroll to position [1700, 0]
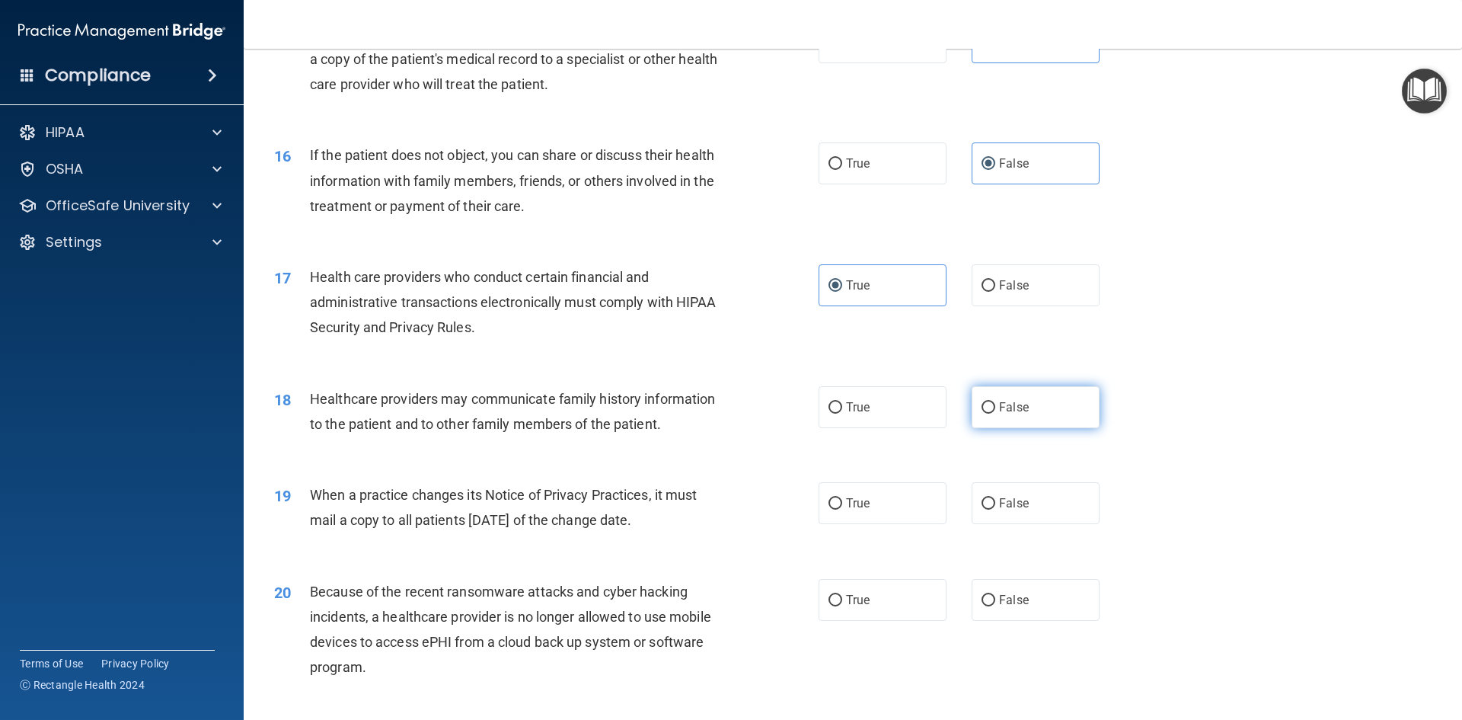
click at [1026, 403] on label "False" at bounding box center [1036, 407] width 128 height 42
click at [995, 403] on input "False" at bounding box center [989, 407] width 14 height 11
radio input "true"
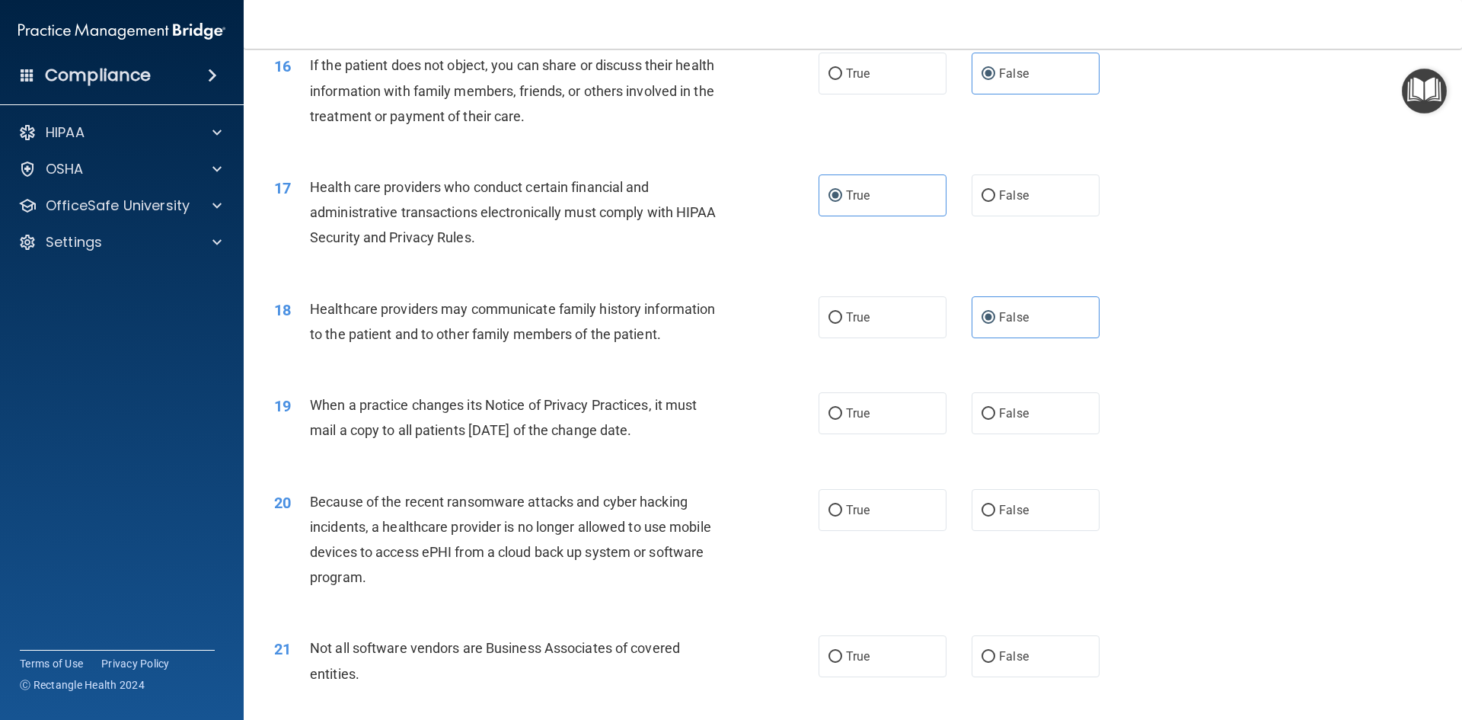
scroll to position [1802, 0]
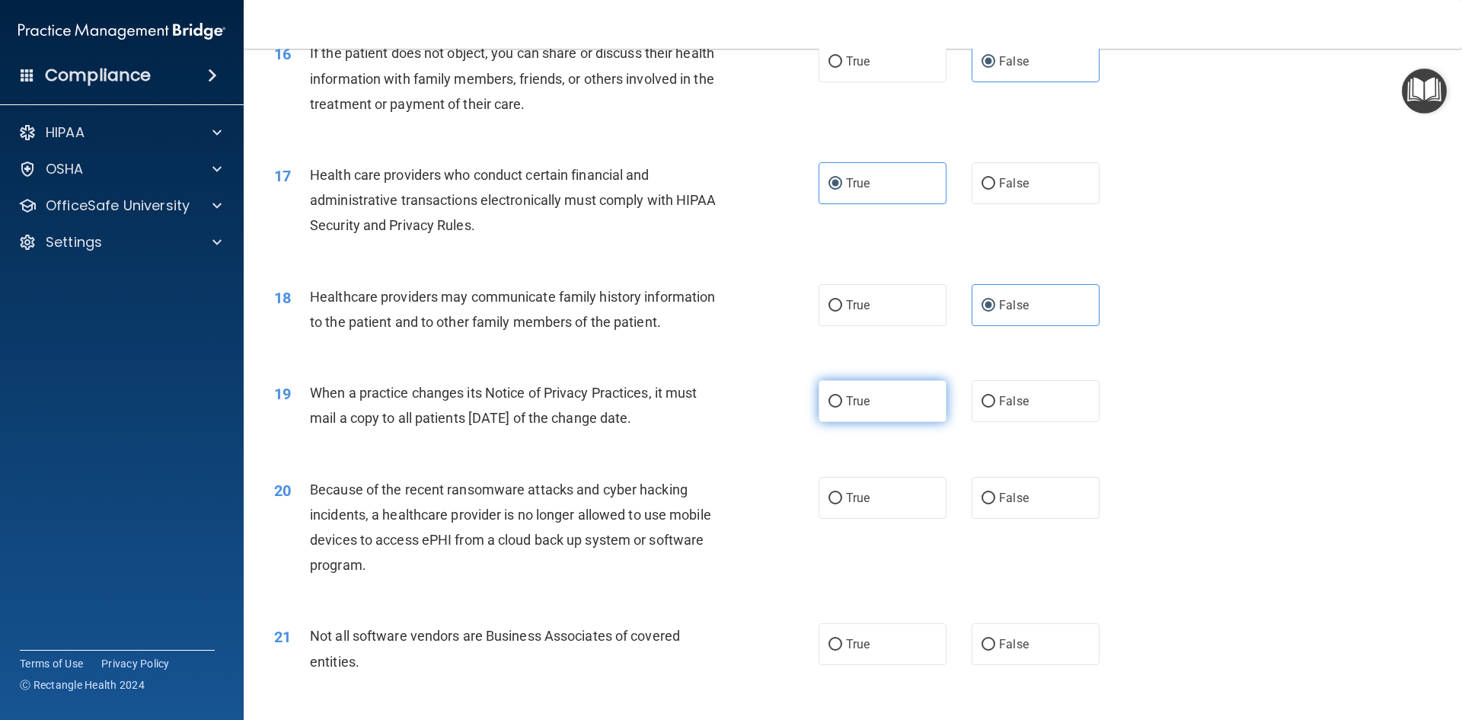
click at [918, 404] on label "True" at bounding box center [883, 401] width 128 height 42
click at [842, 404] on input "True" at bounding box center [836, 401] width 14 height 11
radio input "true"
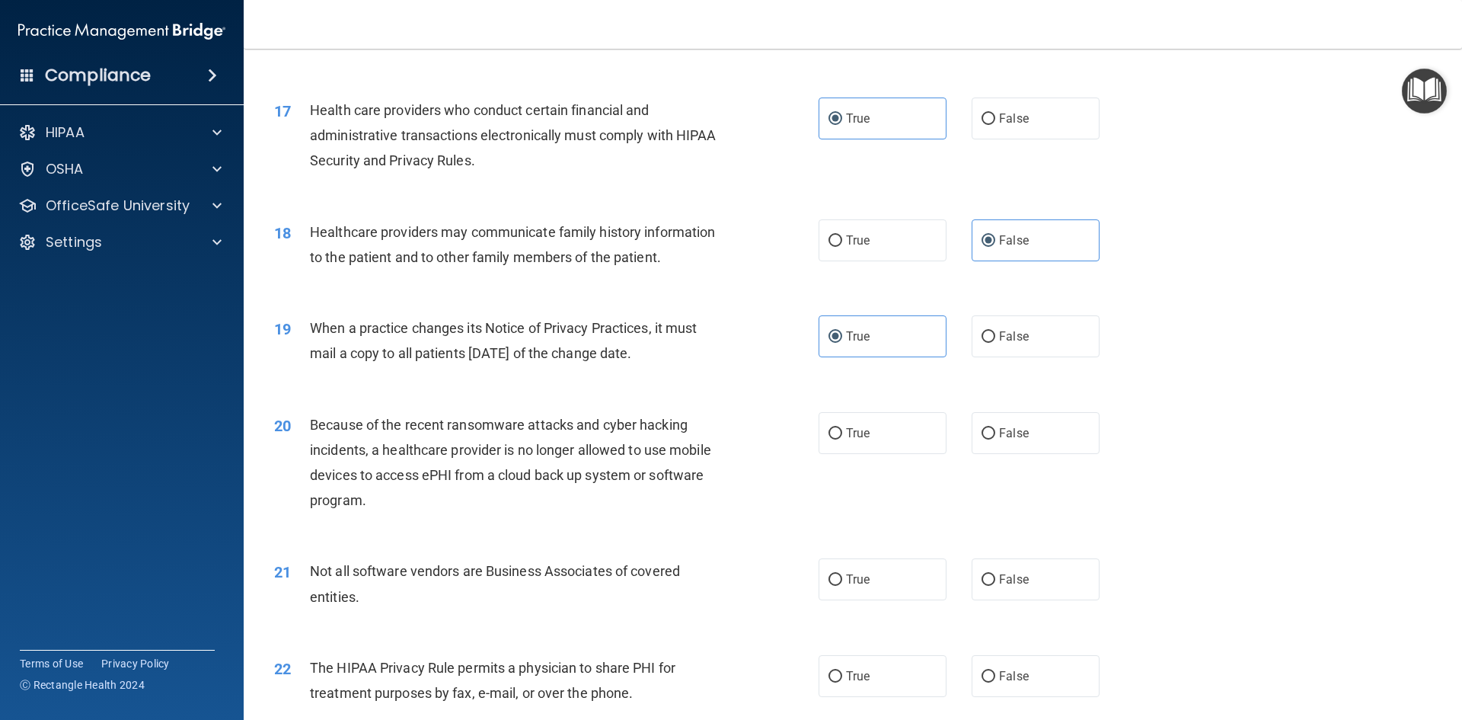
scroll to position [1904, 0]
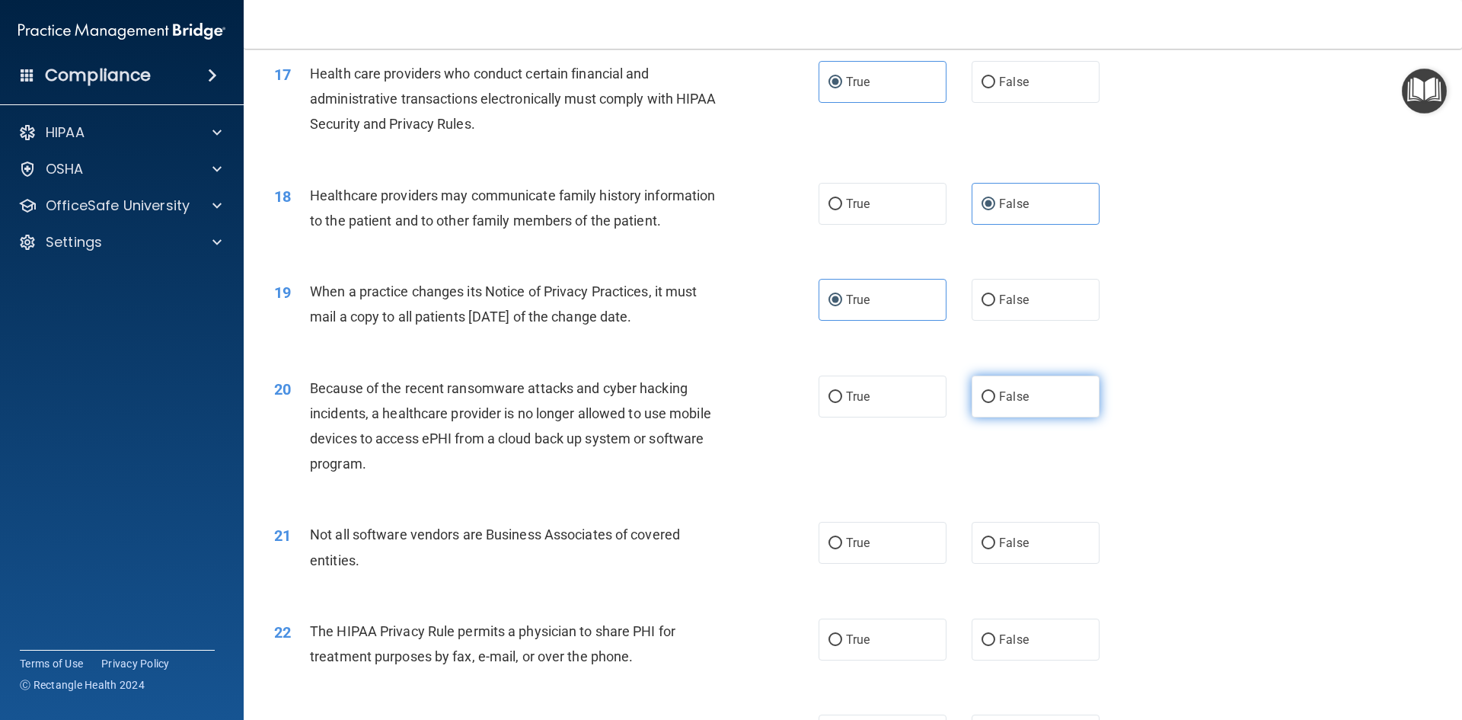
click at [1044, 396] on label "False" at bounding box center [1036, 396] width 128 height 42
click at [995, 396] on input "False" at bounding box center [989, 396] width 14 height 11
radio input "true"
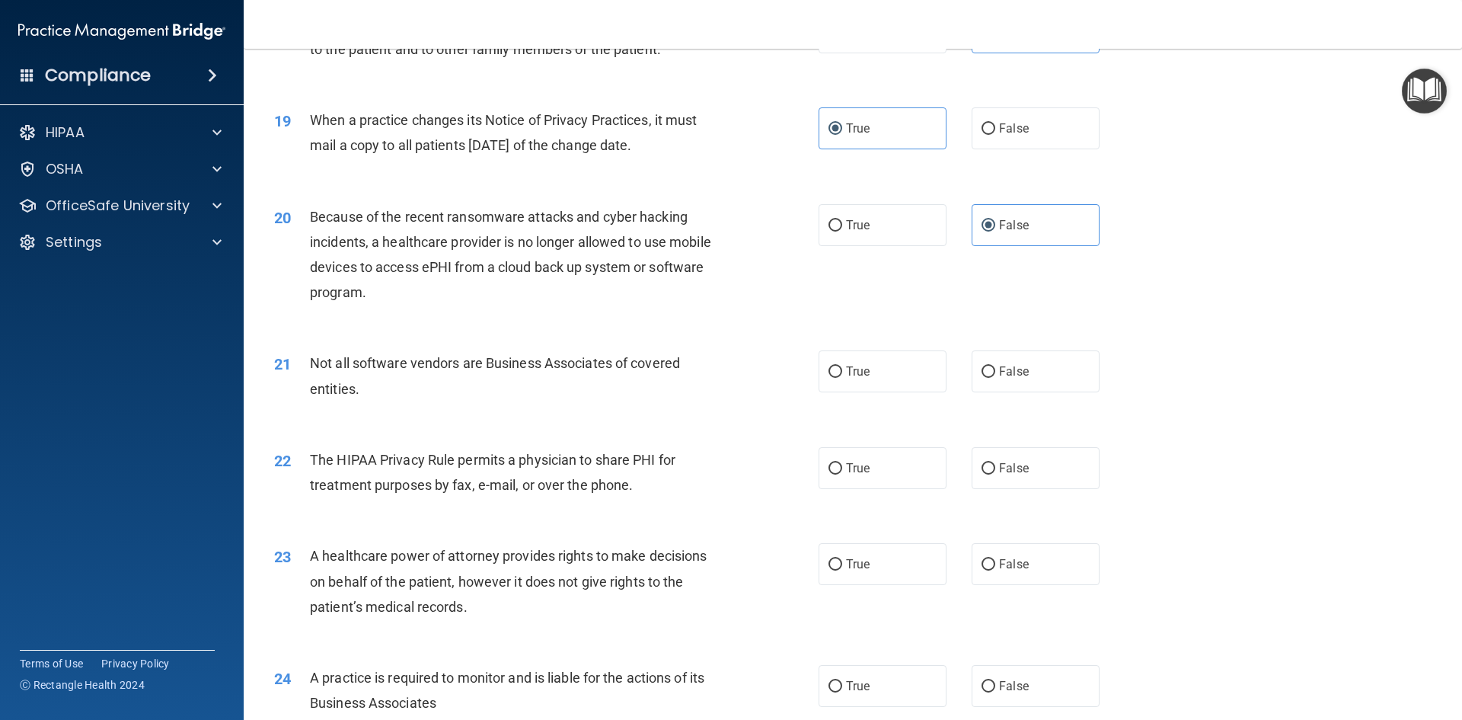
scroll to position [2081, 0]
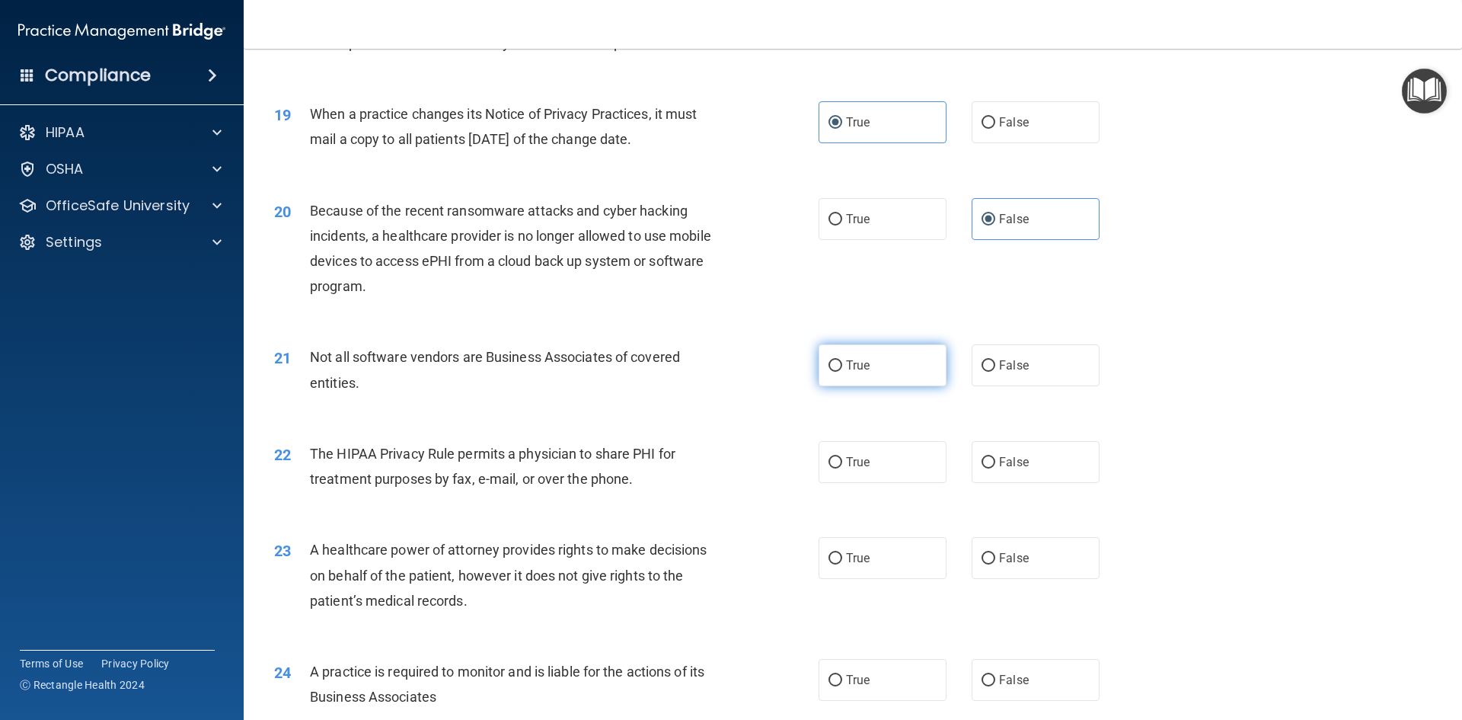
click at [836, 358] on label "True" at bounding box center [883, 365] width 128 height 42
click at [836, 360] on input "True" at bounding box center [836, 365] width 14 height 11
radio input "true"
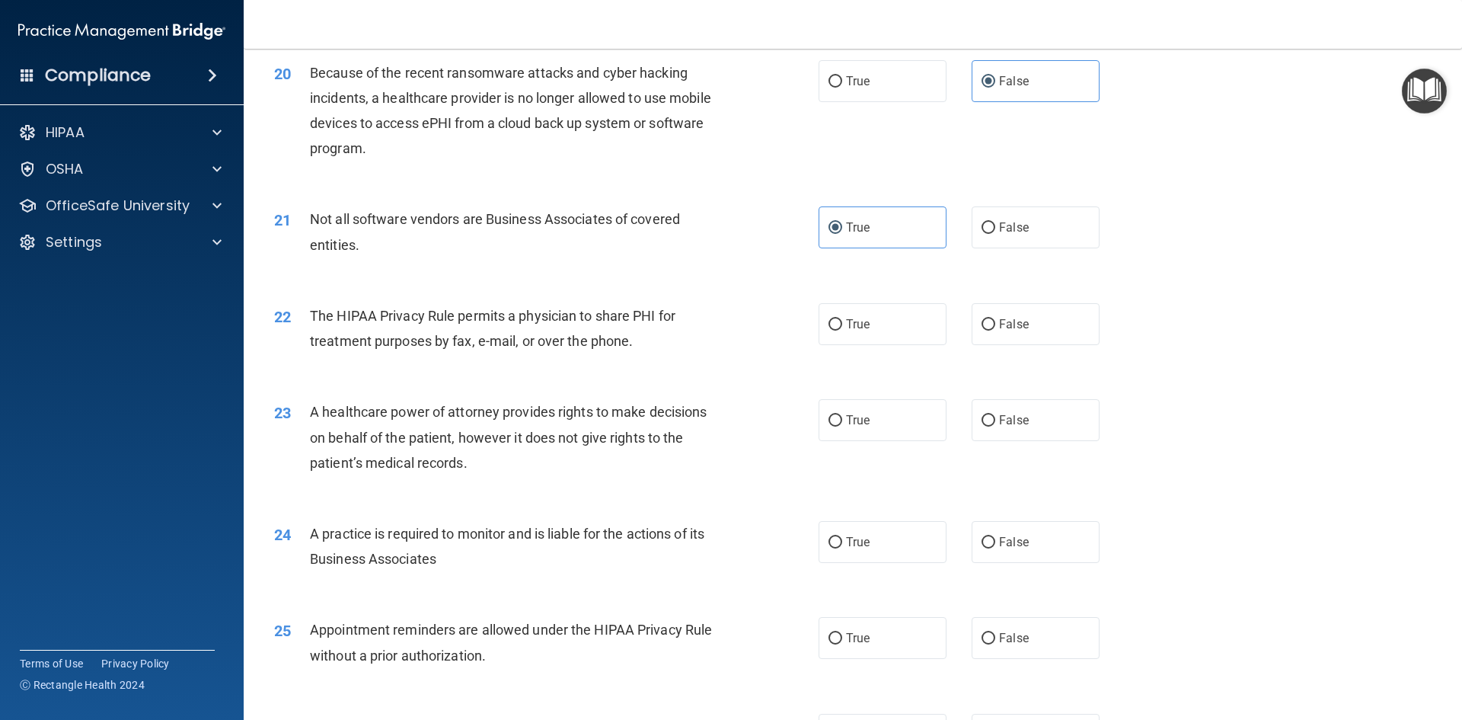
scroll to position [2233, 0]
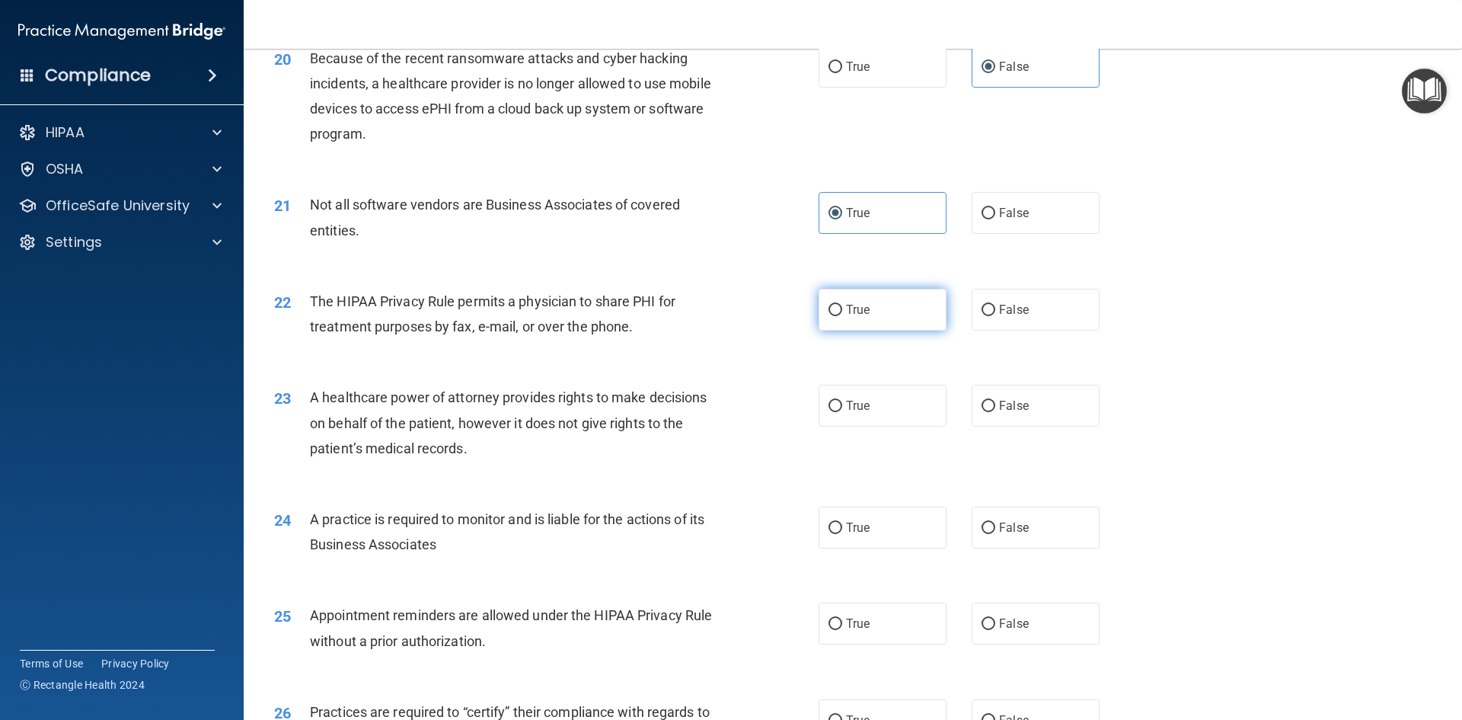
click at [907, 318] on label "True" at bounding box center [883, 310] width 128 height 42
click at [842, 316] on input "True" at bounding box center [836, 310] width 14 height 11
radio input "true"
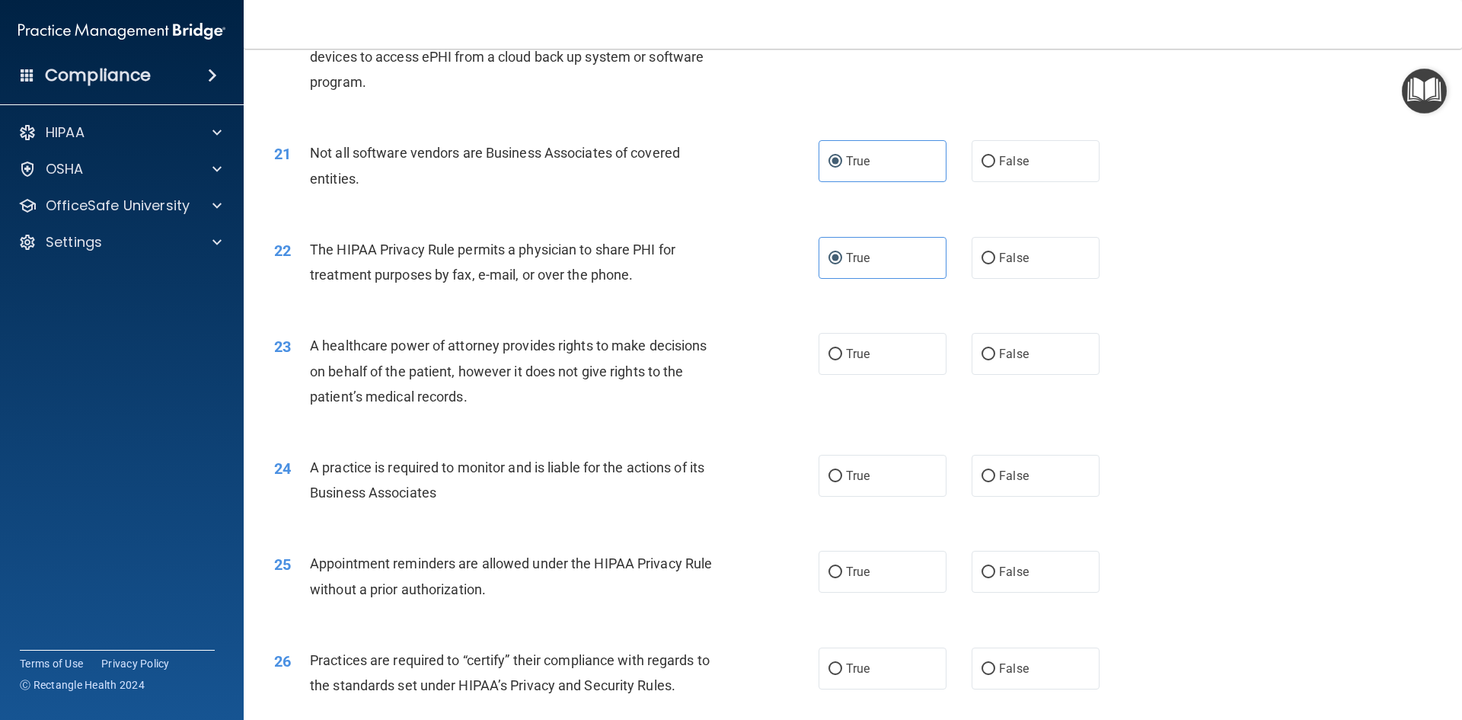
scroll to position [2336, 0]
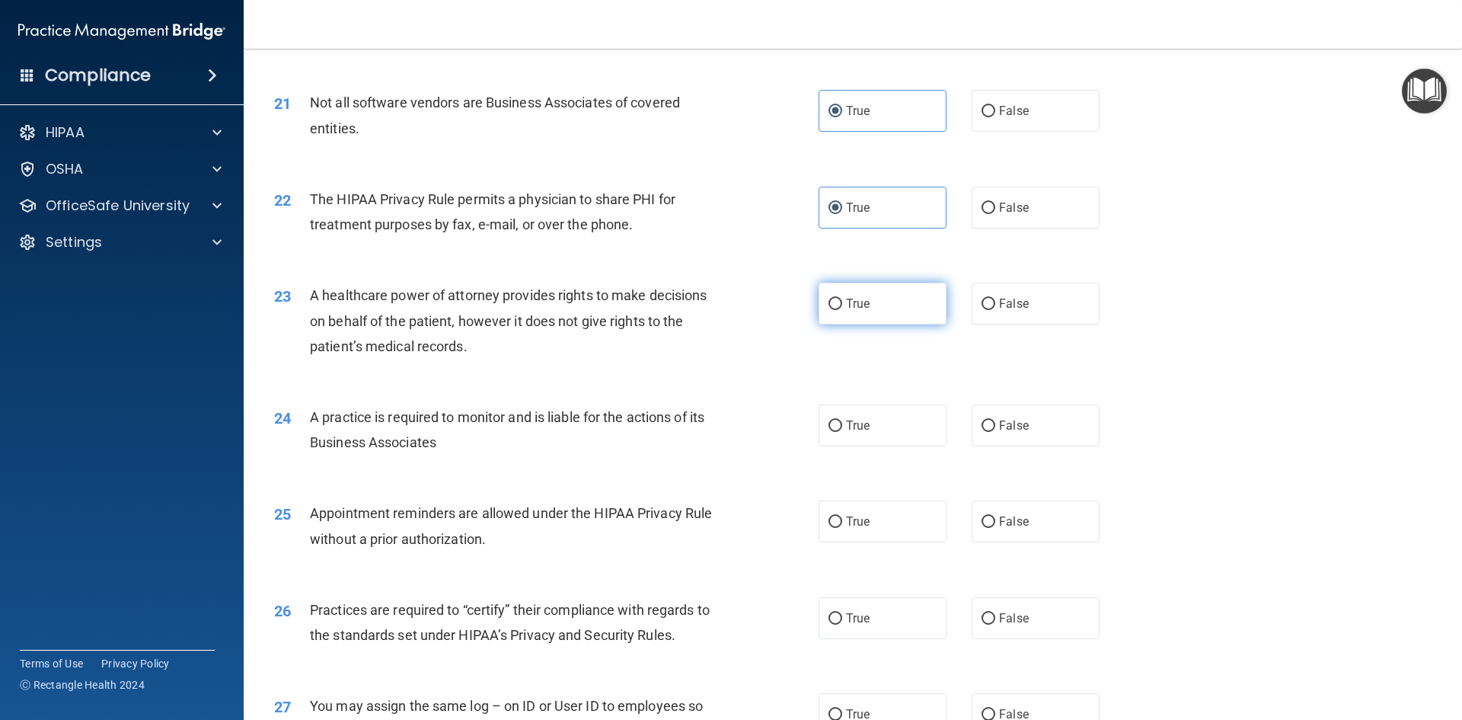
click at [873, 310] on label "True" at bounding box center [883, 304] width 128 height 42
click at [842, 310] on input "True" at bounding box center [836, 304] width 14 height 11
radio input "true"
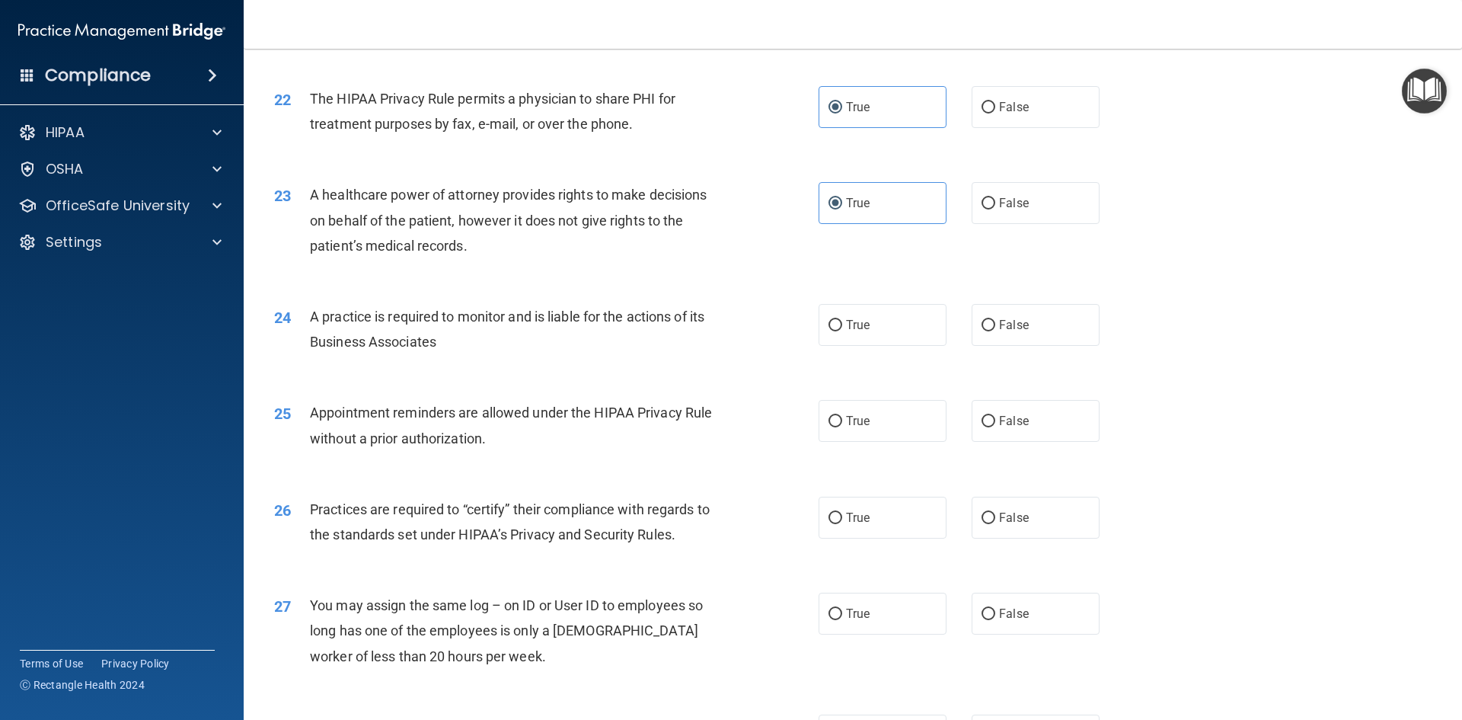
scroll to position [2437, 0]
click at [867, 317] on label "True" at bounding box center [883, 324] width 128 height 42
click at [842, 319] on input "True" at bounding box center [836, 324] width 14 height 11
radio input "true"
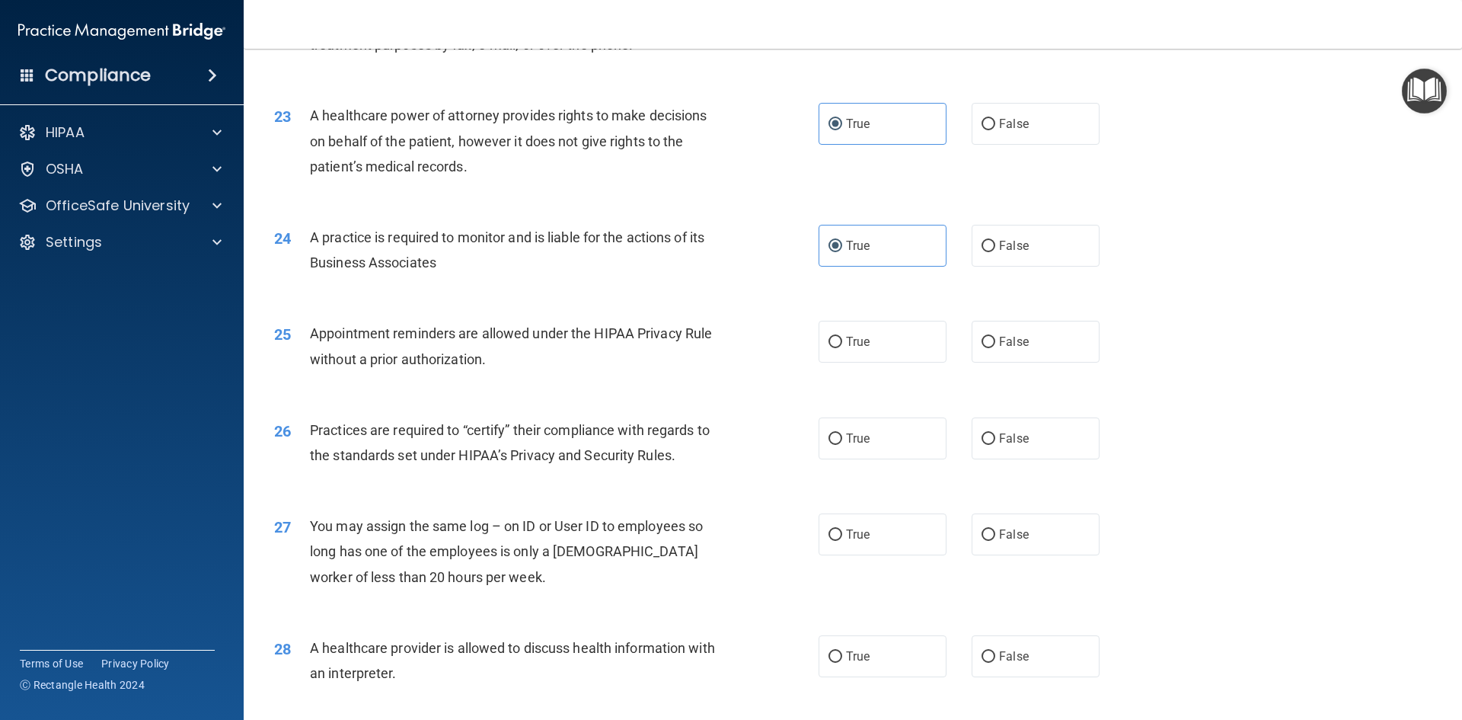
scroll to position [2538, 0]
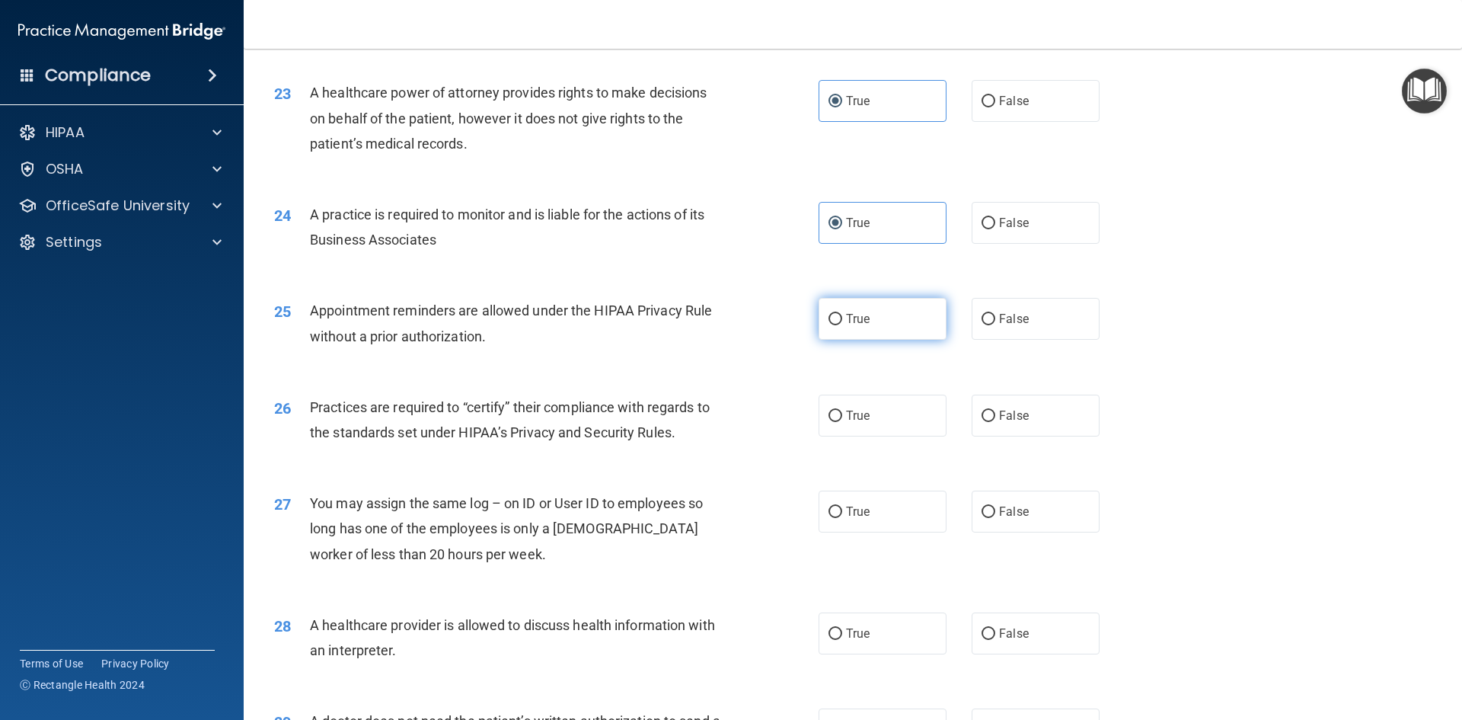
click at [833, 314] on input "True" at bounding box center [836, 319] width 14 height 11
radio input "true"
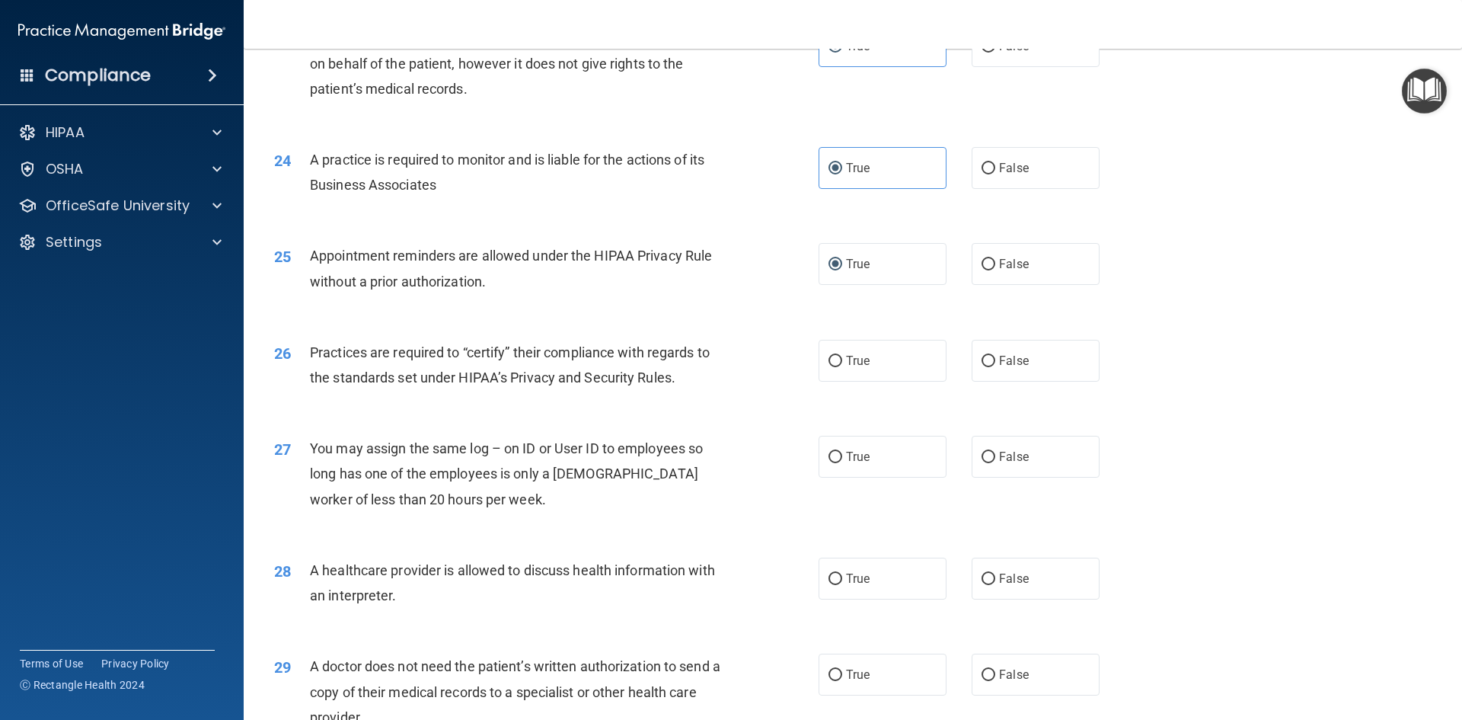
scroll to position [2640, 0]
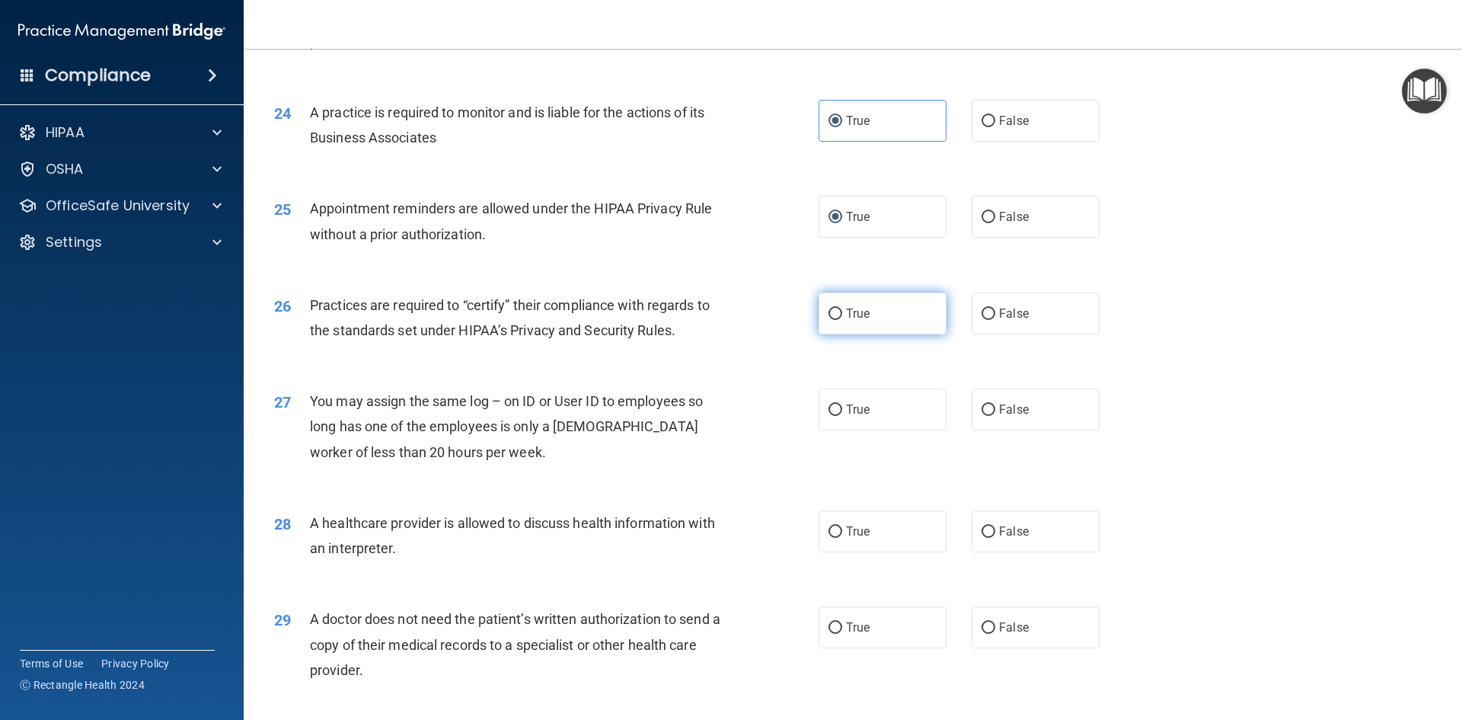
click at [851, 309] on span "True" at bounding box center [858, 313] width 24 height 14
click at [842, 309] on input "True" at bounding box center [836, 313] width 14 height 11
radio input "true"
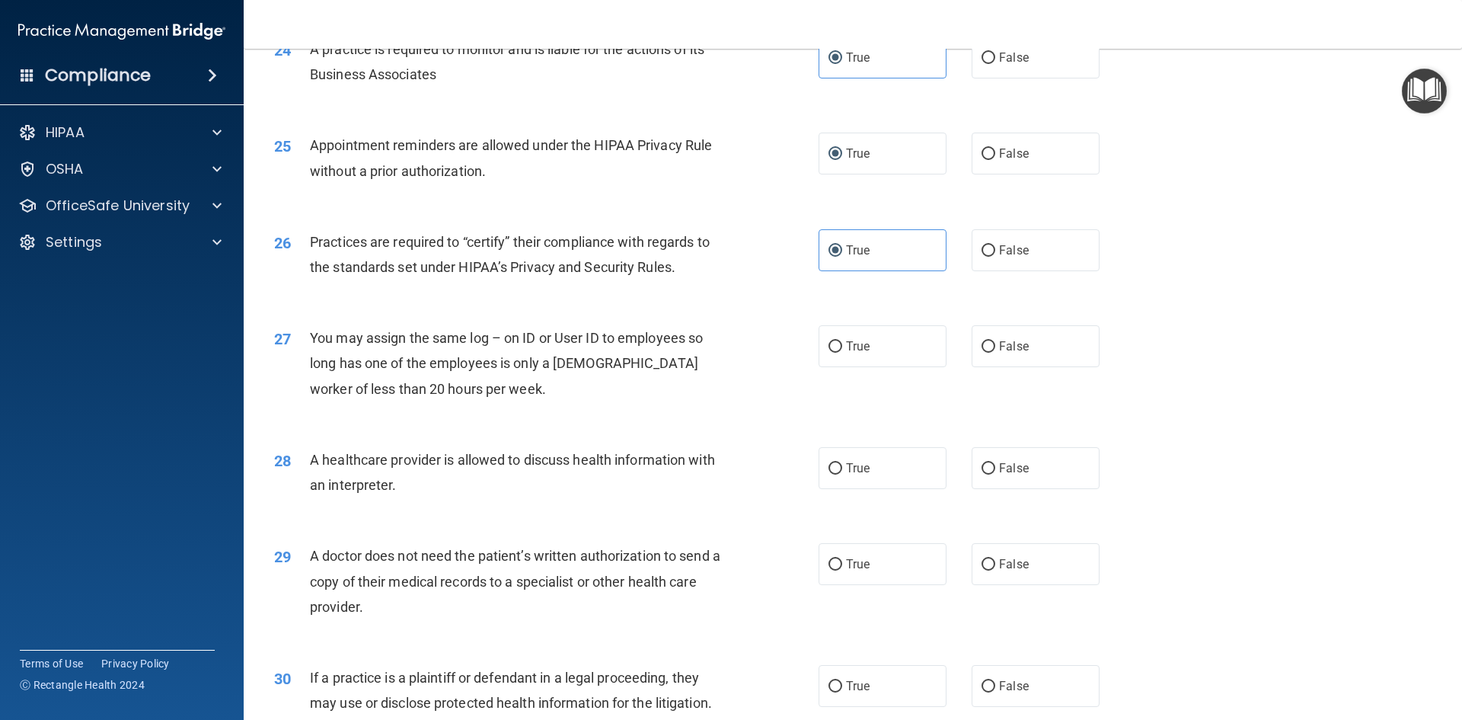
scroll to position [2741, 0]
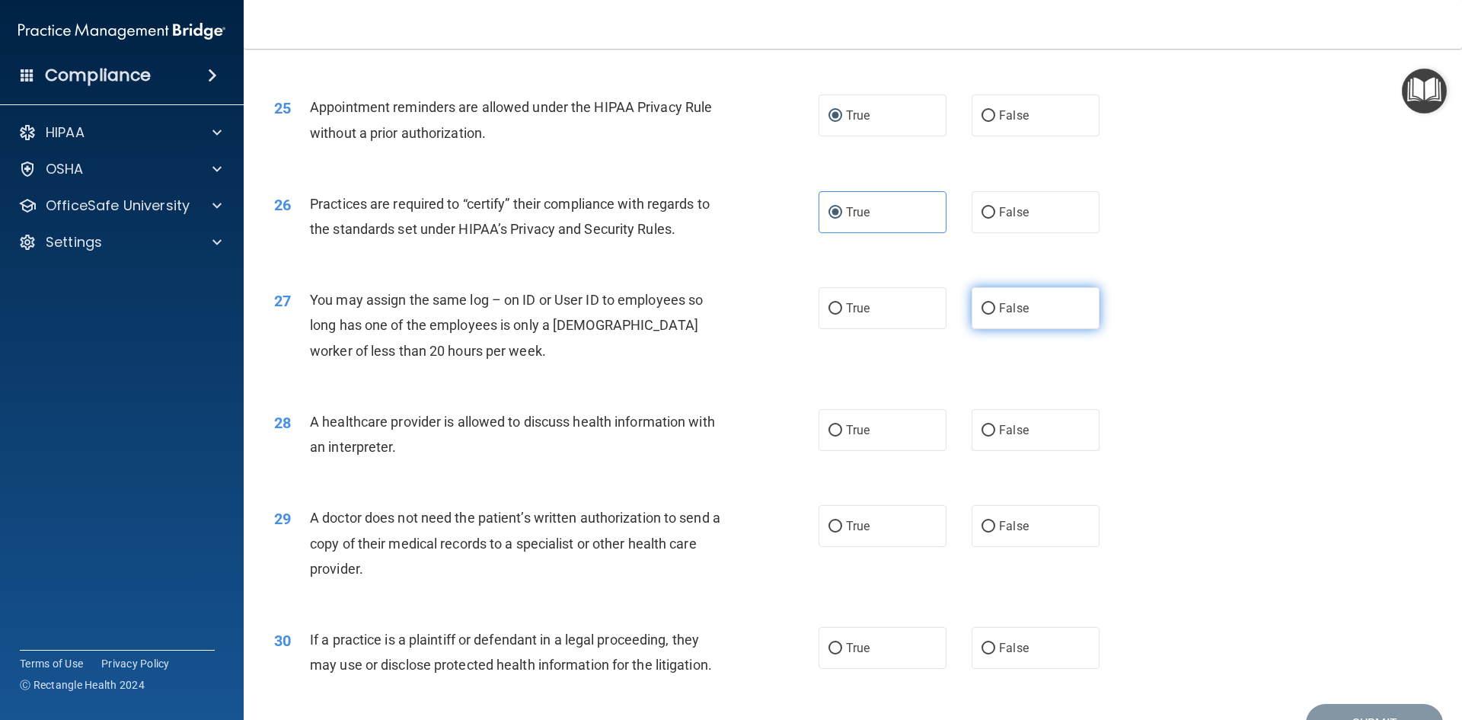
click at [1050, 310] on label "False" at bounding box center [1036, 308] width 128 height 42
click at [995, 310] on input "False" at bounding box center [989, 308] width 14 height 11
radio input "true"
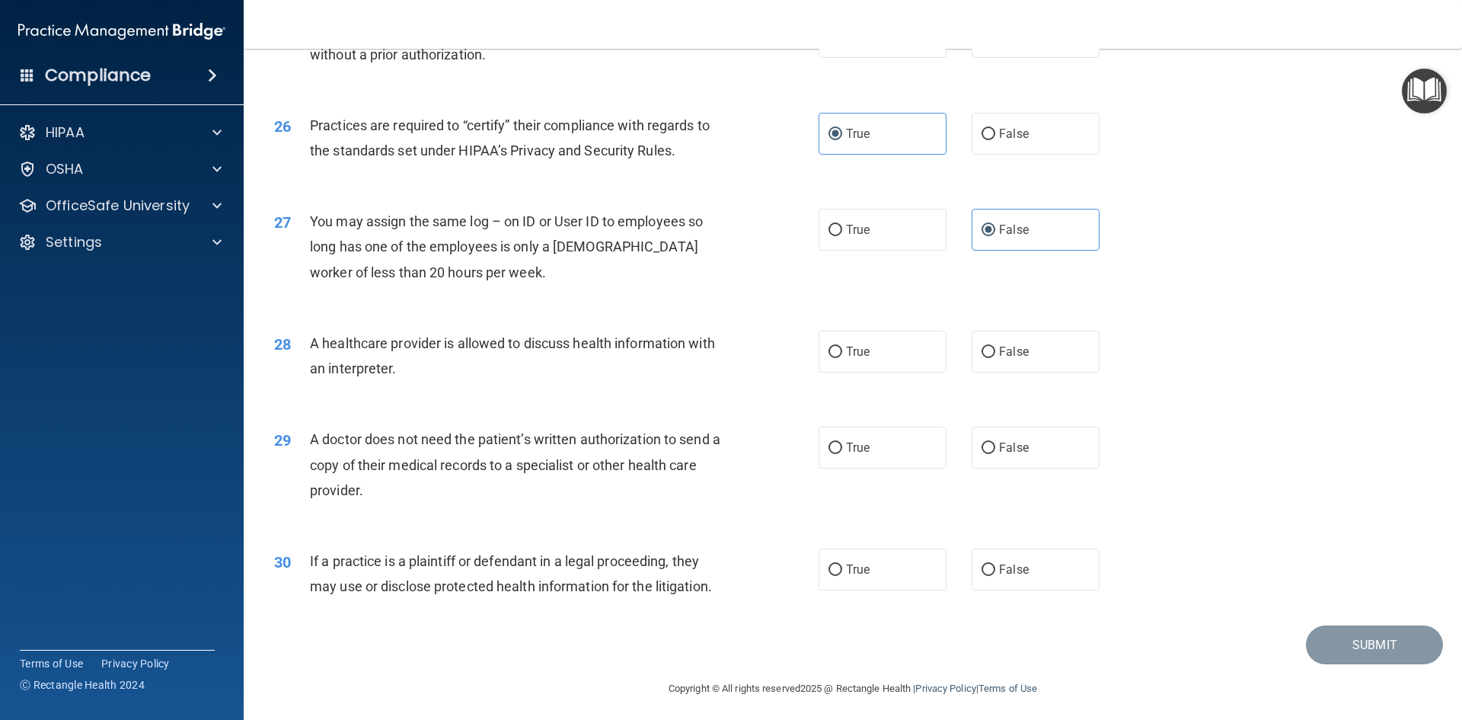
scroll to position [2825, 0]
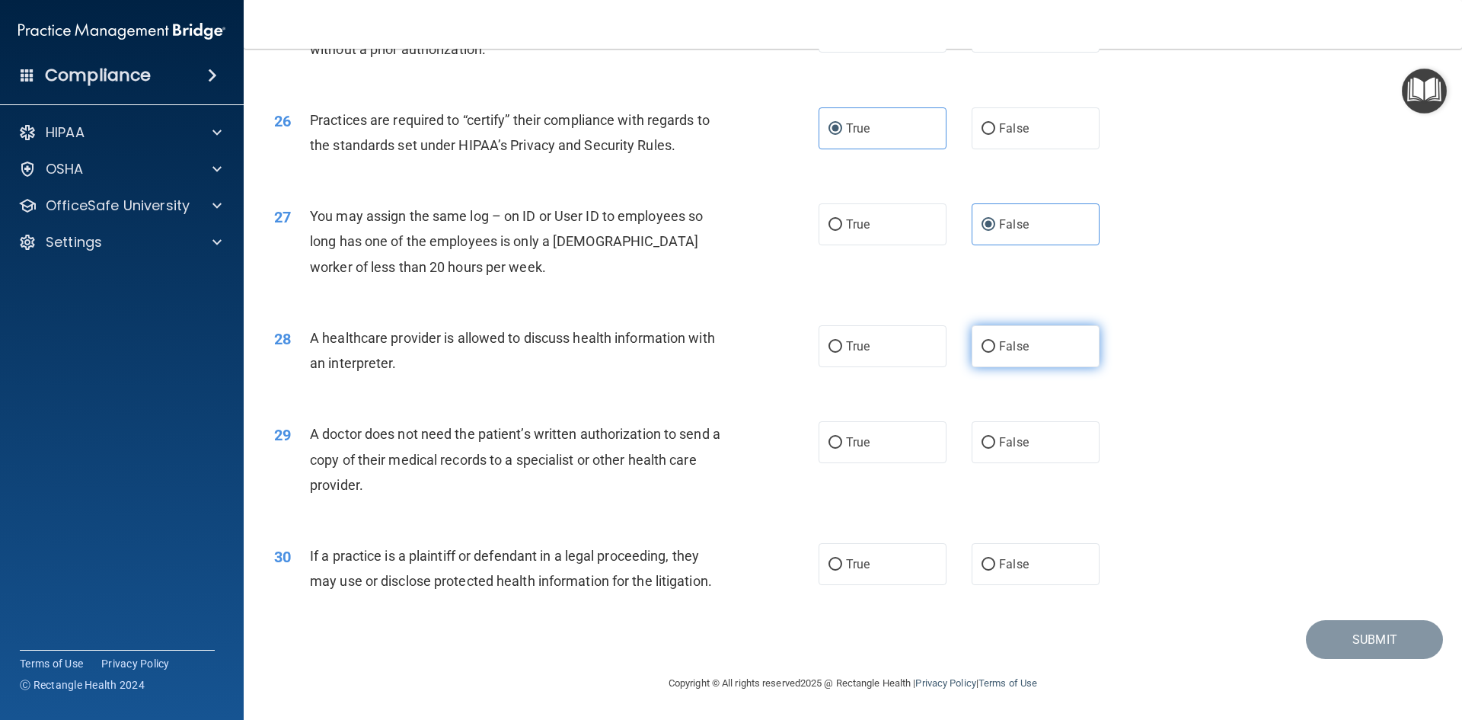
click at [1034, 350] on label "False" at bounding box center [1036, 346] width 128 height 42
click at [995, 350] on input "False" at bounding box center [989, 346] width 14 height 11
radio input "true"
click at [1025, 438] on label "False" at bounding box center [1036, 442] width 128 height 42
click at [995, 438] on input "False" at bounding box center [989, 442] width 14 height 11
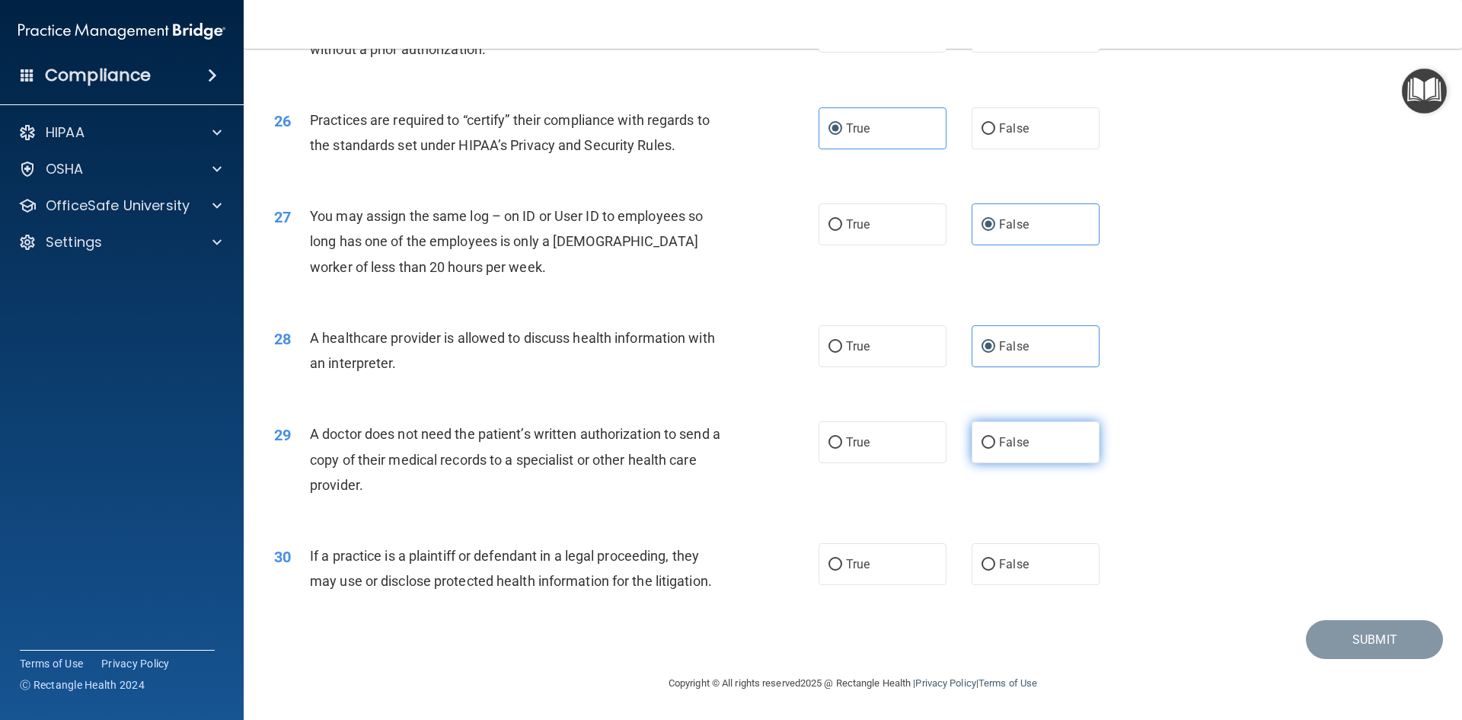
radio input "true"
click at [1060, 576] on label "False" at bounding box center [1036, 564] width 128 height 42
click at [995, 570] on input "False" at bounding box center [989, 564] width 14 height 11
radio input "true"
click at [1381, 639] on button "Submit" at bounding box center [1374, 639] width 137 height 39
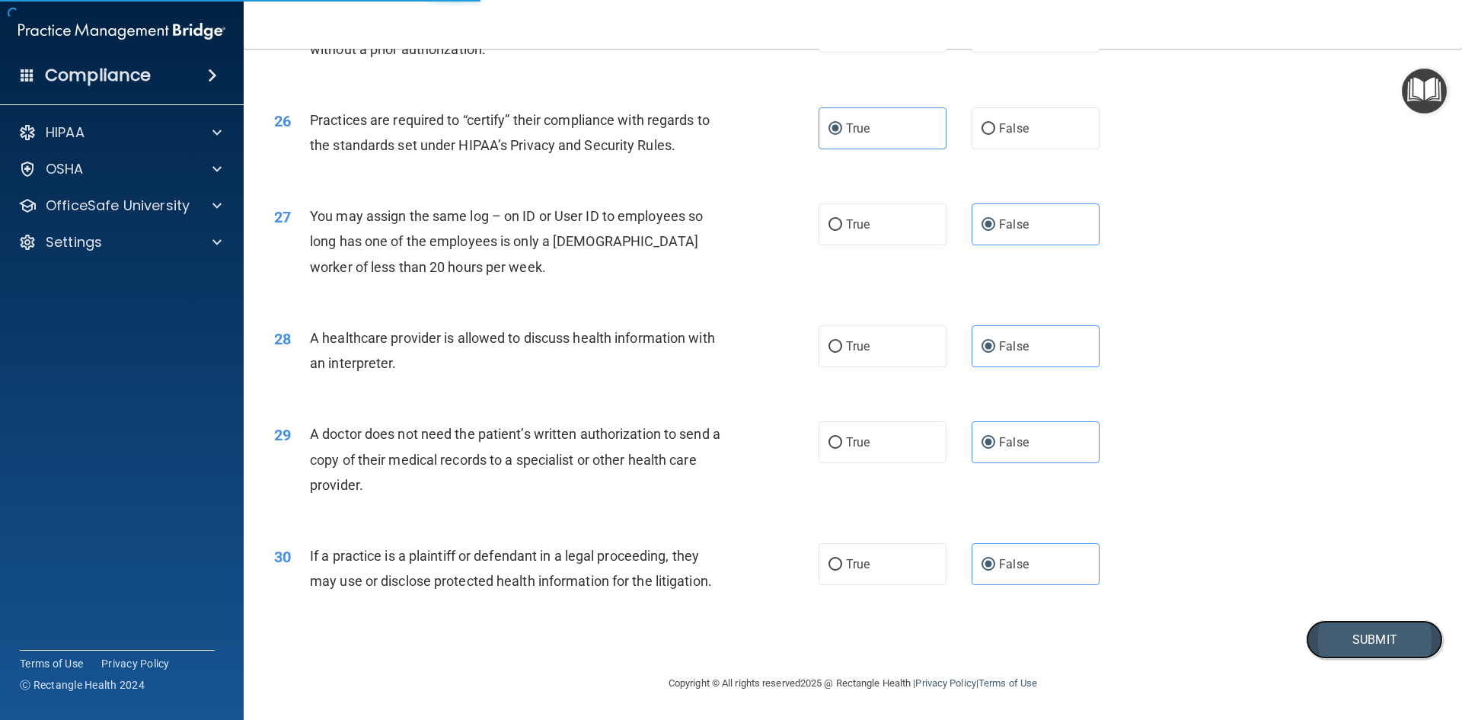
click at [1350, 639] on button "Submit" at bounding box center [1374, 639] width 137 height 39
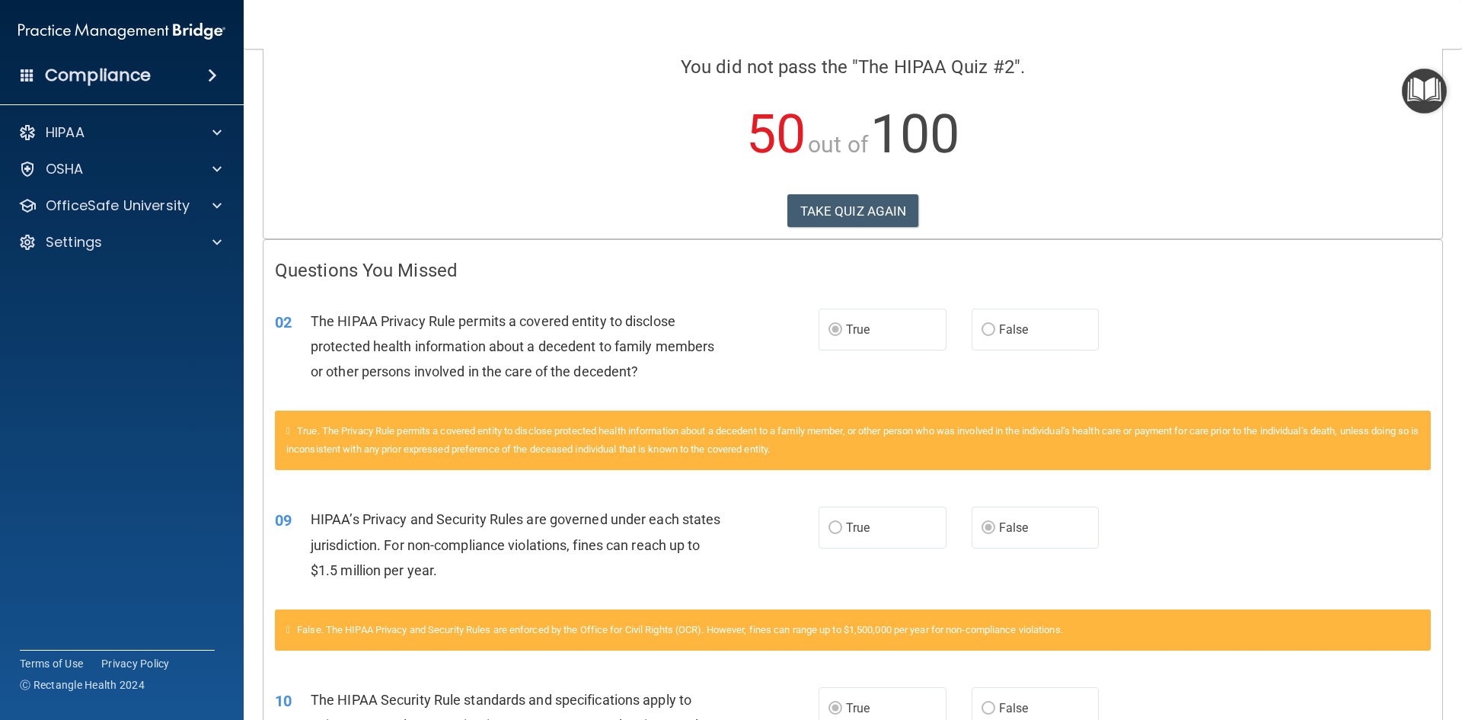
scroll to position [76, 0]
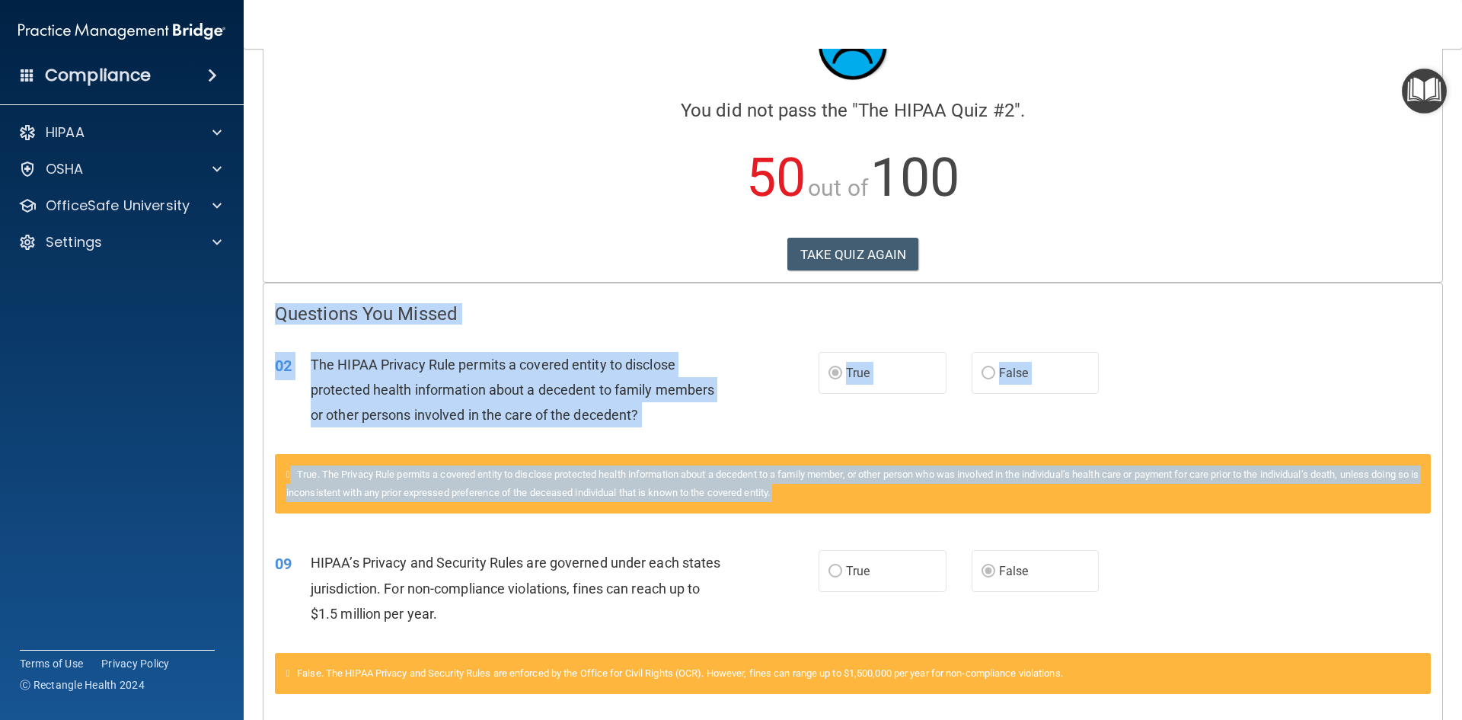
drag, startPoint x: 276, startPoint y: 313, endPoint x: 1123, endPoint y: 544, distance: 878.6
click at [763, 418] on div "02 The HIPAA Privacy Rule permits a covered entity to disclose protected health…" at bounding box center [546, 394] width 589 height 84
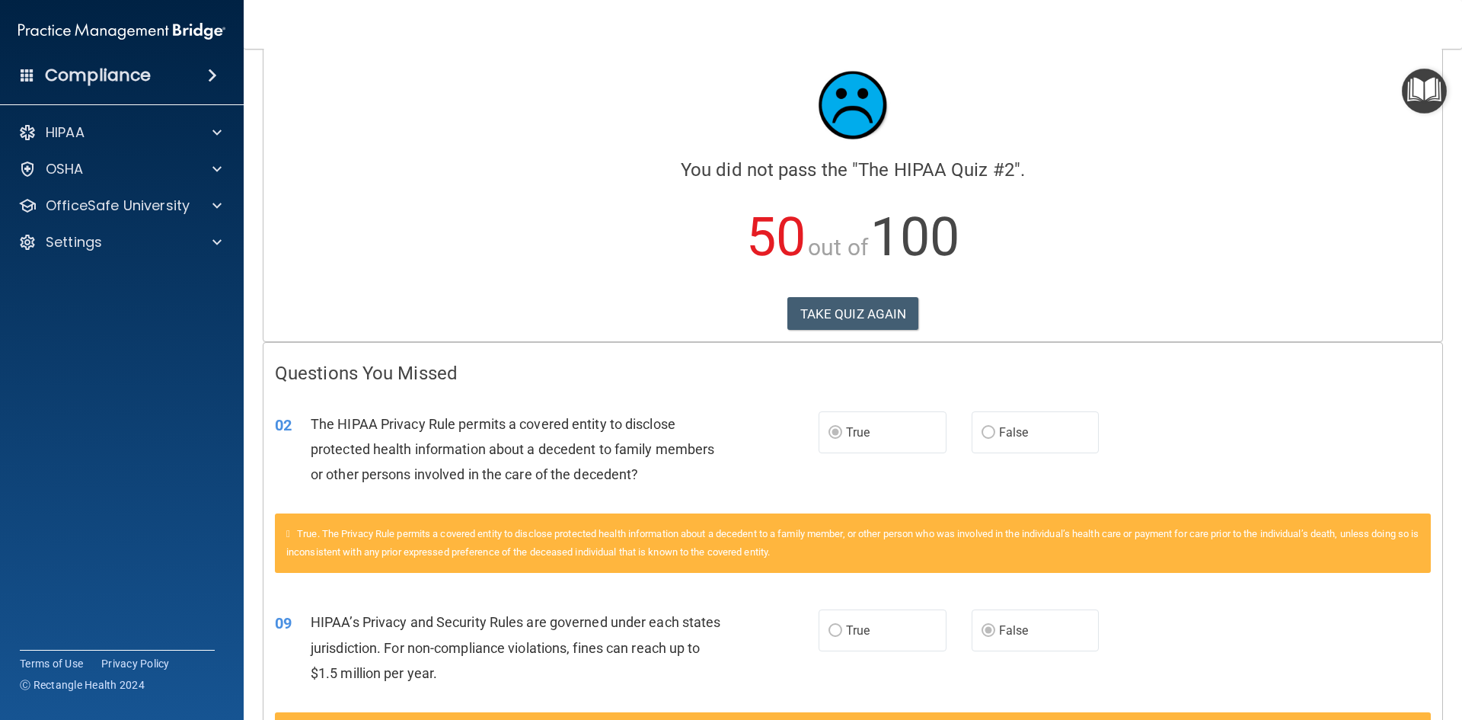
scroll to position [0, 0]
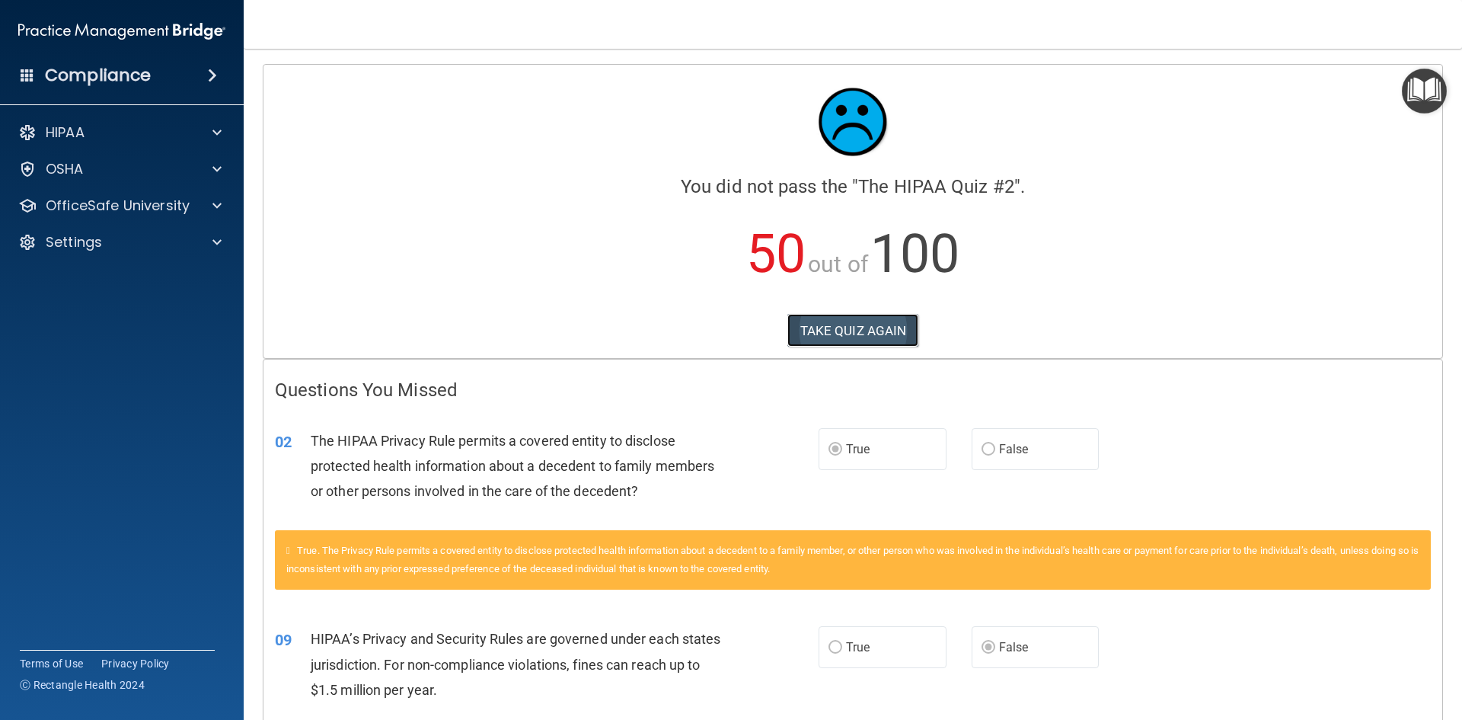
click at [823, 326] on button "TAKE QUIZ AGAIN" at bounding box center [853, 331] width 132 height 34
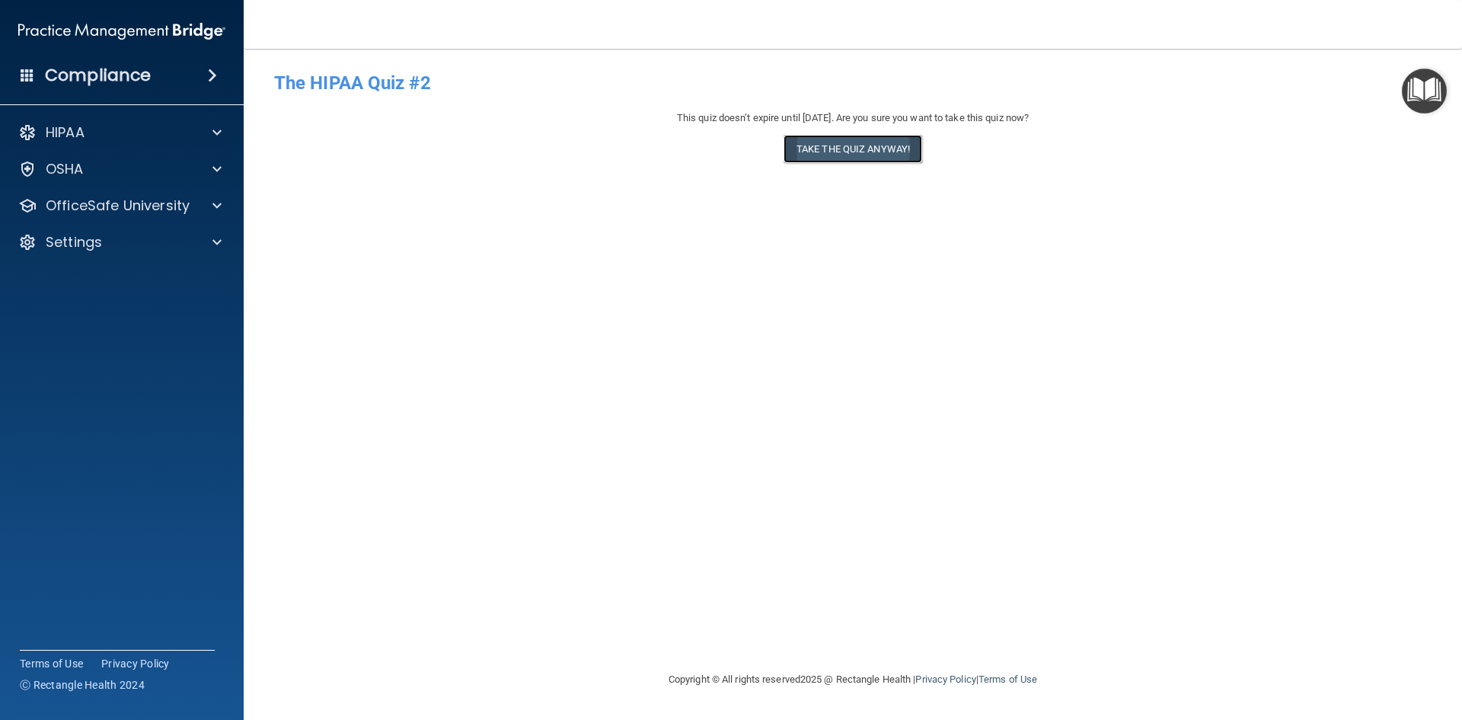
click at [870, 147] on button "Take the quiz anyway!" at bounding box center [853, 149] width 139 height 28
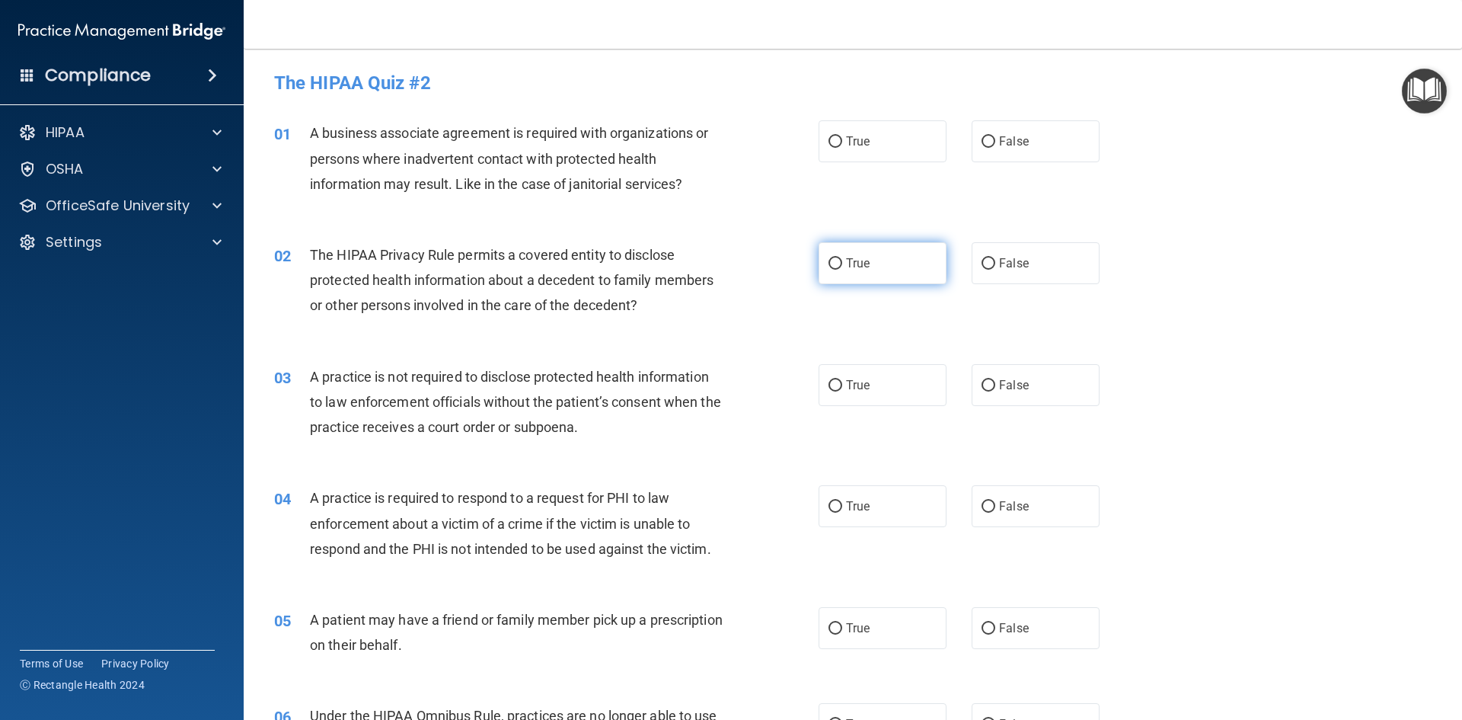
click at [856, 265] on span "True" at bounding box center [858, 263] width 24 height 14
click at [842, 265] on input "True" at bounding box center [836, 263] width 14 height 11
radio input "true"
click at [829, 386] on input "True" at bounding box center [836, 385] width 14 height 11
radio input "true"
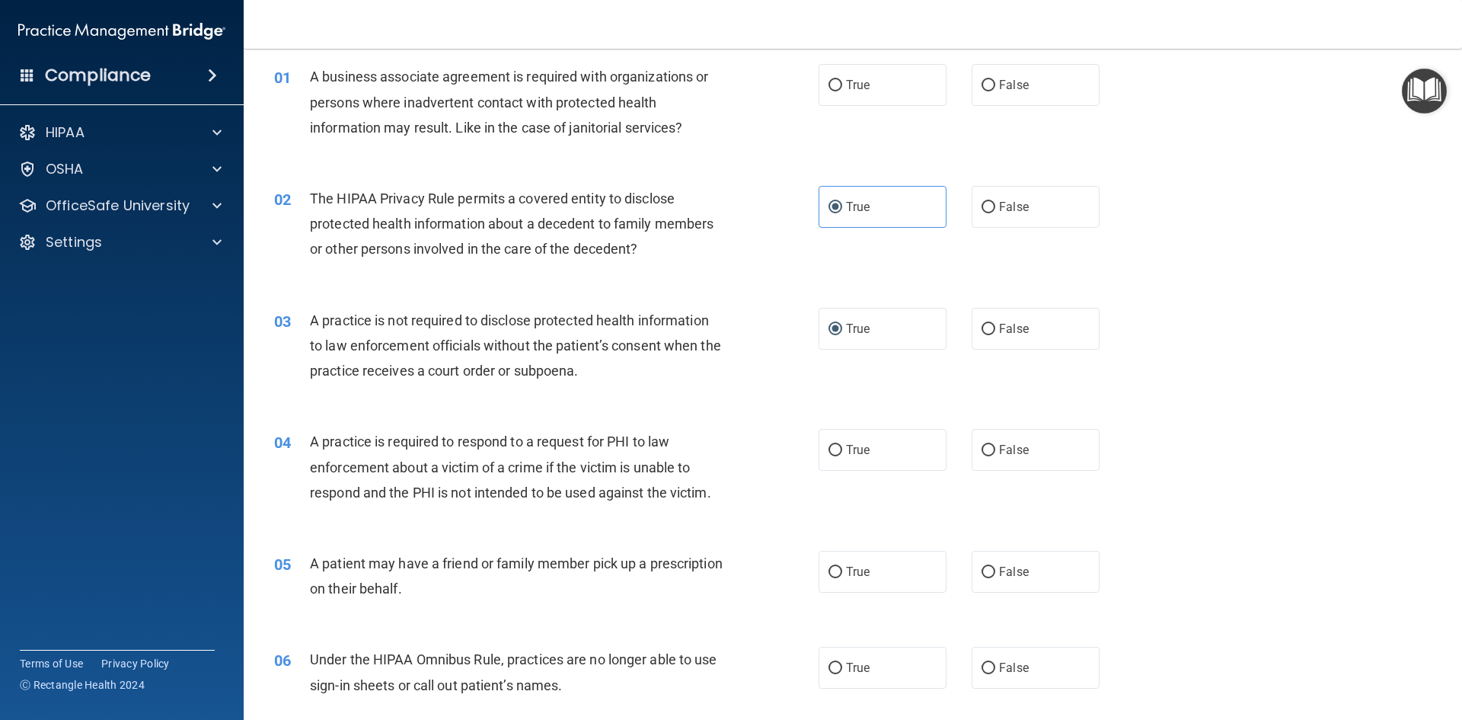
scroll to position [76, 0]
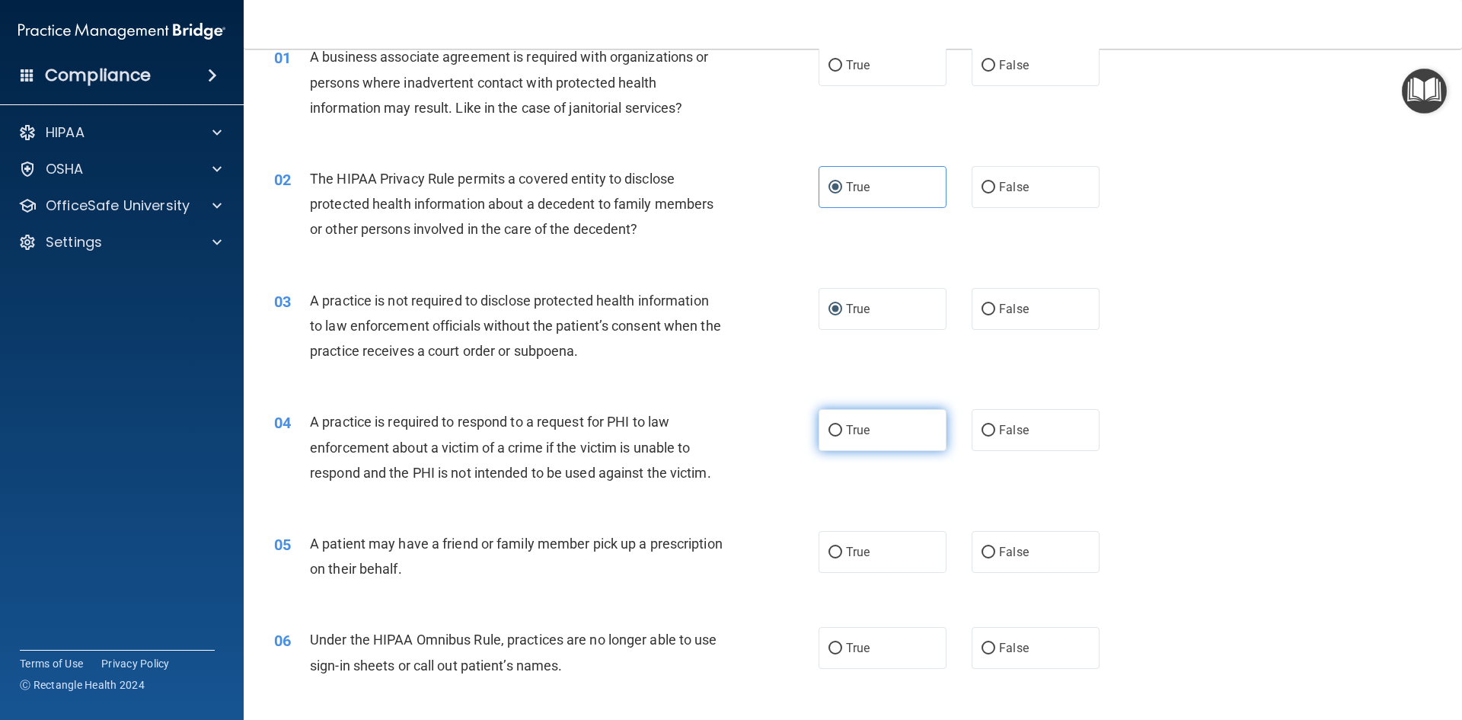
click at [831, 428] on input "True" at bounding box center [836, 430] width 14 height 11
radio input "true"
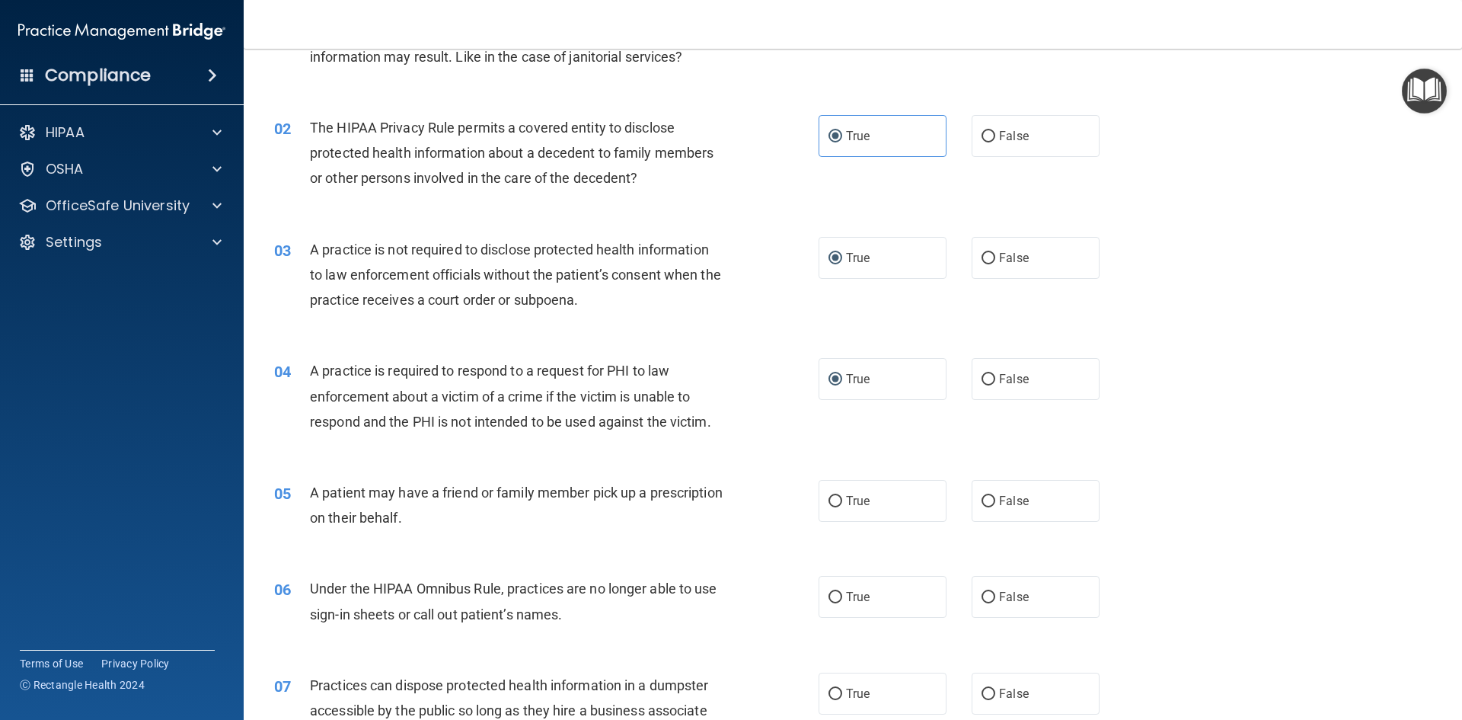
scroll to position [177, 0]
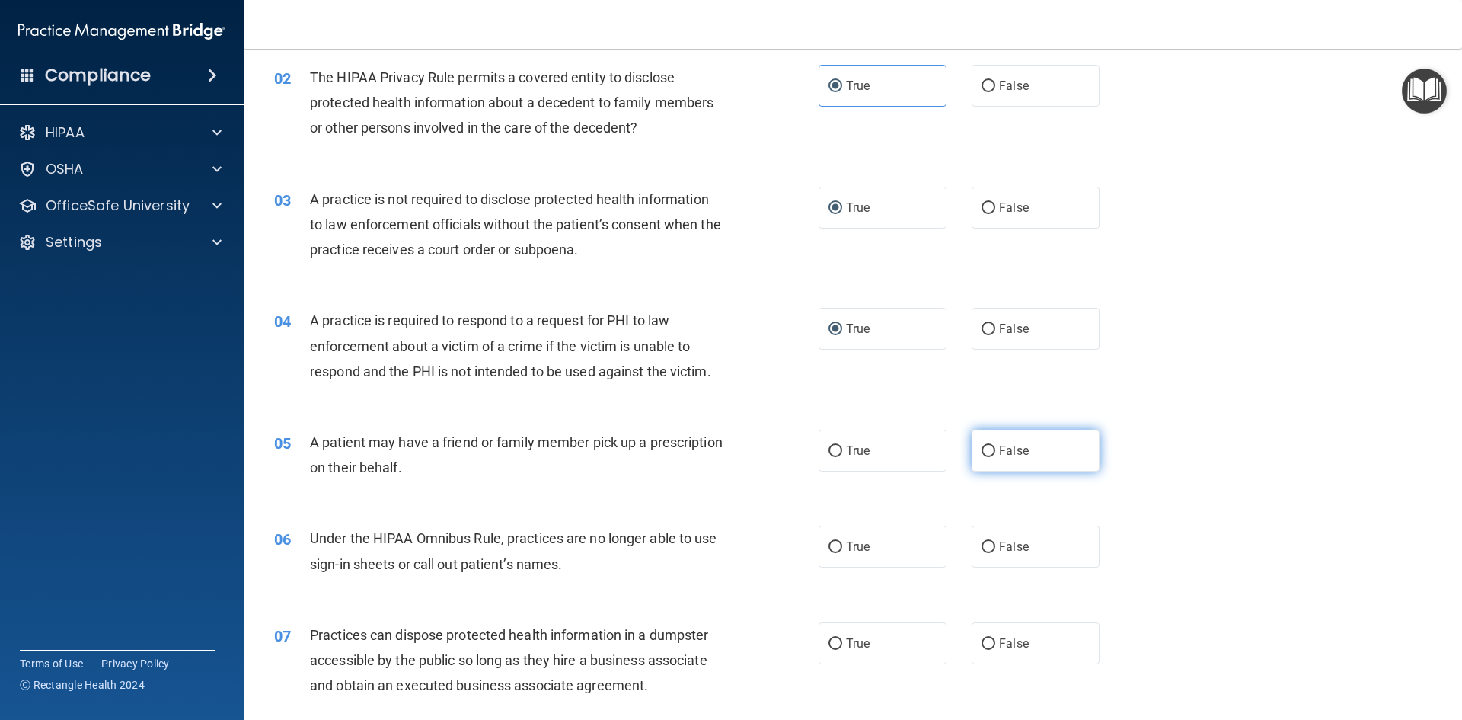
click at [1035, 442] on label "False" at bounding box center [1036, 450] width 128 height 42
click at [995, 445] on input "False" at bounding box center [989, 450] width 14 height 11
radio input "true"
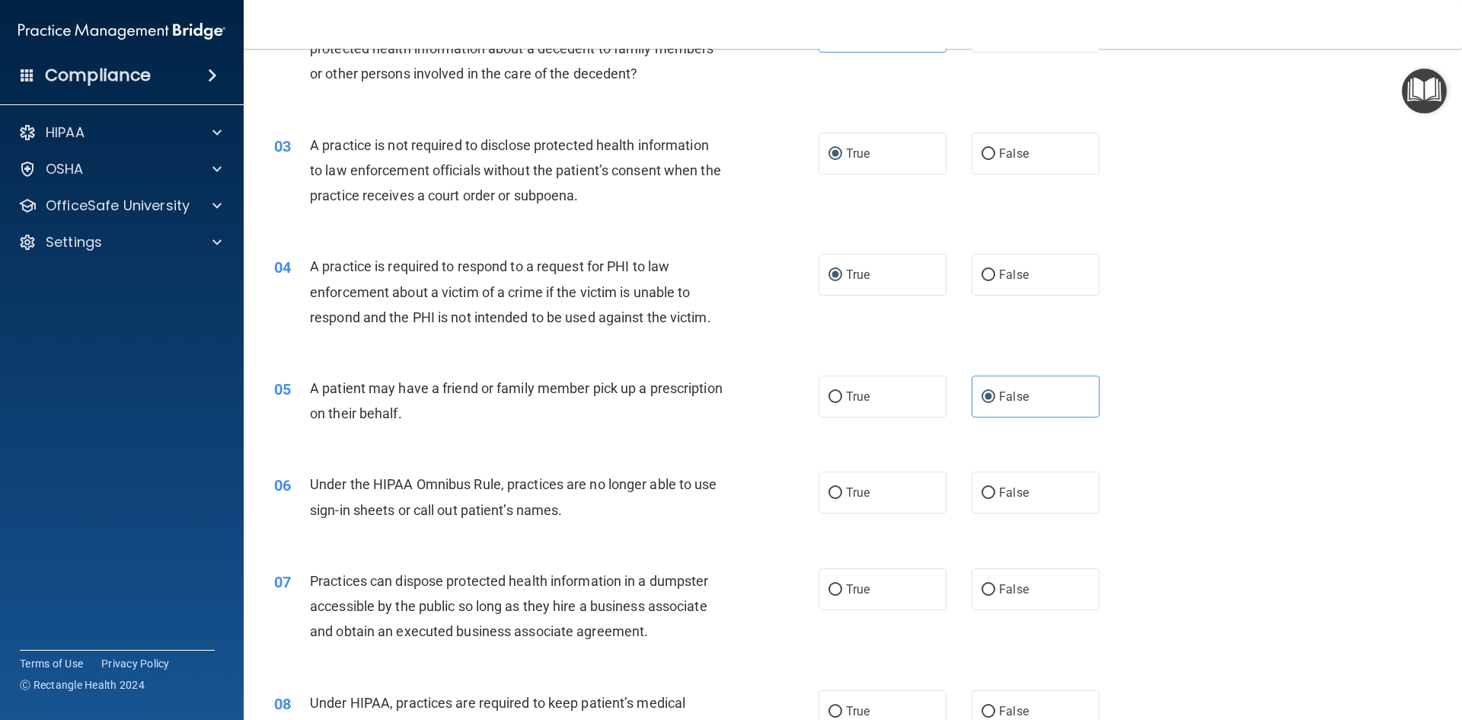
scroll to position [279, 0]
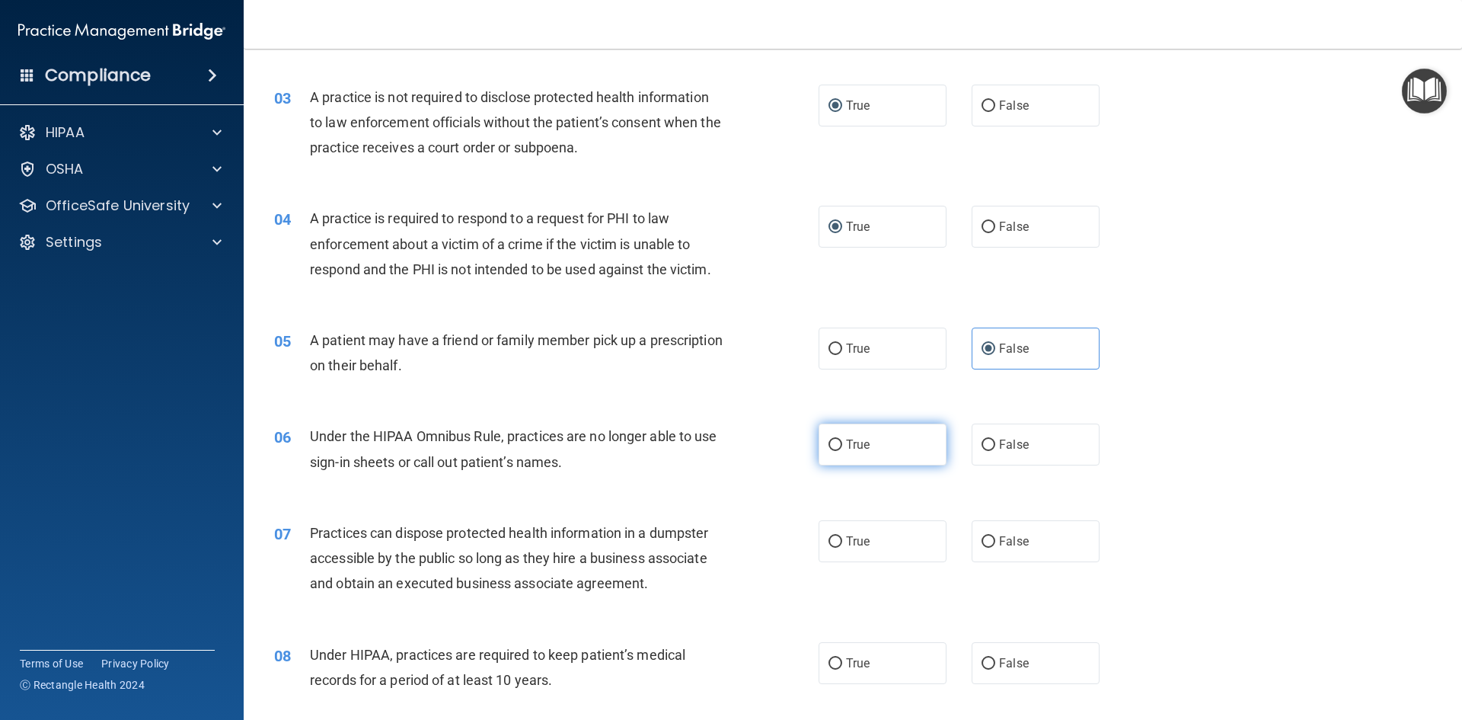
click at [841, 433] on label "True" at bounding box center [883, 444] width 128 height 42
click at [841, 439] on input "True" at bounding box center [836, 444] width 14 height 11
radio input "true"
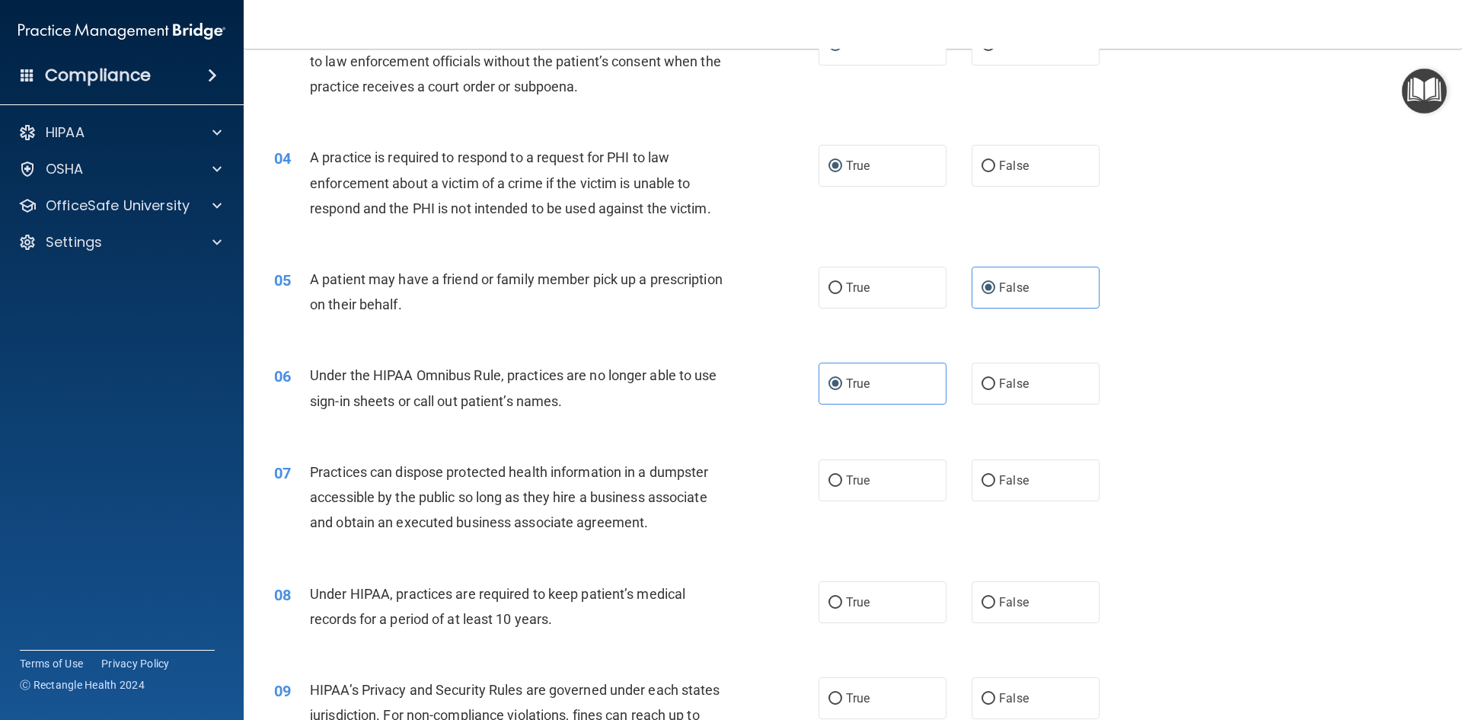
scroll to position [356, 0]
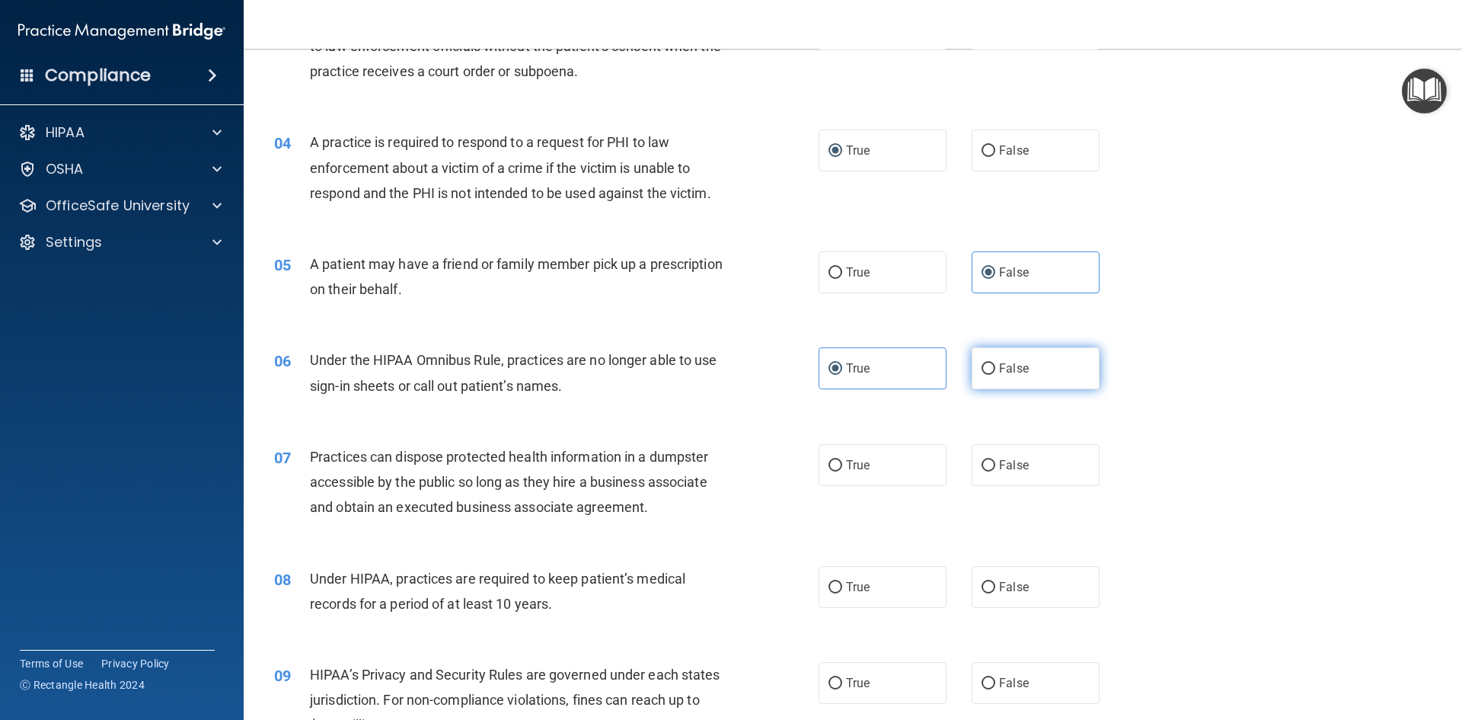
click at [1050, 364] on label "False" at bounding box center [1036, 368] width 128 height 42
click at [995, 364] on input "False" at bounding box center [989, 368] width 14 height 11
radio input "true"
radio input "false"
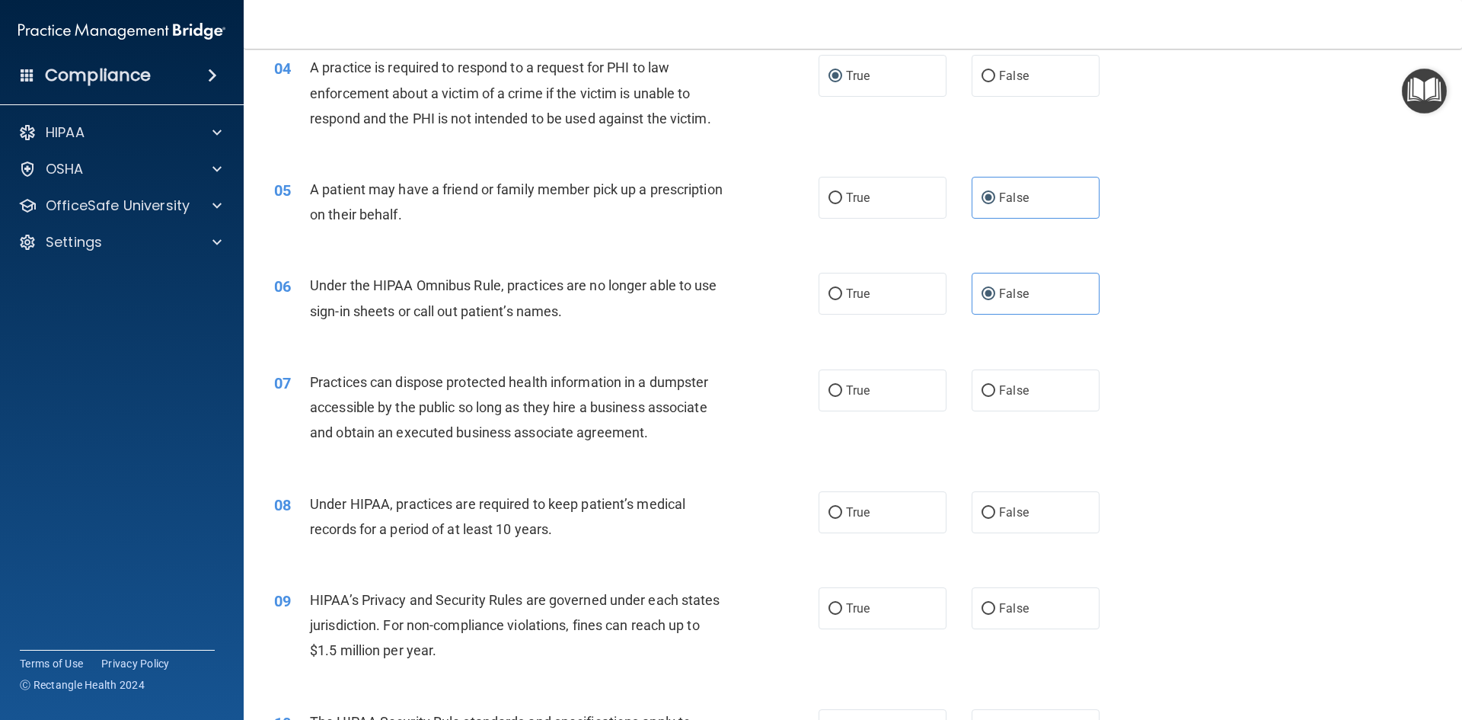
scroll to position [432, 0]
click at [1030, 400] on label "False" at bounding box center [1036, 389] width 128 height 42
click at [995, 395] on input "False" at bounding box center [989, 389] width 14 height 11
radio input "true"
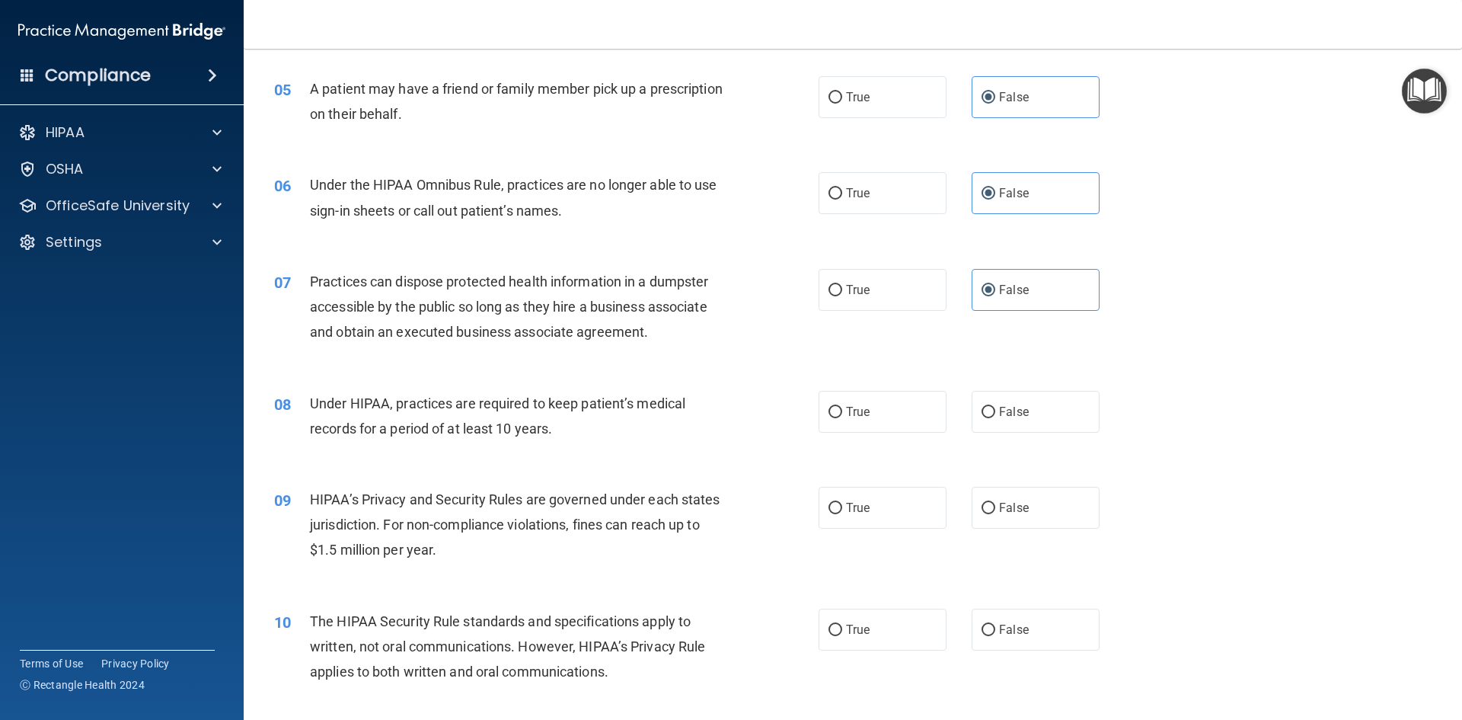
scroll to position [533, 0]
click at [1023, 406] on label "False" at bounding box center [1036, 409] width 128 height 42
click at [995, 406] on input "False" at bounding box center [989, 409] width 14 height 11
radio input "true"
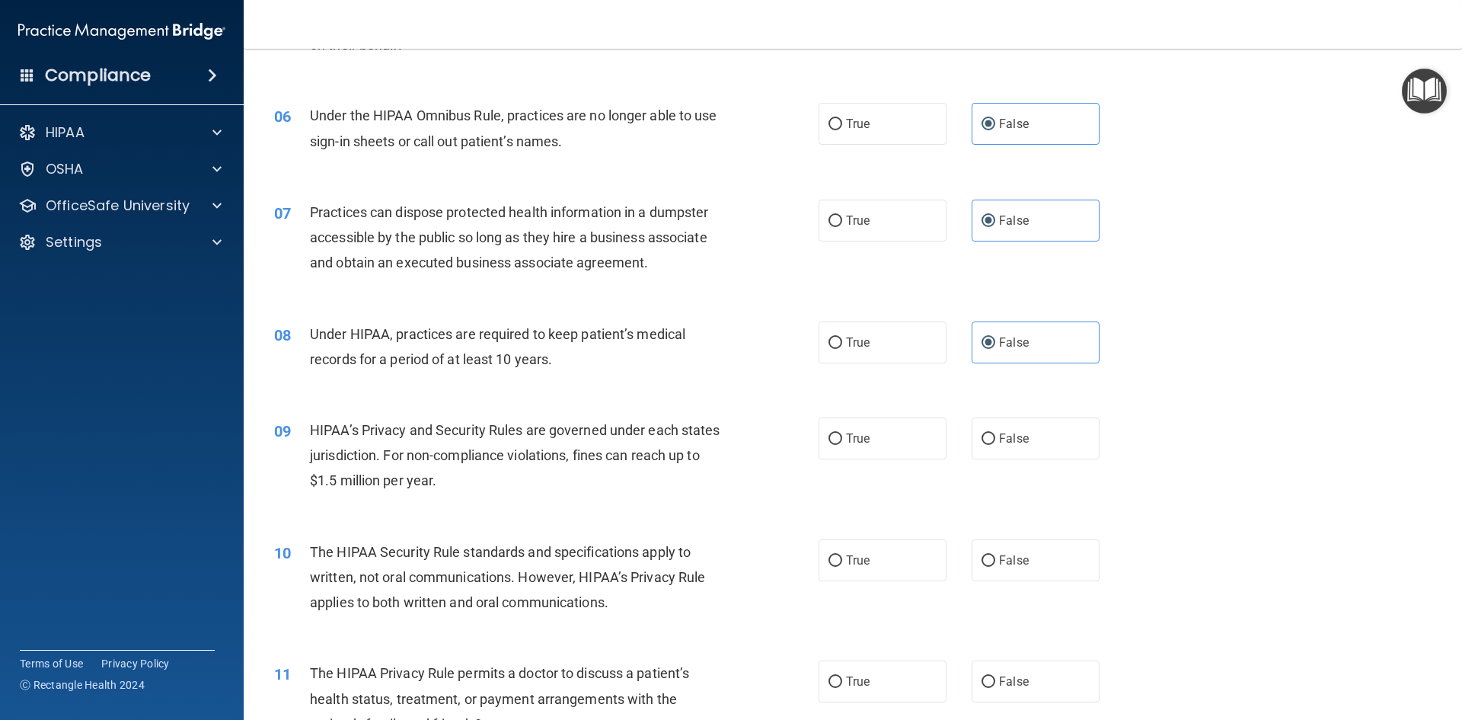
scroll to position [660, 0]
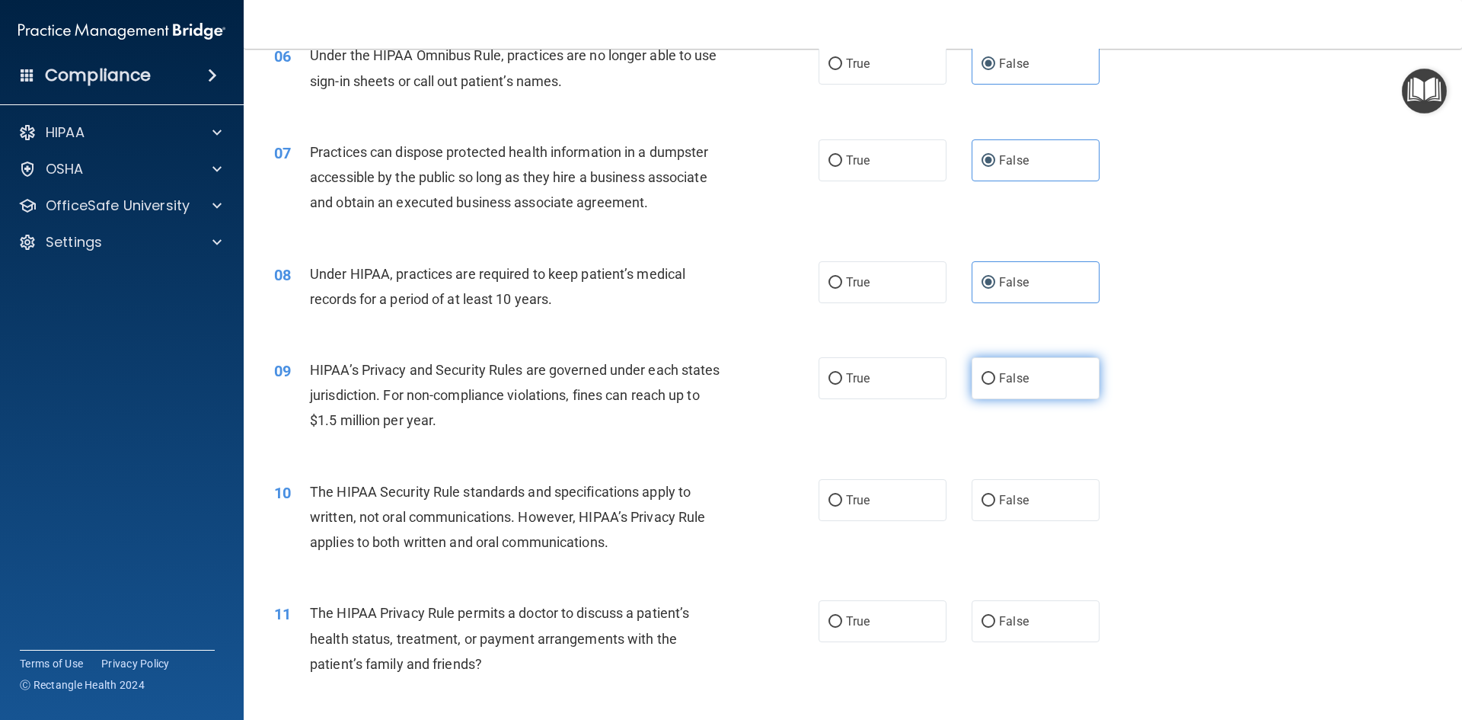
click at [1010, 361] on label "False" at bounding box center [1036, 378] width 128 height 42
click at [995, 373] on input "False" at bounding box center [989, 378] width 14 height 11
radio input "true"
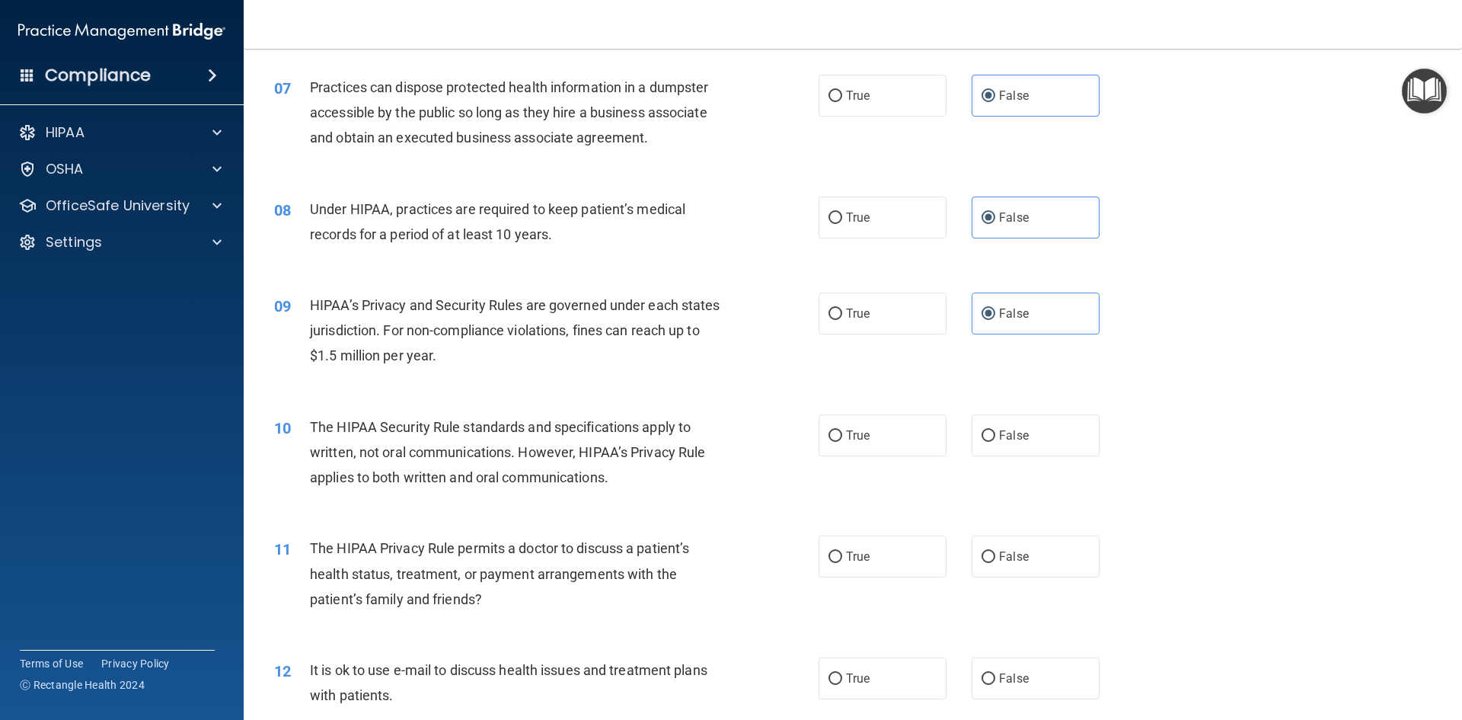
scroll to position [762, 0]
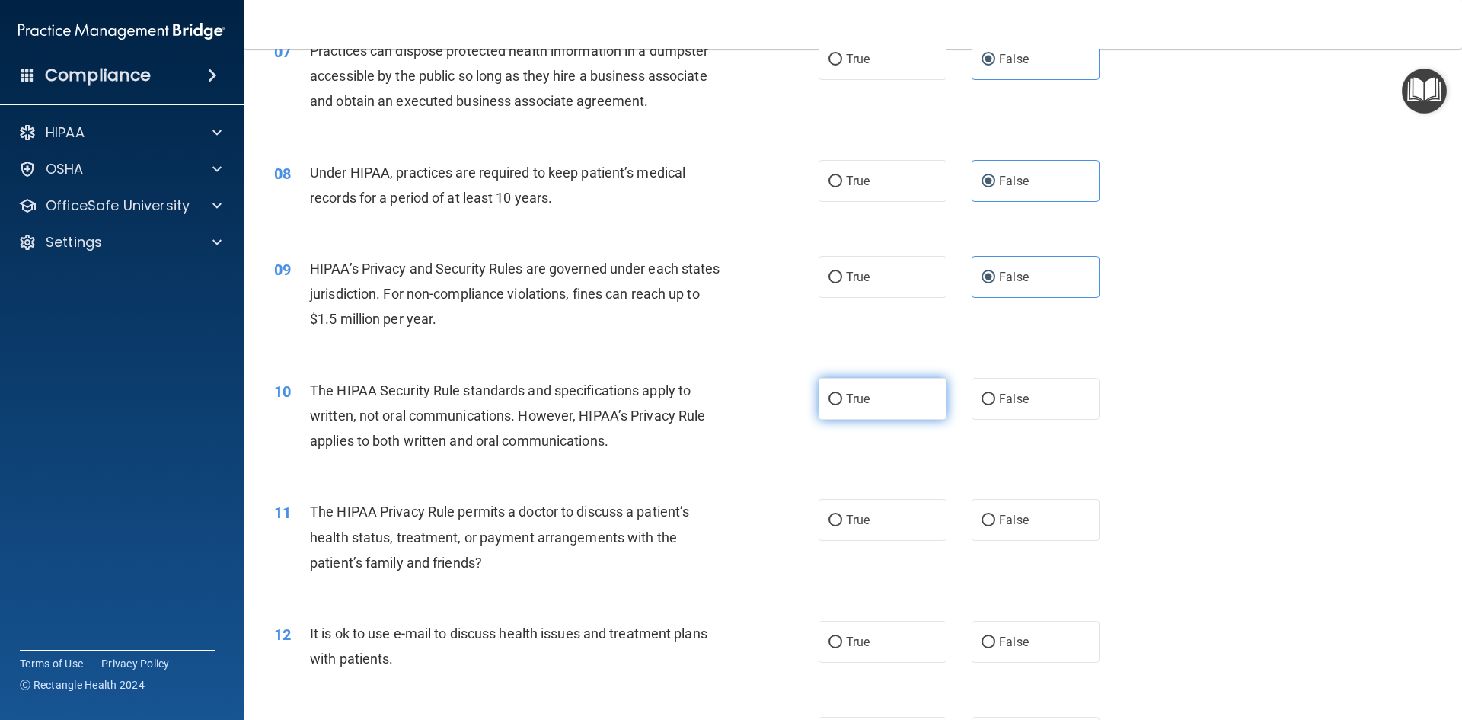
click at [881, 400] on label "True" at bounding box center [883, 399] width 128 height 42
click at [842, 400] on input "True" at bounding box center [836, 399] width 14 height 11
radio input "true"
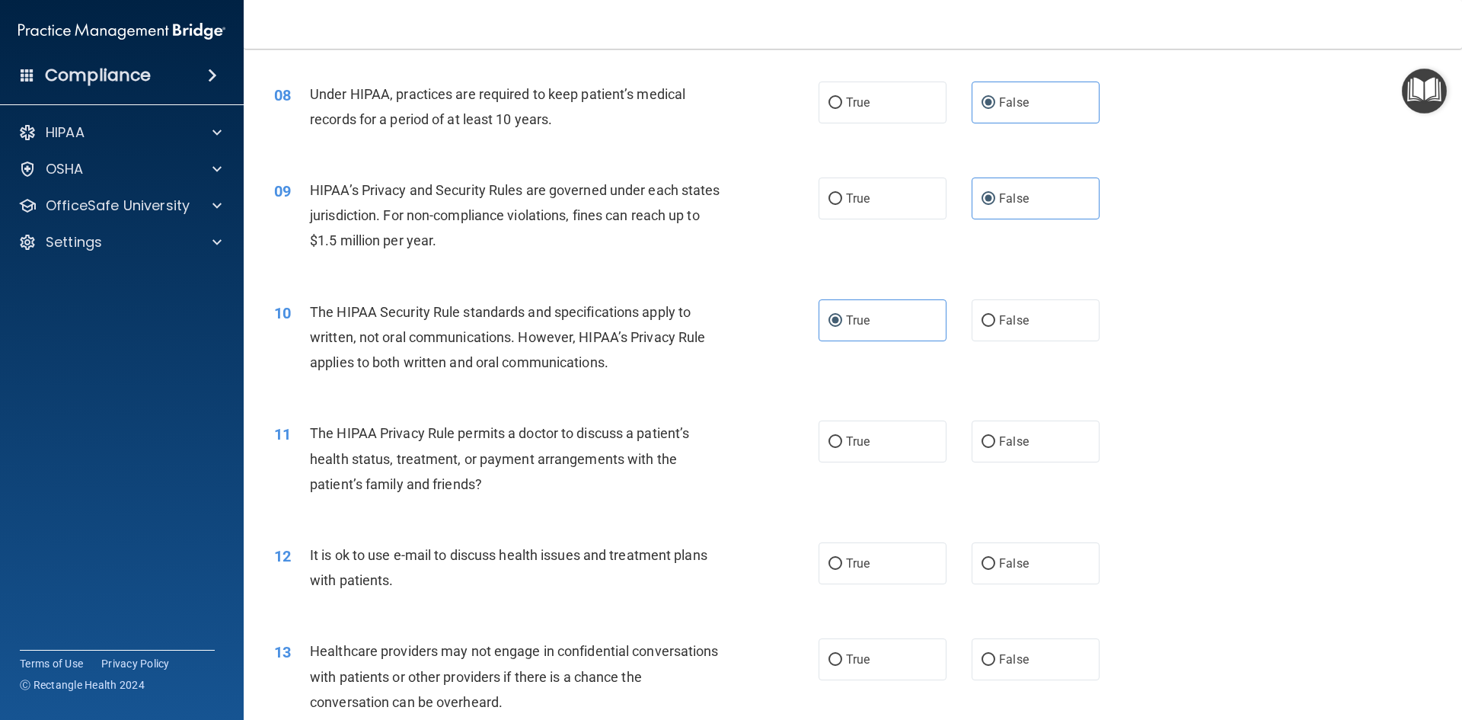
scroll to position [863, 0]
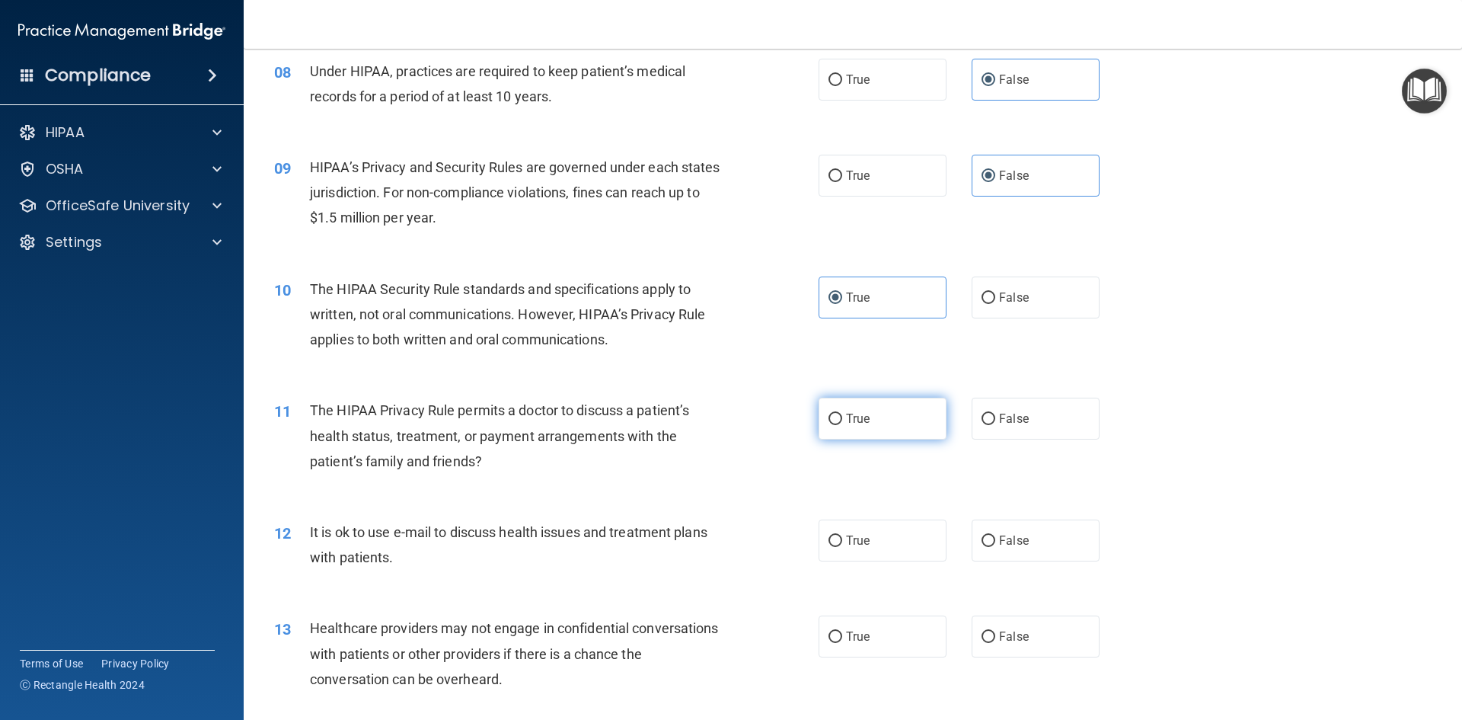
click at [842, 409] on label "True" at bounding box center [883, 419] width 128 height 42
click at [842, 413] on input "True" at bounding box center [836, 418] width 14 height 11
radio input "true"
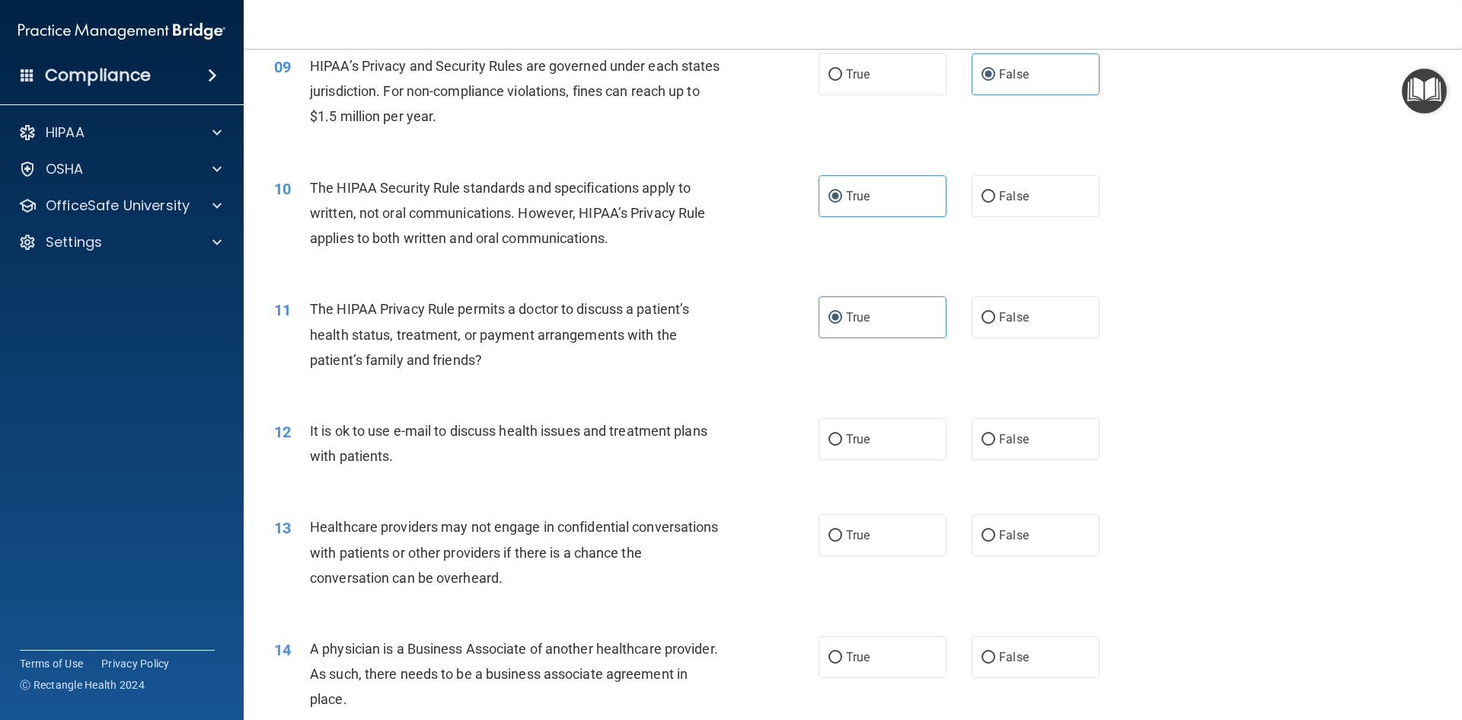
scroll to position [965, 0]
click at [842, 427] on label "True" at bounding box center [883, 438] width 128 height 42
click at [842, 433] on input "True" at bounding box center [836, 438] width 14 height 11
radio input "true"
click at [1034, 528] on label "False" at bounding box center [1036, 534] width 128 height 42
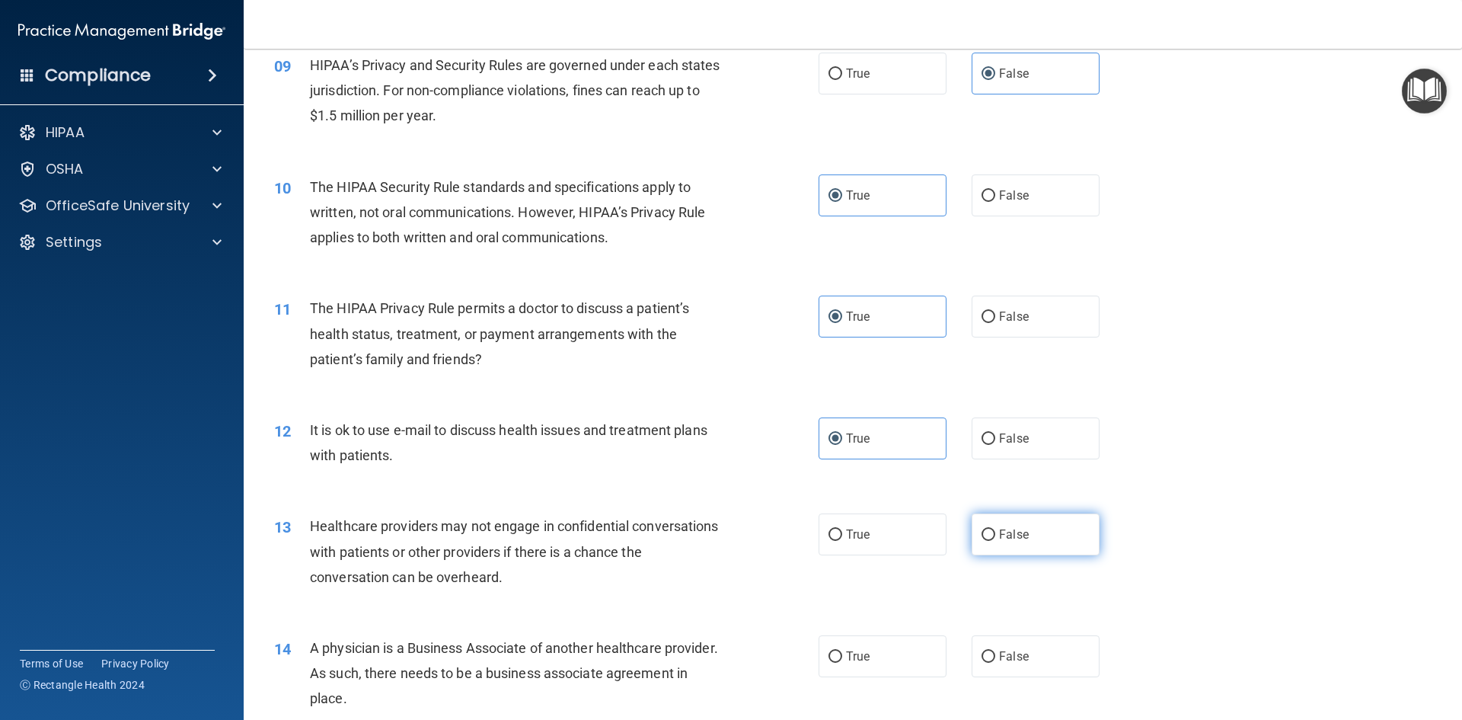
click at [995, 529] on input "False" at bounding box center [989, 534] width 14 height 11
radio input "true"
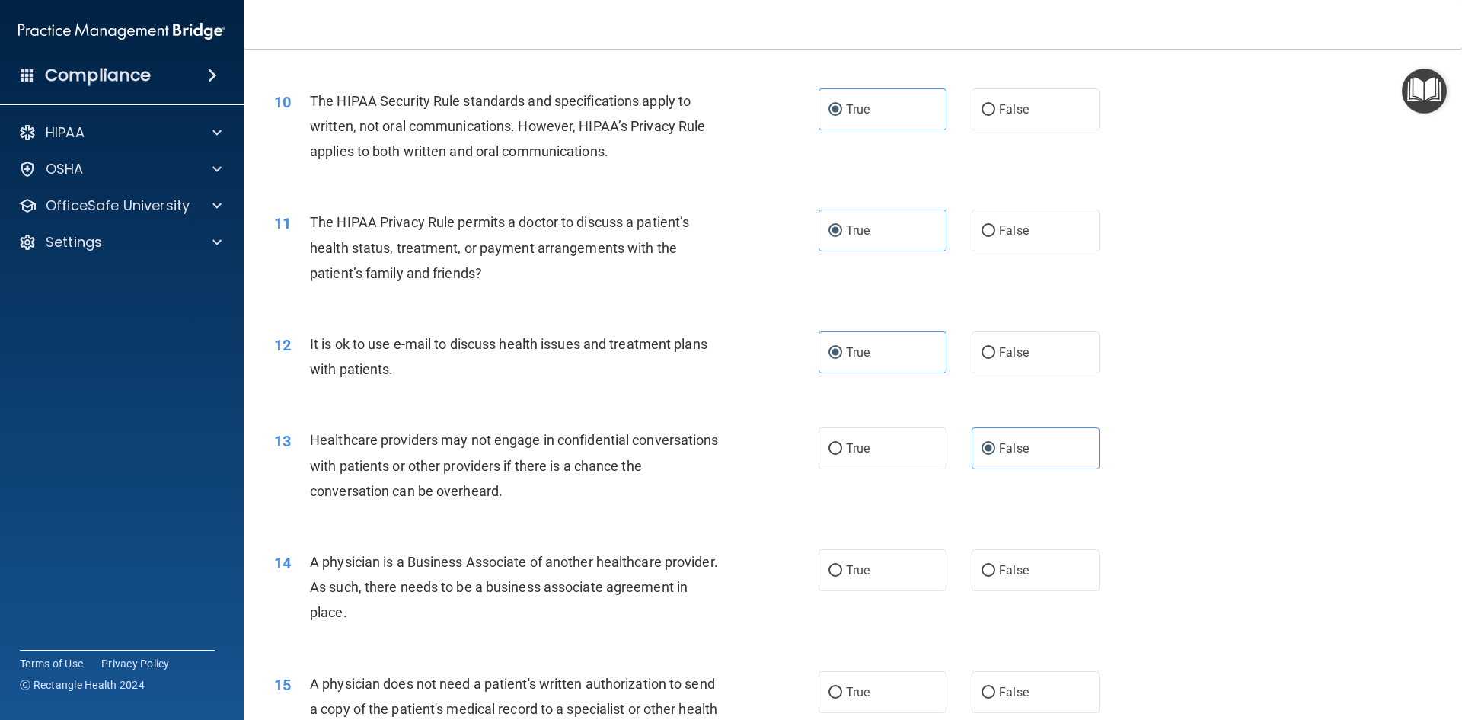
scroll to position [1066, 0]
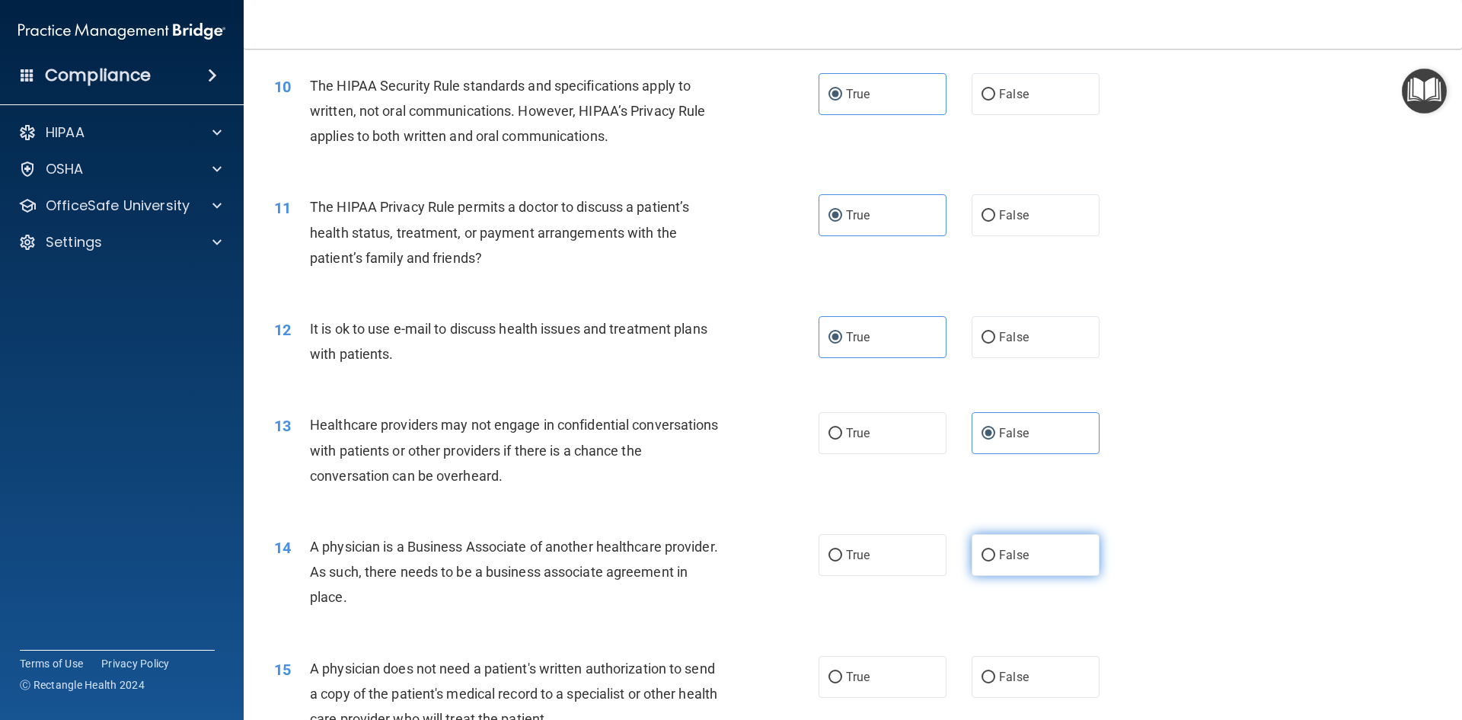
click at [1046, 557] on label "False" at bounding box center [1036, 555] width 128 height 42
click at [995, 557] on input "False" at bounding box center [989, 555] width 14 height 11
radio input "true"
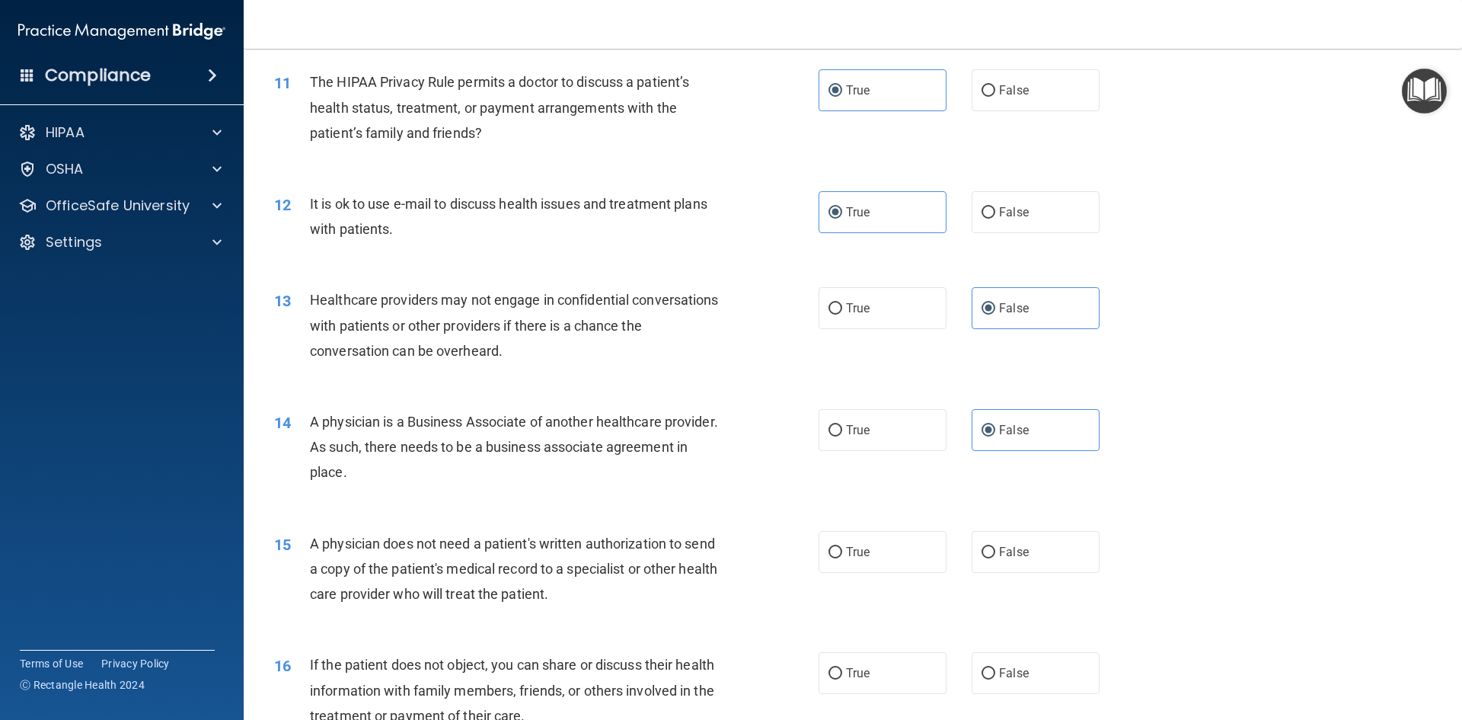
scroll to position [1193, 0]
click at [872, 554] on label "True" at bounding box center [883, 549] width 128 height 42
click at [842, 554] on input "True" at bounding box center [836, 549] width 14 height 11
radio input "true"
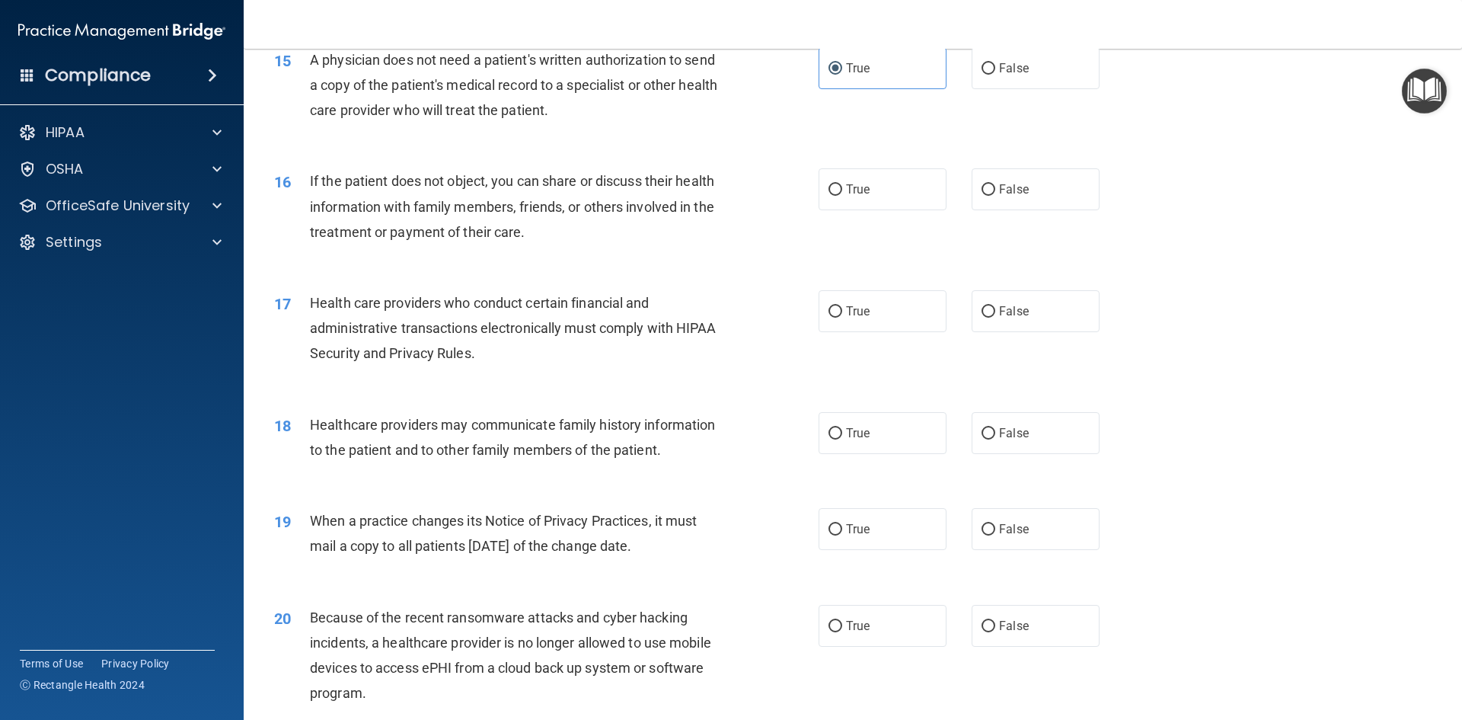
scroll to position [1675, 0]
click at [1028, 529] on label "False" at bounding box center [1036, 528] width 128 height 42
click at [995, 529] on input "False" at bounding box center [989, 528] width 14 height 11
radio input "true"
click at [836, 427] on input "True" at bounding box center [836, 432] width 14 height 11
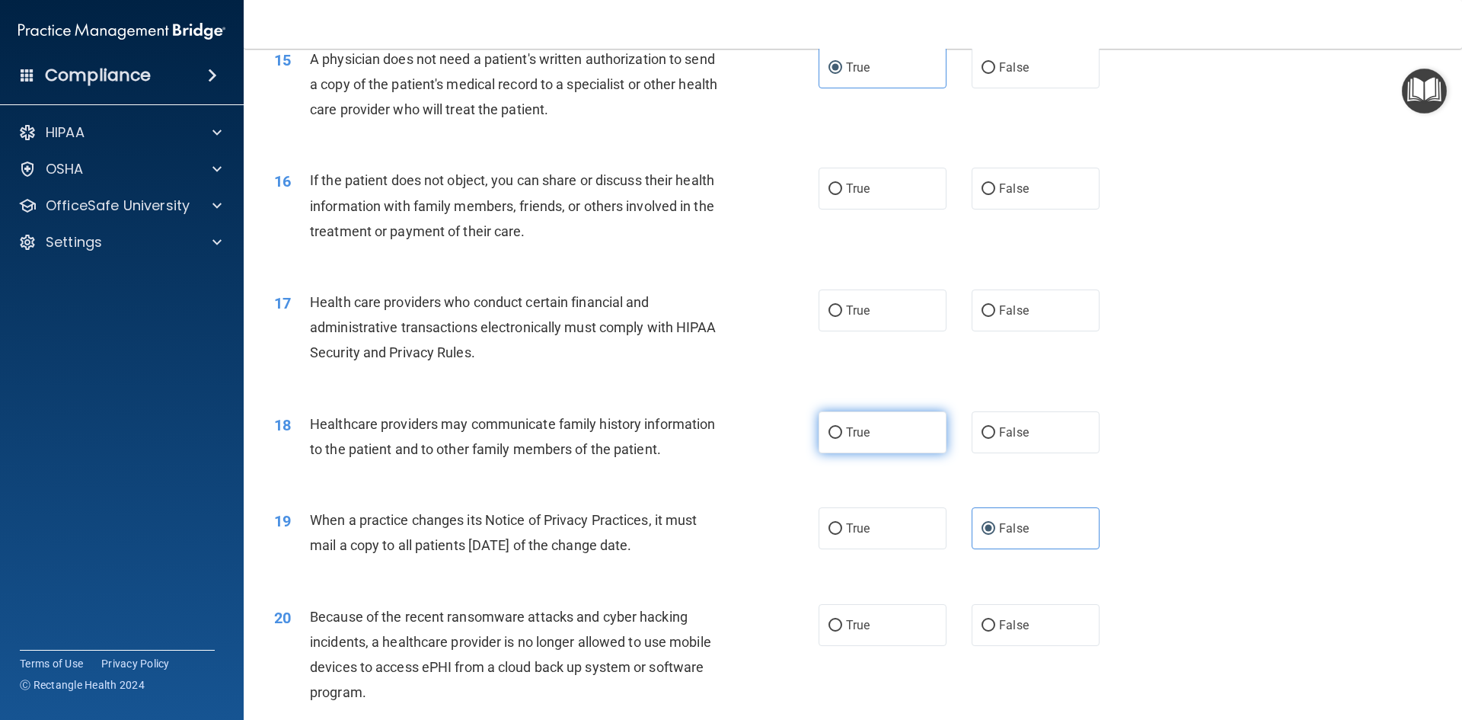
radio input "true"
click at [876, 314] on label "True" at bounding box center [883, 310] width 128 height 42
click at [842, 314] on input "True" at bounding box center [836, 310] width 14 height 11
radio input "true"
click at [1047, 186] on label "False" at bounding box center [1036, 189] width 128 height 42
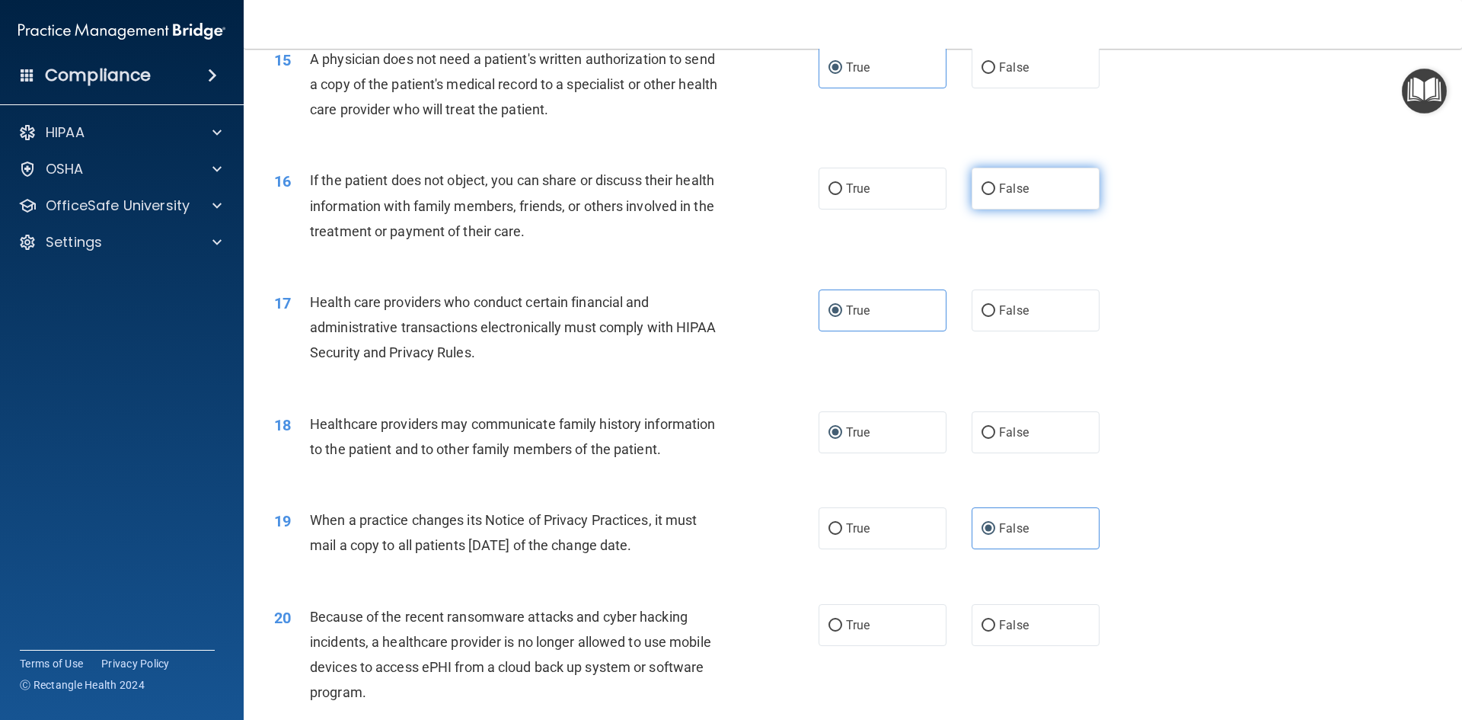
click at [995, 186] on input "False" at bounding box center [989, 189] width 14 height 11
radio input "true"
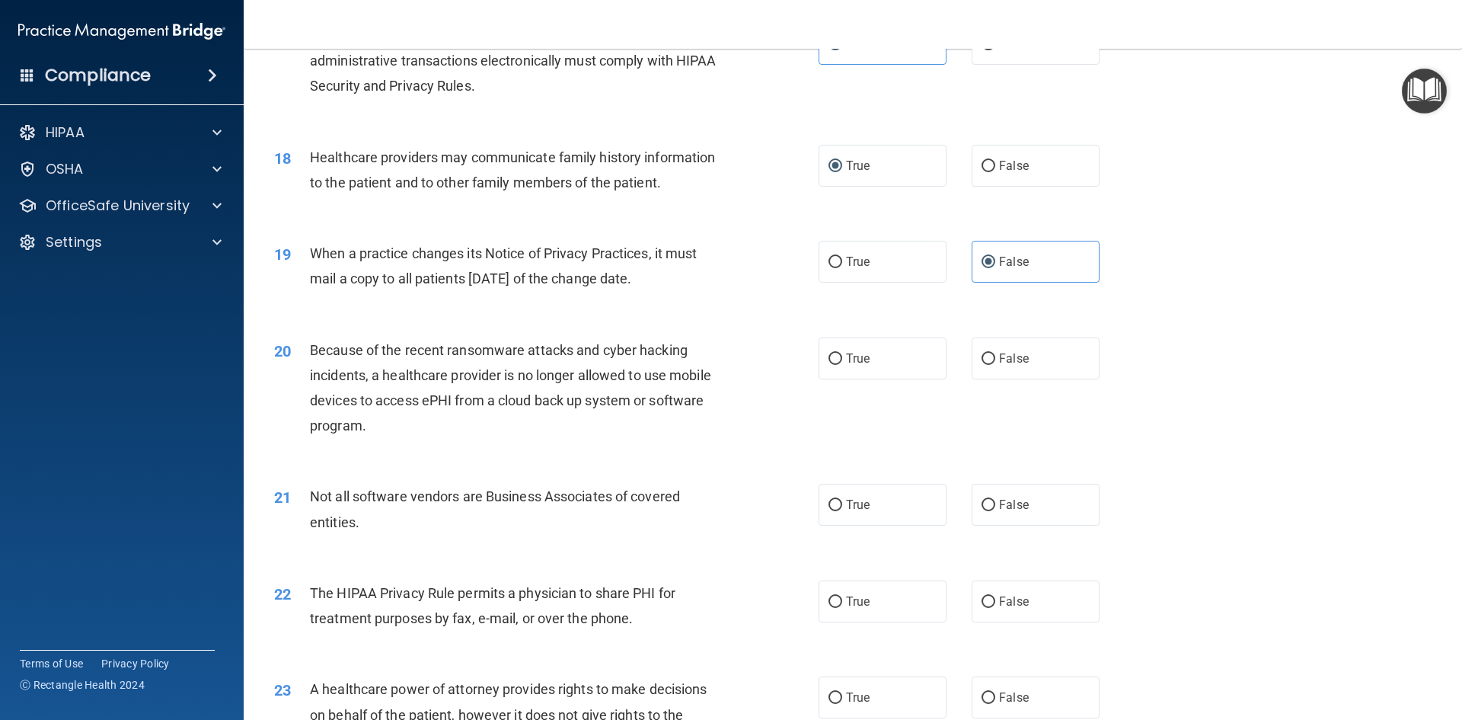
scroll to position [1955, 0]
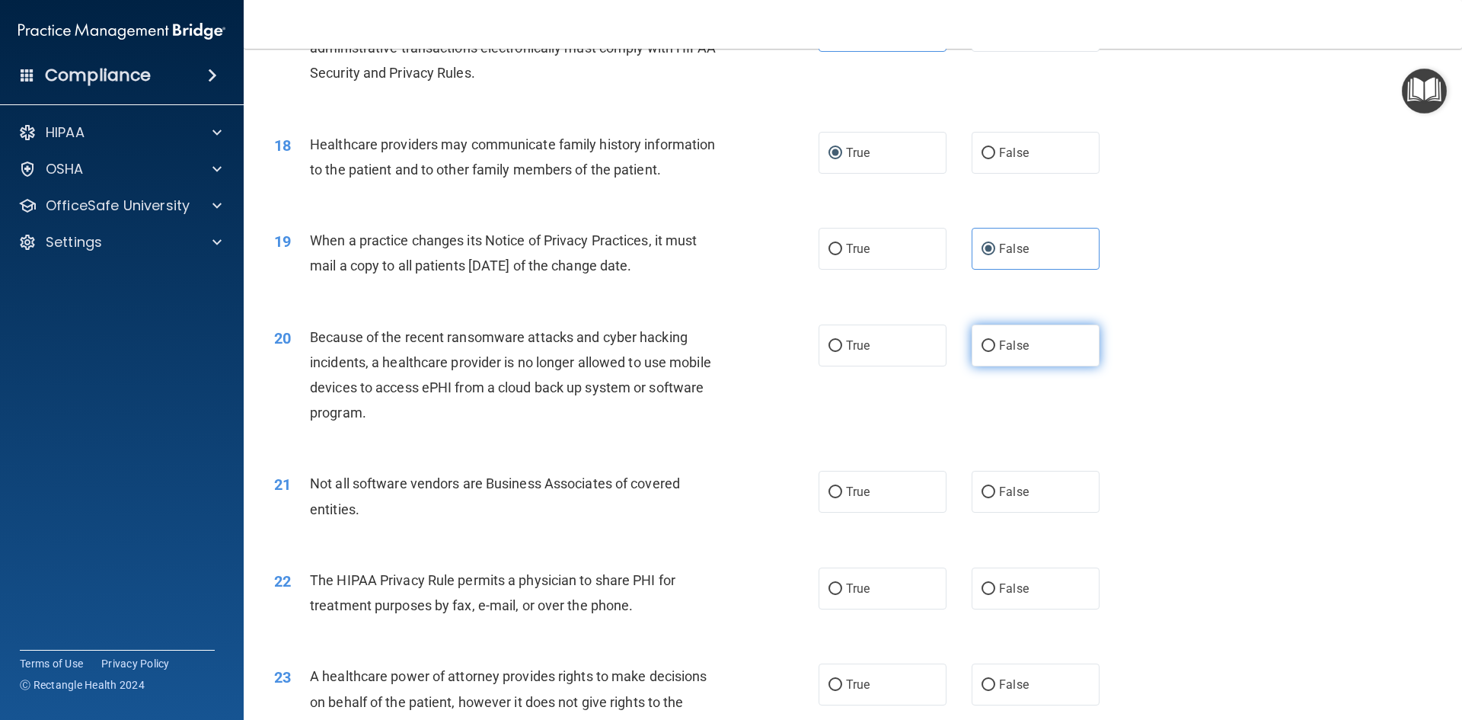
click at [1021, 337] on label "False" at bounding box center [1036, 345] width 128 height 42
click at [995, 340] on input "False" at bounding box center [989, 345] width 14 height 11
radio input "true"
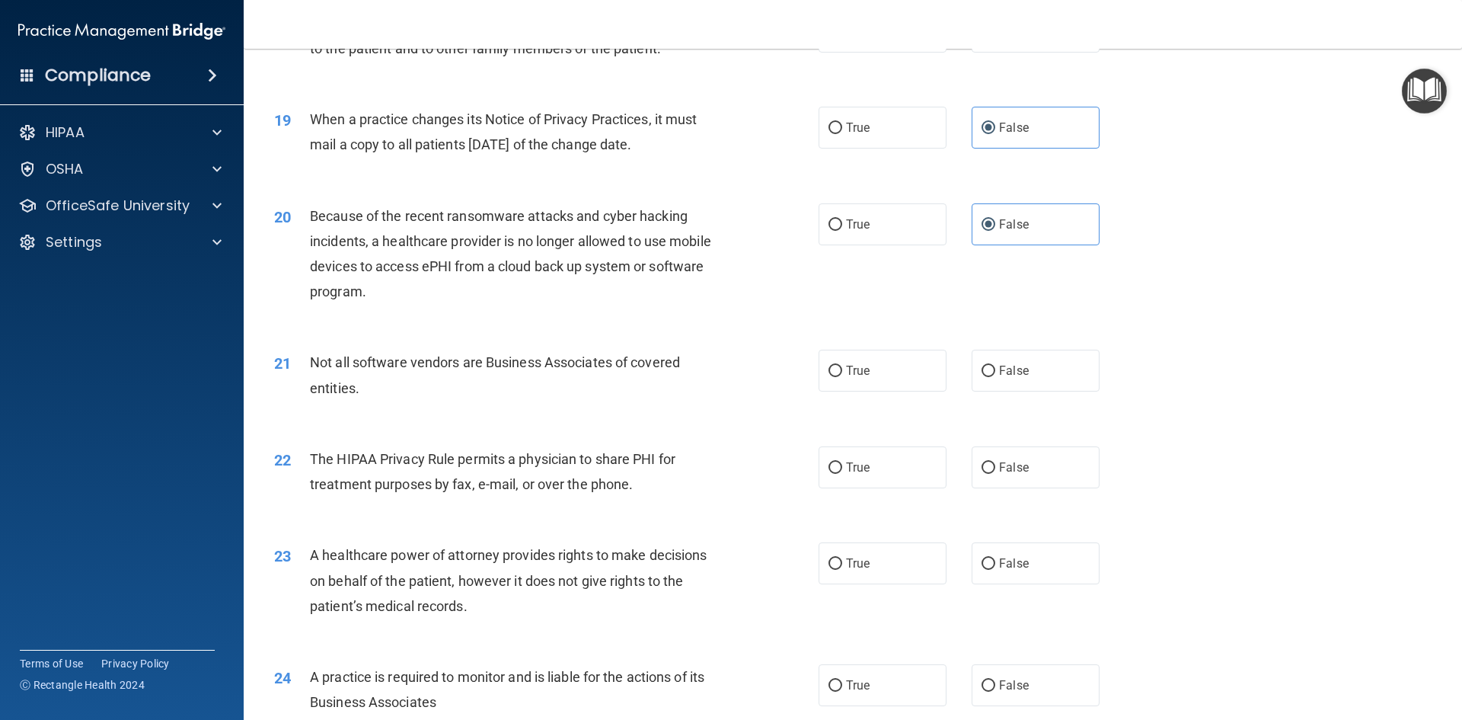
scroll to position [2081, 0]
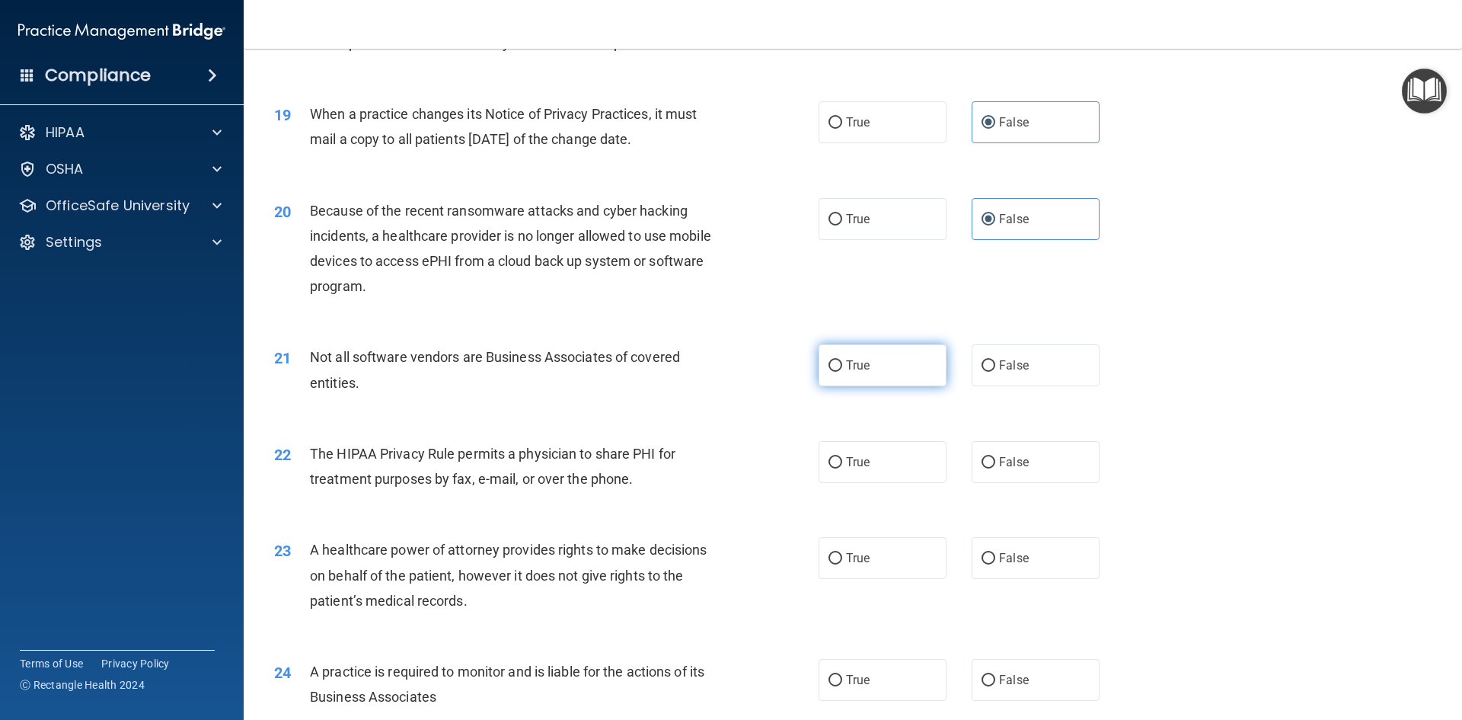
click at [865, 368] on label "True" at bounding box center [883, 365] width 128 height 42
click at [842, 368] on input "True" at bounding box center [836, 365] width 14 height 11
radio input "true"
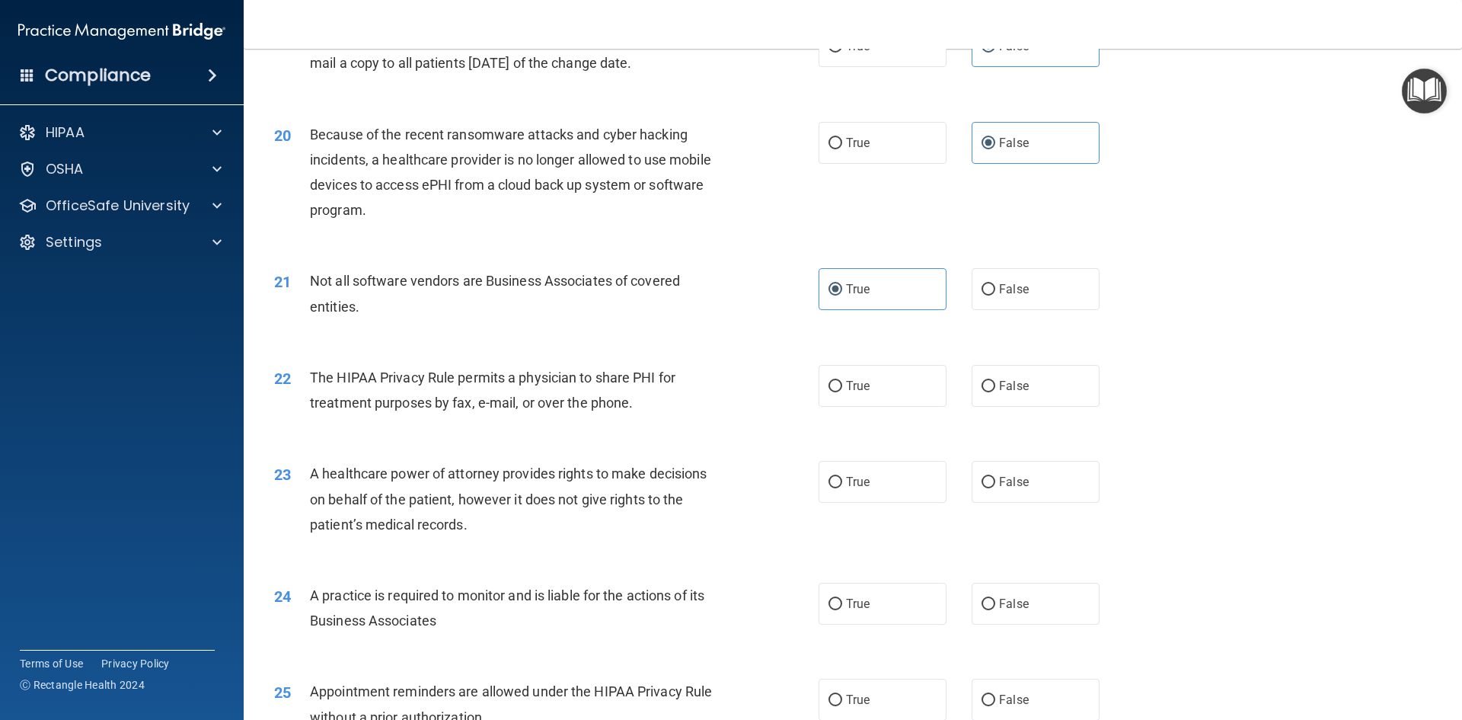
scroll to position [2183, 0]
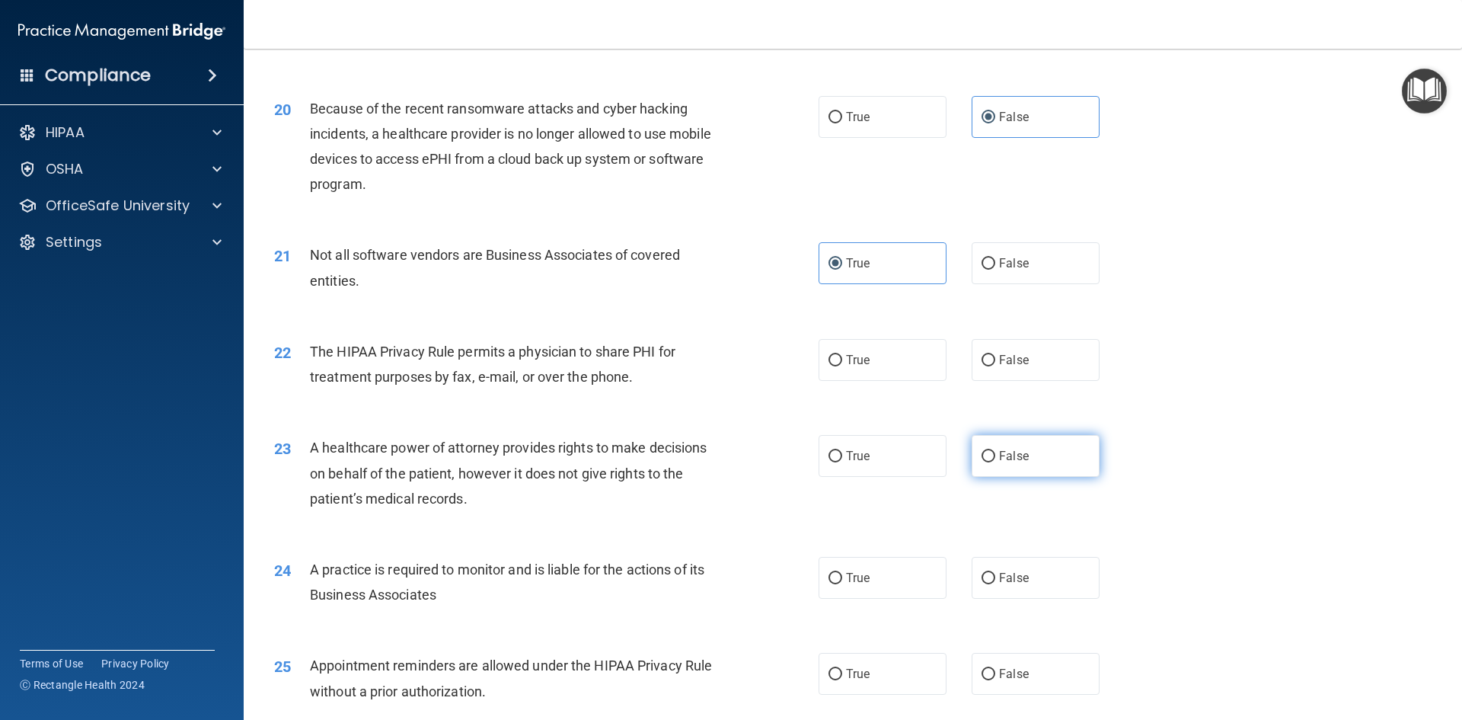
click at [1052, 463] on label "False" at bounding box center [1036, 456] width 128 height 42
click at [995, 462] on input "False" at bounding box center [989, 456] width 14 height 11
radio input "true"
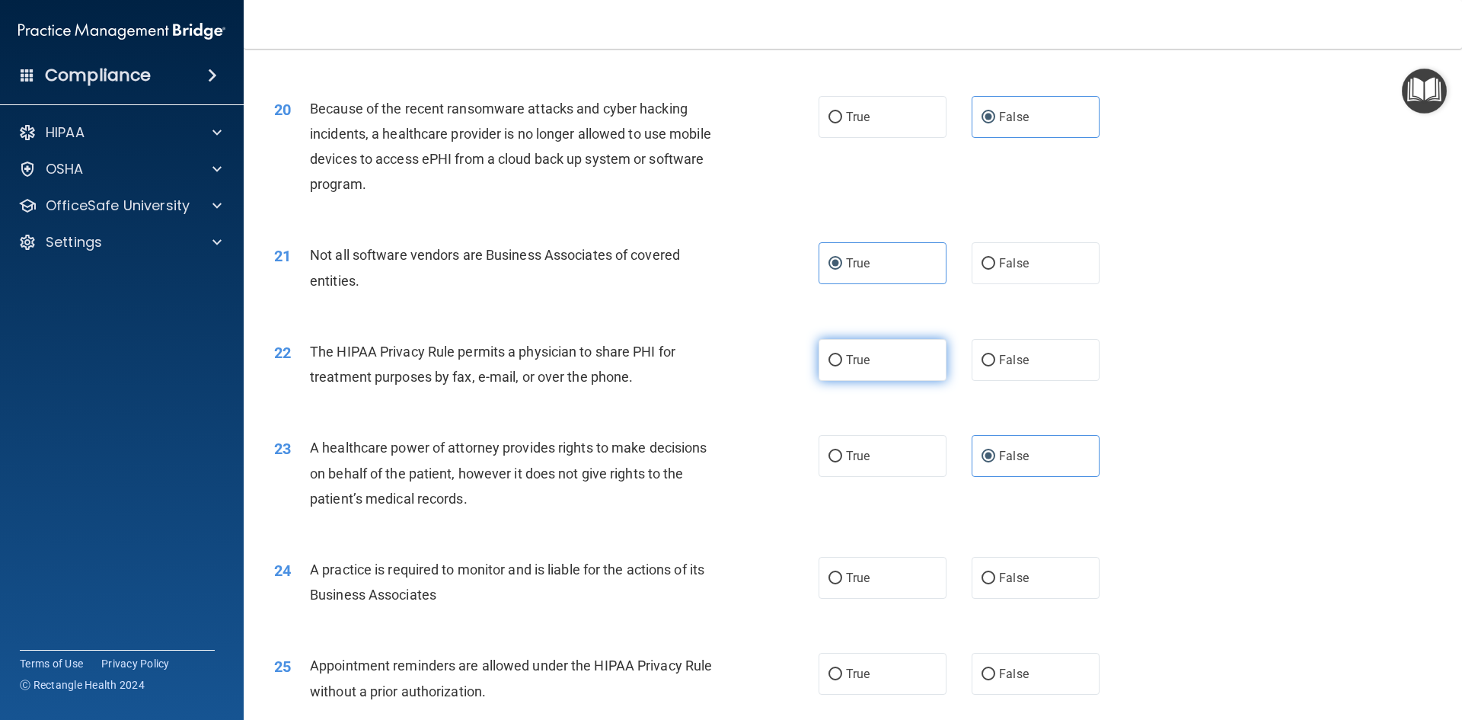
click at [868, 367] on label "True" at bounding box center [883, 360] width 128 height 42
click at [842, 366] on input "True" at bounding box center [836, 360] width 14 height 11
radio input "true"
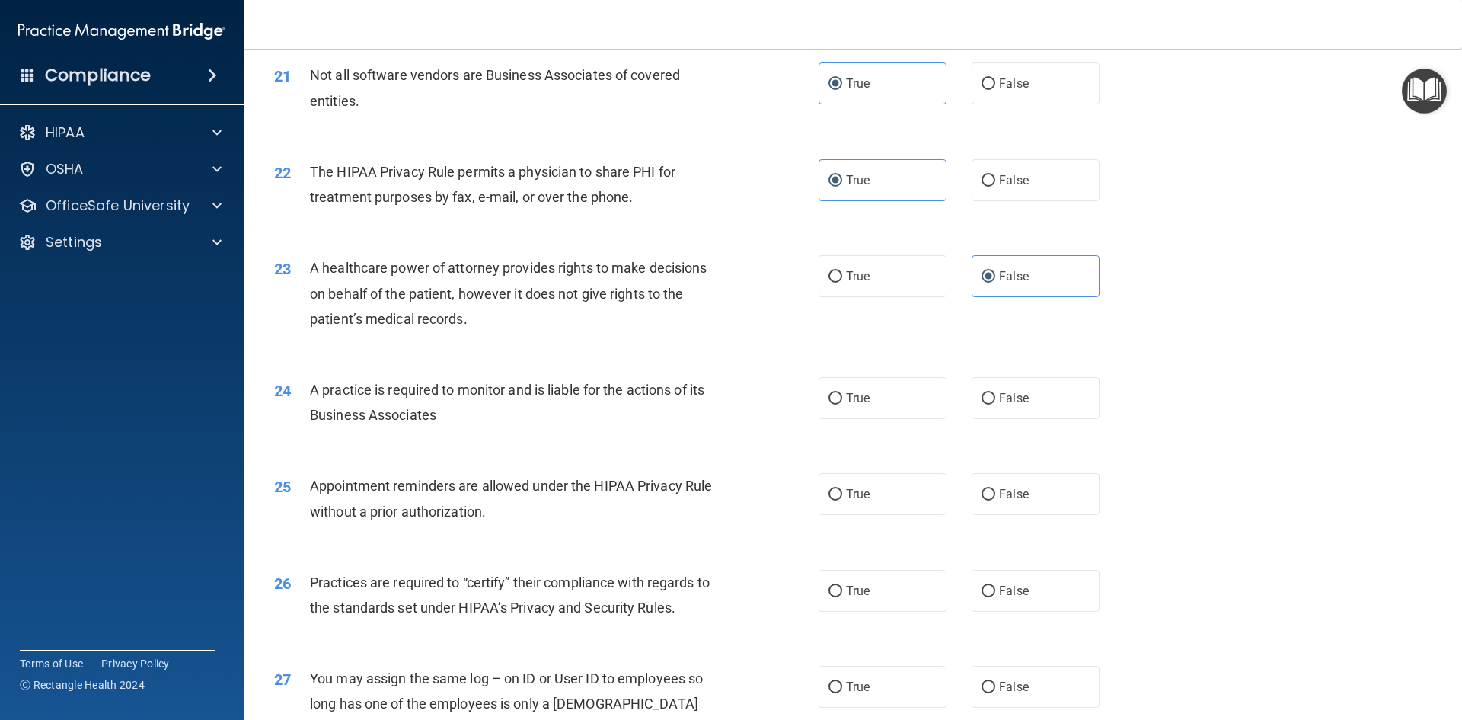
scroll to position [2386, 0]
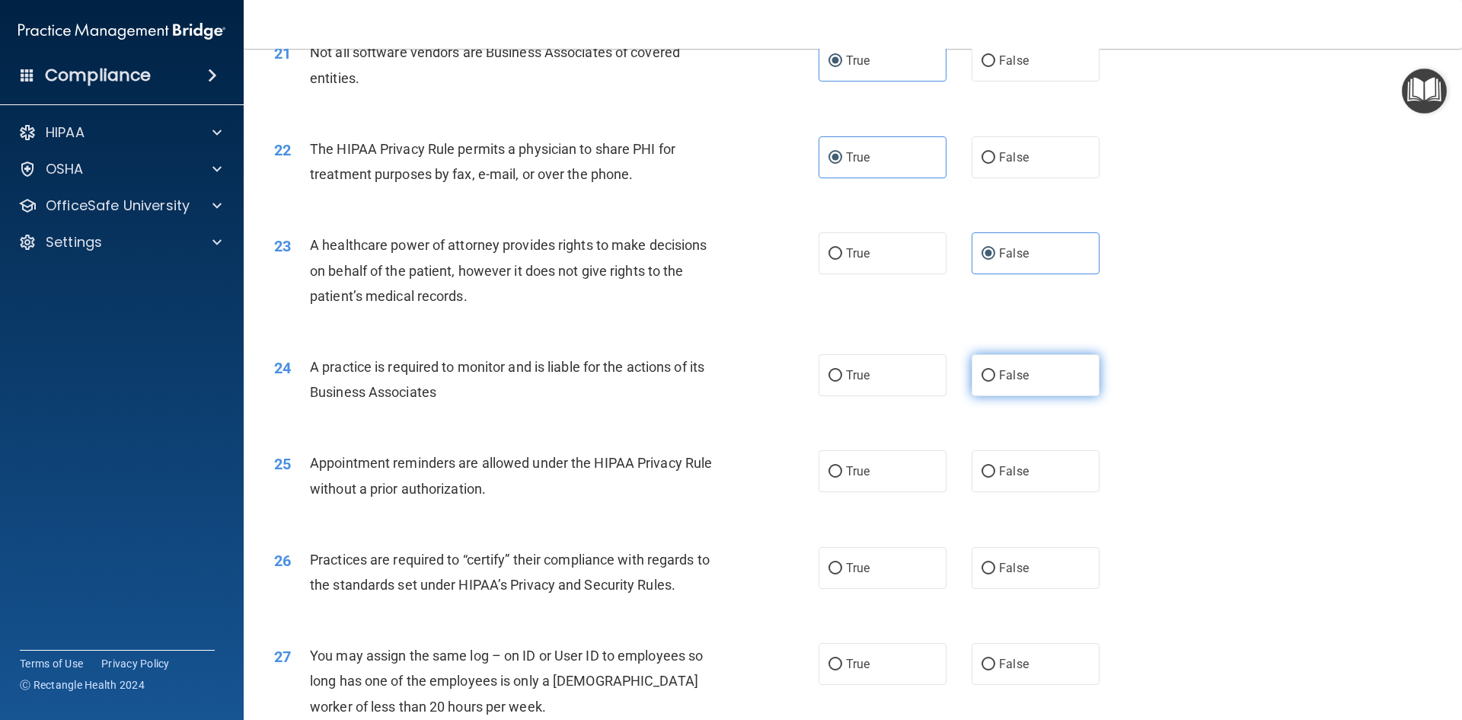
click at [1030, 378] on label "False" at bounding box center [1036, 375] width 128 height 42
click at [995, 378] on input "False" at bounding box center [989, 375] width 14 height 11
radio input "true"
click at [1016, 580] on label "False" at bounding box center [1036, 568] width 128 height 42
click at [995, 574] on input "False" at bounding box center [989, 568] width 14 height 11
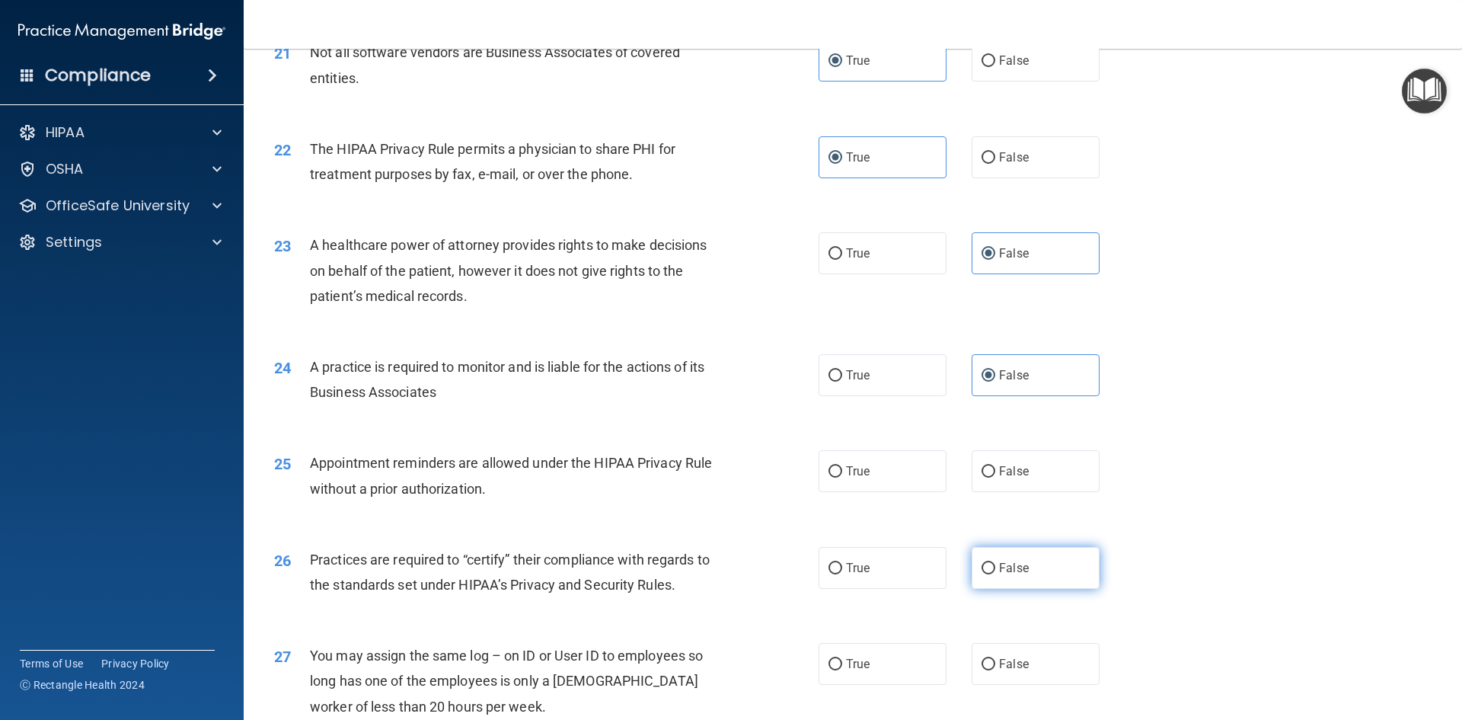
radio input "true"
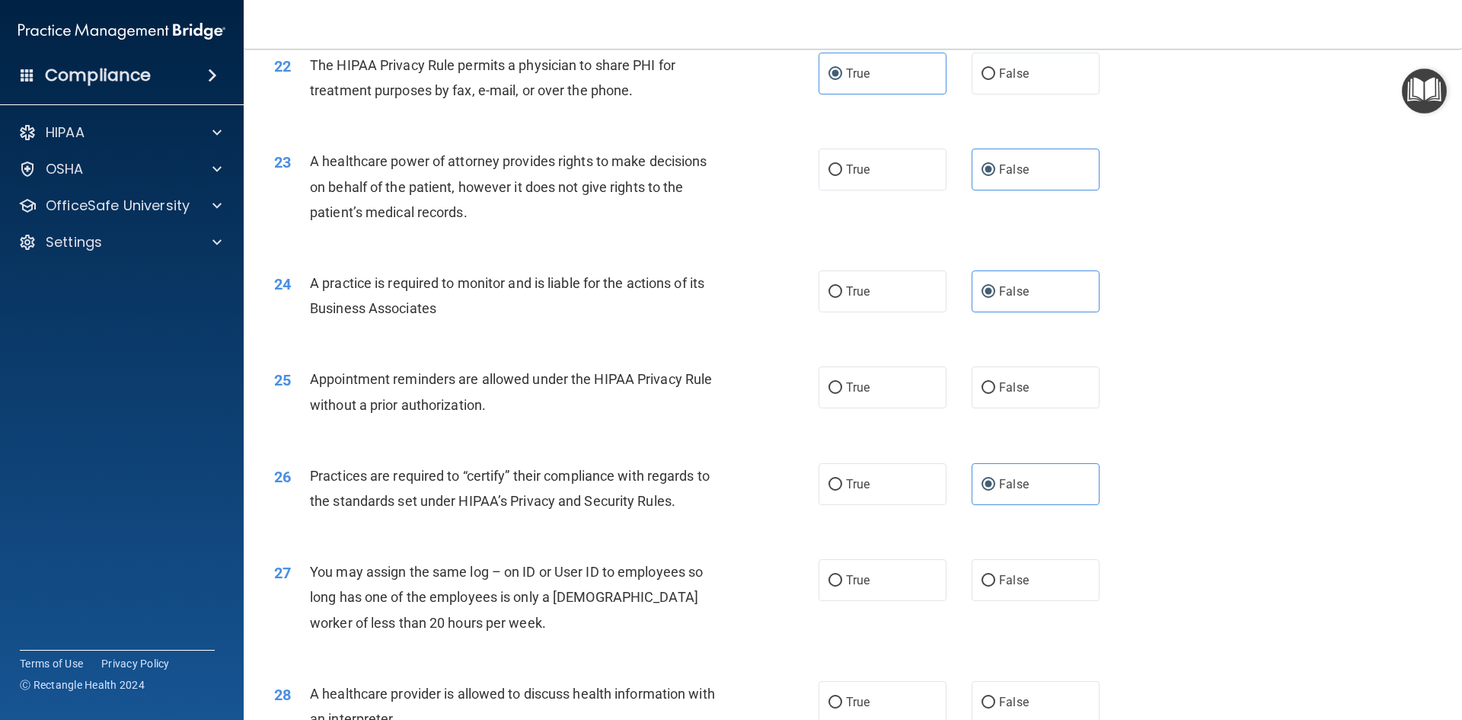
scroll to position [2513, 0]
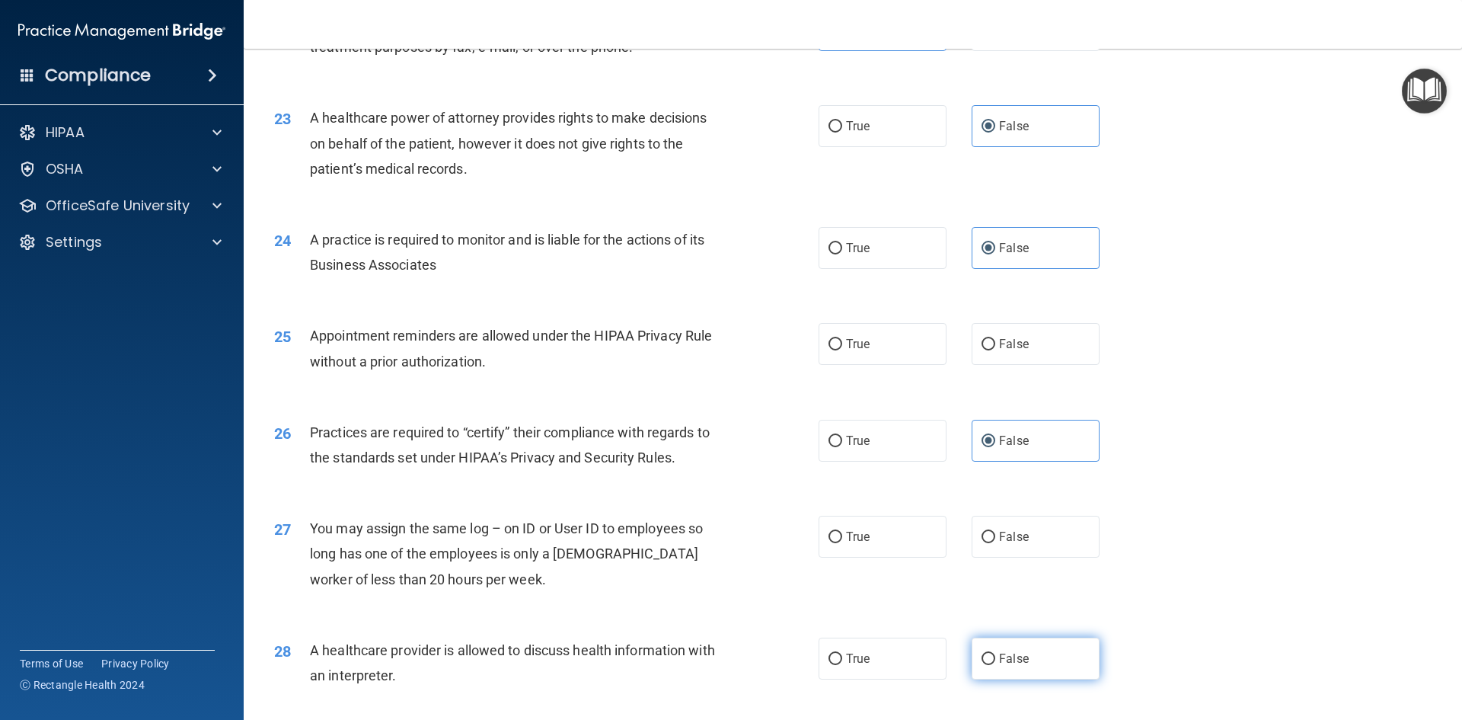
click at [1029, 663] on label "False" at bounding box center [1036, 658] width 128 height 42
click at [995, 663] on input "False" at bounding box center [989, 658] width 14 height 11
radio input "true"
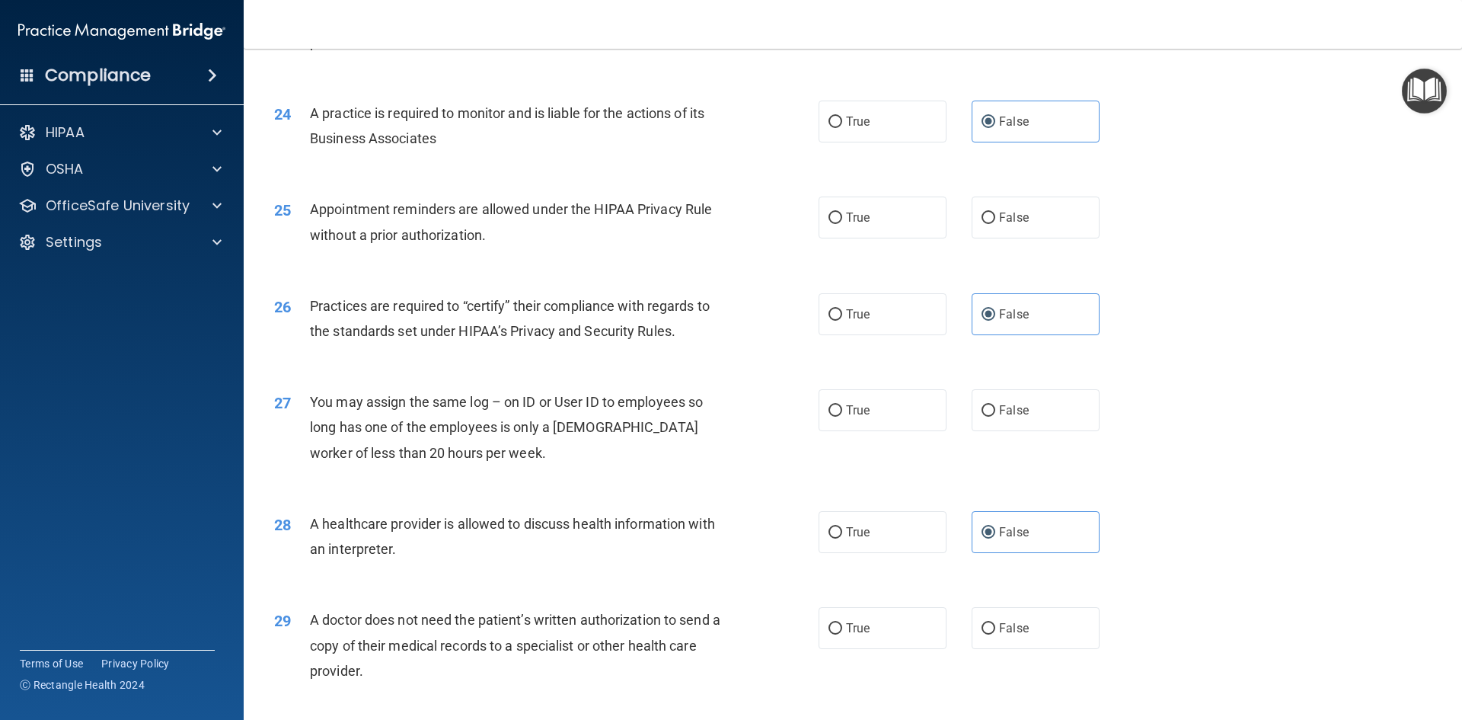
scroll to position [2640, 0]
click at [1026, 634] on label "False" at bounding box center [1036, 627] width 128 height 42
click at [995, 634] on input "False" at bounding box center [989, 627] width 14 height 11
radio input "true"
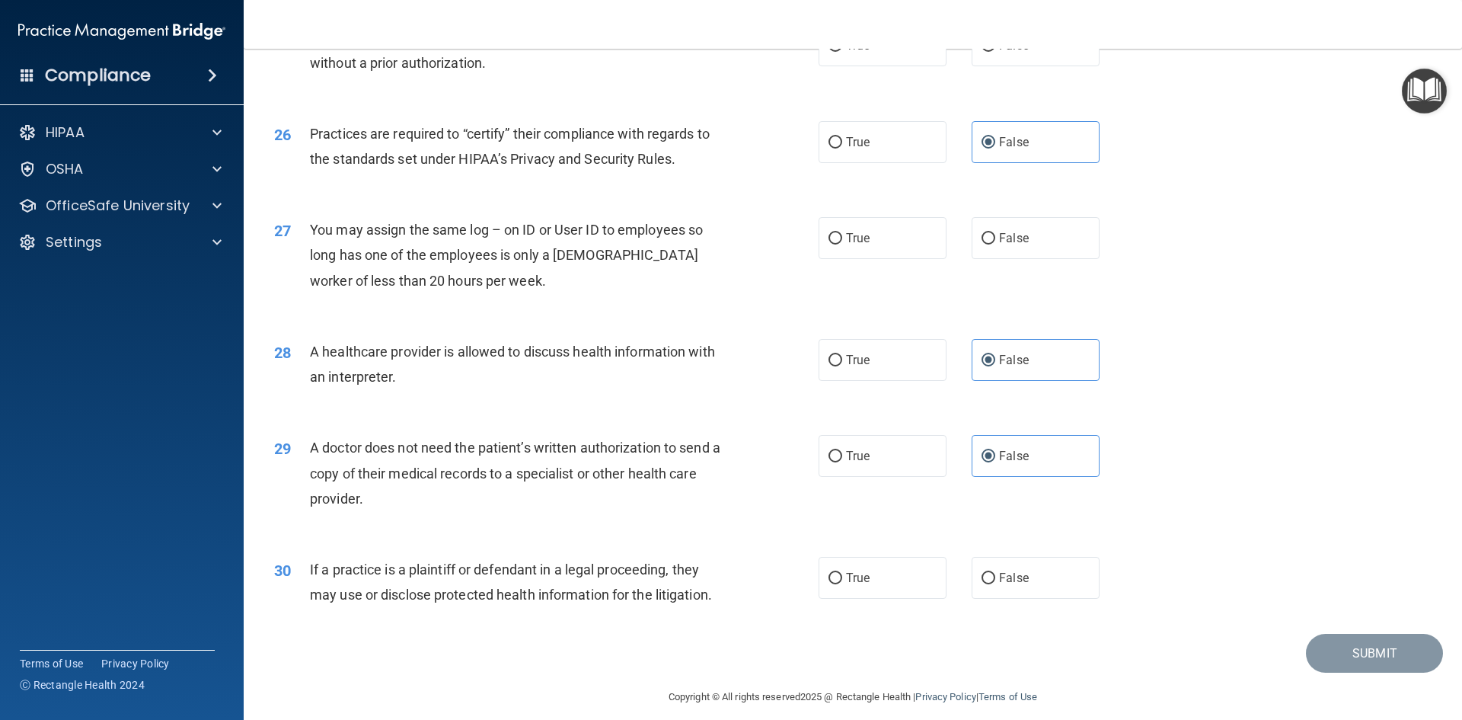
scroll to position [2825, 0]
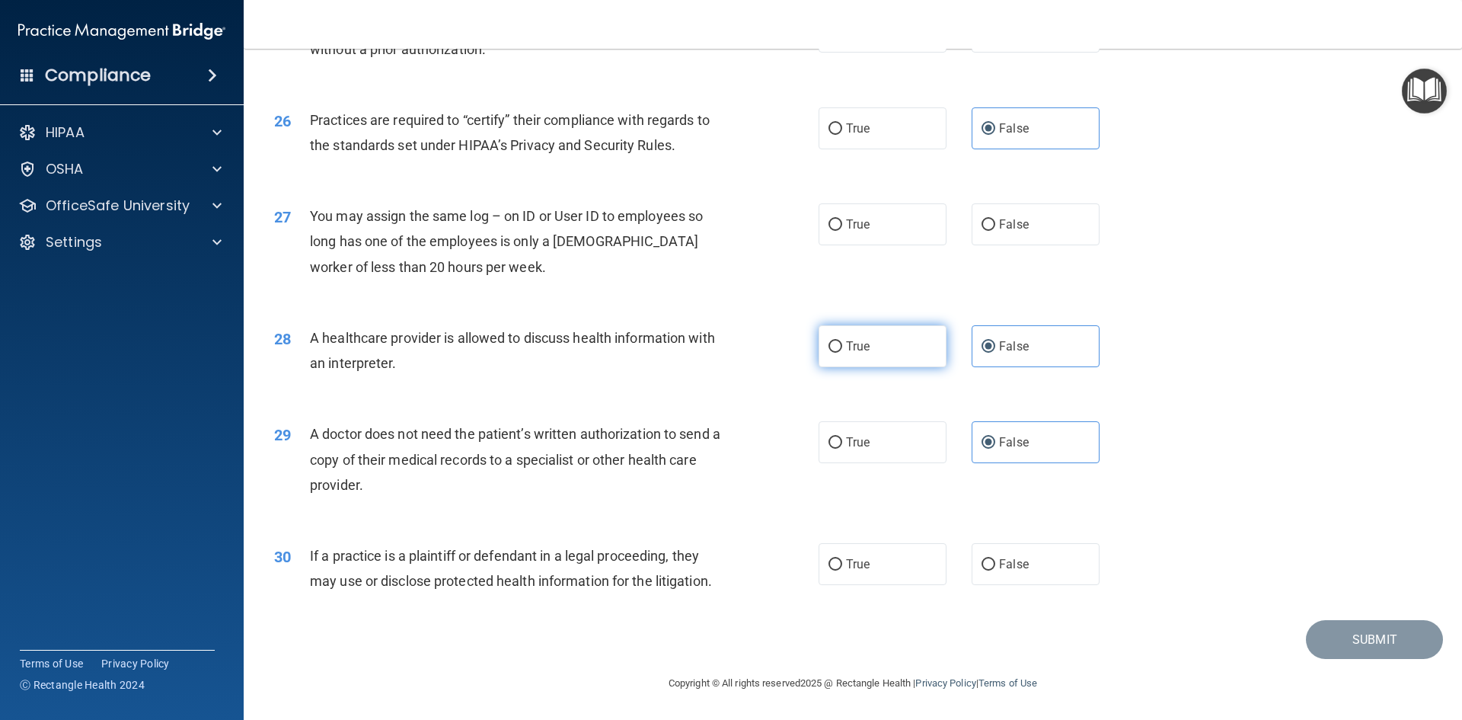
click at [860, 350] on span "True" at bounding box center [858, 346] width 24 height 14
click at [842, 350] on input "True" at bounding box center [836, 346] width 14 height 11
radio input "true"
radio input "false"
click at [857, 445] on span "True" at bounding box center [858, 442] width 24 height 14
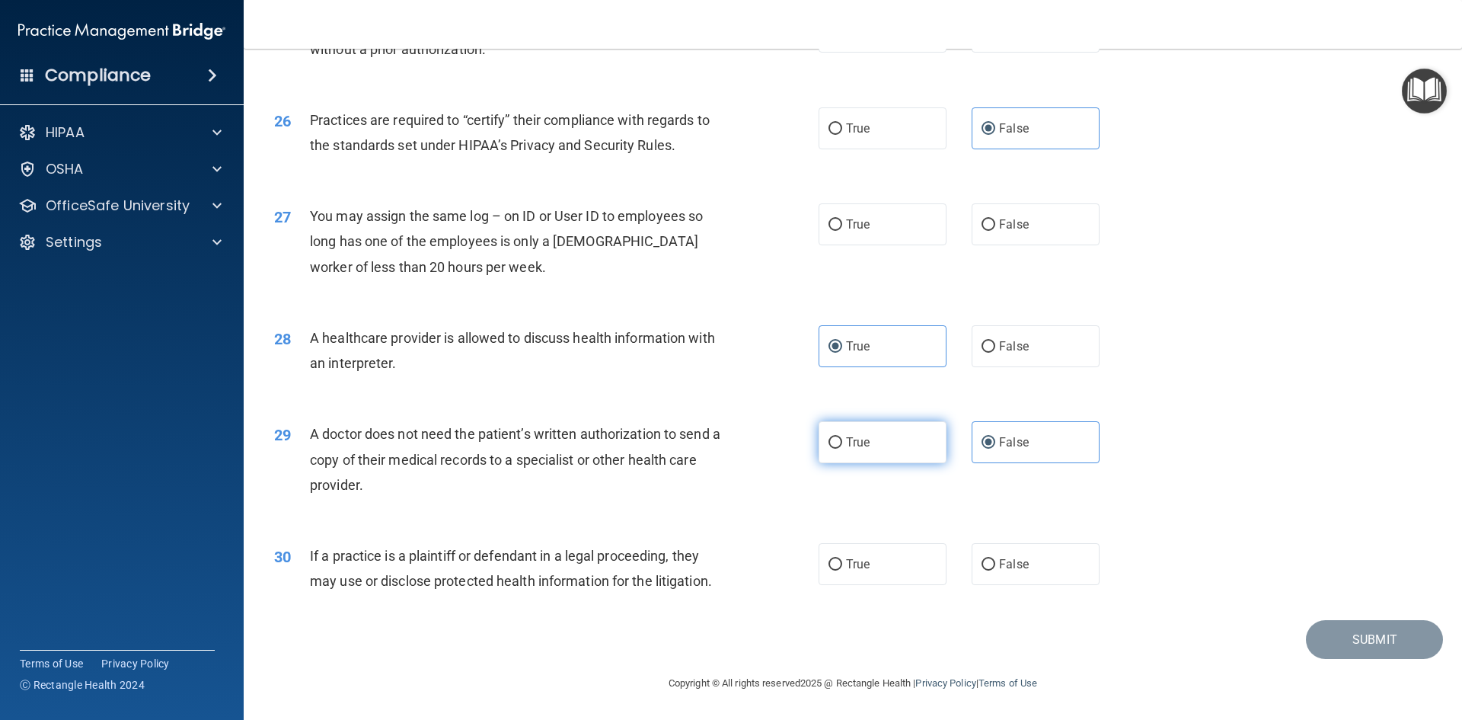
click at [842, 445] on input "True" at bounding box center [836, 442] width 14 height 11
radio input "true"
radio input "false"
click at [876, 570] on label "True" at bounding box center [883, 564] width 128 height 42
click at [842, 570] on input "True" at bounding box center [836, 564] width 14 height 11
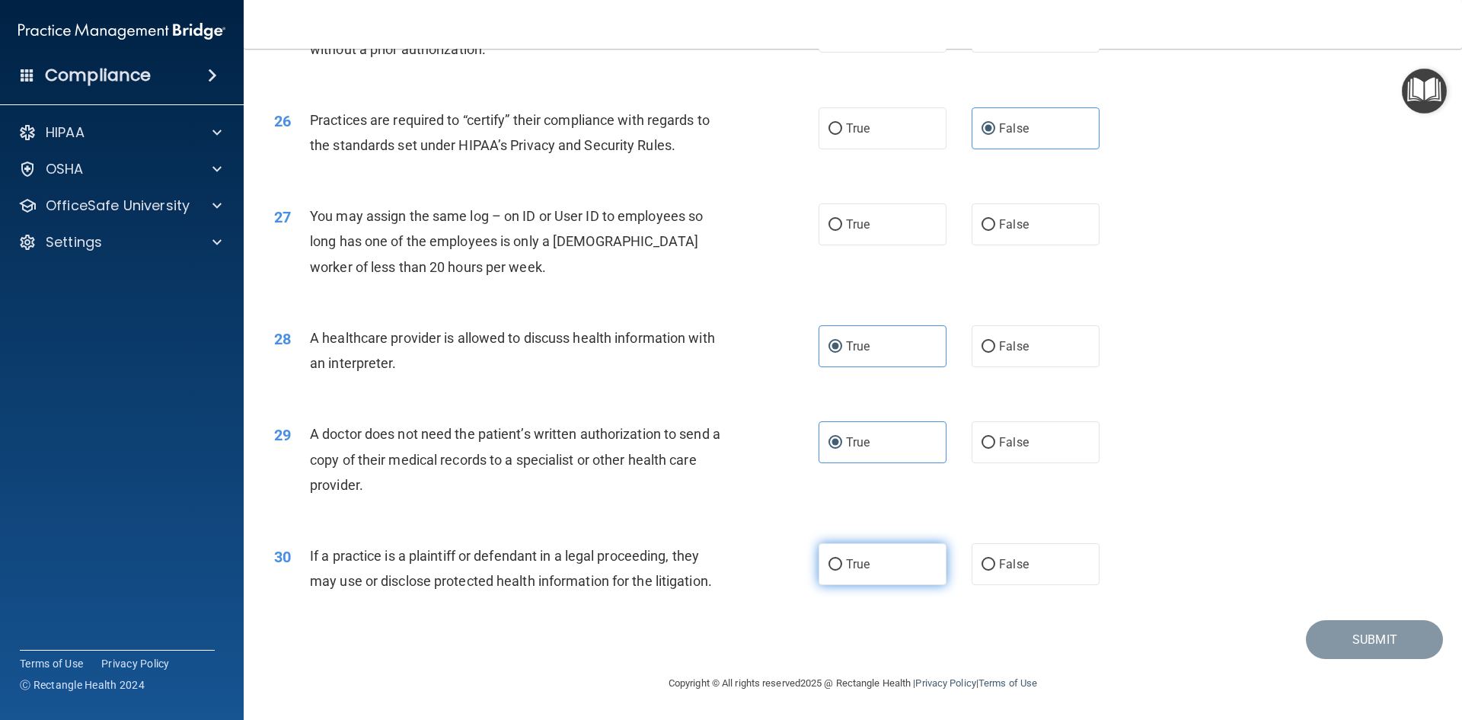
radio input "true"
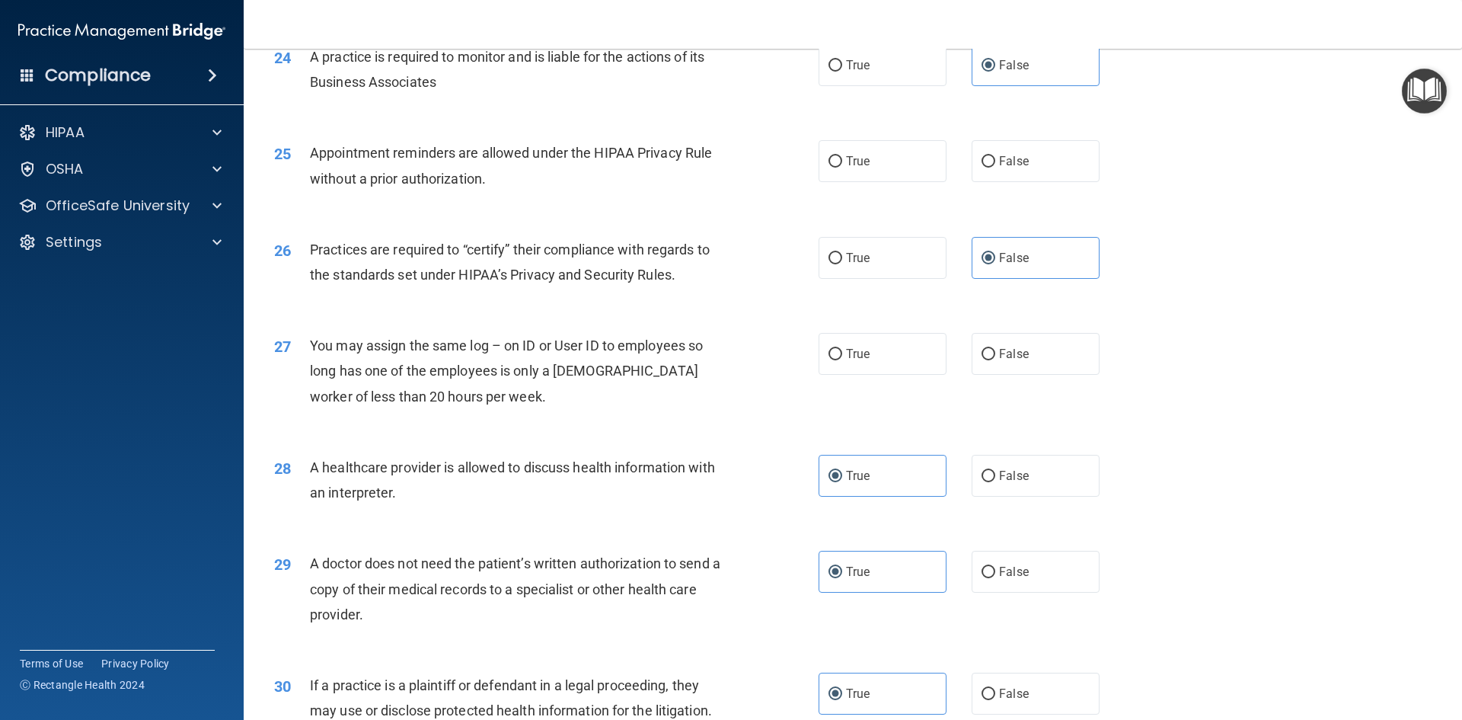
scroll to position [2673, 0]
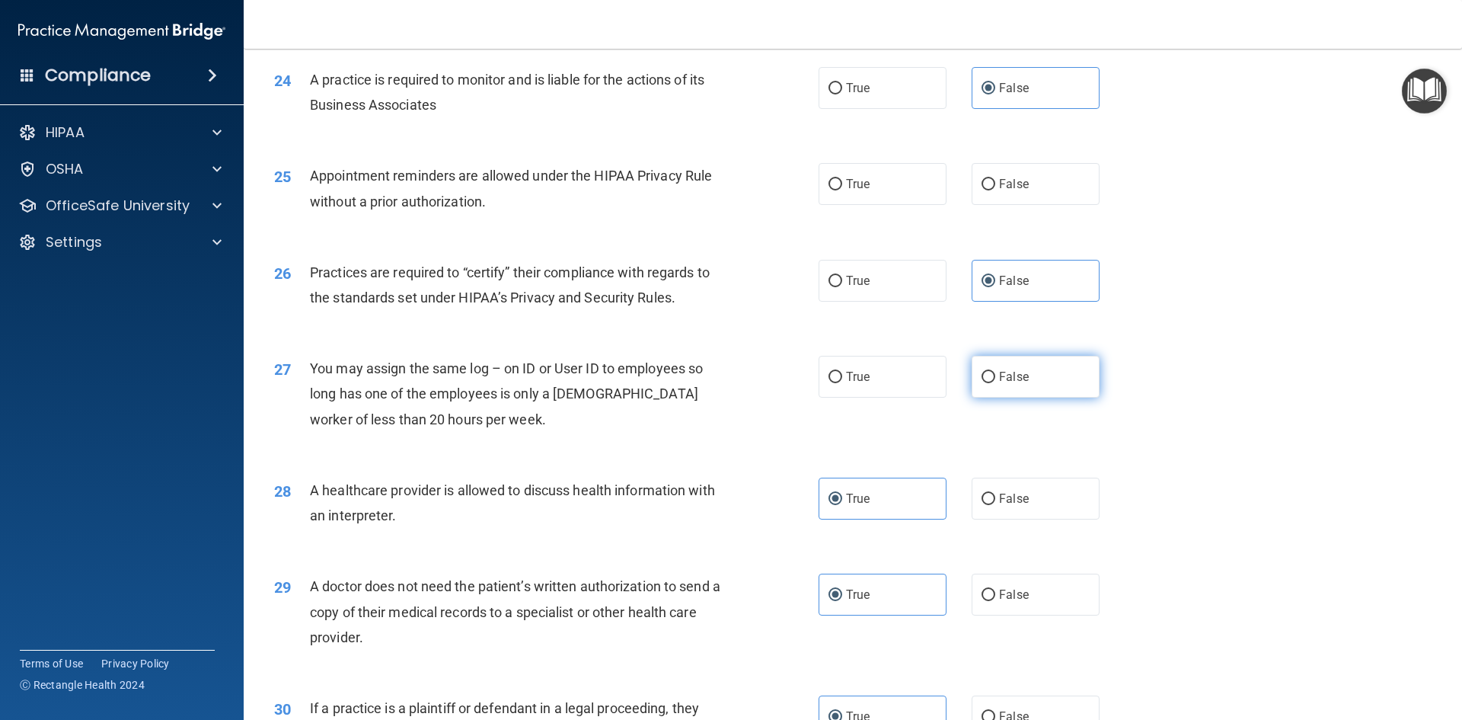
click at [1035, 372] on label "False" at bounding box center [1036, 377] width 128 height 42
click at [995, 372] on input "False" at bounding box center [989, 377] width 14 height 11
radio input "true"
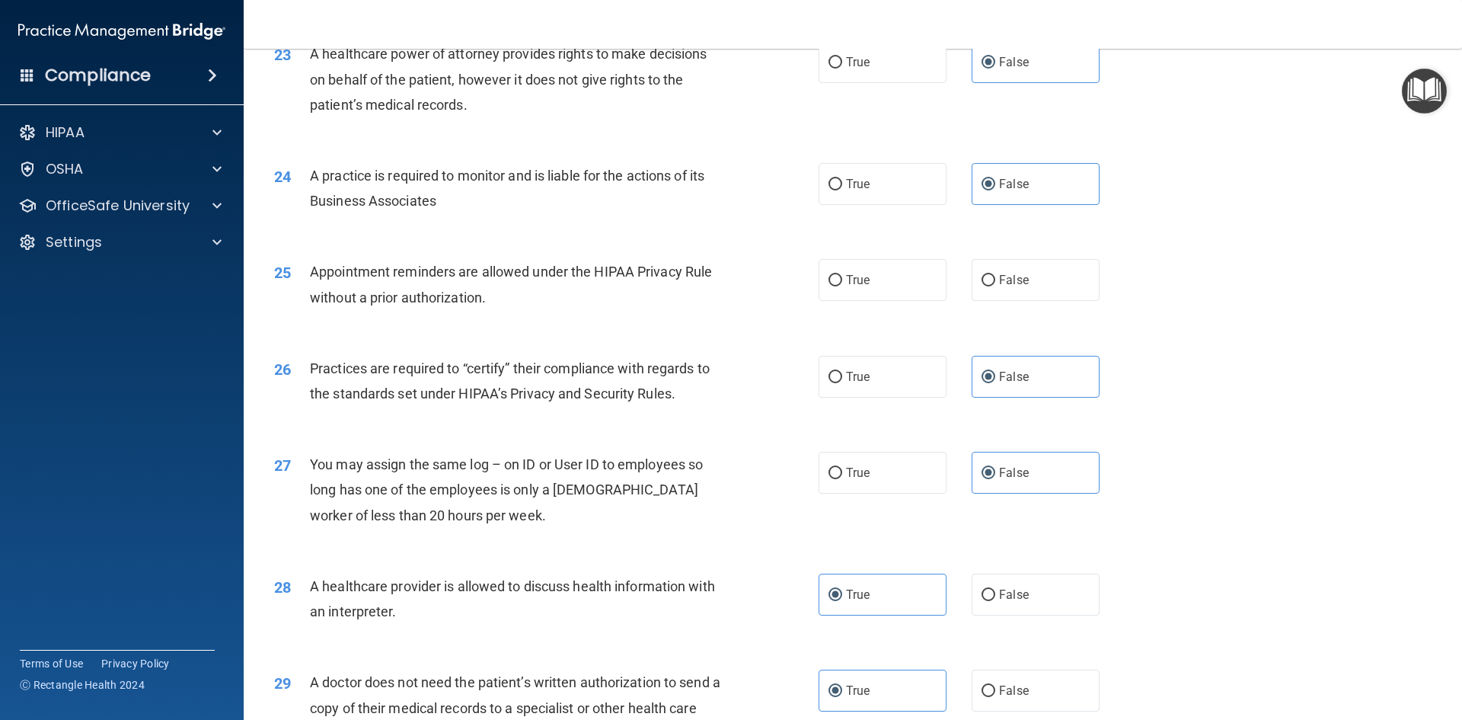
scroll to position [2572, 0]
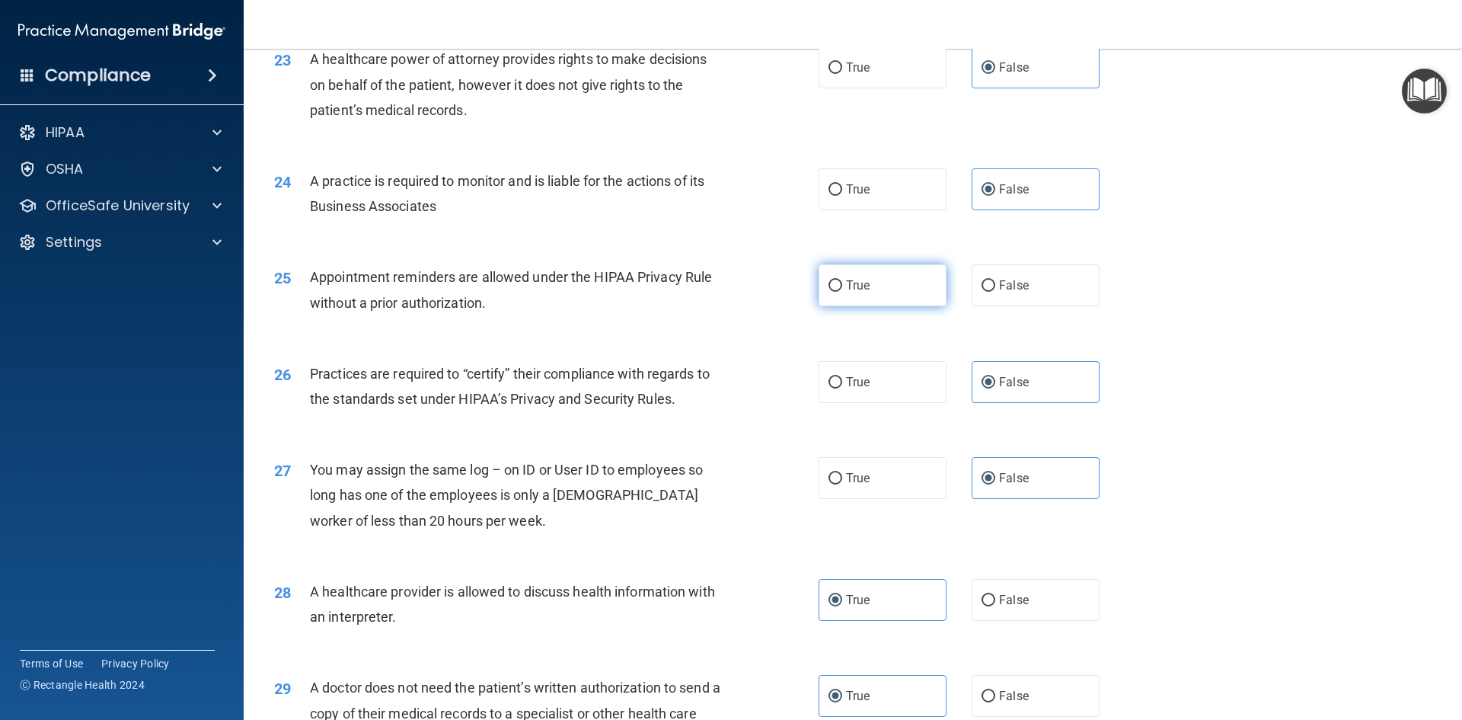
click at [922, 288] on label "True" at bounding box center [883, 285] width 128 height 42
click at [842, 288] on input "True" at bounding box center [836, 285] width 14 height 11
radio input "true"
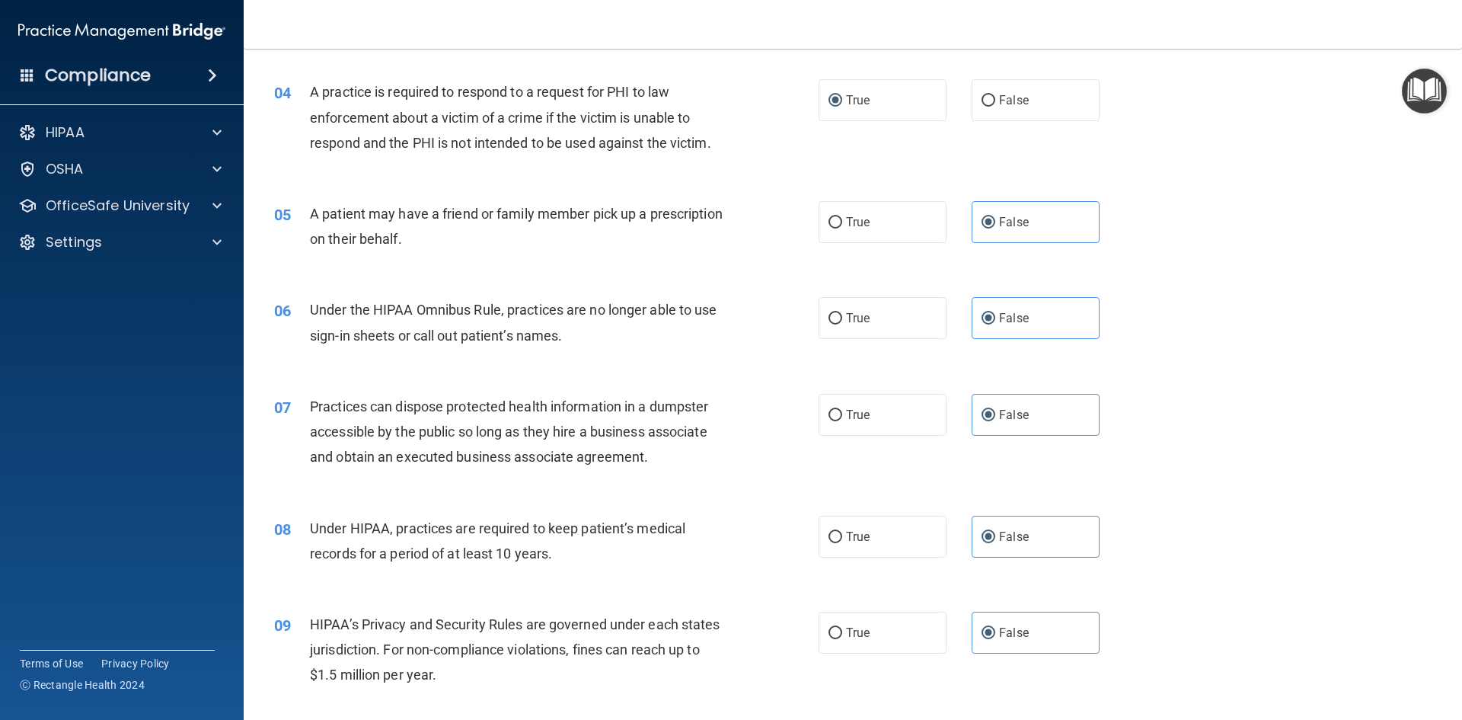
scroll to position [0, 0]
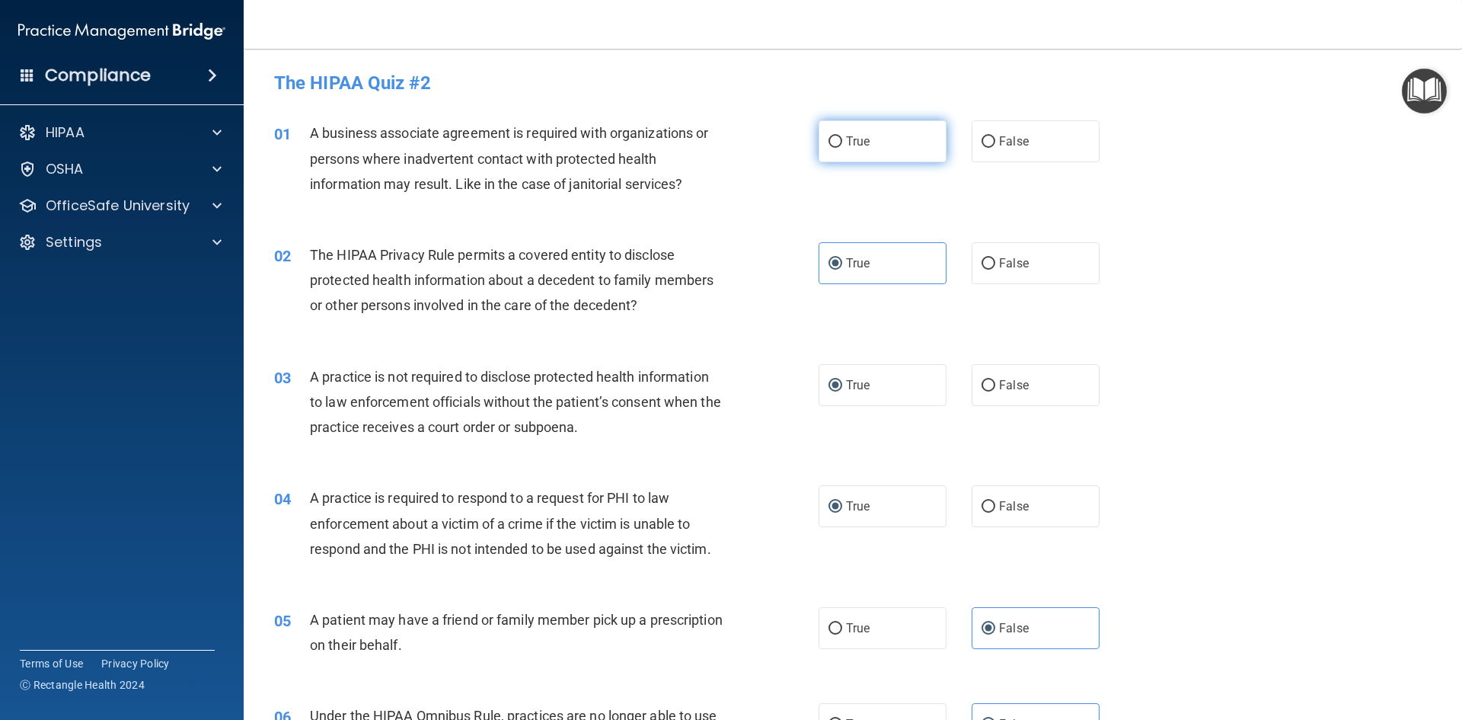
click at [881, 154] on label "True" at bounding box center [883, 141] width 128 height 42
click at [842, 148] on input "True" at bounding box center [836, 141] width 14 height 11
radio input "true"
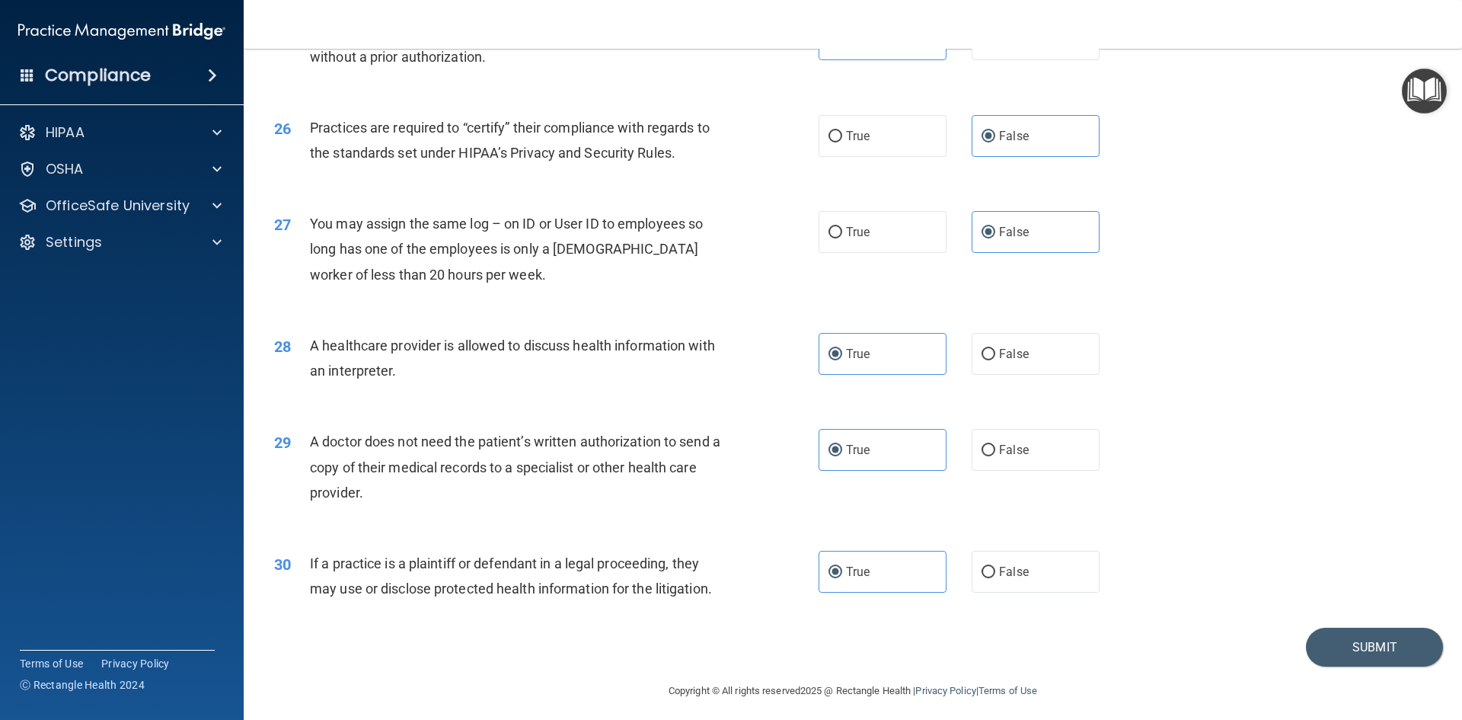
scroll to position [2825, 0]
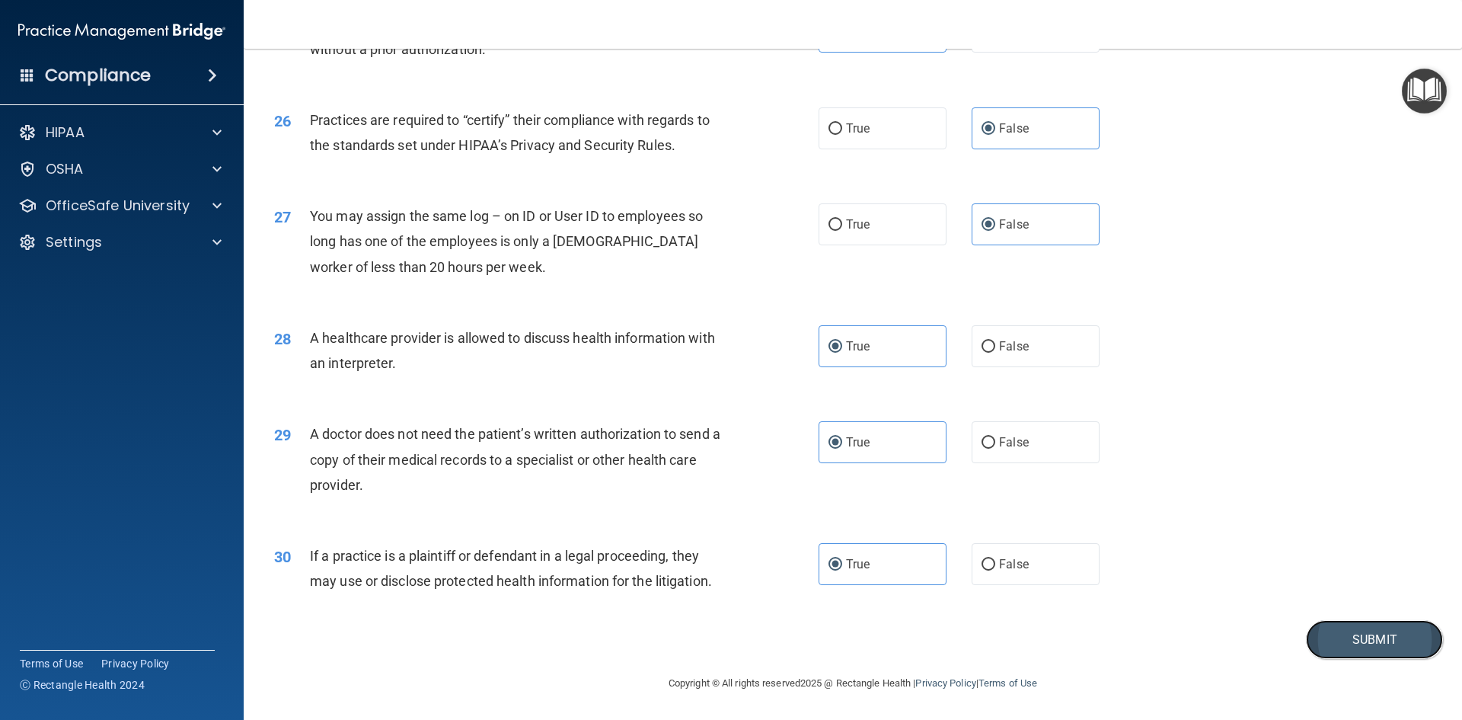
click at [1378, 637] on button "Submit" at bounding box center [1374, 639] width 137 height 39
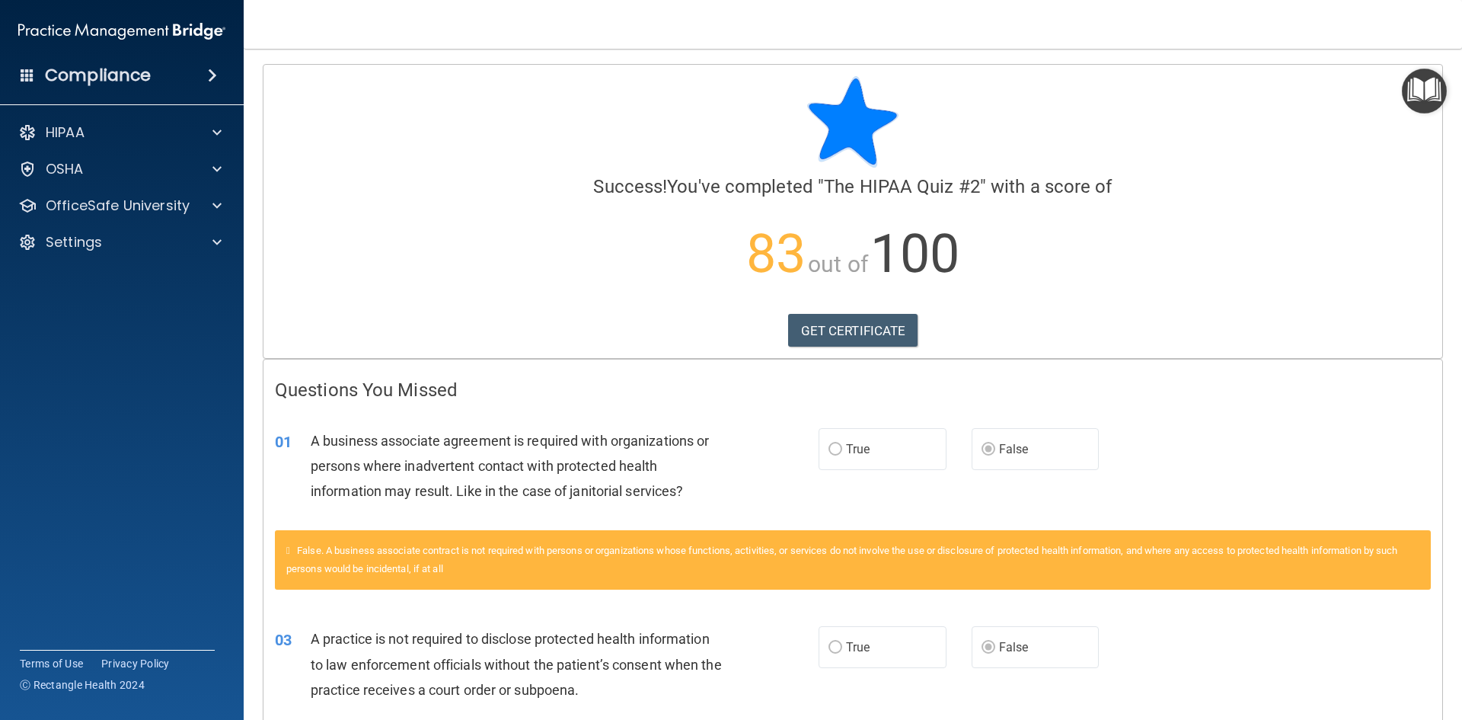
click at [62, 152] on div "HIPAA Documents and Policies Report an Incident Business Associates Emergency P…" at bounding box center [122, 190] width 244 height 158
click at [59, 165] on p "OSHA" at bounding box center [65, 169] width 38 height 18
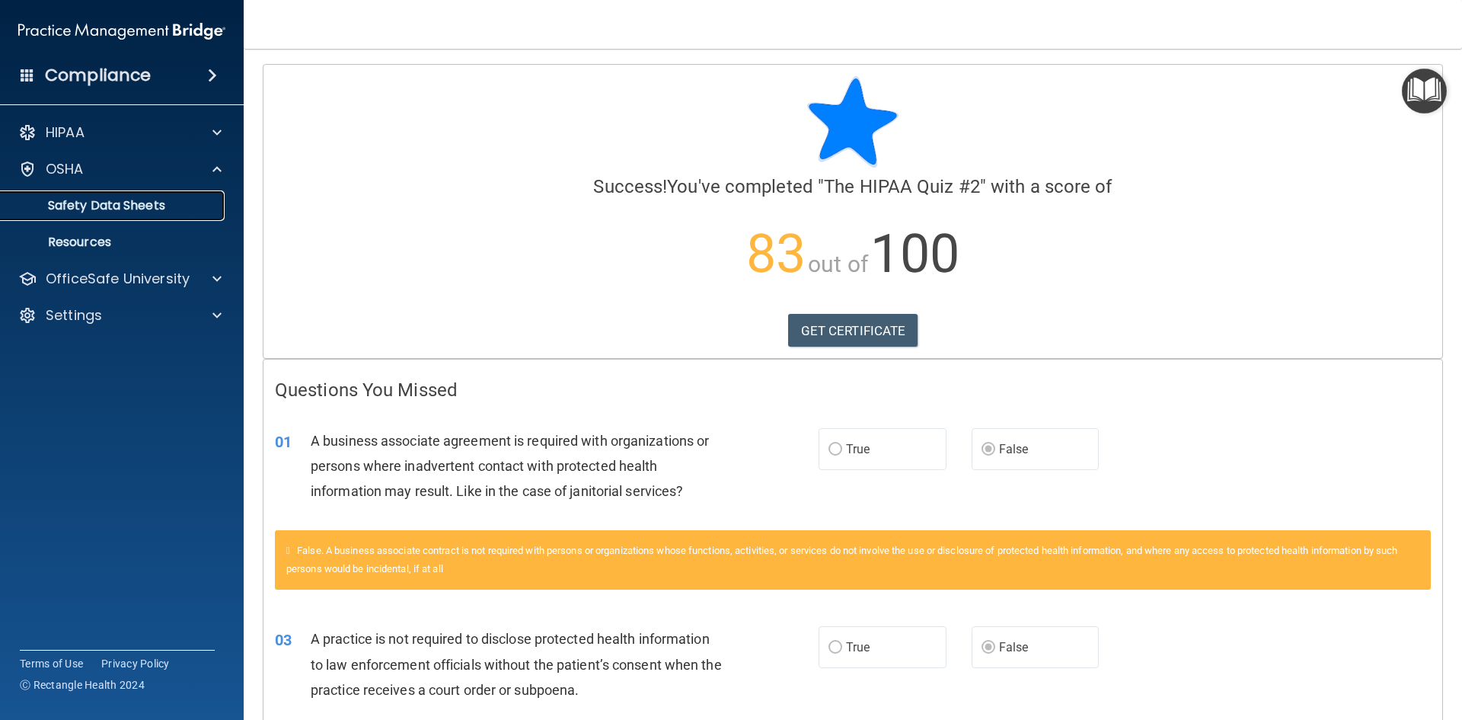
click at [74, 206] on p "Safety Data Sheets" at bounding box center [114, 205] width 208 height 15
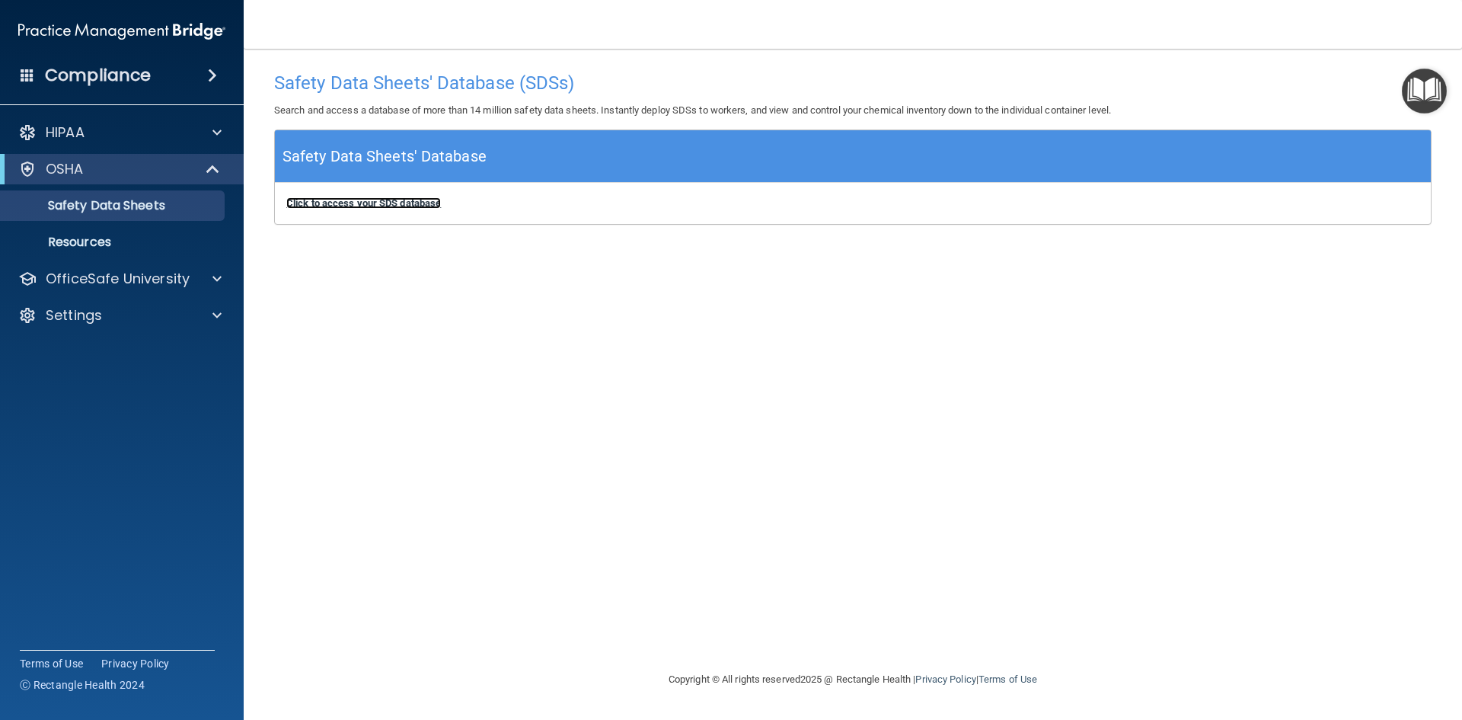
click at [344, 207] on b "Click to access your SDS database" at bounding box center [363, 202] width 155 height 11
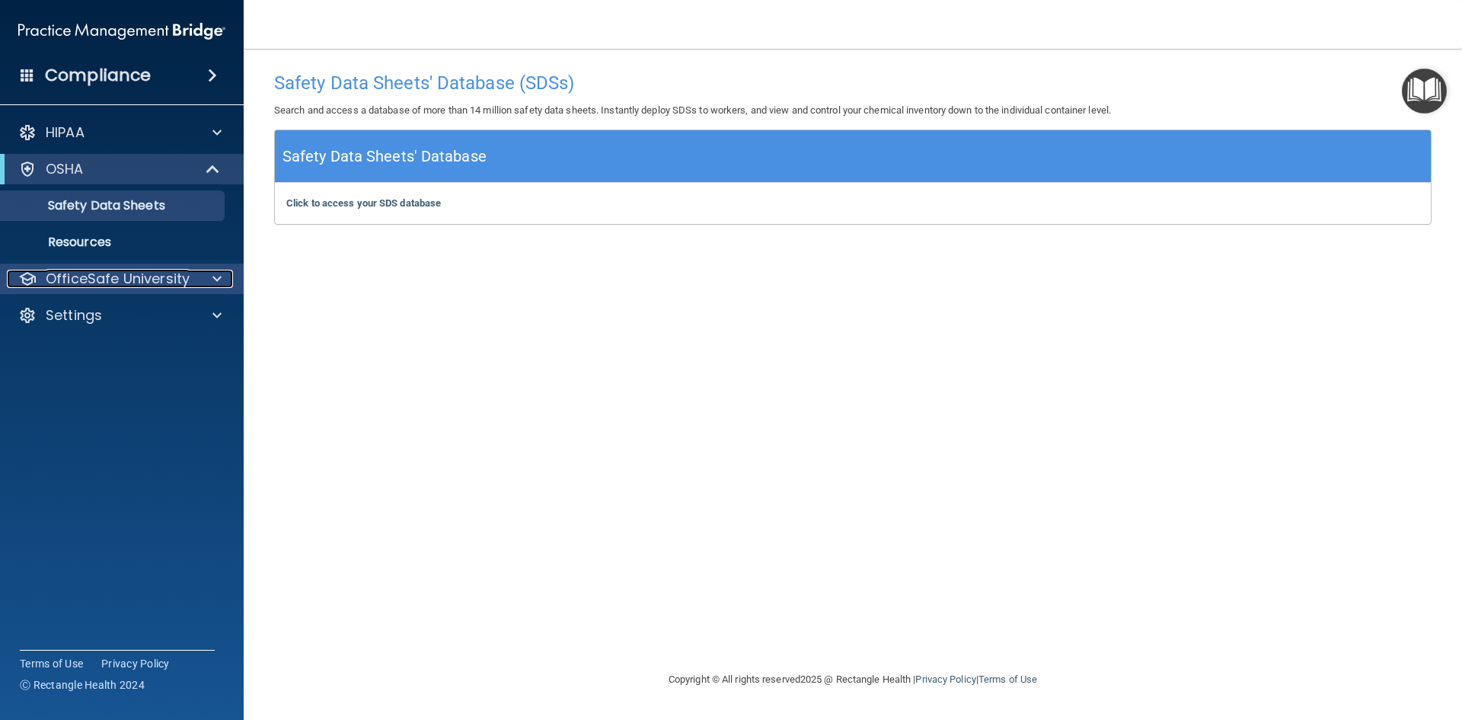
click at [62, 276] on p "OfficeSafe University" at bounding box center [118, 279] width 144 height 18
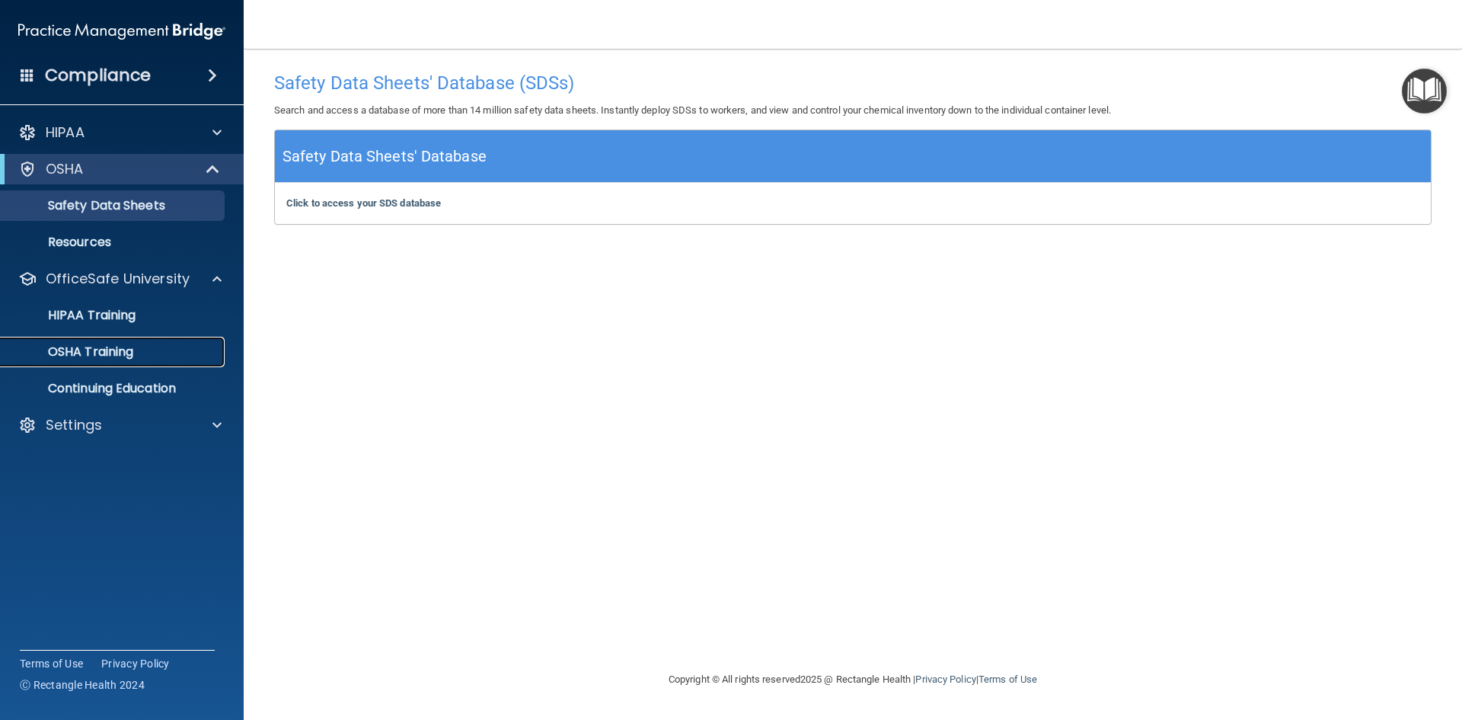
click at [59, 347] on p "OSHA Training" at bounding box center [71, 351] width 123 height 15
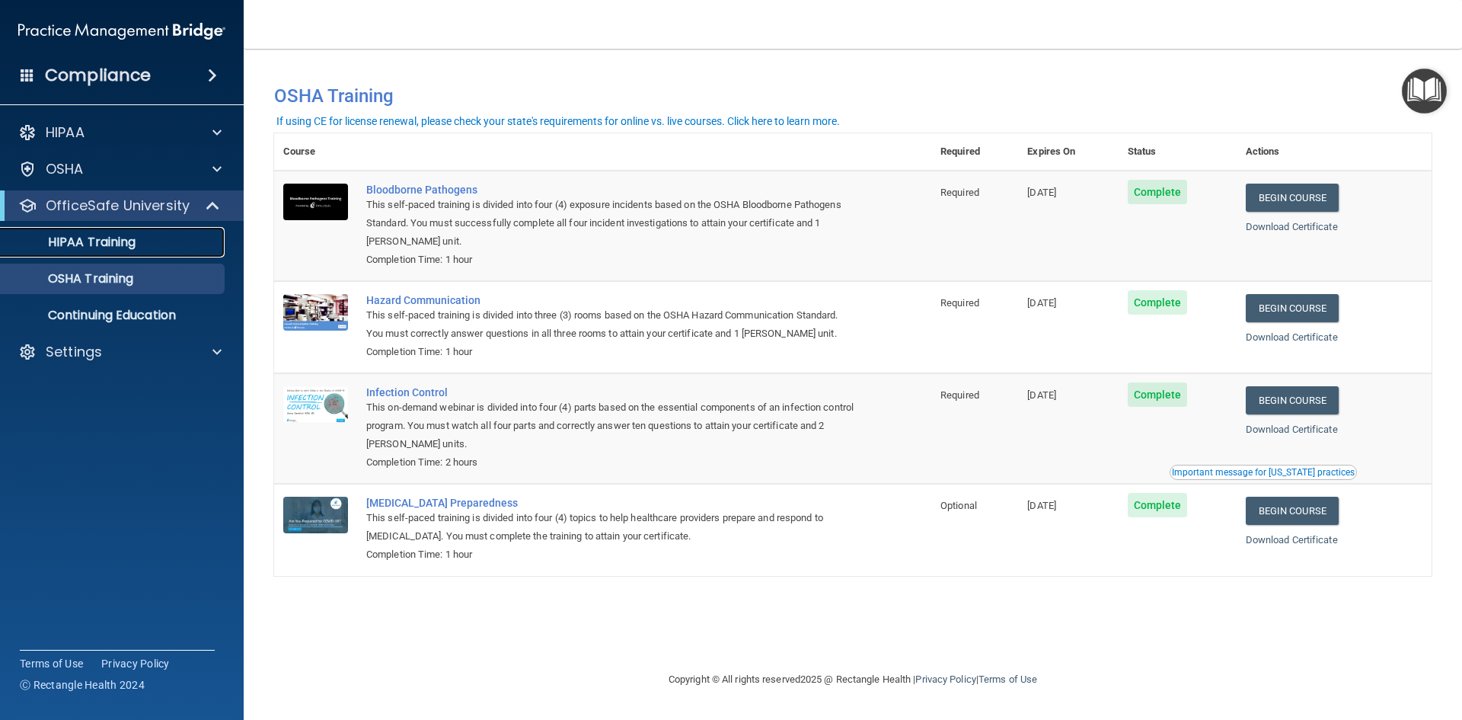
click at [100, 242] on p "HIPAA Training" at bounding box center [73, 242] width 126 height 15
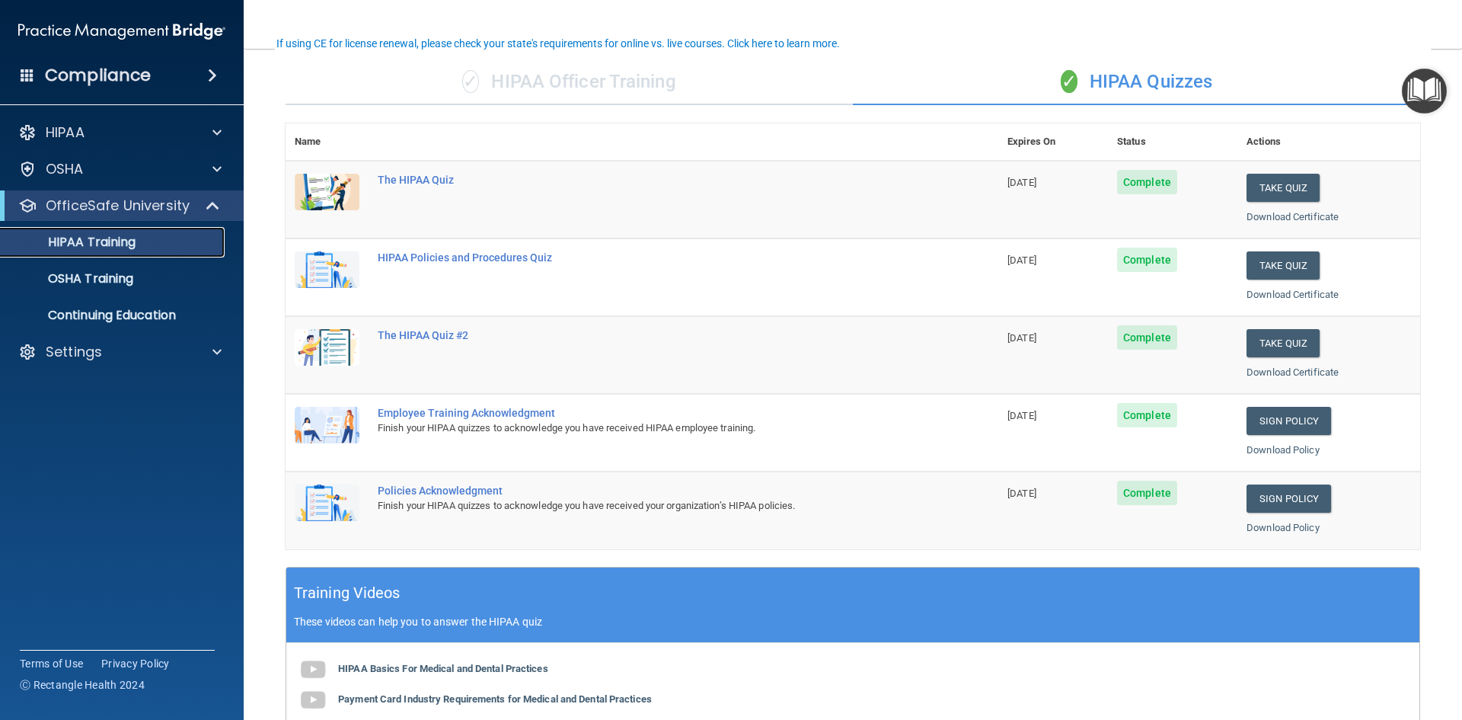
scroll to position [127, 0]
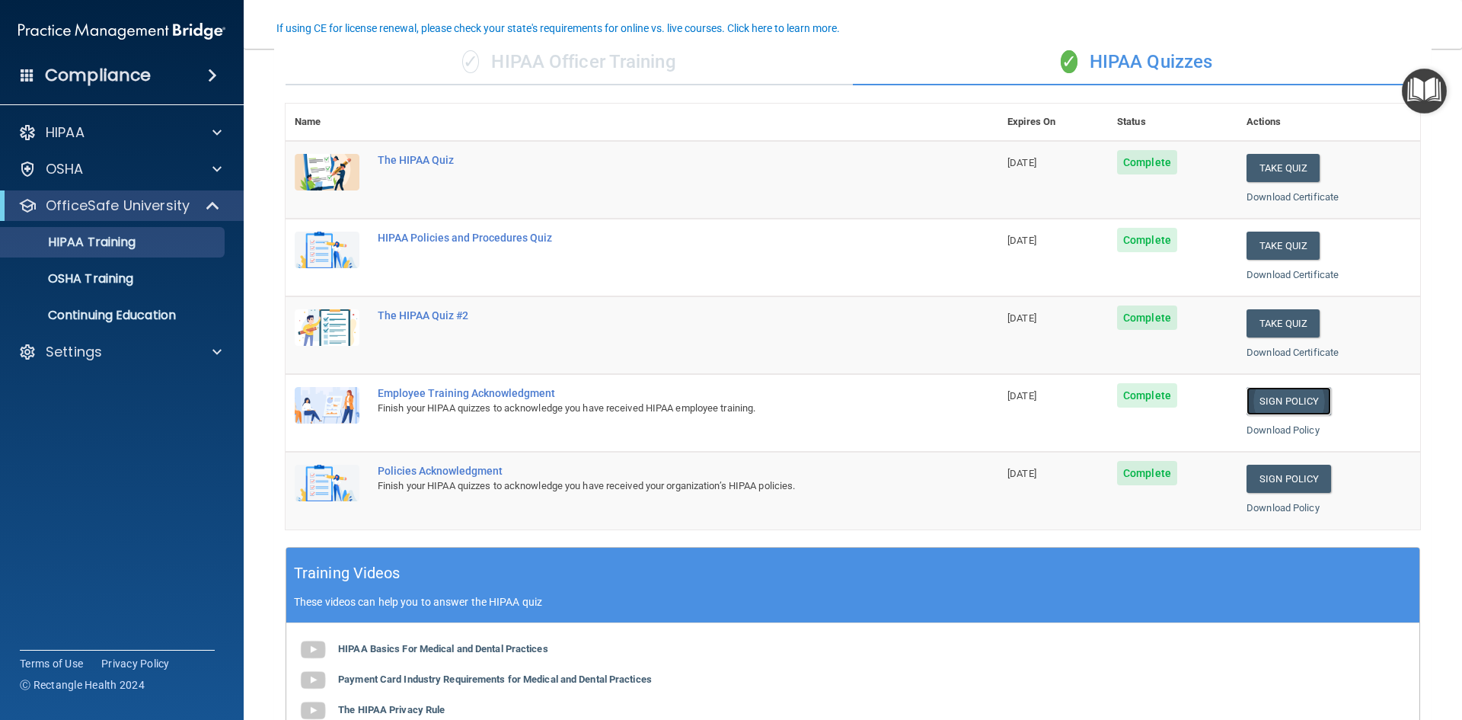
click at [1263, 399] on link "Sign Policy" at bounding box center [1289, 401] width 85 height 28
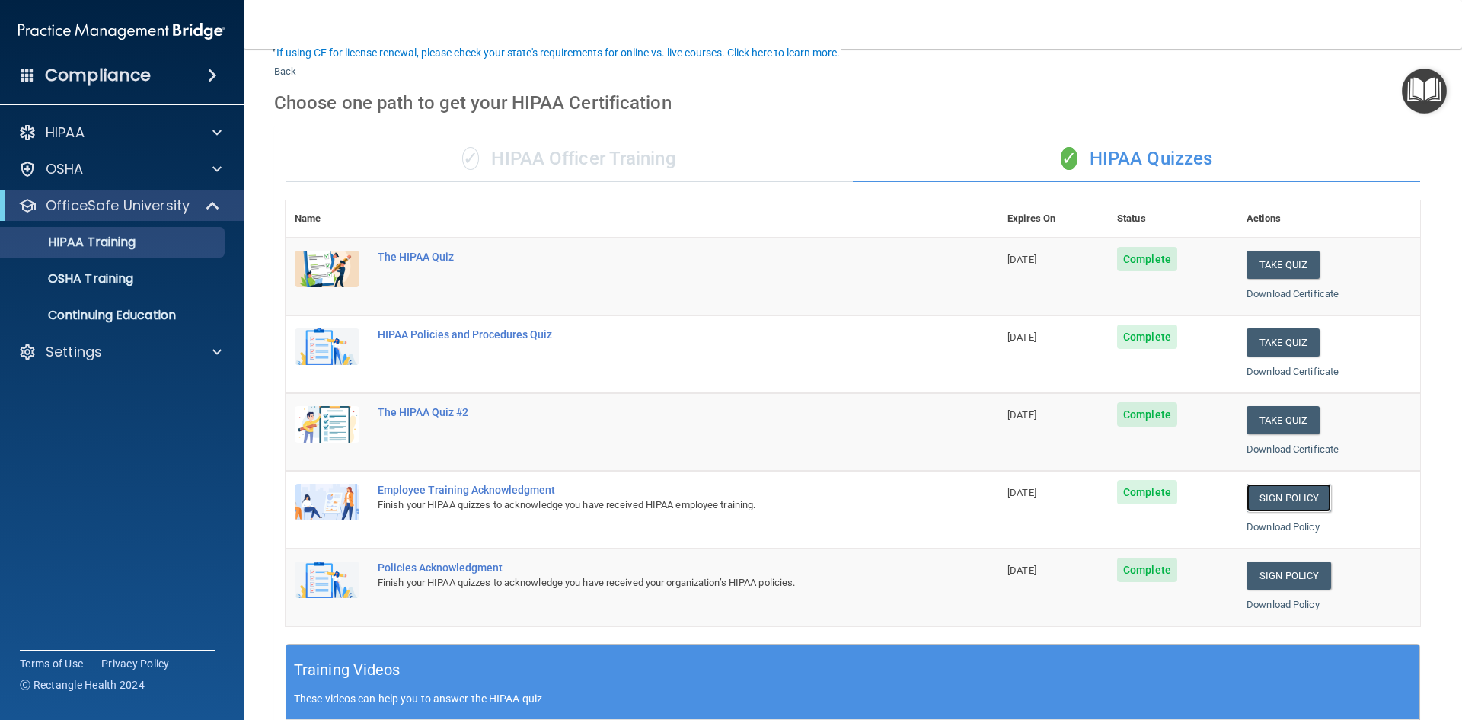
scroll to position [0, 0]
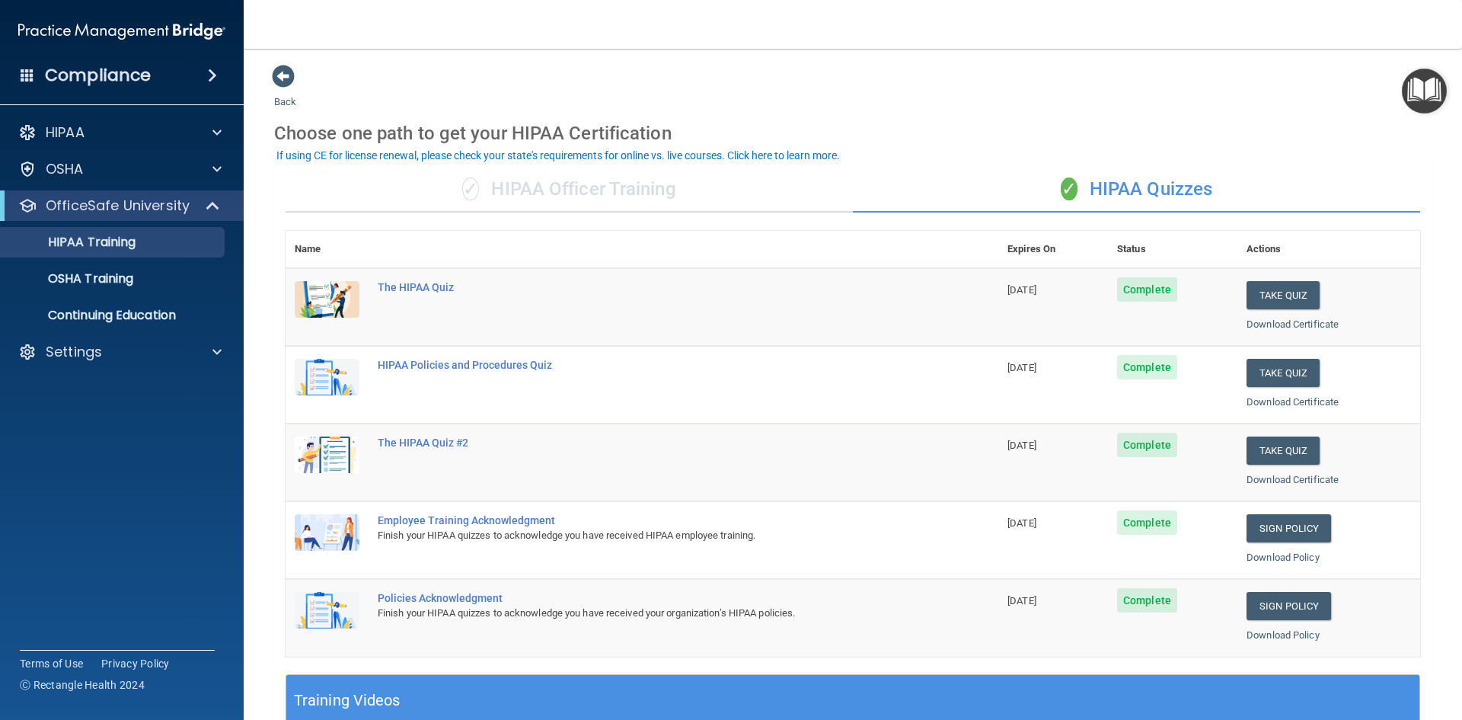
click at [580, 189] on div "✓ HIPAA Officer Training" at bounding box center [569, 190] width 567 height 46
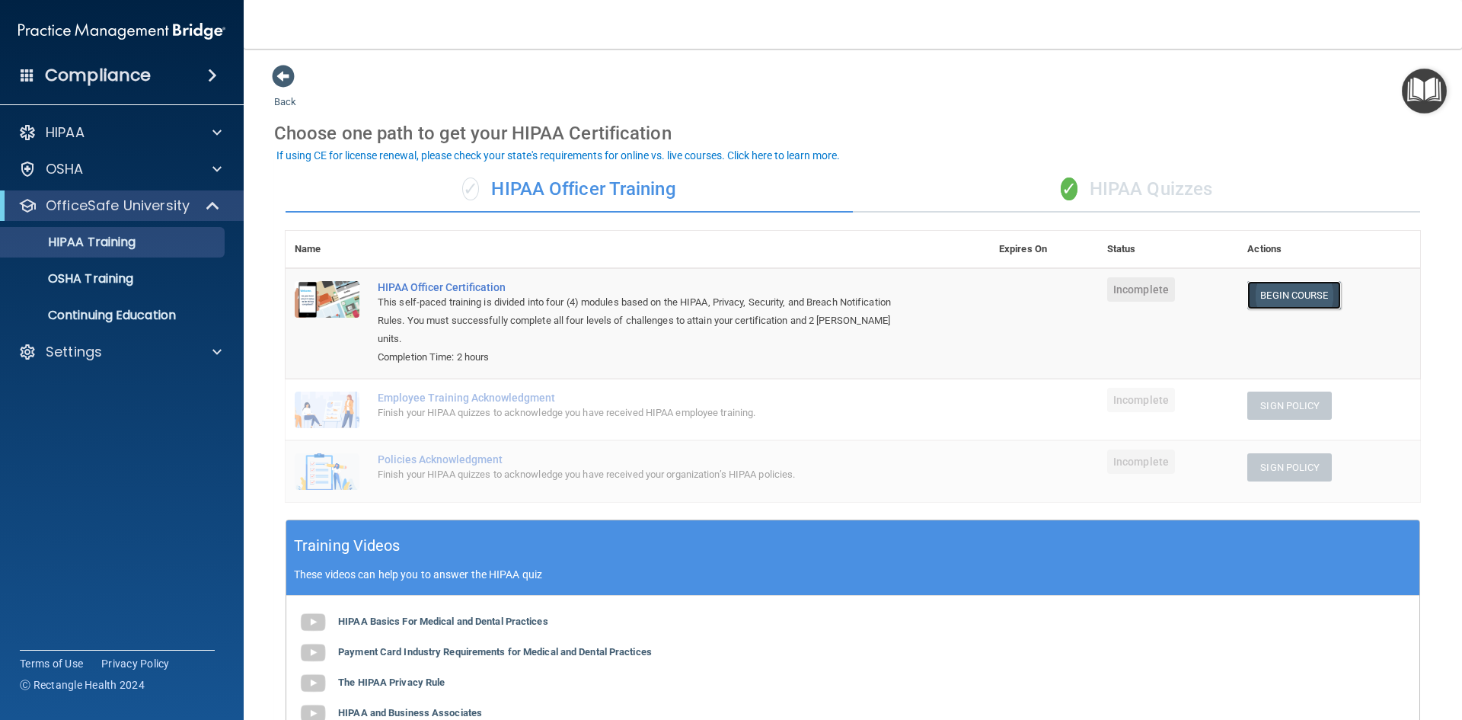
click at [1309, 288] on link "Begin Course" at bounding box center [1293, 295] width 93 height 28
